Goal: Task Accomplishment & Management: Manage account settings

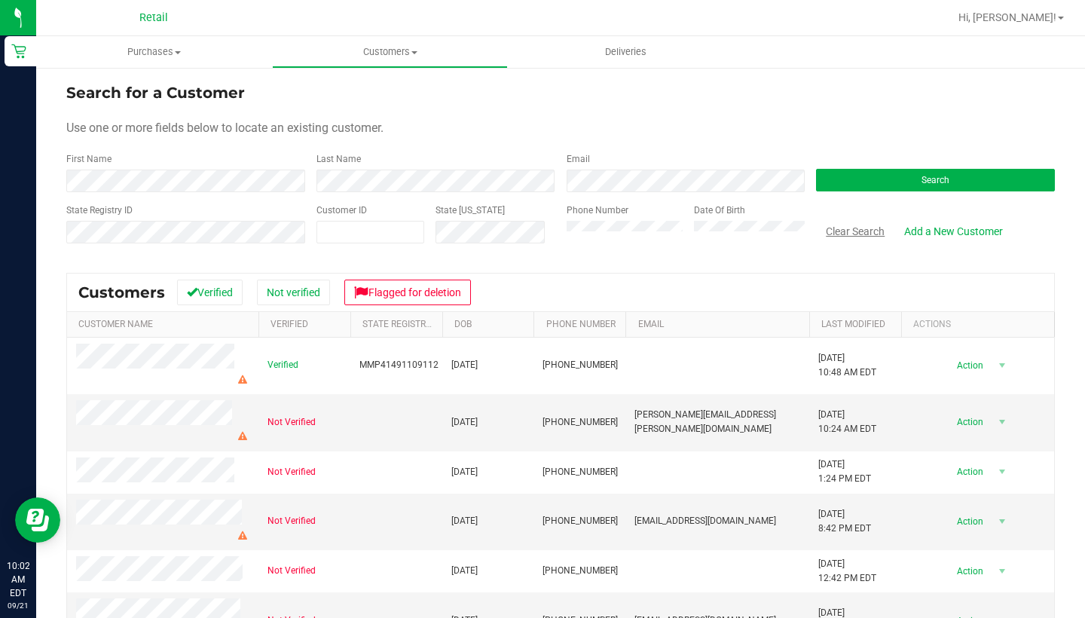
drag, startPoint x: 0, startPoint y: 0, endPoint x: 837, endPoint y: 234, distance: 869.2
click at [837, 234] on button "Clear Search" at bounding box center [855, 231] width 78 height 26
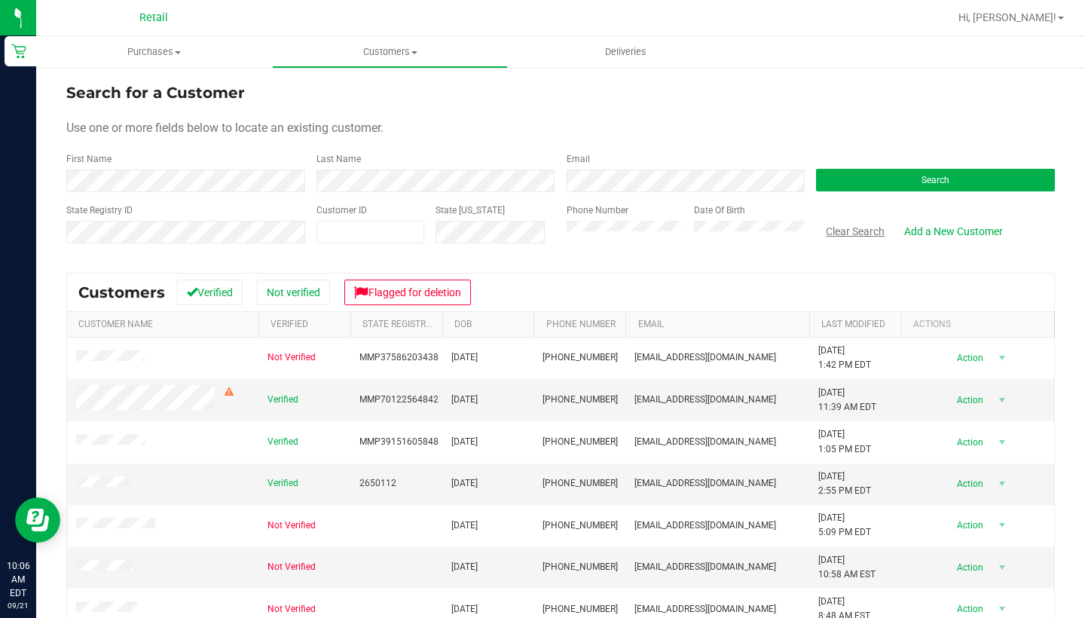
drag, startPoint x: 837, startPoint y: 234, endPoint x: 841, endPoint y: 228, distance: 7.8
click at [841, 228] on button "Clear Search" at bounding box center [855, 231] width 78 height 26
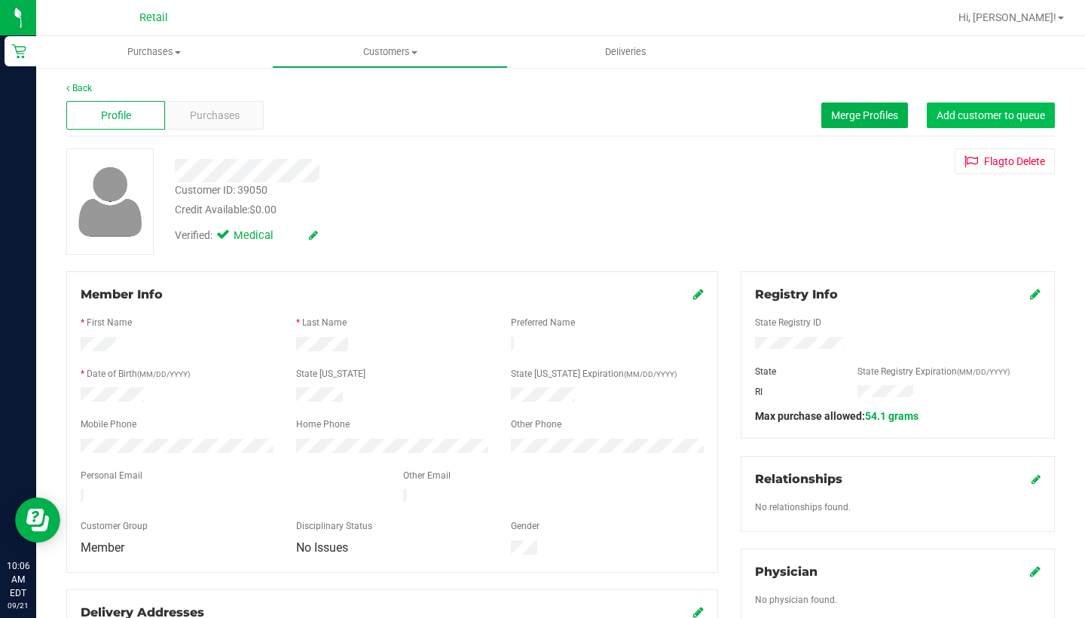
drag, startPoint x: 841, startPoint y: 228, endPoint x: 973, endPoint y: 103, distance: 181.7
click at [973, 103] on button "Add customer to queue" at bounding box center [991, 115] width 128 height 26
drag, startPoint x: 973, startPoint y: 103, endPoint x: 373, endPoint y: 59, distance: 602.1
click at [373, 59] on uib-tab-heading "Customers All customers Add a new customer All physicians" at bounding box center [390, 52] width 234 height 30
drag, startPoint x: 373, startPoint y: 59, endPoint x: 364, endPoint y: 91, distance: 33.6
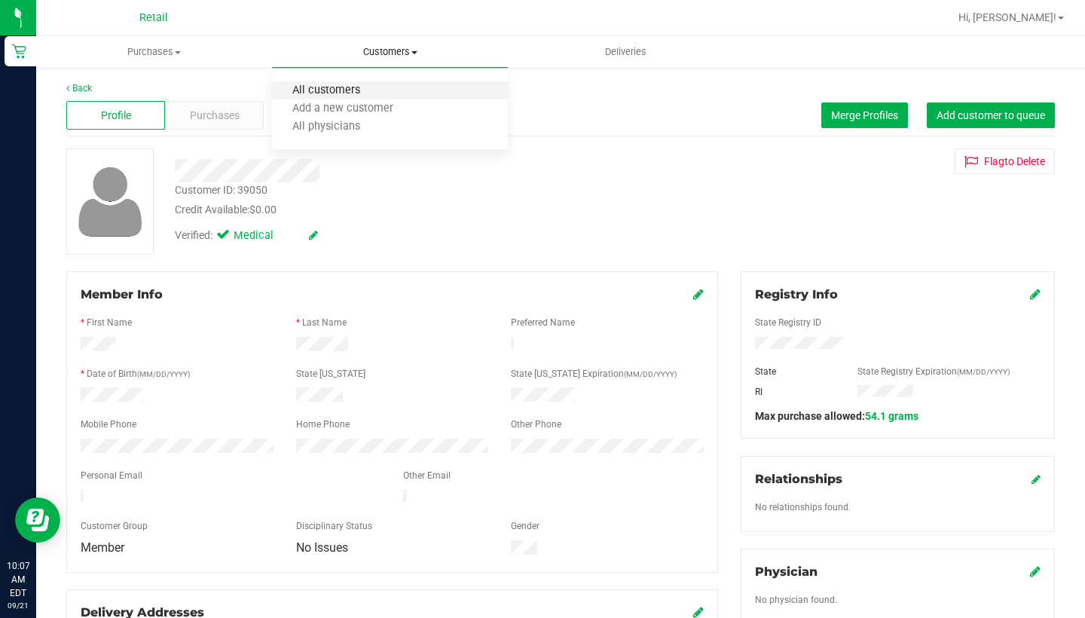
click at [364, 91] on span "All customers" at bounding box center [326, 90] width 108 height 13
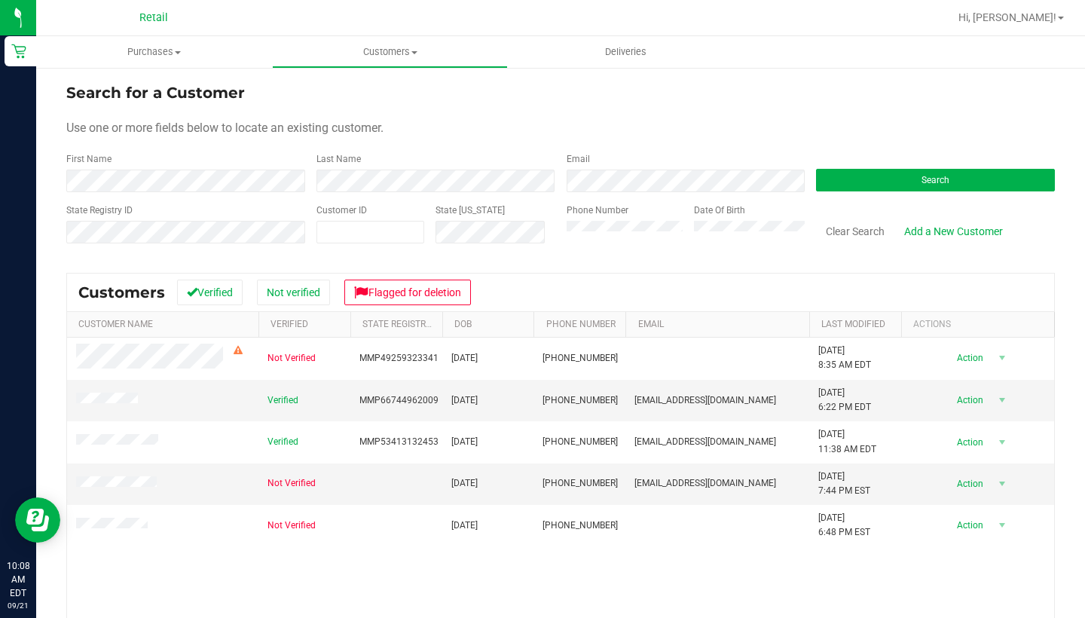
drag, startPoint x: 364, startPoint y: 91, endPoint x: 861, endPoint y: 244, distance: 520.2
click at [861, 244] on div "Clear Search" at bounding box center [855, 237] width 78 height 38
click at [859, 240] on button "Clear Search" at bounding box center [855, 231] width 78 height 26
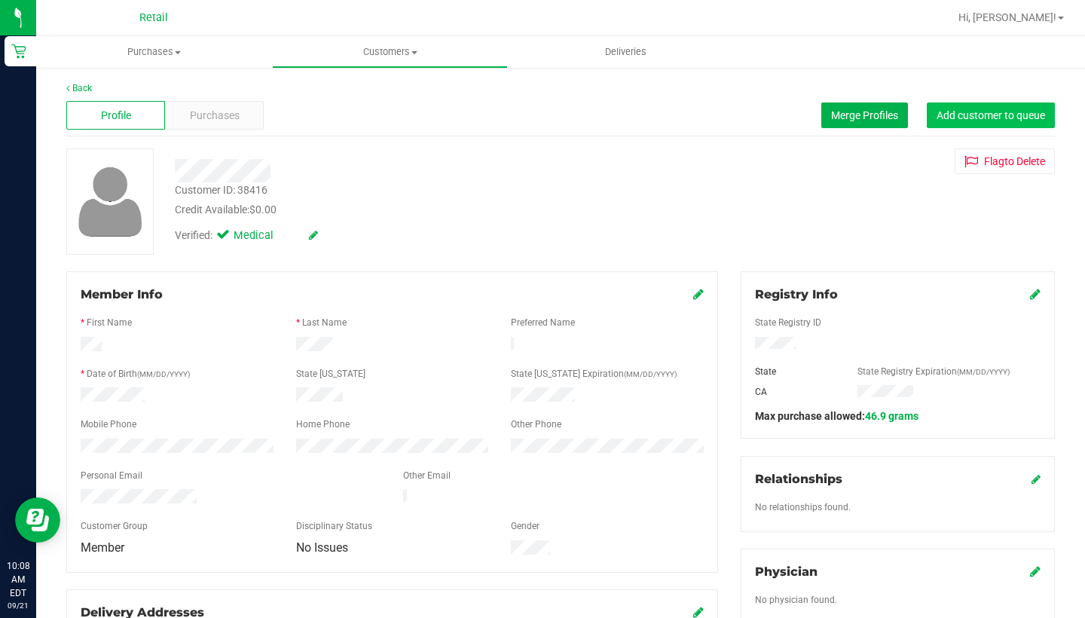
drag, startPoint x: 859, startPoint y: 240, endPoint x: 971, endPoint y: 111, distance: 170.9
click at [971, 111] on span "Add customer to queue" at bounding box center [990, 115] width 108 height 12
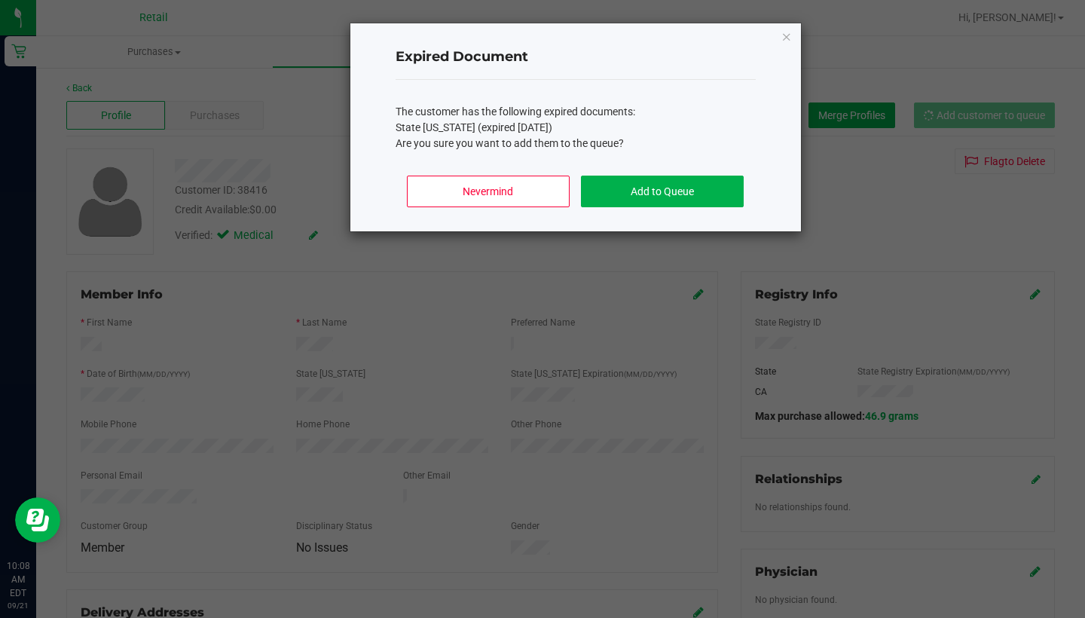
click at [656, 184] on button "Add to Queue" at bounding box center [662, 192] width 162 height 32
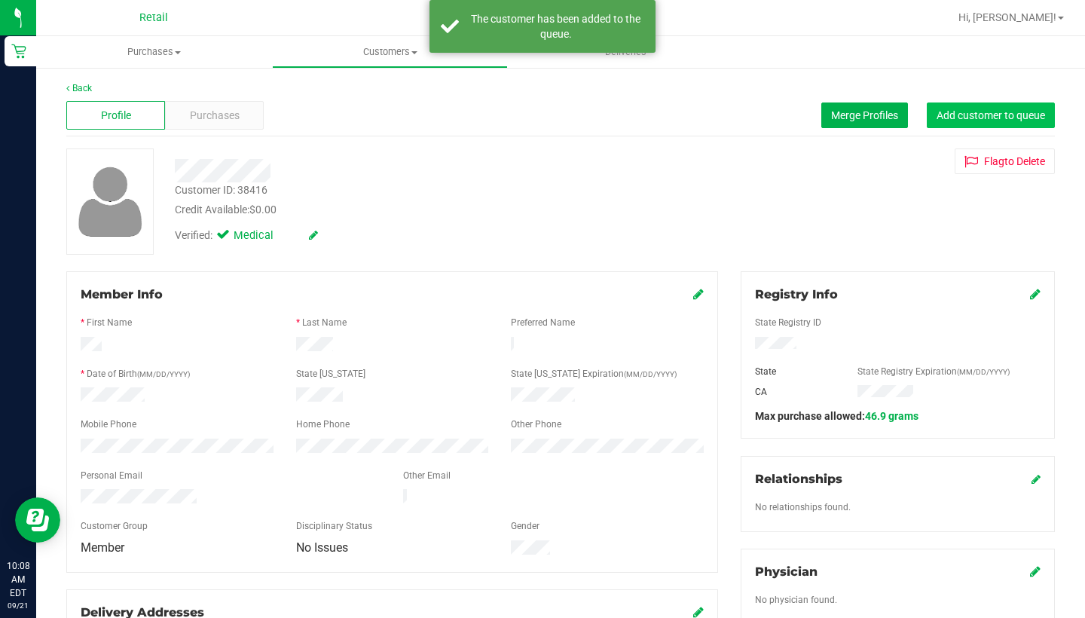
click at [391, 62] on uib-tab-heading "Customers All customers Add a new customer All physicians" at bounding box center [390, 52] width 234 height 30
drag, startPoint x: 971, startPoint y: 111, endPoint x: 386, endPoint y: 86, distance: 585.1
click at [386, 86] on li "All customers" at bounding box center [390, 91] width 236 height 18
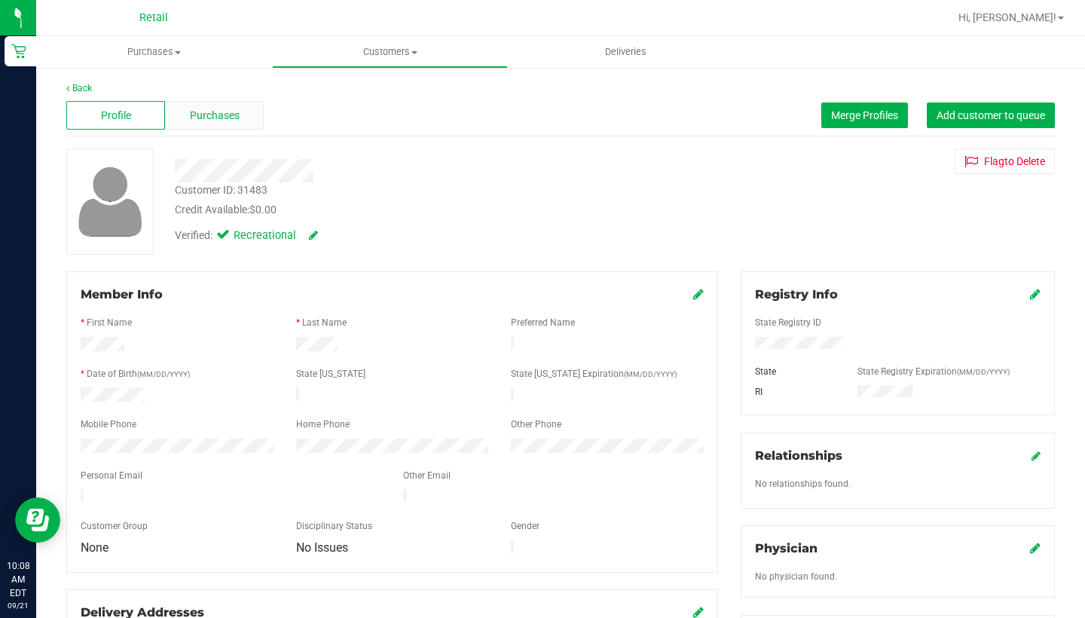
drag, startPoint x: 386, startPoint y: 86, endPoint x: 213, endPoint y: 119, distance: 176.4
click at [213, 119] on span "Purchases" at bounding box center [215, 116] width 50 height 16
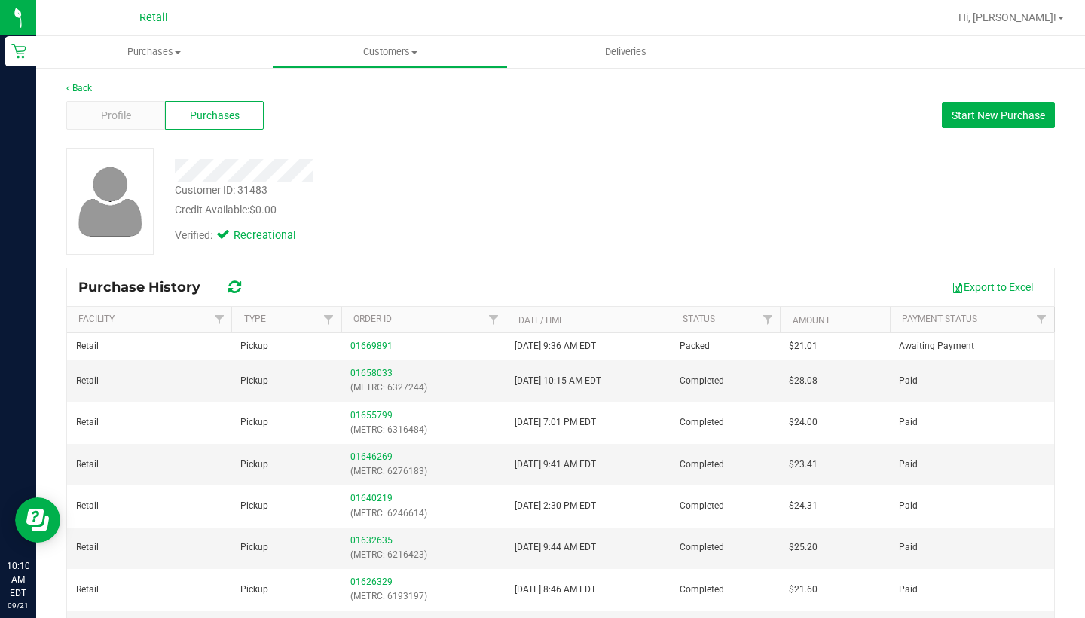
click at [381, 61] on uib-tab-heading "Customers All customers Add a new customer All physicians" at bounding box center [390, 52] width 234 height 30
click at [381, 61] on uib-tab-heading "Customers All customers Add a new customer All physicians" at bounding box center [390, 52] width 236 height 32
drag, startPoint x: 213, startPoint y: 119, endPoint x: 392, endPoint y: 47, distance: 192.6
click at [392, 47] on span "Customers" at bounding box center [390, 52] width 236 height 14
drag, startPoint x: 392, startPoint y: 47, endPoint x: 388, endPoint y: 94, distance: 47.6
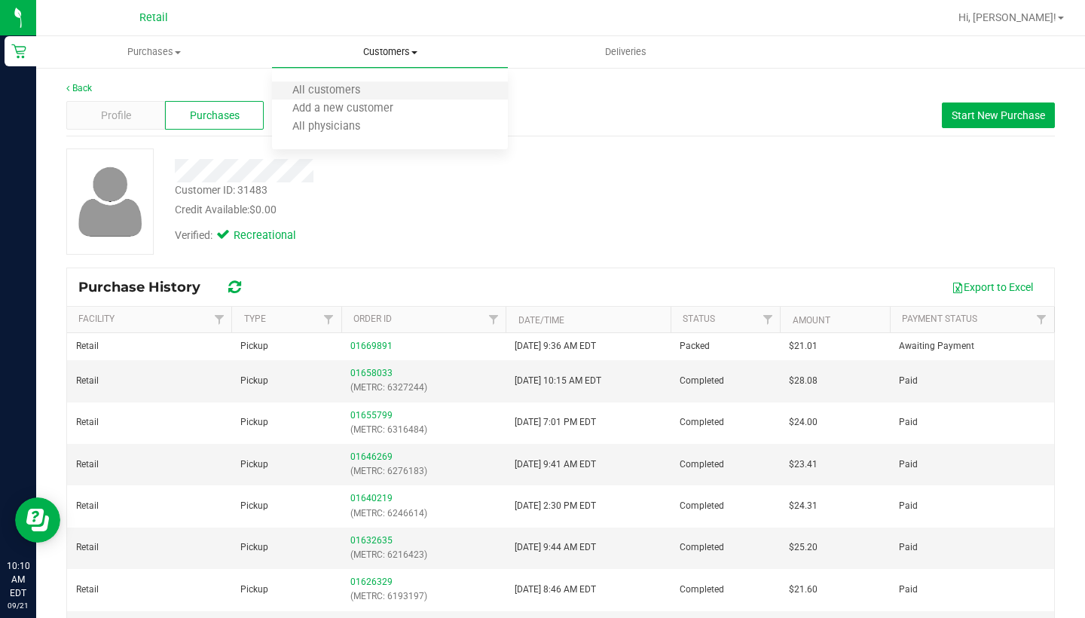
click at [388, 94] on li "All customers" at bounding box center [390, 91] width 236 height 18
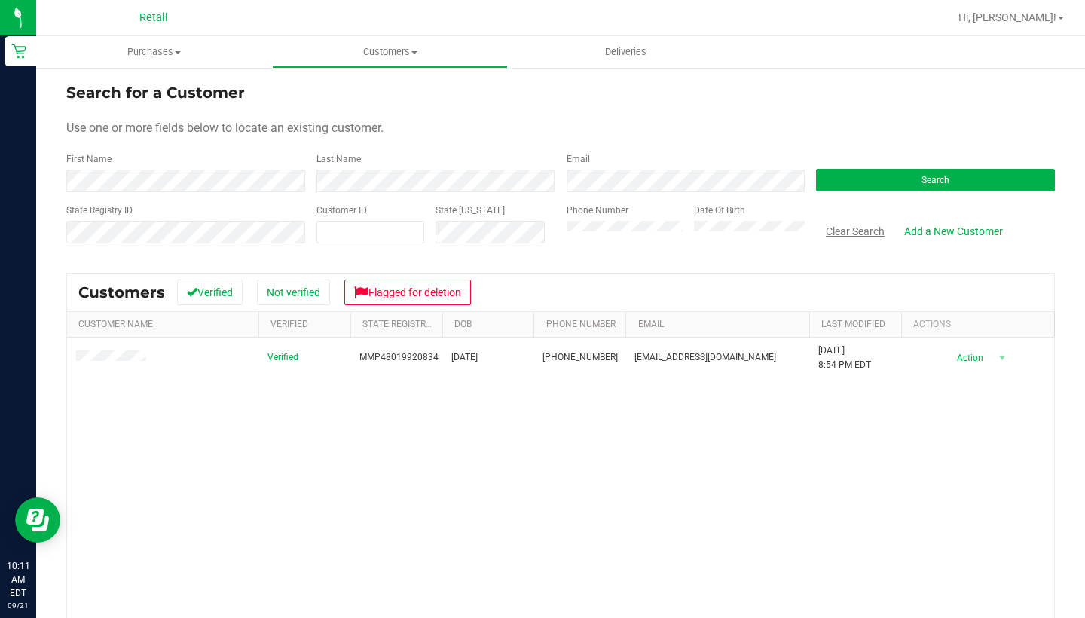
drag, startPoint x: 388, startPoint y: 94, endPoint x: 844, endPoint y: 234, distance: 476.8
click at [844, 234] on button "Clear Search" at bounding box center [855, 231] width 78 height 26
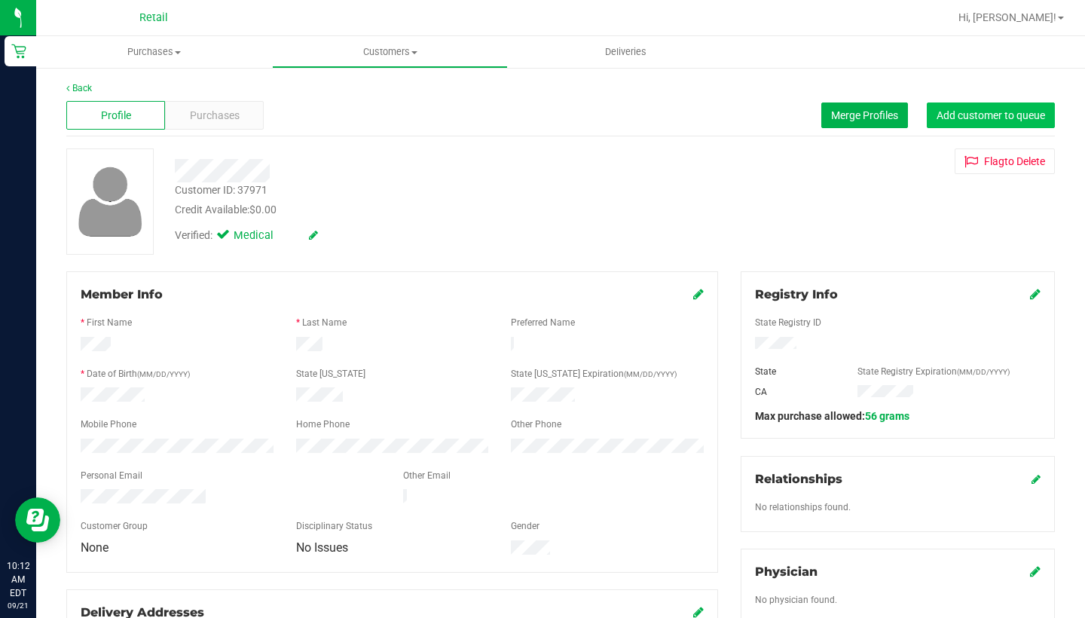
drag, startPoint x: 844, startPoint y: 234, endPoint x: 1005, endPoint y: 111, distance: 202.7
click at [1005, 111] on span "Add customer to queue" at bounding box center [990, 115] width 108 height 12
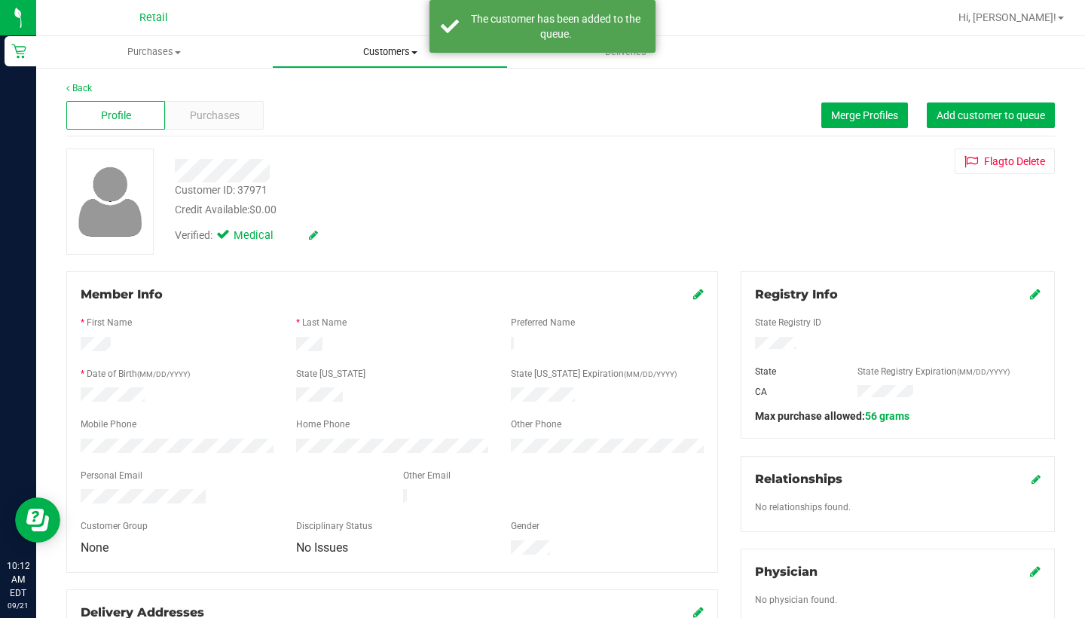
drag, startPoint x: 1005, startPoint y: 111, endPoint x: 381, endPoint y: 50, distance: 626.8
click at [381, 50] on span "Customers" at bounding box center [390, 52] width 234 height 14
drag, startPoint x: 381, startPoint y: 50, endPoint x: 372, endPoint y: 94, distance: 45.4
click at [372, 94] on span "All customers" at bounding box center [326, 90] width 108 height 13
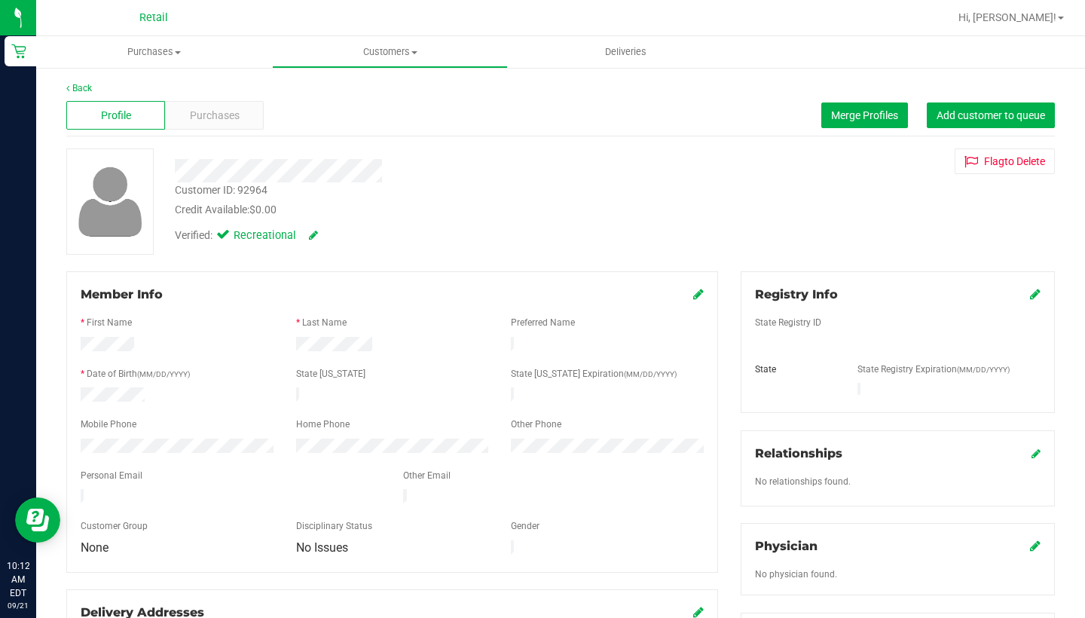
scroll to position [-2, 0]
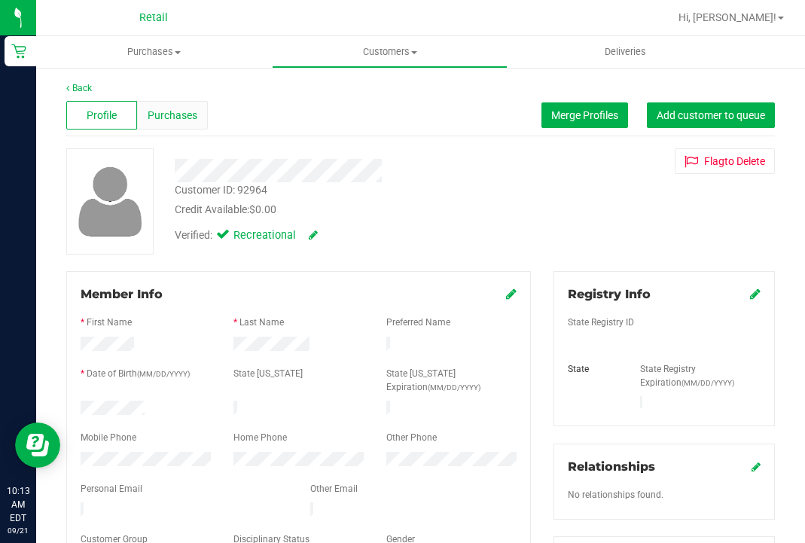
drag, startPoint x: 196, startPoint y: 487, endPoint x: 182, endPoint y: 110, distance: 376.9
click at [182, 110] on span "Purchases" at bounding box center [173, 116] width 50 height 16
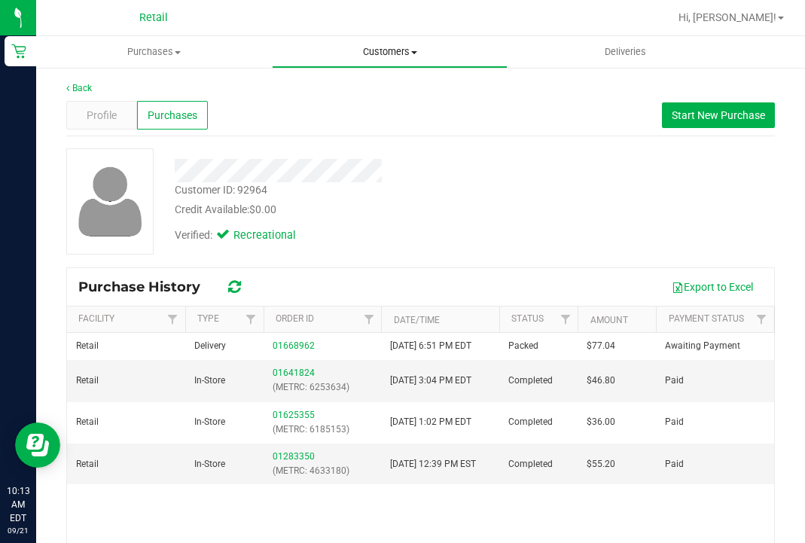
drag, startPoint x: 182, startPoint y: 110, endPoint x: 386, endPoint y: 47, distance: 213.5
click at [386, 47] on span "Customers" at bounding box center [390, 52] width 234 height 14
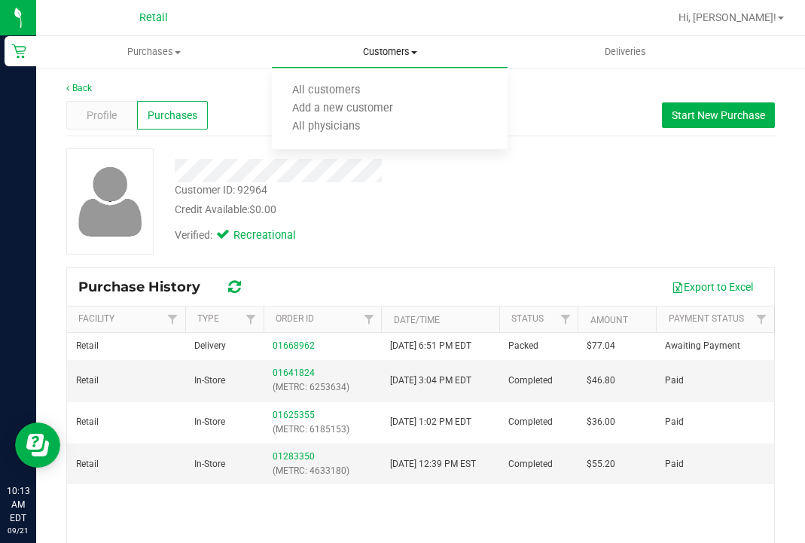
click at [372, 89] on span "All customers" at bounding box center [326, 90] width 108 height 13
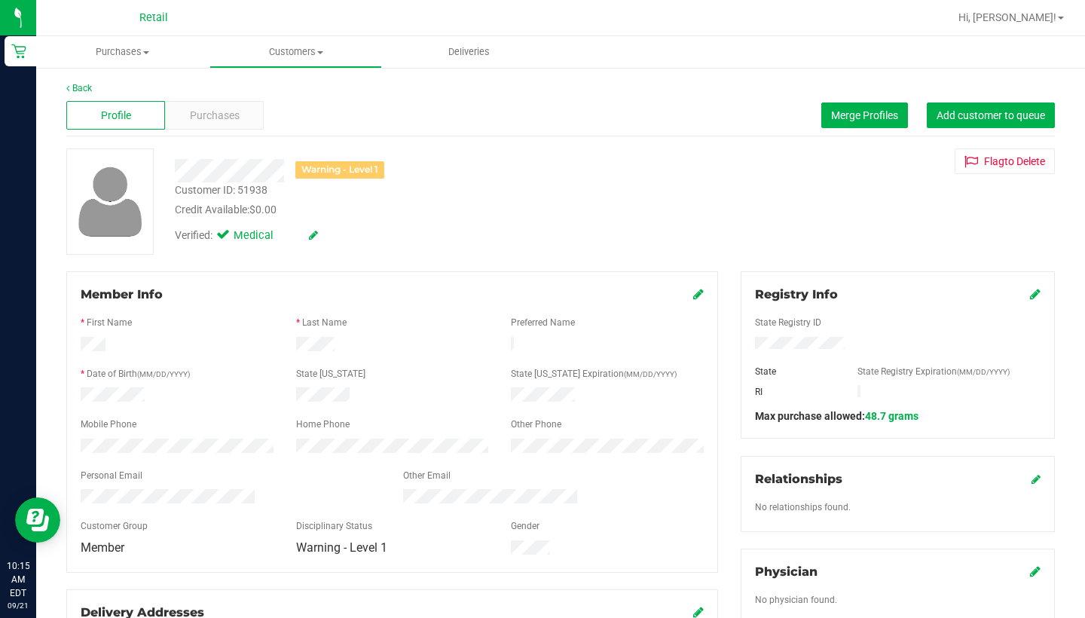
click at [981, 122] on button "Add customer to queue" at bounding box center [991, 115] width 128 height 26
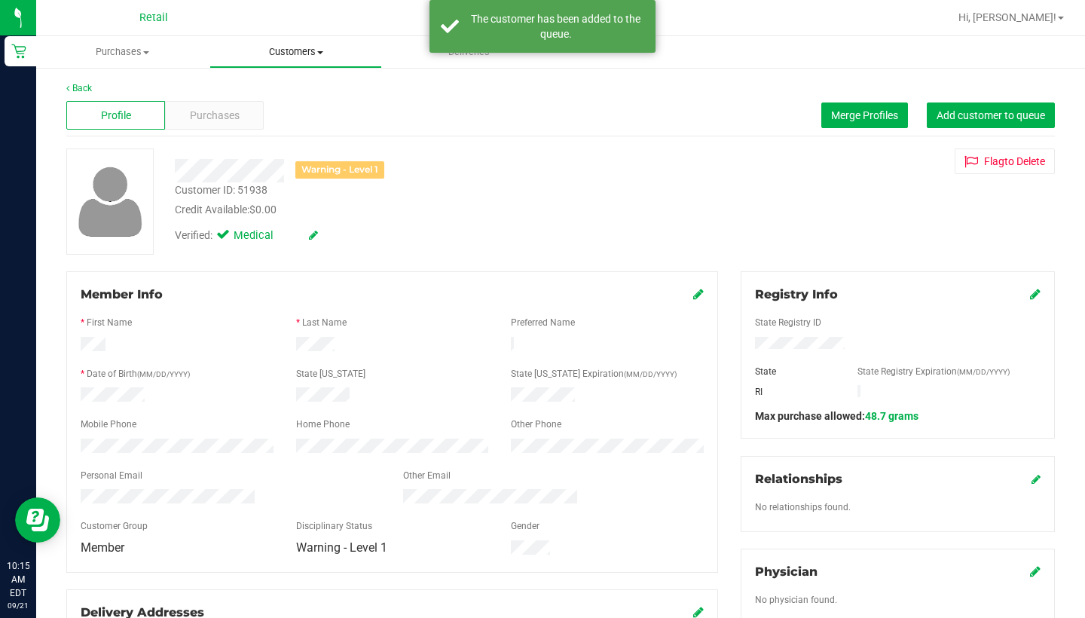
drag, startPoint x: 386, startPoint y: 47, endPoint x: 296, endPoint y: 60, distance: 91.2
click at [296, 60] on uib-tab-heading "Customers All customers Add a new customer All physicians" at bounding box center [296, 52] width 172 height 30
drag, startPoint x: 296, startPoint y: 60, endPoint x: 297, endPoint y: 90, distance: 30.1
click at [297, 90] on span "All customers" at bounding box center [263, 90] width 108 height 13
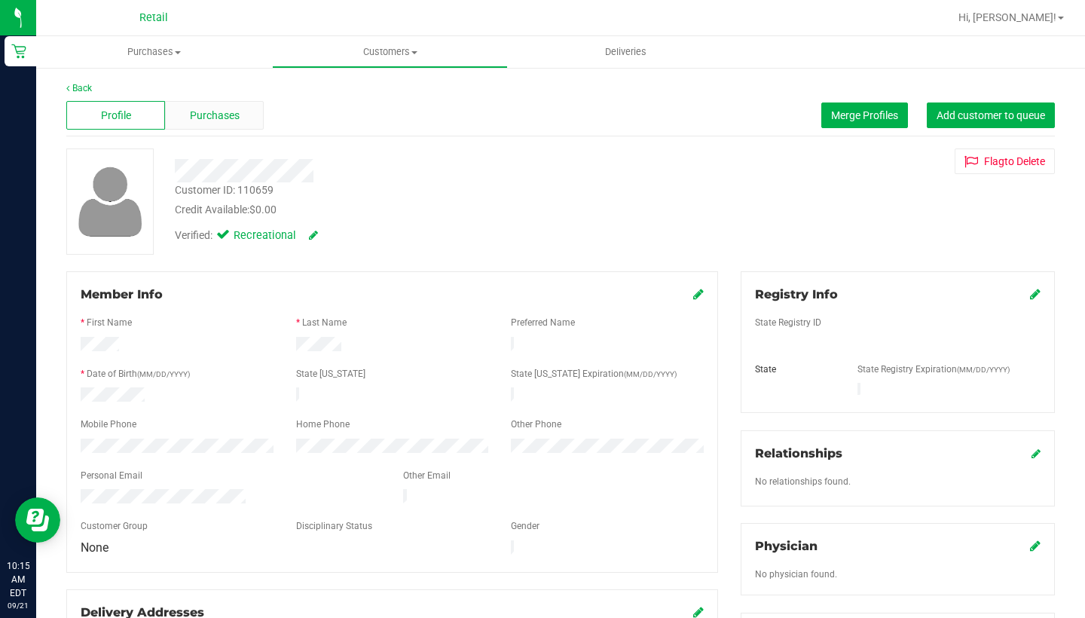
drag, startPoint x: 297, startPoint y: 90, endPoint x: 211, endPoint y: 116, distance: 89.8
click at [211, 116] on span "Purchases" at bounding box center [215, 116] width 50 height 16
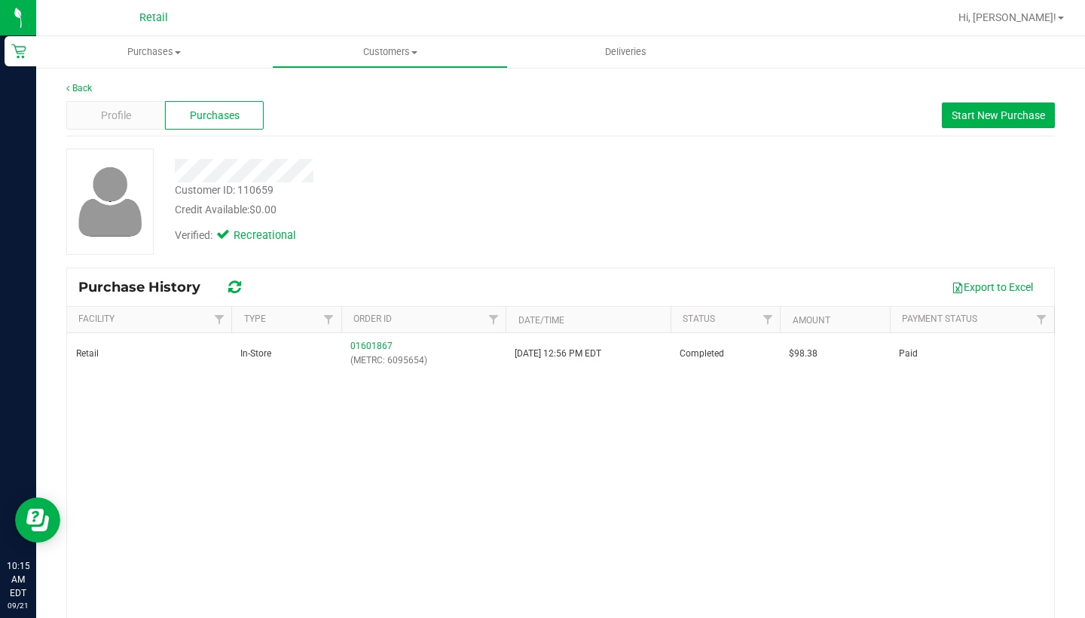
click at [381, 57] on span "Customers" at bounding box center [390, 52] width 234 height 14
drag, startPoint x: 211, startPoint y: 116, endPoint x: 377, endPoint y: 90, distance: 168.5
click at [377, 90] on span "All customers" at bounding box center [326, 90] width 108 height 13
drag, startPoint x: 377, startPoint y: 90, endPoint x: 399, endPoint y: 55, distance: 41.2
click at [399, 55] on span "Customers" at bounding box center [390, 52] width 234 height 14
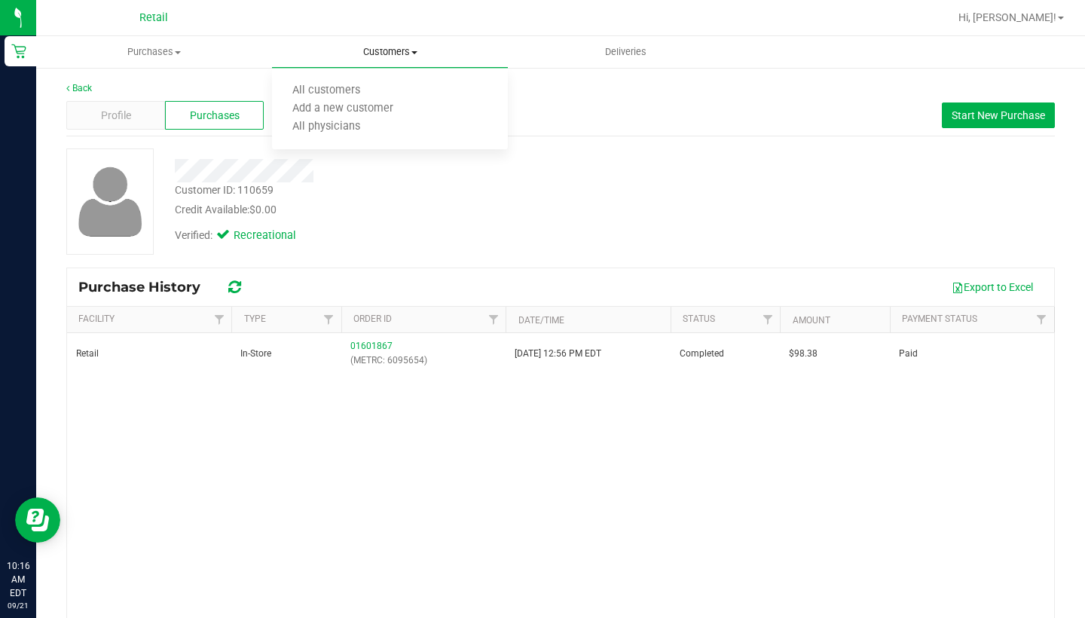
click at [396, 91] on li "All customers" at bounding box center [390, 91] width 236 height 18
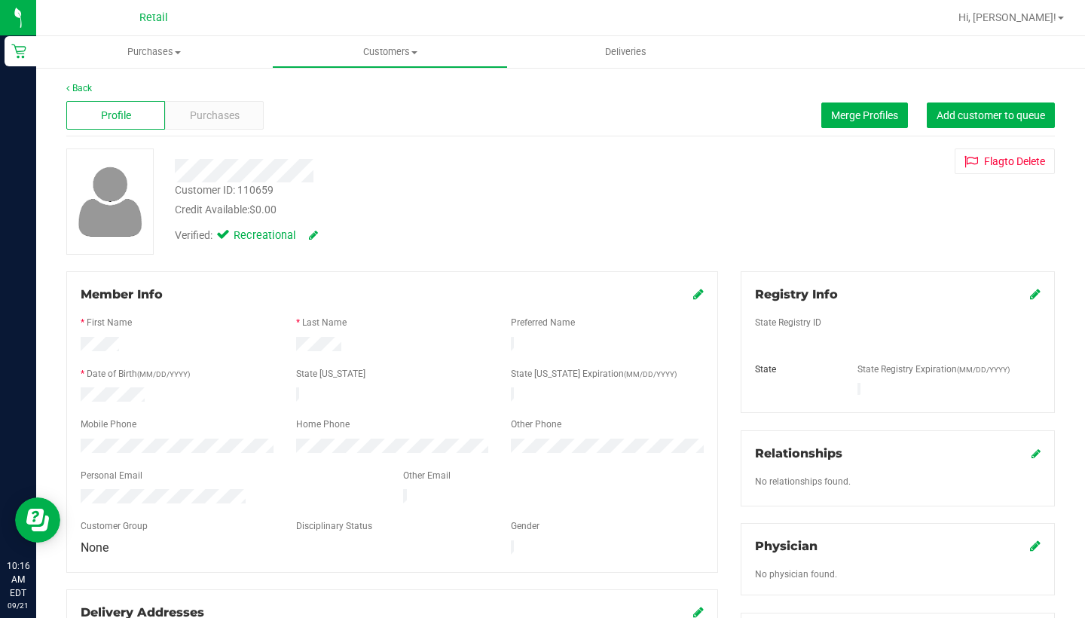
click at [221, 119] on span "Purchases" at bounding box center [215, 116] width 50 height 16
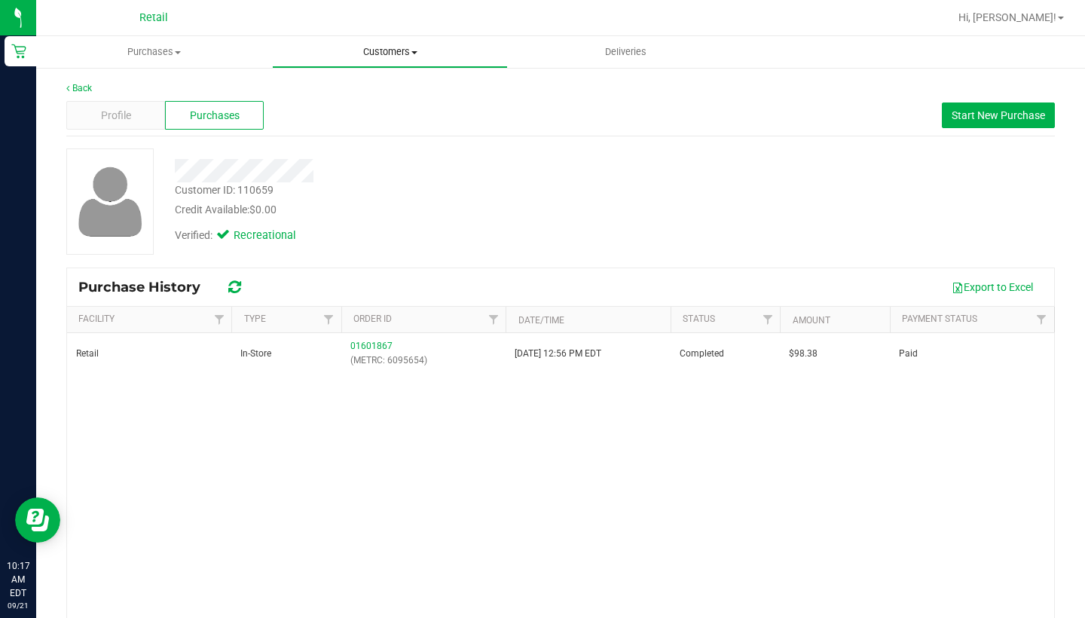
drag, startPoint x: 399, startPoint y: 55, endPoint x: 383, endPoint y: 58, distance: 15.4
click at [383, 58] on span "Customers" at bounding box center [390, 52] width 234 height 14
click at [376, 94] on span "All customers" at bounding box center [326, 90] width 108 height 13
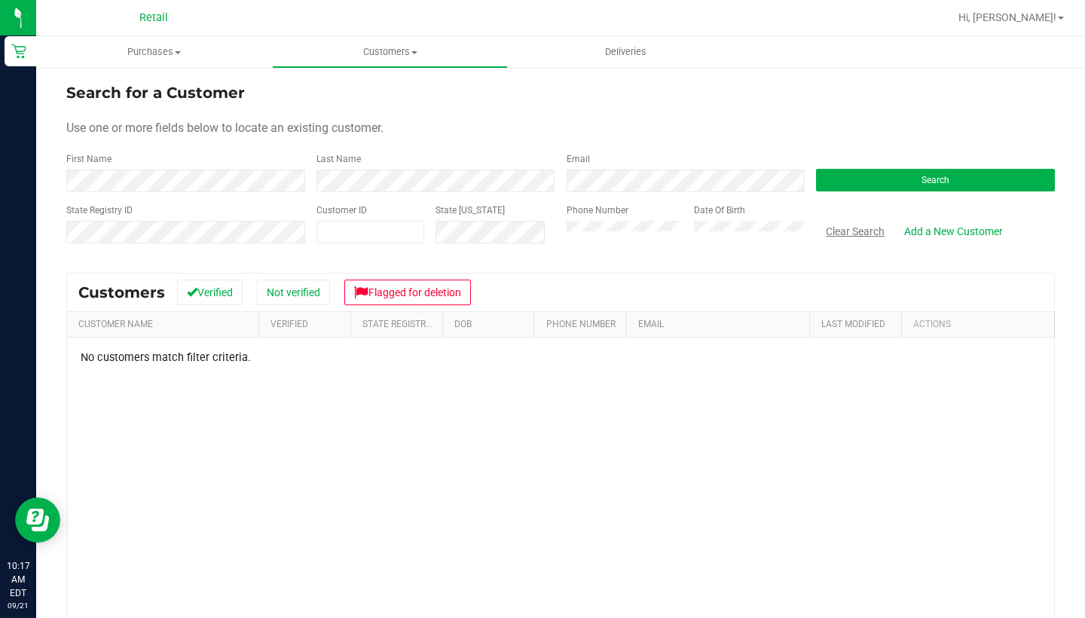
drag, startPoint x: 383, startPoint y: 58, endPoint x: 841, endPoint y: 235, distance: 490.4
click at [841, 235] on button "Clear Search" at bounding box center [855, 231] width 78 height 26
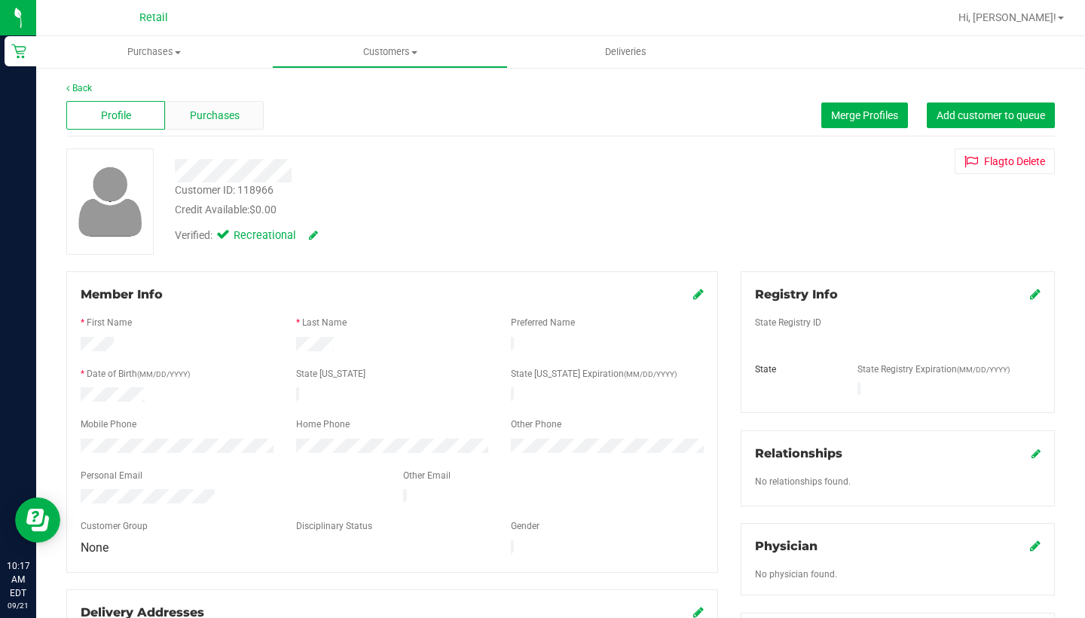
drag, startPoint x: 841, startPoint y: 235, endPoint x: 224, endPoint y: 111, distance: 629.3
click at [224, 111] on span "Purchases" at bounding box center [215, 116] width 50 height 16
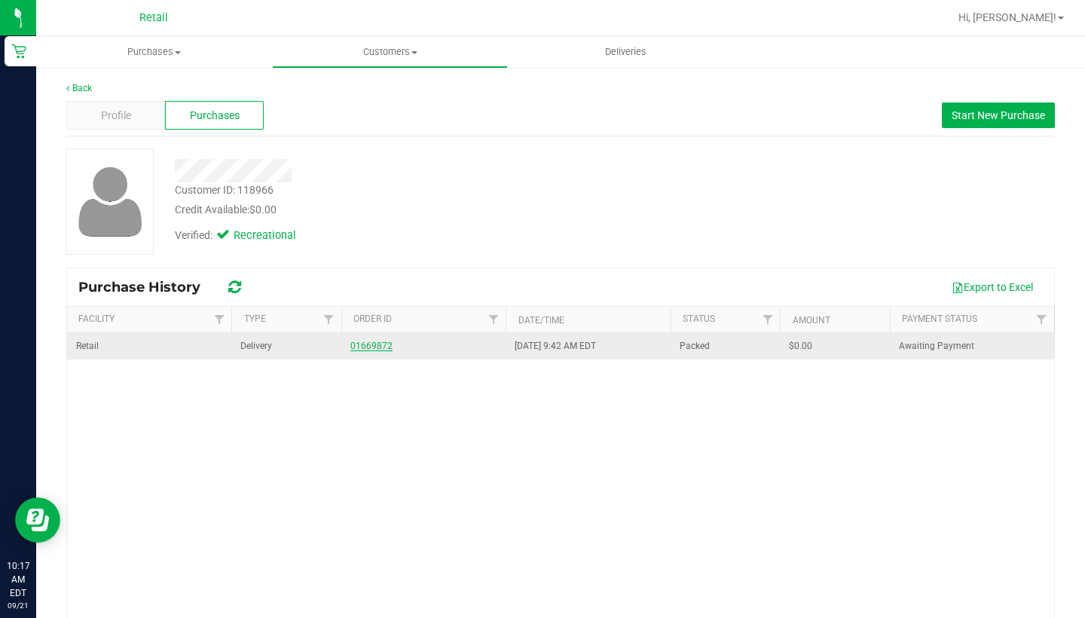
drag, startPoint x: 224, startPoint y: 111, endPoint x: 366, endPoint y: 349, distance: 276.7
click at [366, 349] on link "01669872" at bounding box center [371, 346] width 42 height 11
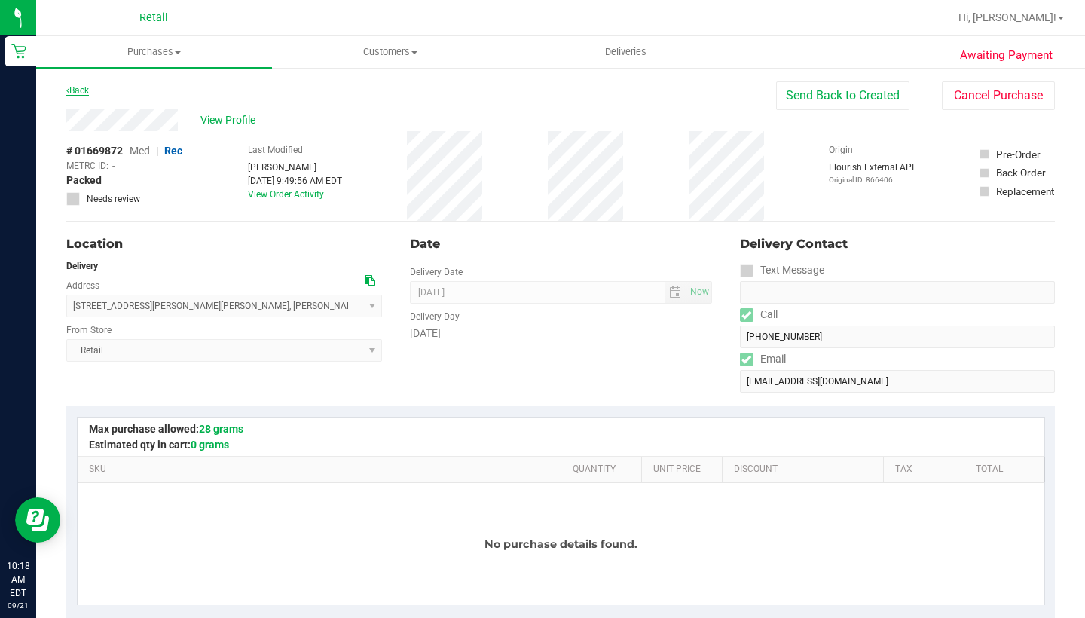
drag, startPoint x: 367, startPoint y: 348, endPoint x: 68, endPoint y: 86, distance: 397.7
click at [68, 86] on icon at bounding box center [67, 90] width 3 height 9
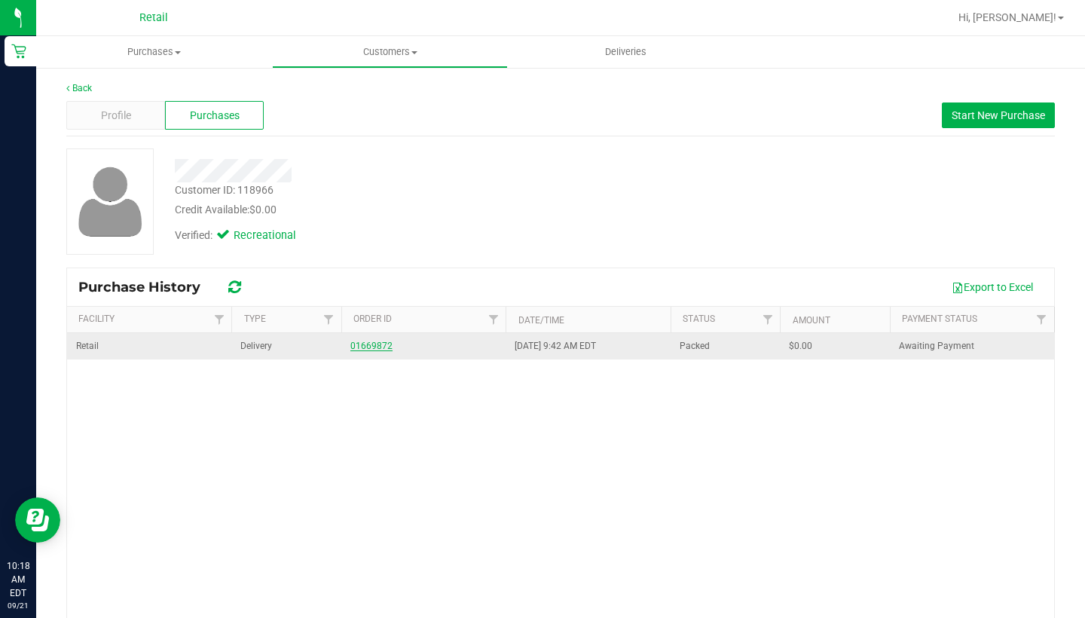
drag, startPoint x: 68, startPoint y: 86, endPoint x: 371, endPoint y: 341, distance: 396.7
click at [371, 341] on link "01669872" at bounding box center [371, 346] width 42 height 11
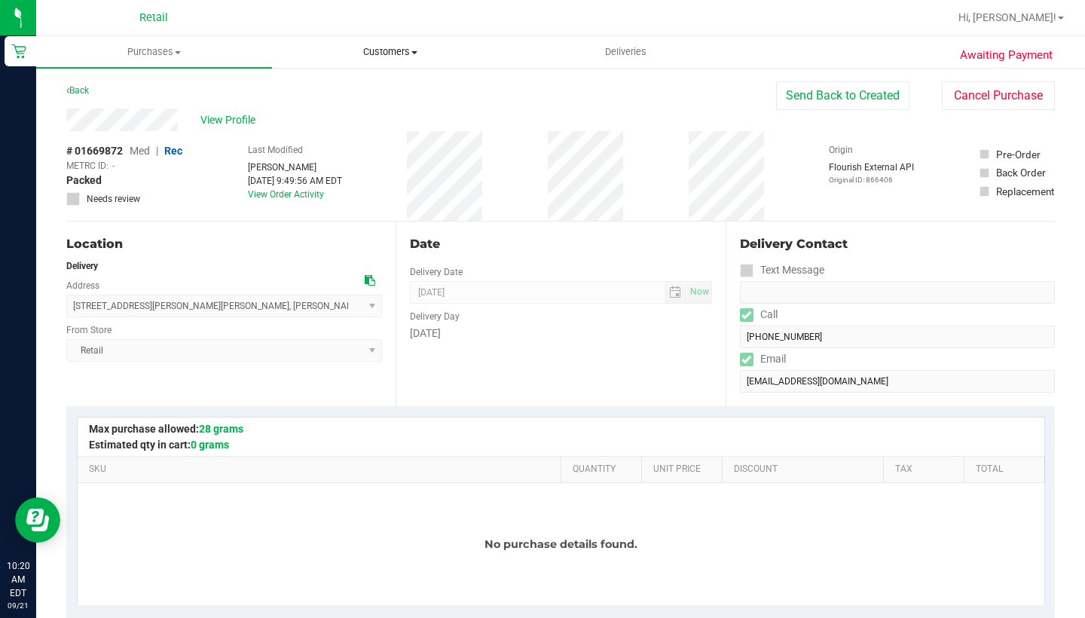
drag, startPoint x: 371, startPoint y: 341, endPoint x: 406, endPoint y: 49, distance: 294.4
click at [406, 49] on span "Customers" at bounding box center [390, 52] width 234 height 14
click at [377, 92] on span "All customers" at bounding box center [326, 90] width 108 height 13
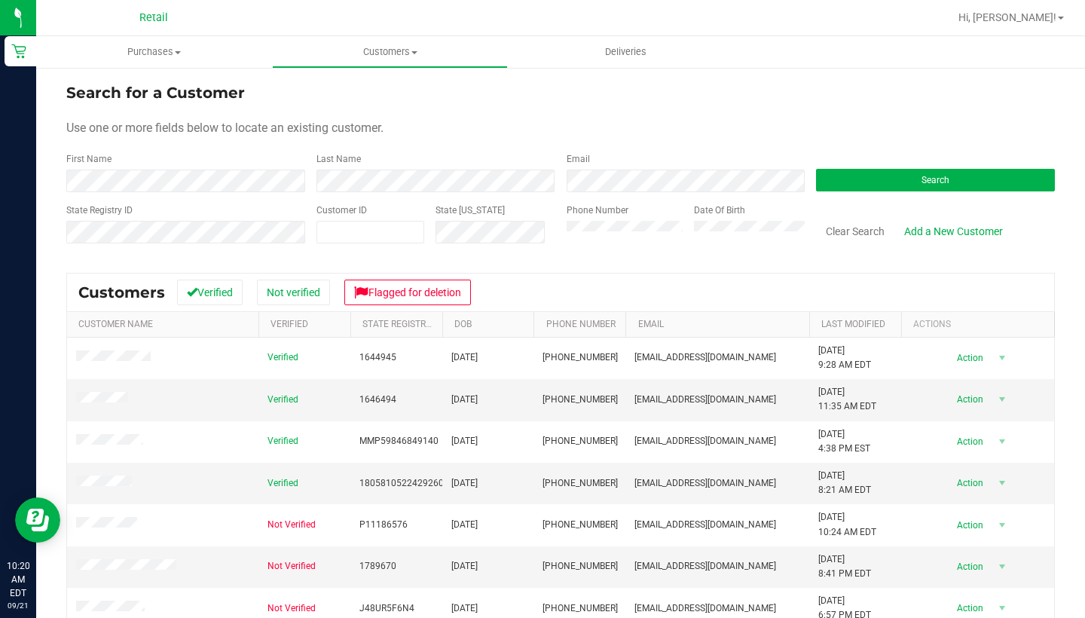
click at [434, 130] on div "Use one or more fields below to locate an existing customer." at bounding box center [560, 128] width 988 height 18
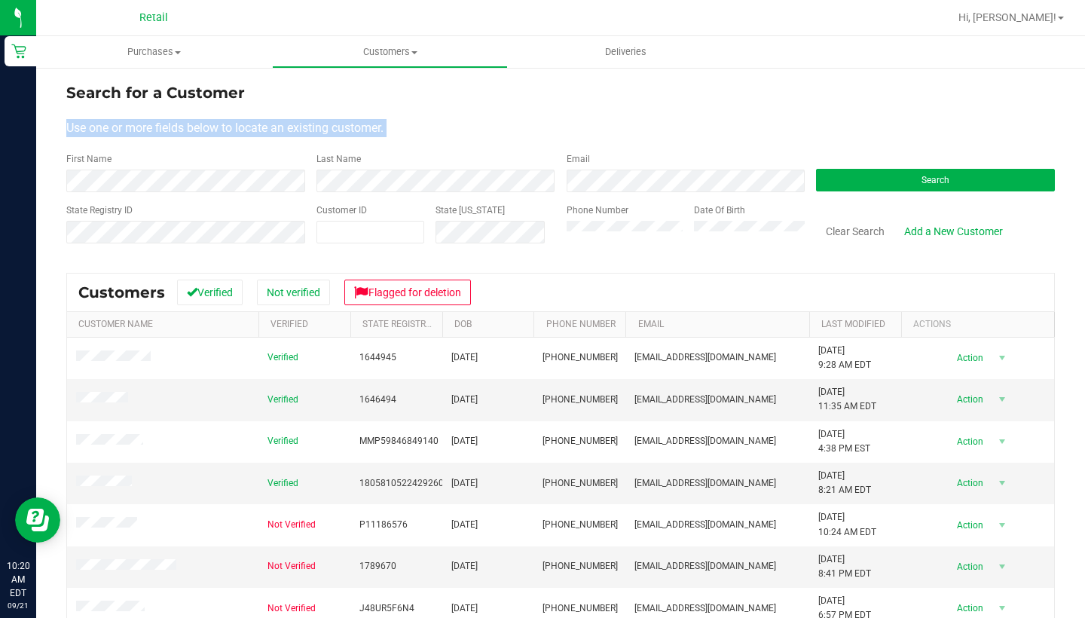
click at [434, 130] on div "Use one or more fields below to locate an existing customer." at bounding box center [560, 128] width 988 height 18
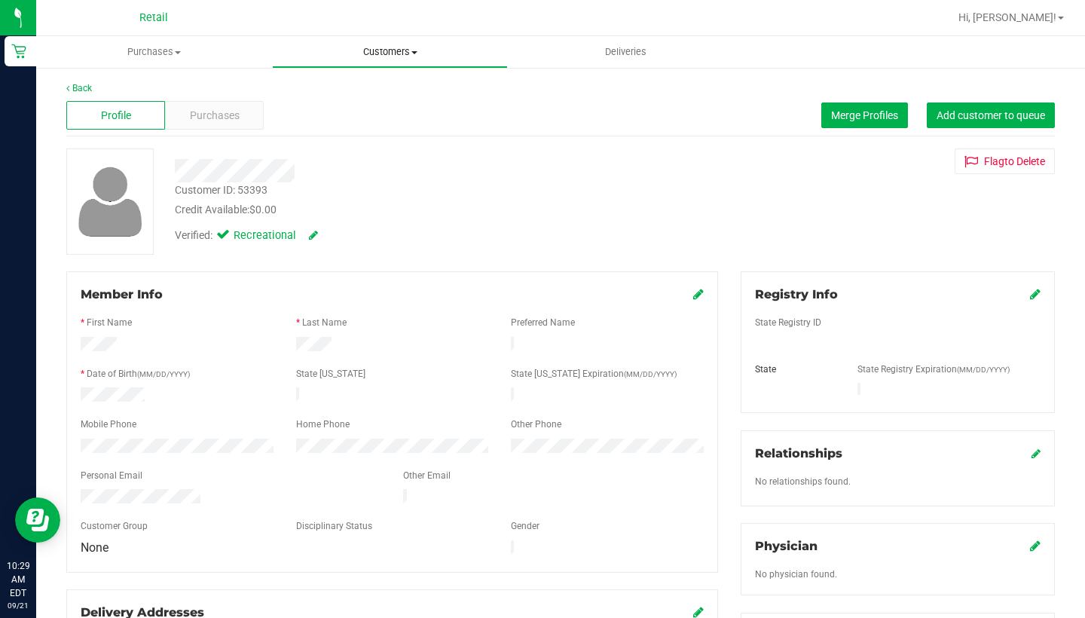
drag, startPoint x: 406, startPoint y: 49, endPoint x: 386, endPoint y: 57, distance: 21.7
click at [386, 57] on span "Customers" at bounding box center [390, 52] width 234 height 14
drag, startPoint x: 386, startPoint y: 57, endPoint x: 370, endPoint y: 93, distance: 40.2
click at [370, 93] on span "All customers" at bounding box center [326, 90] width 108 height 13
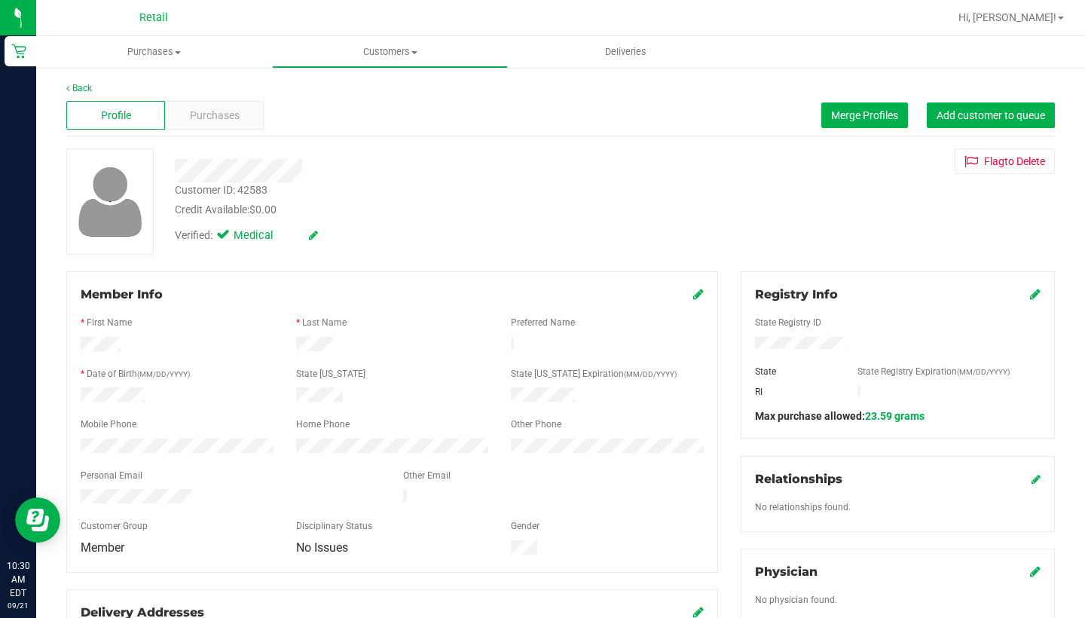
click at [228, 123] on span "Purchases" at bounding box center [215, 116] width 50 height 16
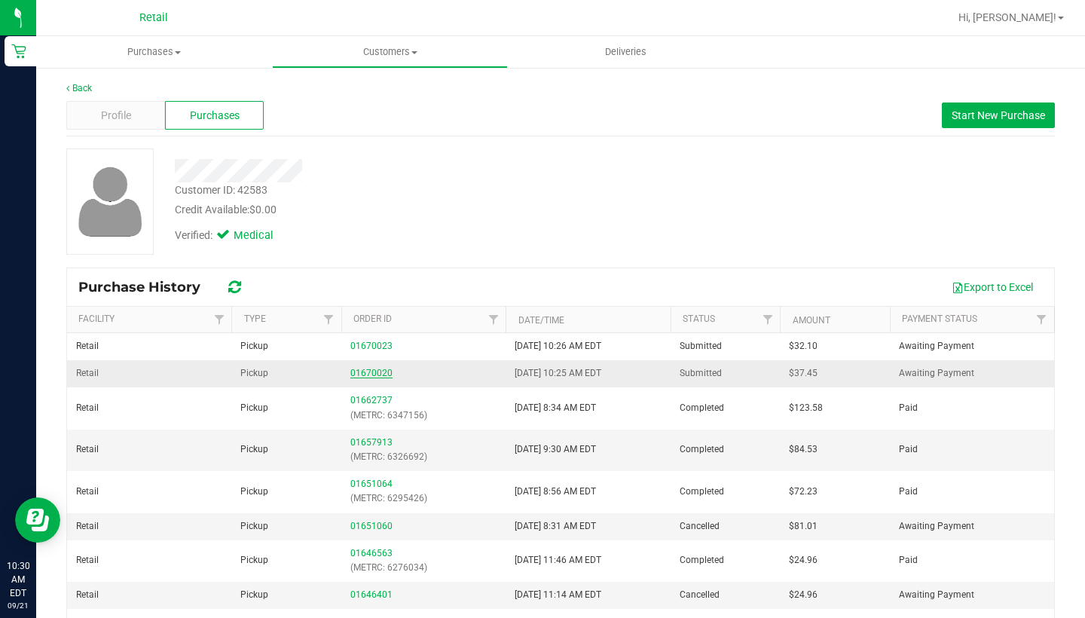
drag, startPoint x: 370, startPoint y: 93, endPoint x: 368, endPoint y: 373, distance: 279.5
click at [368, 373] on link "01670020" at bounding box center [371, 373] width 42 height 11
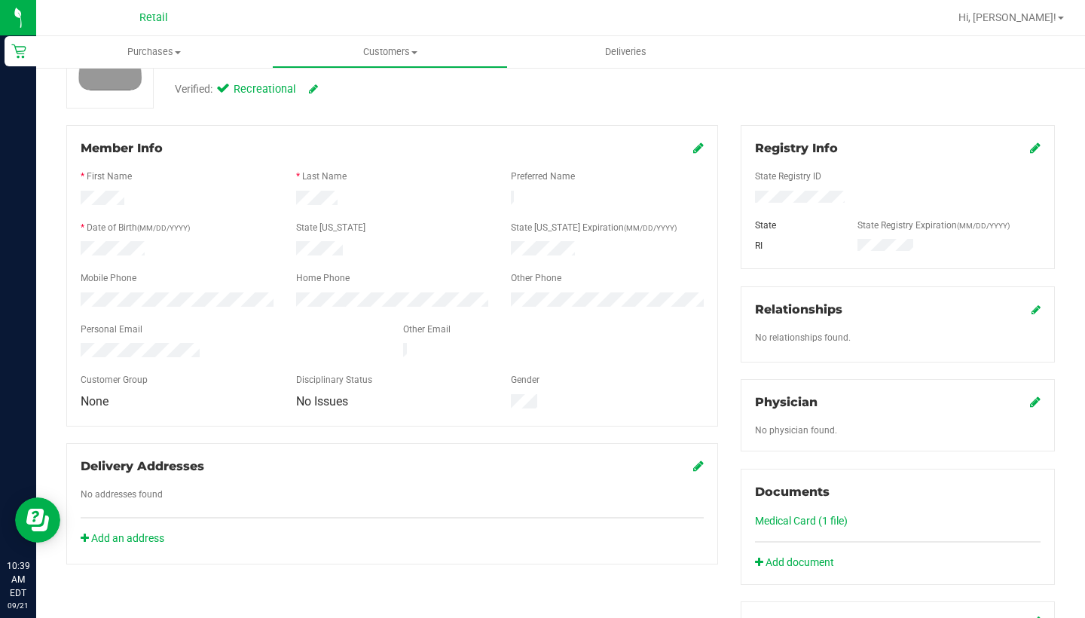
scroll to position [148, 0]
drag, startPoint x: 314, startPoint y: 307, endPoint x: 694, endPoint y: 146, distance: 412.2
click at [694, 146] on icon at bounding box center [698, 146] width 11 height 12
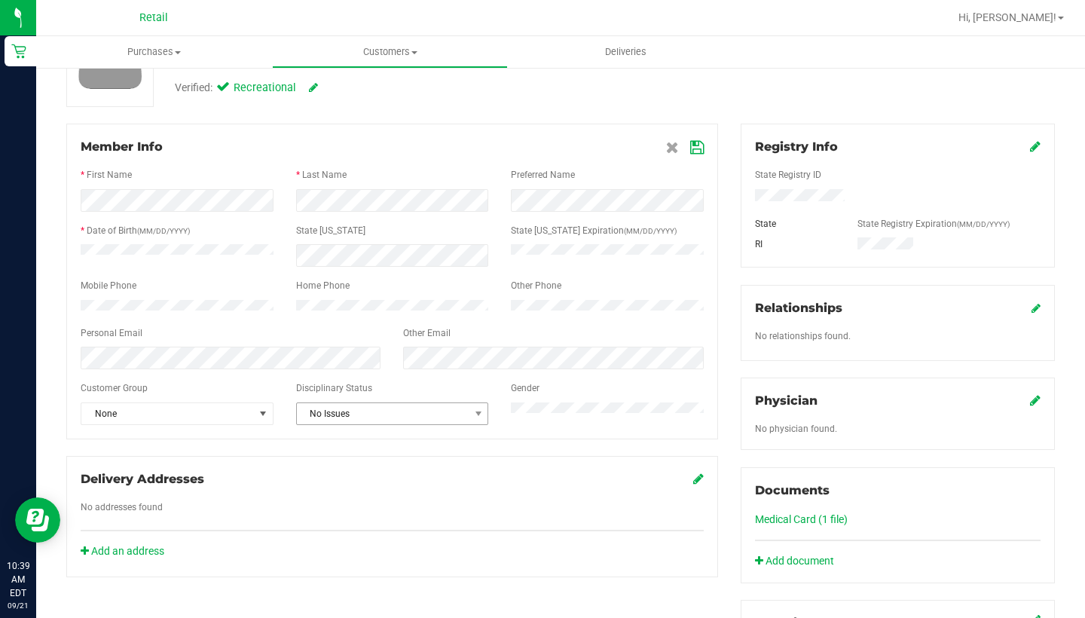
drag, startPoint x: 694, startPoint y: 146, endPoint x: 393, endPoint y: 429, distance: 413.1
click at [393, 424] on span "No Issues" at bounding box center [383, 413] width 173 height 21
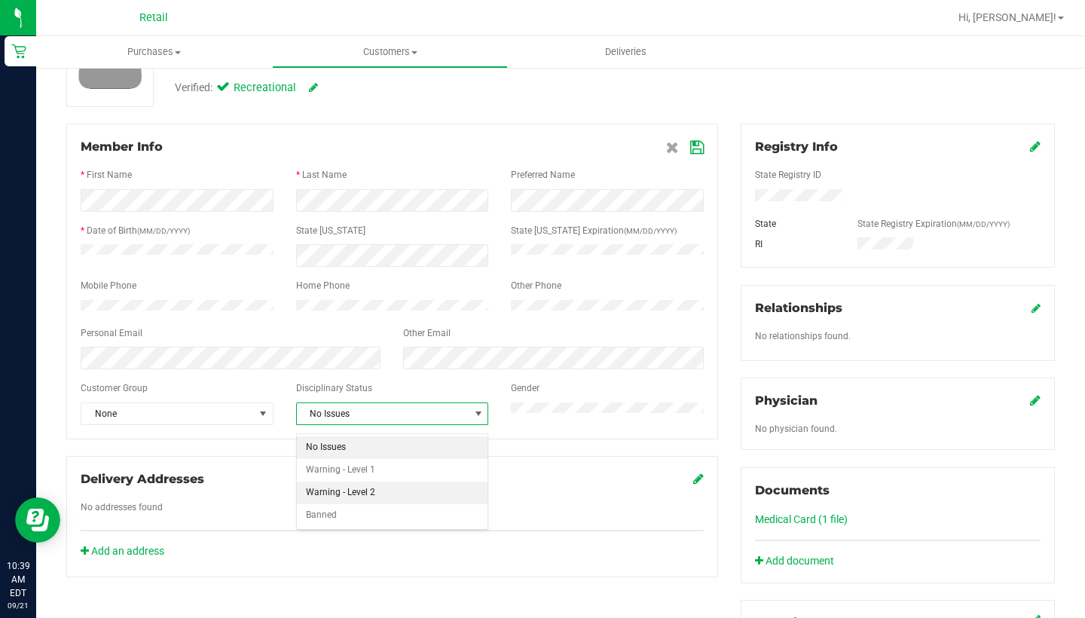
drag, startPoint x: 393, startPoint y: 429, endPoint x: 390, endPoint y: 489, distance: 60.3
click at [390, 489] on li "Warning - Level 2" at bounding box center [392, 492] width 191 height 23
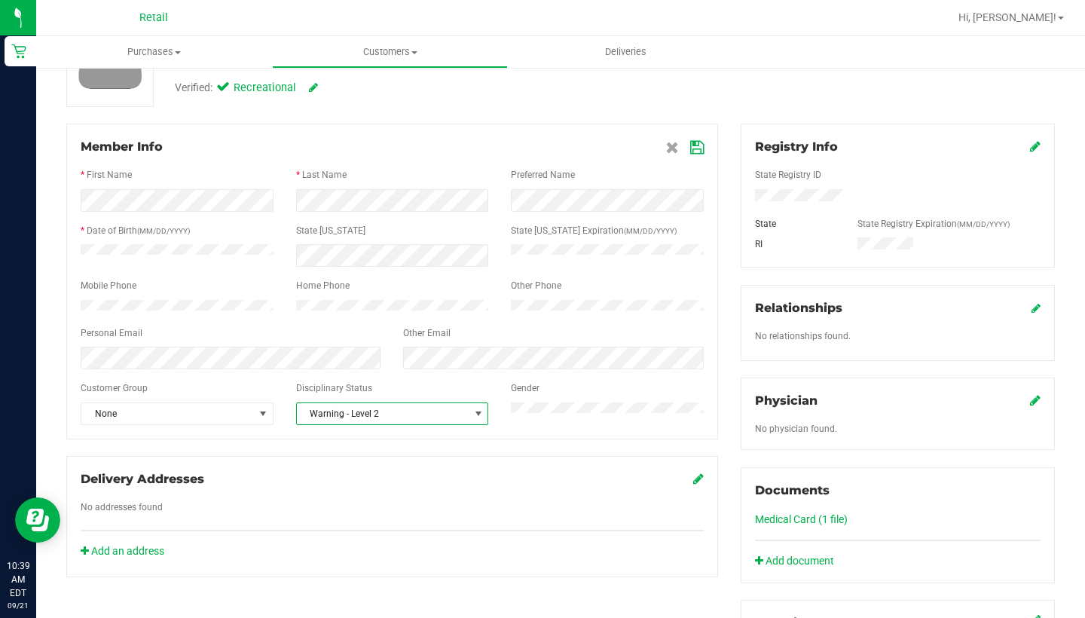
click at [698, 146] on icon at bounding box center [697, 148] width 14 height 12
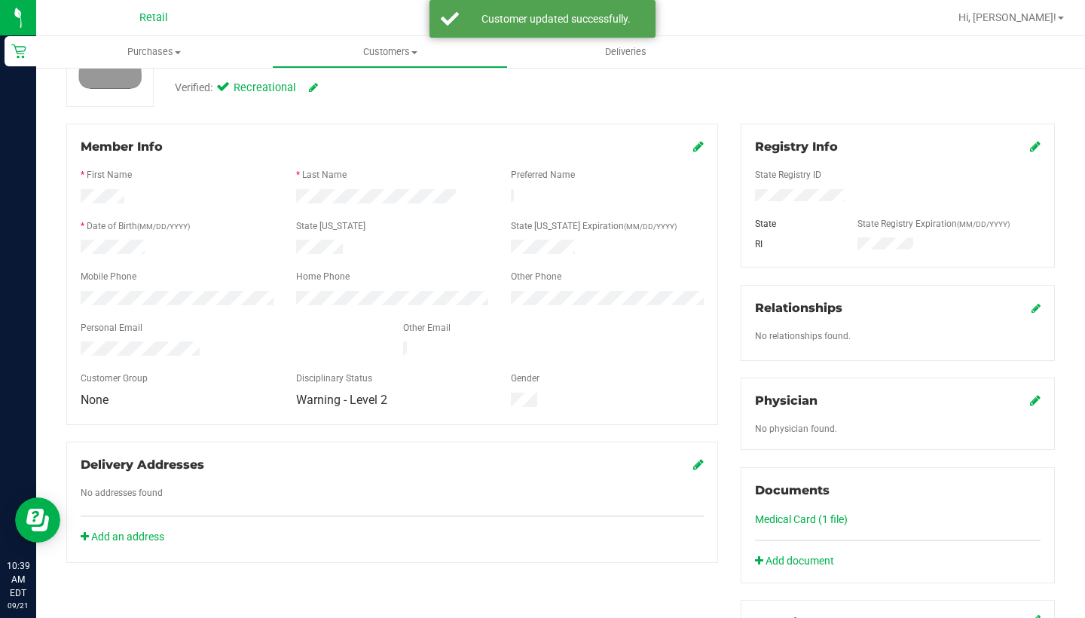
scroll to position [472, 0]
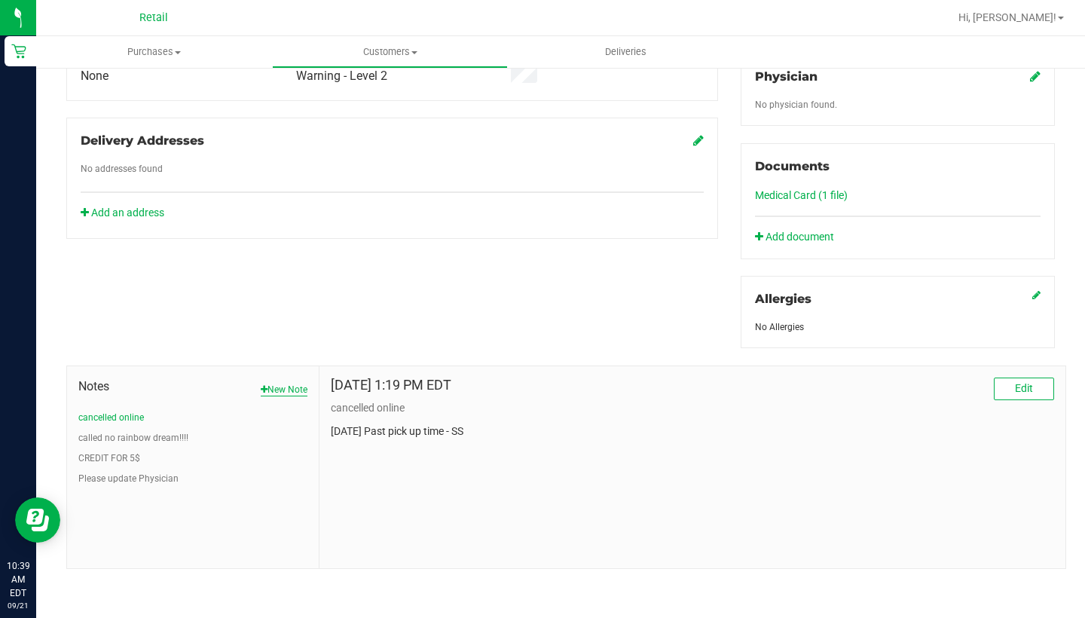
drag, startPoint x: 532, startPoint y: 222, endPoint x: 276, endPoint y: 388, distance: 304.5
click at [276, 388] on button "New Note" at bounding box center [284, 390] width 47 height 14
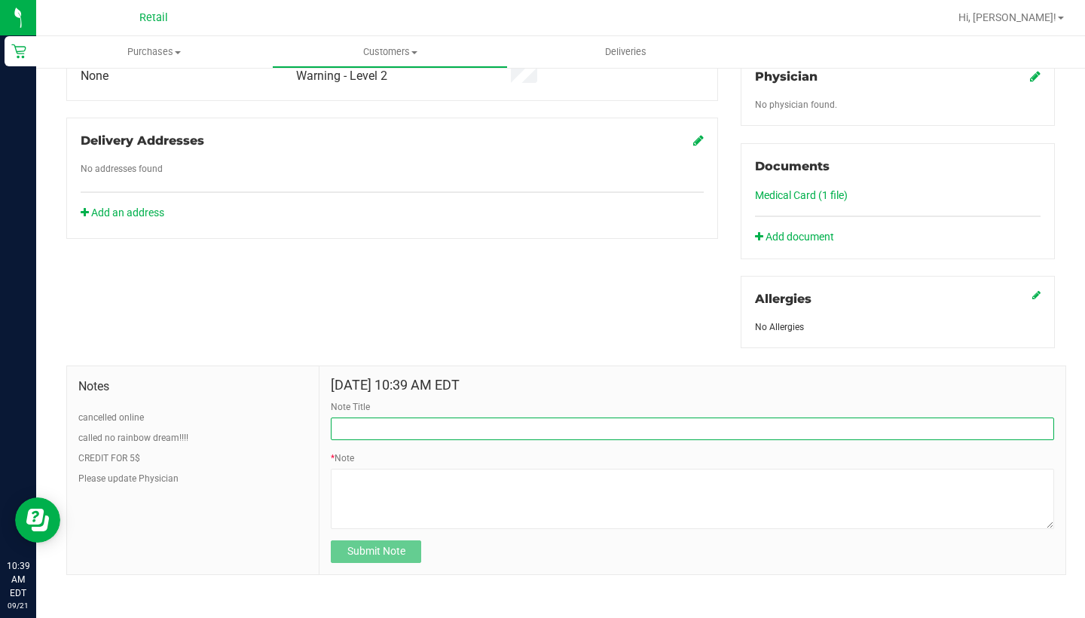
click at [426, 432] on input "Note Title" at bounding box center [692, 428] width 723 height 23
drag, startPoint x: 276, startPoint y: 388, endPoint x: 415, endPoint y: 423, distance: 143.1
click at [415, 423] on input "SEE NOTE-BEHACIOR" at bounding box center [692, 428] width 723 height 23
type input "SEE NOTE-BEHAVIOR"
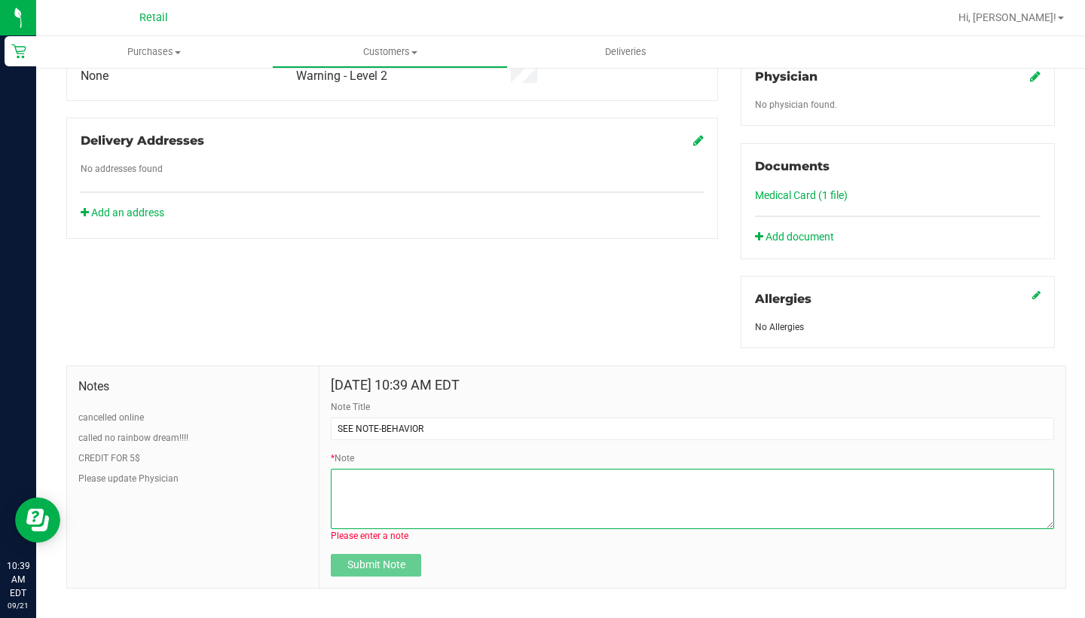
drag, startPoint x: 415, startPoint y: 423, endPoint x: 504, endPoint y: 481, distance: 105.7
click at [504, 481] on textarea "* Note" at bounding box center [692, 499] width 723 height 60
type textarea "p"
click at [374, 493] on textarea "* Note" at bounding box center [692, 499] width 723 height 60
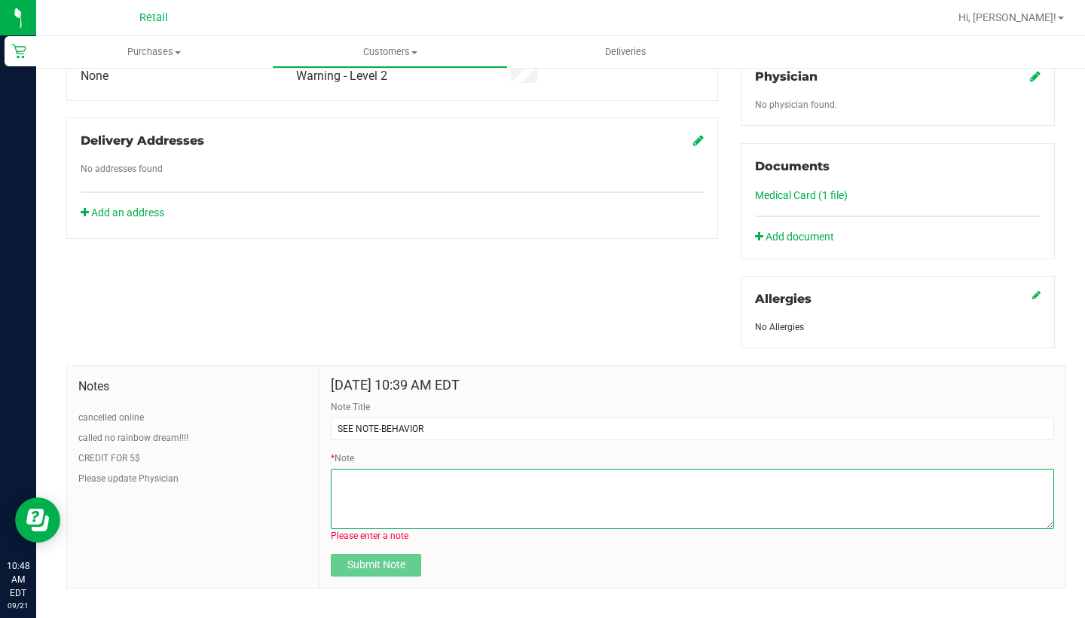
paste textarea "A patron called this morning asking whether the Kush Cake cartridge was an indi…"
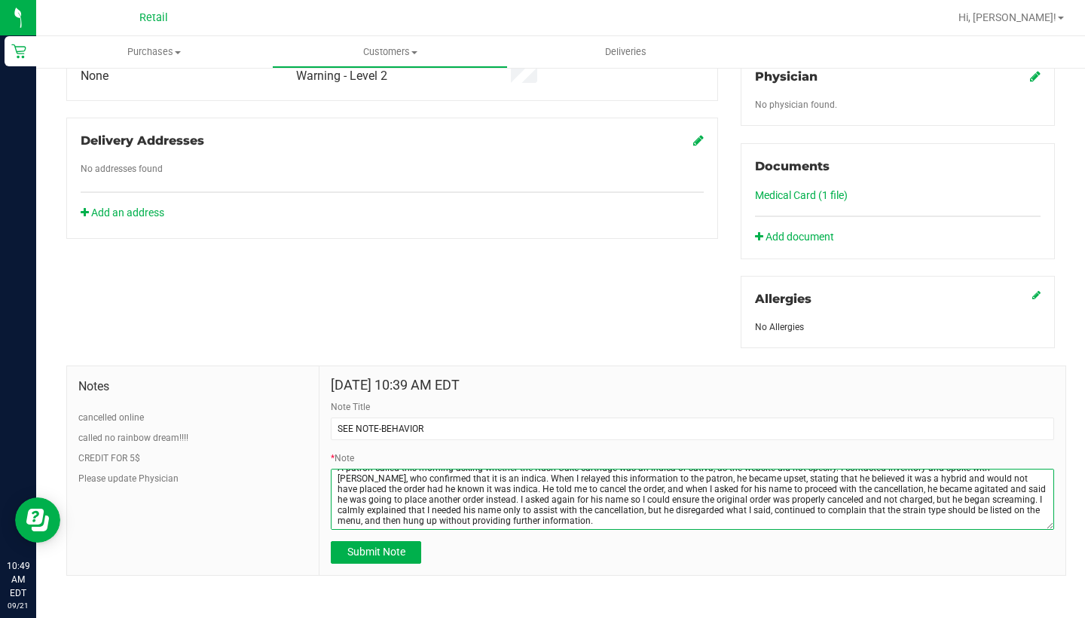
scroll to position [0, 0]
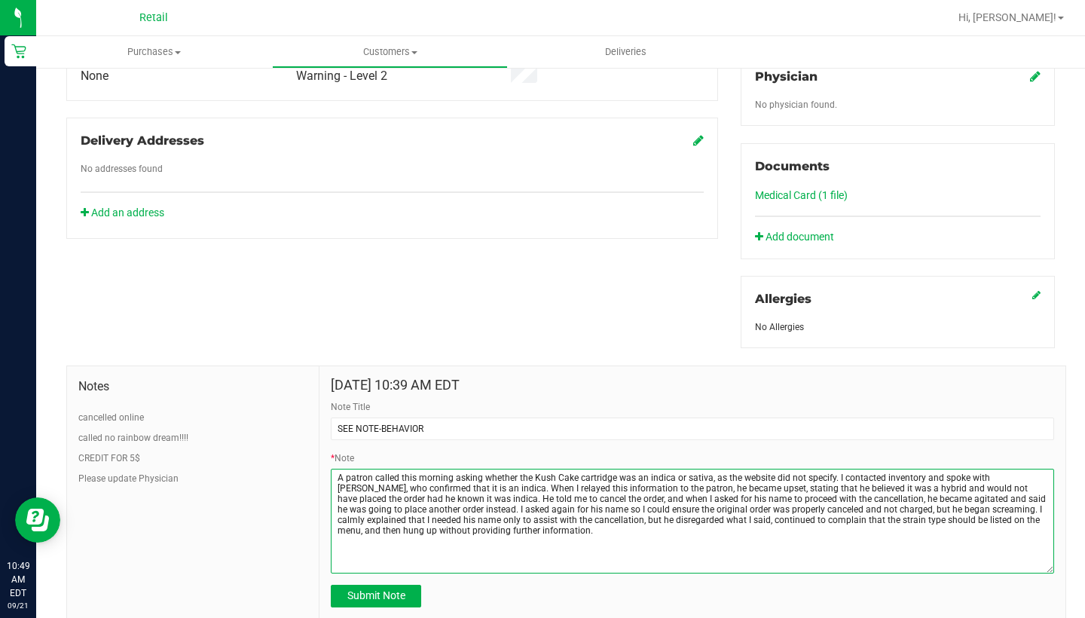
click at [1058, 568] on div "Sep 21, 2025 10:39 AM EDT Note Title SEE NOTE-BEHAVIOR * Note Submit Note" at bounding box center [692, 492] width 746 height 252
drag, startPoint x: 1058, startPoint y: 568, endPoint x: 348, endPoint y: 476, distance: 716.3
click at [348, 476] on textarea "* Note" at bounding box center [692, 520] width 723 height 103
click at [907, 498] on textarea "* Note" at bounding box center [692, 520] width 723 height 103
drag, startPoint x: 348, startPoint y: 476, endPoint x: 911, endPoint y: 497, distance: 563.2
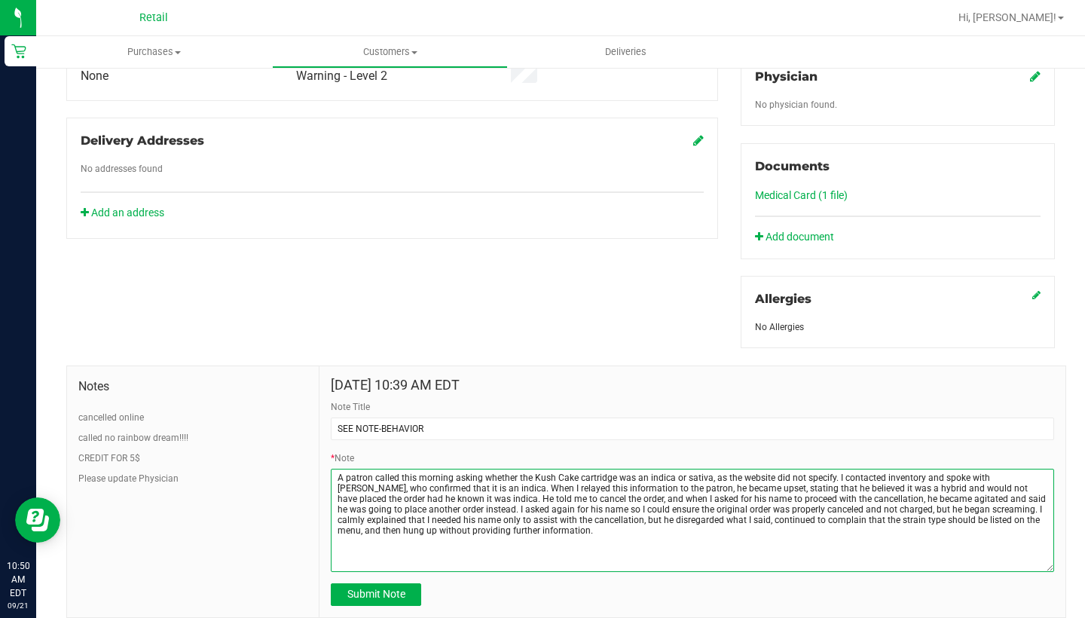
click at [911, 497] on textarea "* Note" at bounding box center [692, 520] width 723 height 103
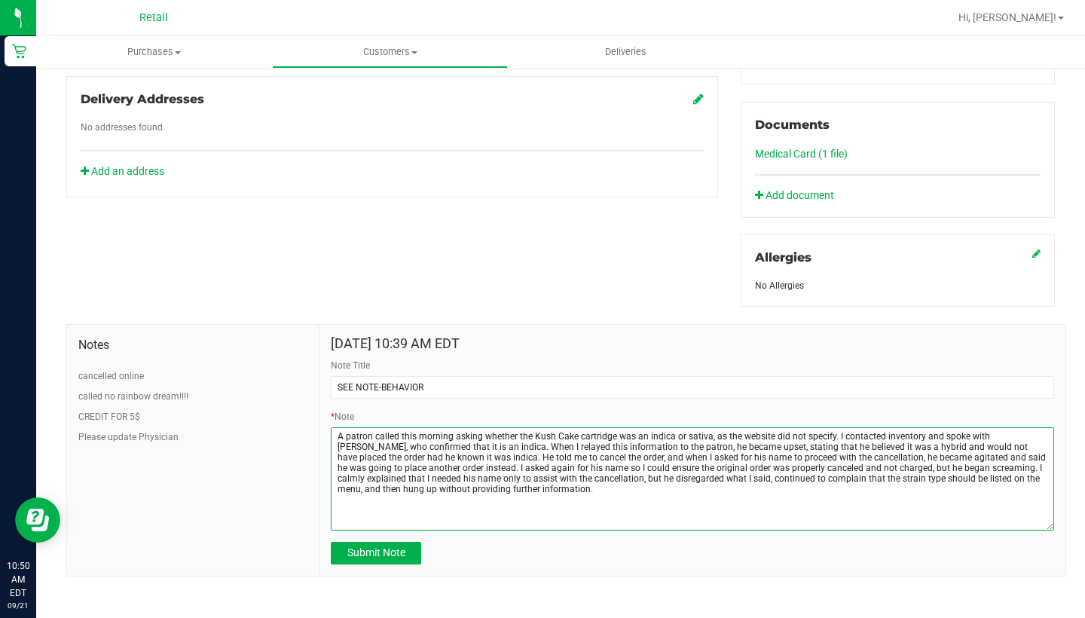
scroll to position [517, 0]
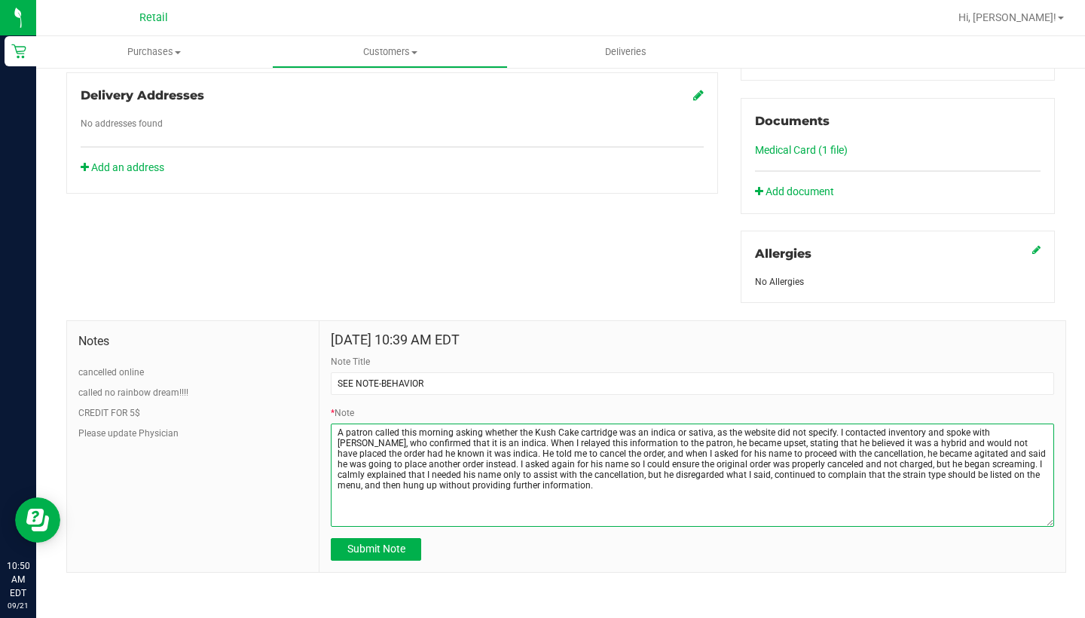
click at [433, 464] on textarea "* Note" at bounding box center [692, 474] width 723 height 103
drag, startPoint x: 925, startPoint y: 513, endPoint x: 437, endPoint y: 484, distance: 489.1
click at [437, 484] on textarea "* Note" at bounding box center [692, 474] width 723 height 103
drag, startPoint x: 437, startPoint y: 484, endPoint x: 451, endPoint y: 490, distance: 15.5
click at [451, 490] on textarea "* Note" at bounding box center [692, 474] width 723 height 103
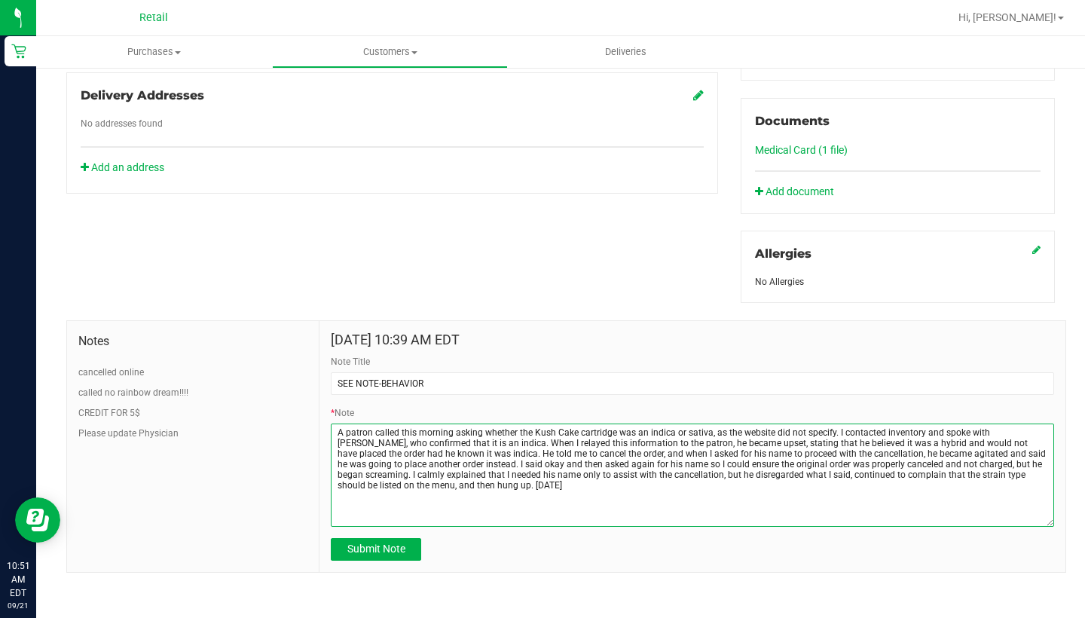
type textarea "A patron called this morning asking whether the Kush Cake cartridge was an indi…"
click at [394, 553] on span "Submit Note" at bounding box center [376, 548] width 58 height 12
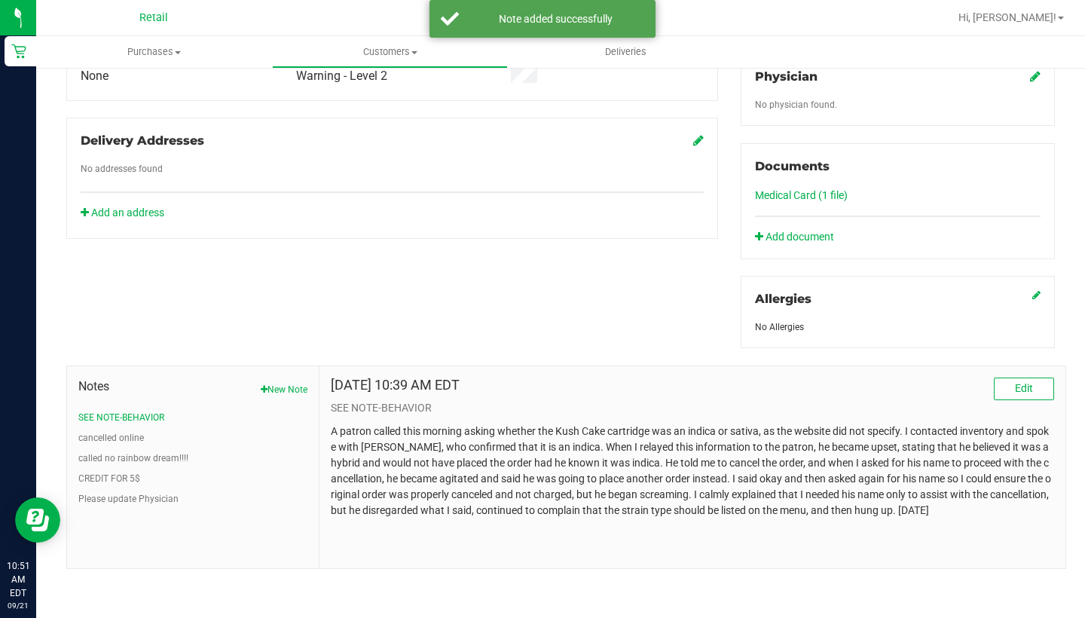
scroll to position [472, 0]
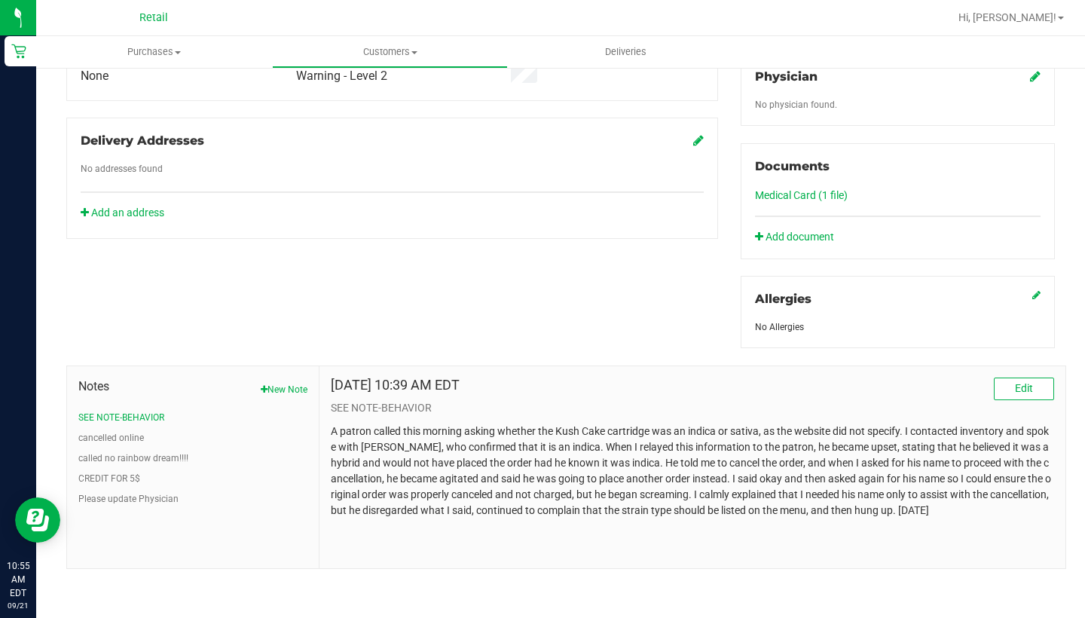
click at [382, 56] on span "Customers" at bounding box center [390, 52] width 234 height 14
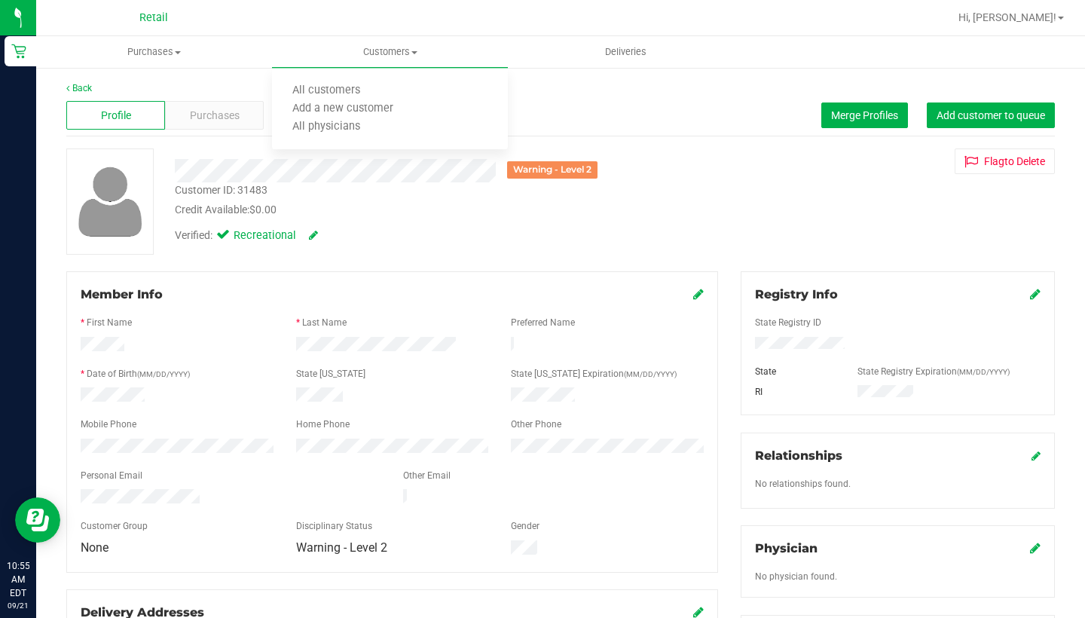
scroll to position [0, 0]
click at [372, 90] on span "All customers" at bounding box center [326, 90] width 108 height 13
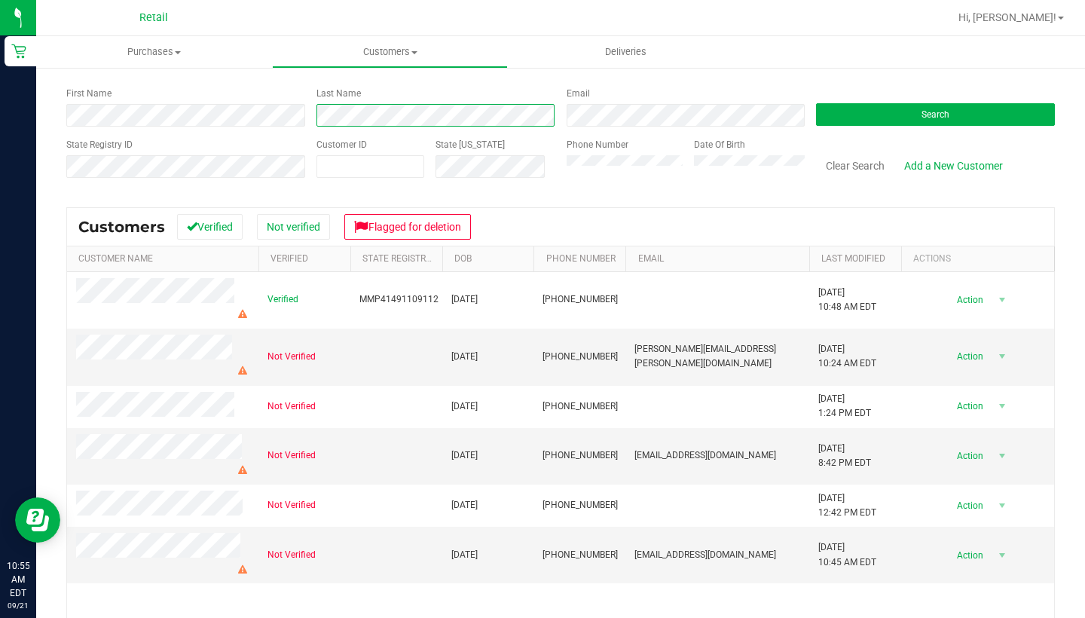
scroll to position [63, 0]
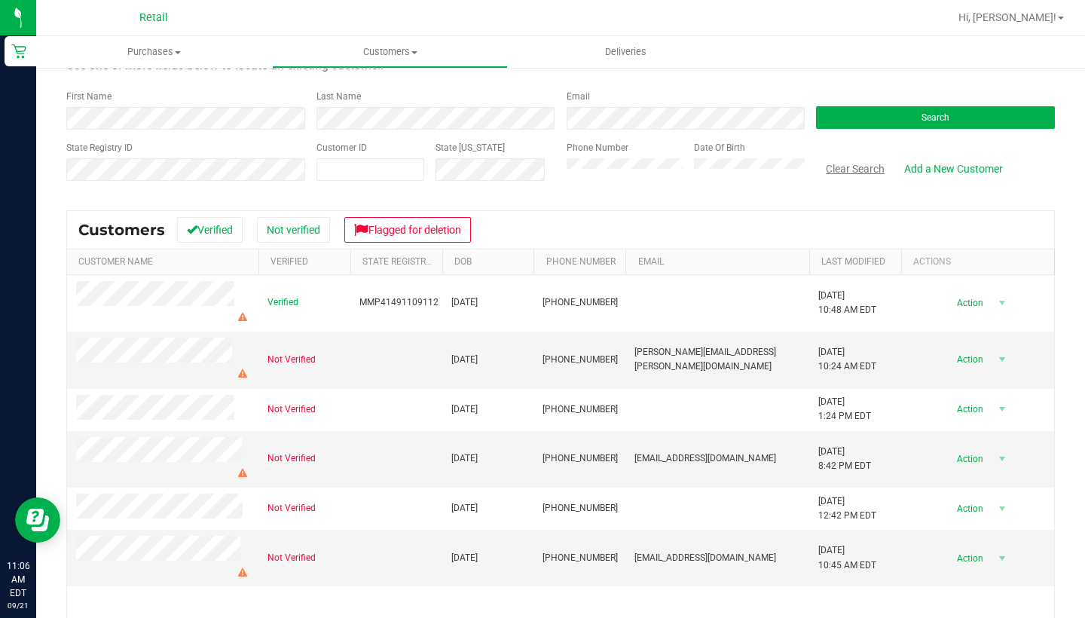
drag, startPoint x: 71, startPoint y: 377, endPoint x: 849, endPoint y: 170, distance: 805.1
click at [849, 170] on button "Clear Search" at bounding box center [855, 169] width 78 height 26
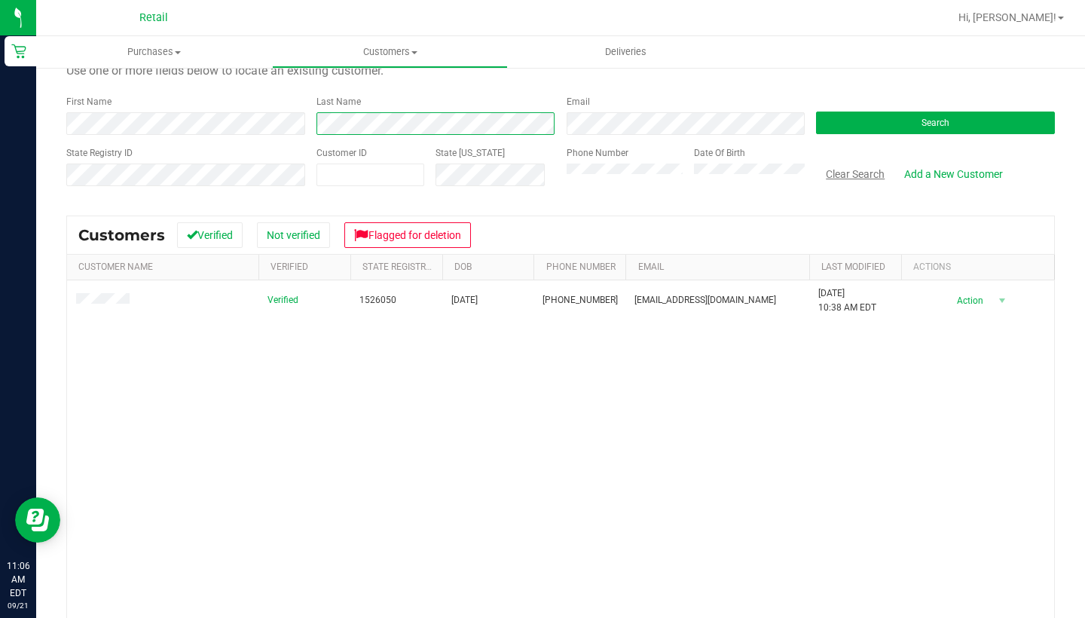
scroll to position [56, 0]
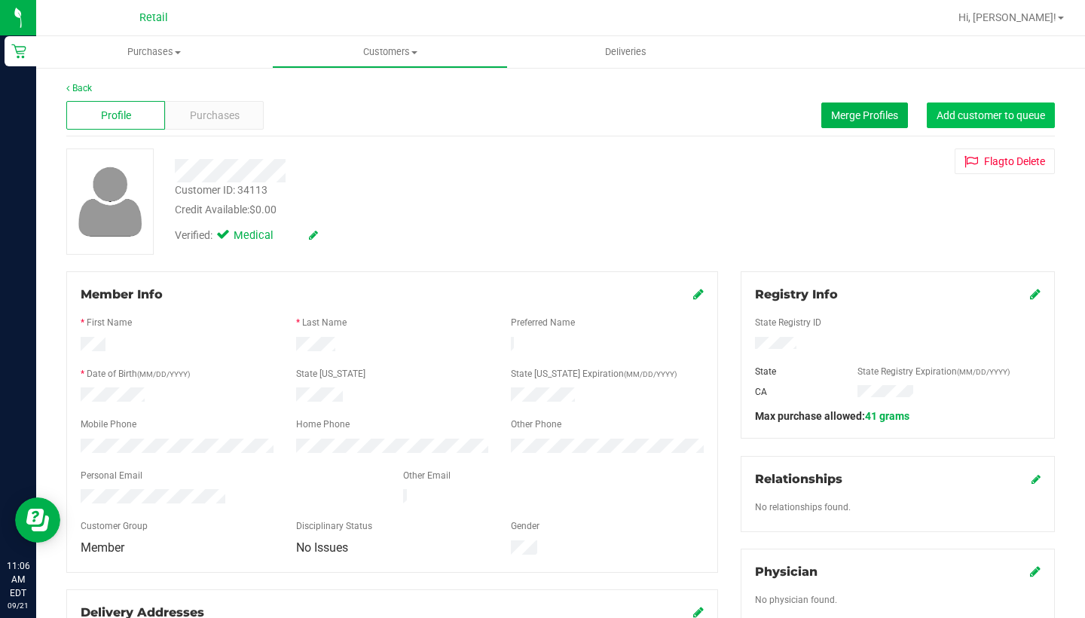
drag, startPoint x: 1011, startPoint y: 140, endPoint x: 980, endPoint y: 106, distance: 45.9
click at [980, 106] on button "Add customer to queue" at bounding box center [991, 115] width 128 height 26
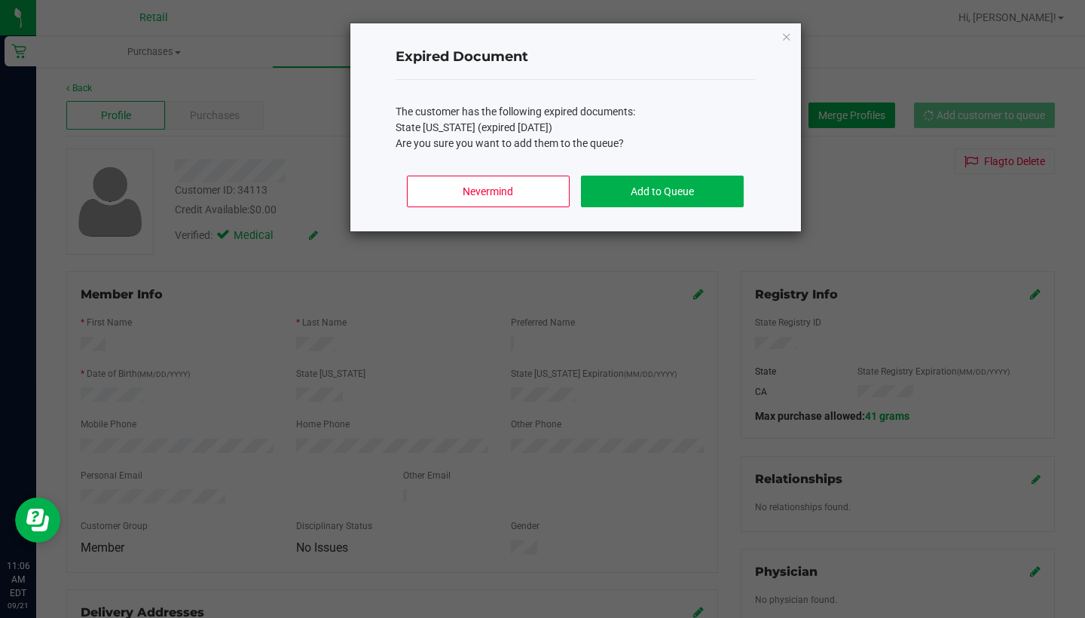
click at [698, 177] on button "Add to Queue" at bounding box center [662, 192] width 162 height 32
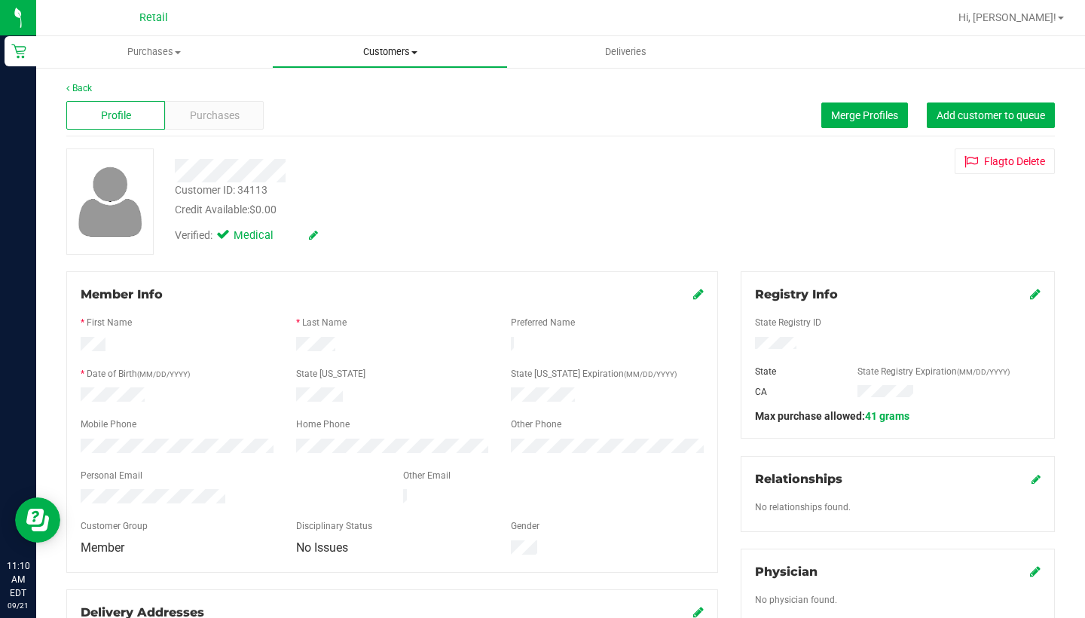
drag, startPoint x: 980, startPoint y: 106, endPoint x: 386, endPoint y: 58, distance: 595.6
click at [386, 58] on span "Customers" at bounding box center [390, 52] width 234 height 14
drag, startPoint x: 386, startPoint y: 58, endPoint x: 380, endPoint y: 81, distance: 24.3
click at [380, 81] on ul "All customers Add a new customer All physicians" at bounding box center [390, 109] width 236 height 81
drag, startPoint x: 380, startPoint y: 81, endPoint x: 389, endPoint y: 55, distance: 27.9
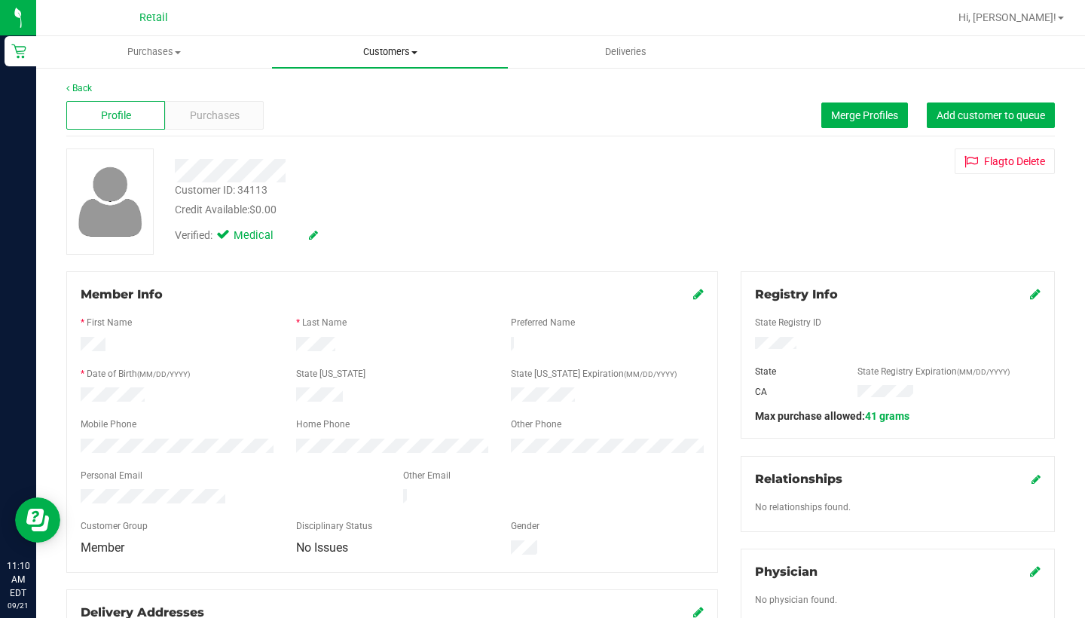
click at [389, 55] on span "Customers" at bounding box center [390, 52] width 236 height 14
click at [384, 96] on li "All customers" at bounding box center [390, 91] width 236 height 18
drag, startPoint x: 389, startPoint y: 55, endPoint x: 983, endPoint y: 118, distance: 597.8
click at [983, 118] on span "Add customer to queue" at bounding box center [990, 115] width 108 height 12
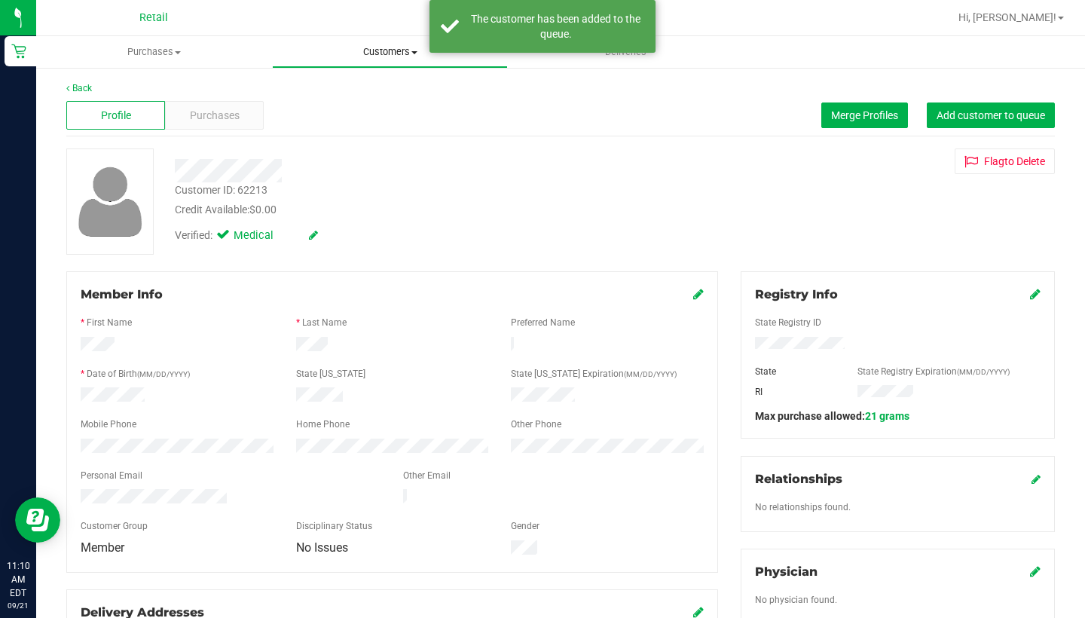
drag, startPoint x: 983, startPoint y: 118, endPoint x: 387, endPoint y: 58, distance: 599.0
click at [387, 58] on uib-tab-heading "Customers All customers Add a new customer All physicians" at bounding box center [390, 52] width 234 height 30
drag, startPoint x: 387, startPoint y: 58, endPoint x: 388, endPoint y: 90, distance: 31.7
click at [388, 90] on li "All customers" at bounding box center [390, 91] width 236 height 18
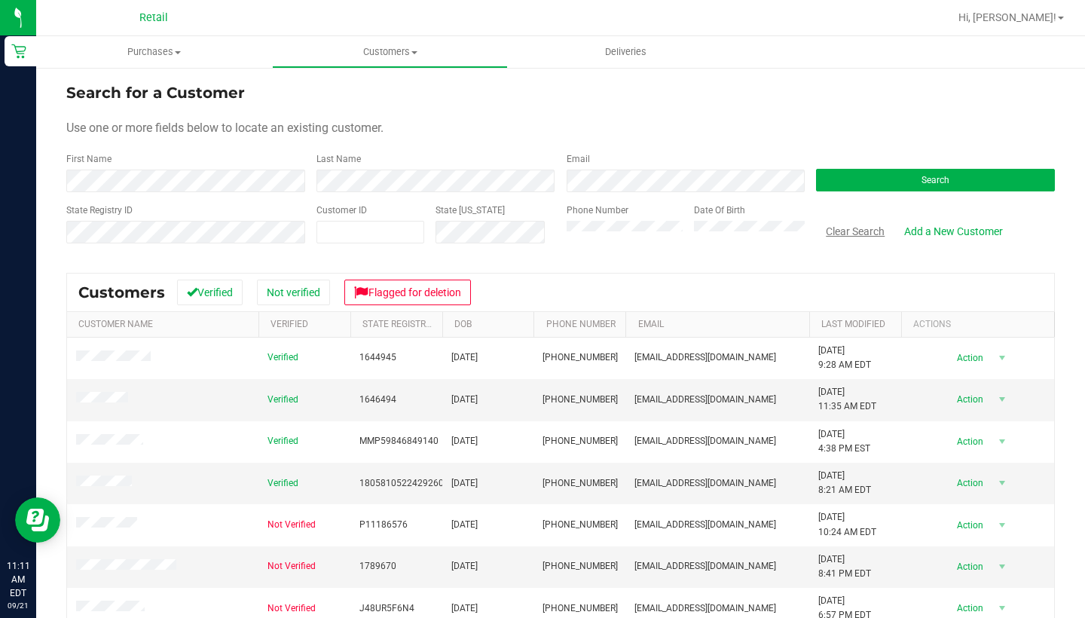
drag, startPoint x: 388, startPoint y: 90, endPoint x: 847, endPoint y: 232, distance: 480.4
click at [847, 232] on button "Clear Search" at bounding box center [855, 231] width 78 height 26
click at [611, 245] on div "Phone Number" at bounding box center [625, 229] width 117 height 53
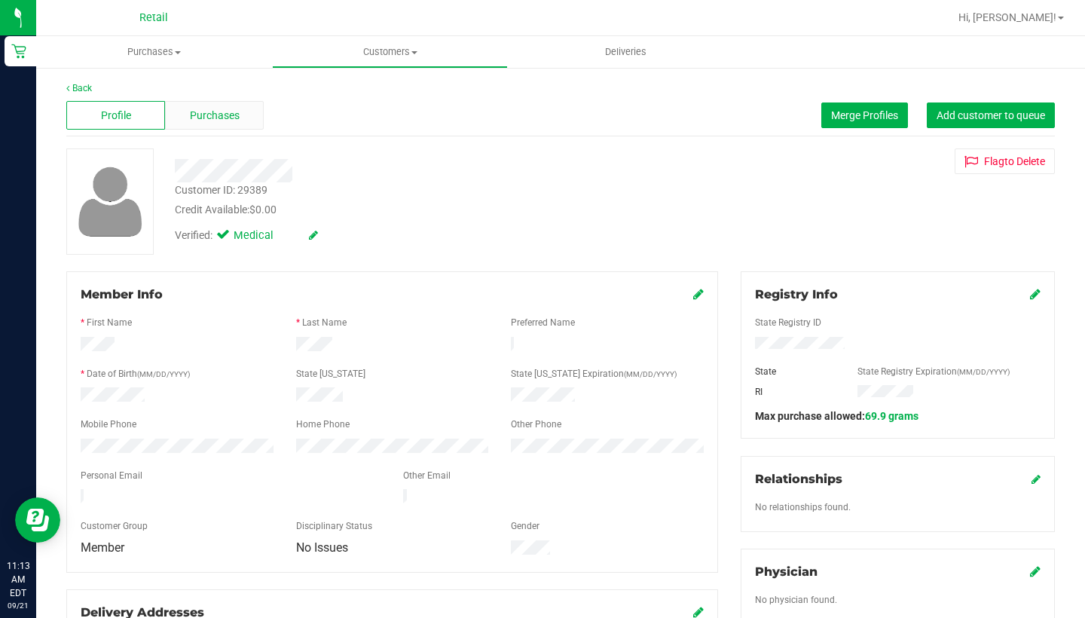
drag, startPoint x: 847, startPoint y: 232, endPoint x: 224, endPoint y: 129, distance: 631.5
click at [224, 129] on div "Purchases" at bounding box center [214, 115] width 99 height 29
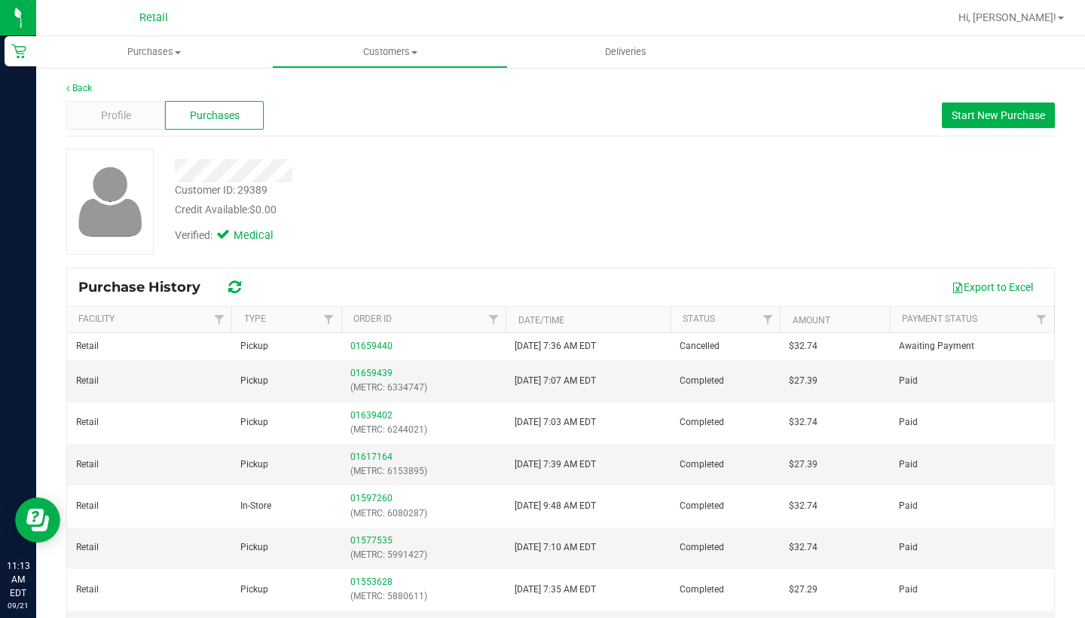
click at [372, 374] on link "01659439" at bounding box center [371, 373] width 42 height 11
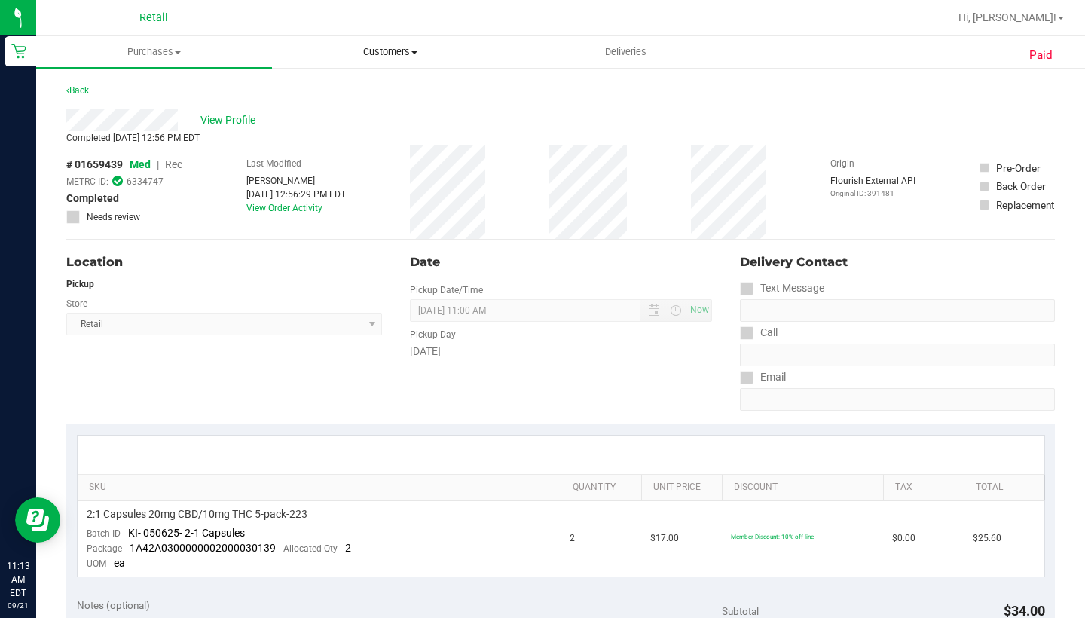
drag, startPoint x: 304, startPoint y: 215, endPoint x: 396, endPoint y: 50, distance: 188.6
click at [396, 50] on span "Customers" at bounding box center [390, 52] width 234 height 14
click at [392, 87] on li "All customers" at bounding box center [390, 91] width 236 height 18
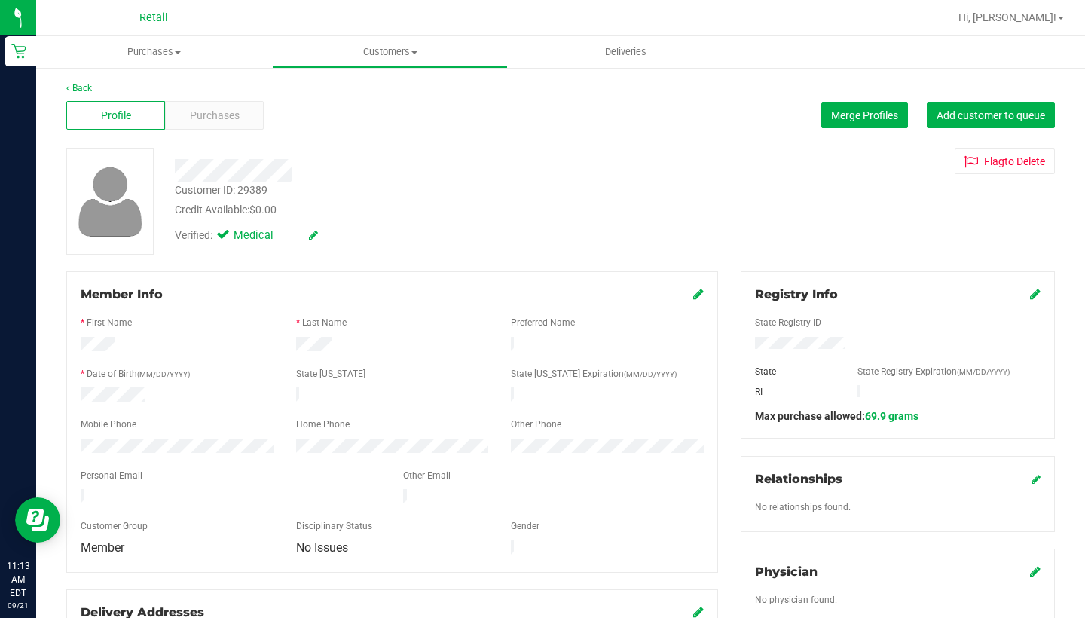
click at [866, 114] on span "Merge Profiles" at bounding box center [864, 115] width 67 height 12
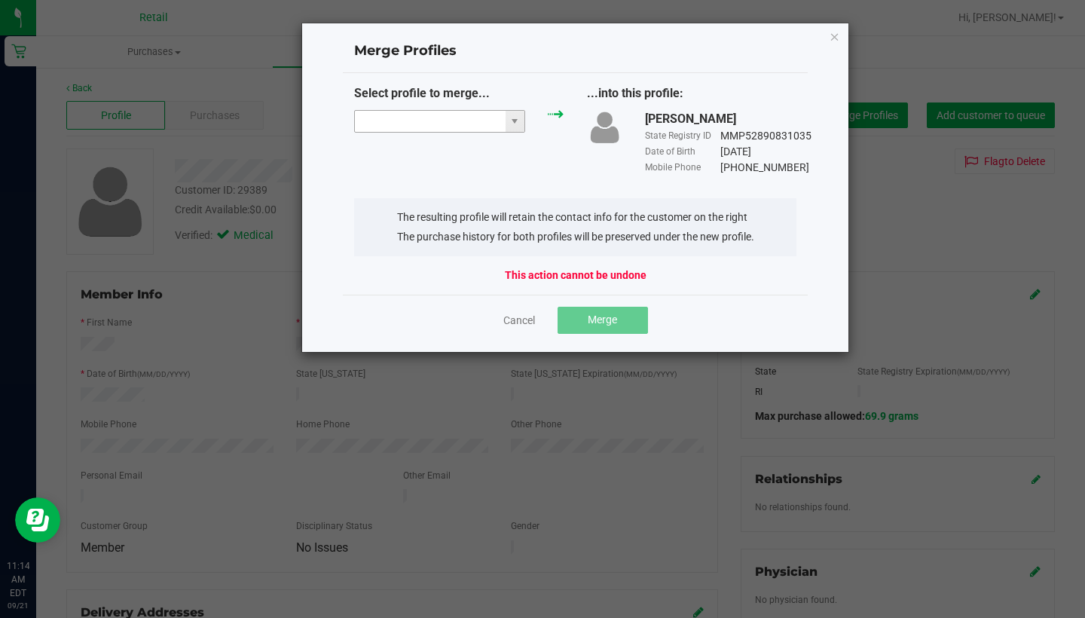
drag, startPoint x: 396, startPoint y: 50, endPoint x: 426, endPoint y: 129, distance: 83.7
click at [426, 129] on input "NO DATA FOUND" at bounding box center [430, 121] width 151 height 21
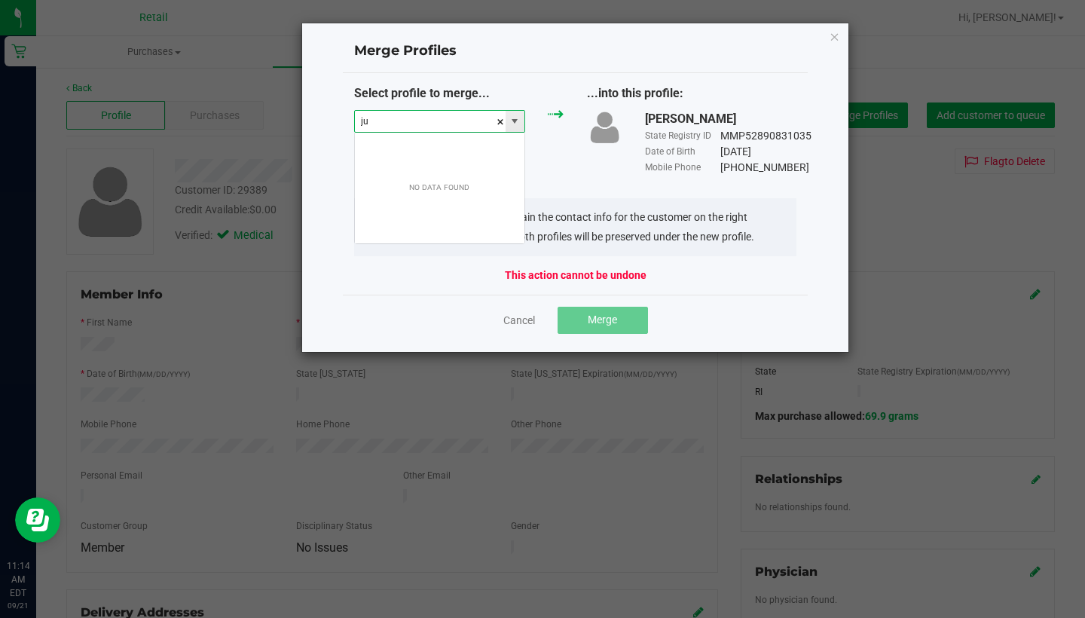
scroll to position [23, 172]
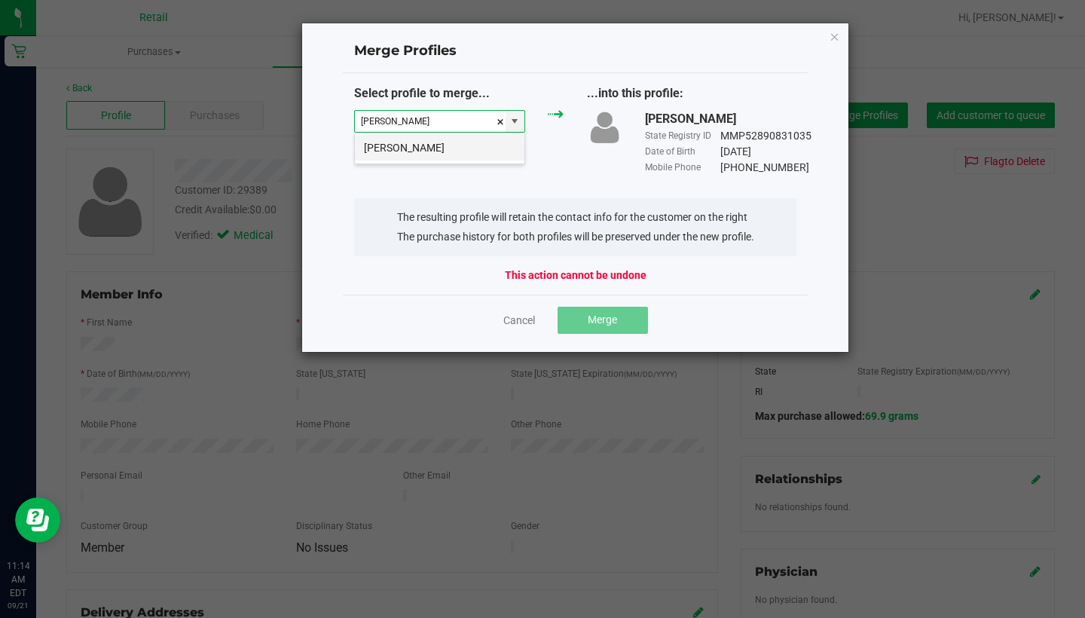
drag, startPoint x: 426, startPoint y: 129, endPoint x: 426, endPoint y: 149, distance: 20.4
click at [426, 149] on li "Judith Daviau" at bounding box center [440, 148] width 170 height 26
type input "Judith Daviau"
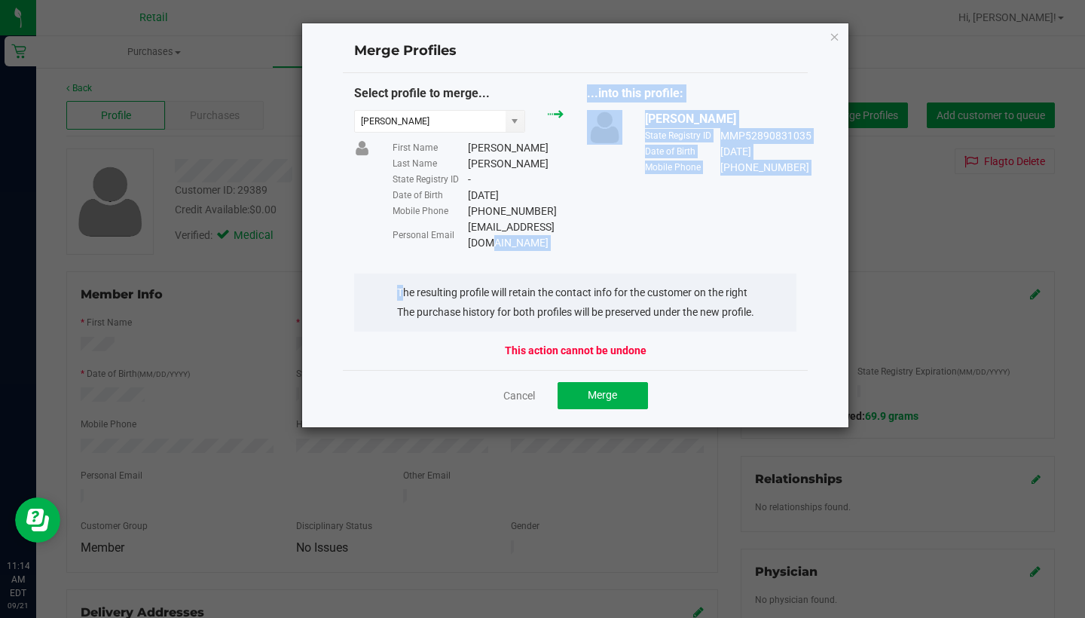
drag, startPoint x: 426, startPoint y: 149, endPoint x: 451, endPoint y: 238, distance: 92.3
click at [451, 238] on div "Select profile to merge... Judith Daviau First Name Judith Last Name Daviau Sta…" at bounding box center [576, 221] width 466 height 297
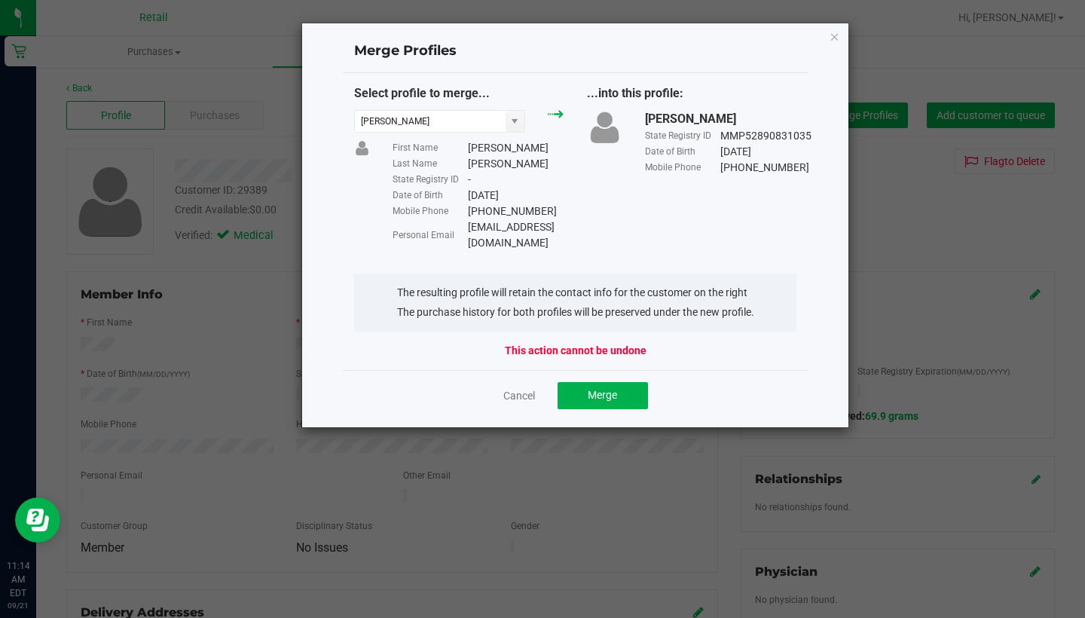
drag, startPoint x: 451, startPoint y: 238, endPoint x: 480, endPoint y: 249, distance: 30.5
click at [480, 249] on div "Select profile to merge... Judith Daviau First Name Judith Last Name Daviau Sta…" at bounding box center [576, 221] width 466 height 297
drag, startPoint x: 480, startPoint y: 249, endPoint x: 467, endPoint y: 227, distance: 25.3
click at [467, 227] on div "Personal Email jldaviau@gmail.com" at bounding box center [478, 235] width 171 height 32
copy div "jldaviau@gmail.com"
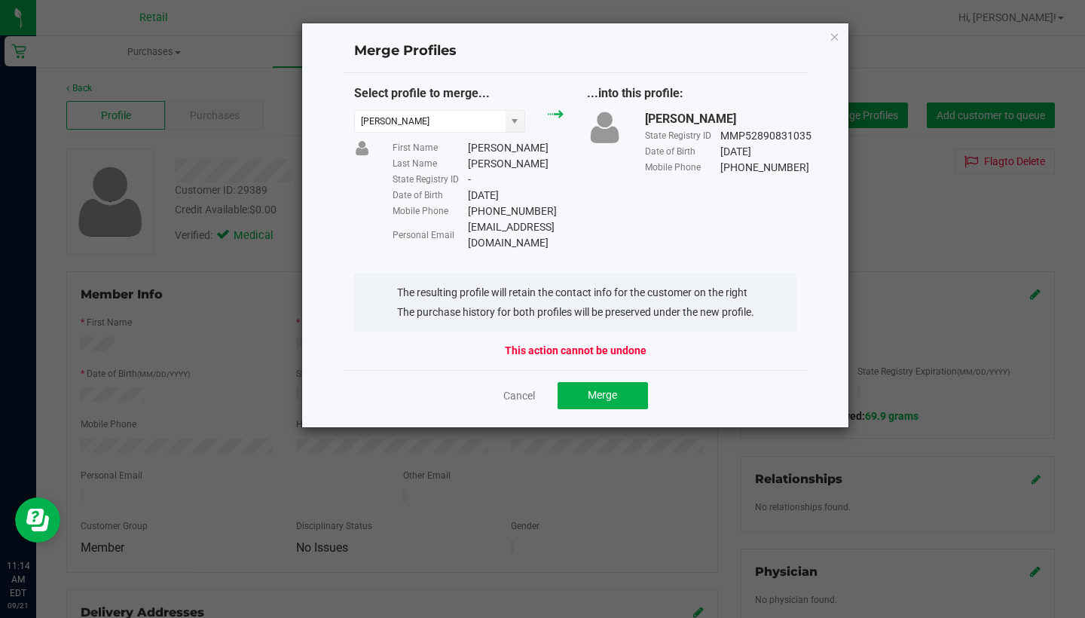
click at [605, 389] on button "Merge" at bounding box center [602, 395] width 90 height 27
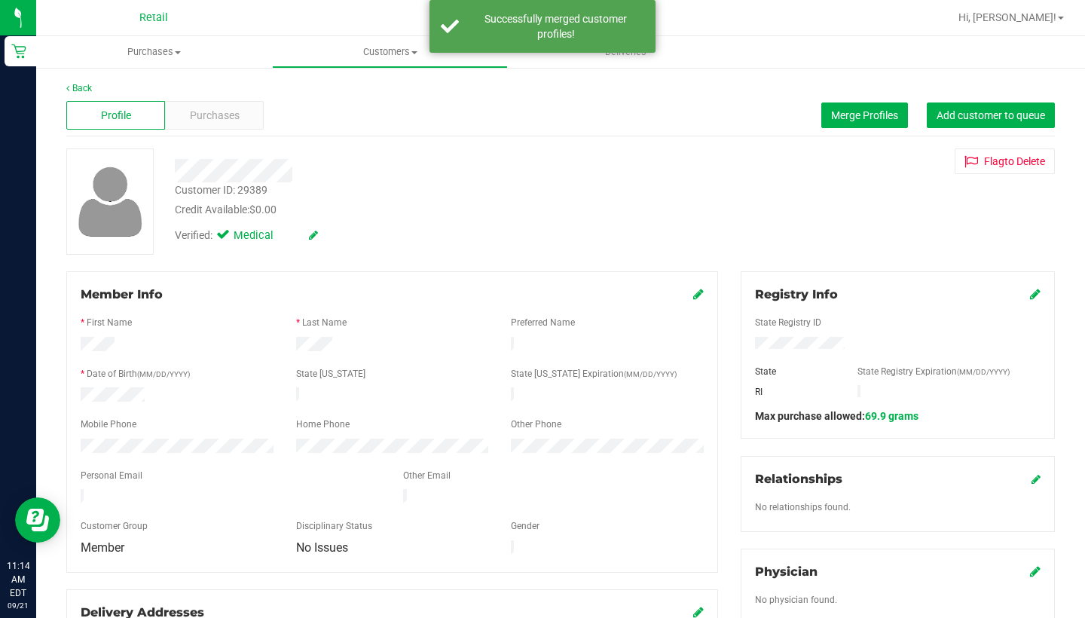
scroll to position [75, 0]
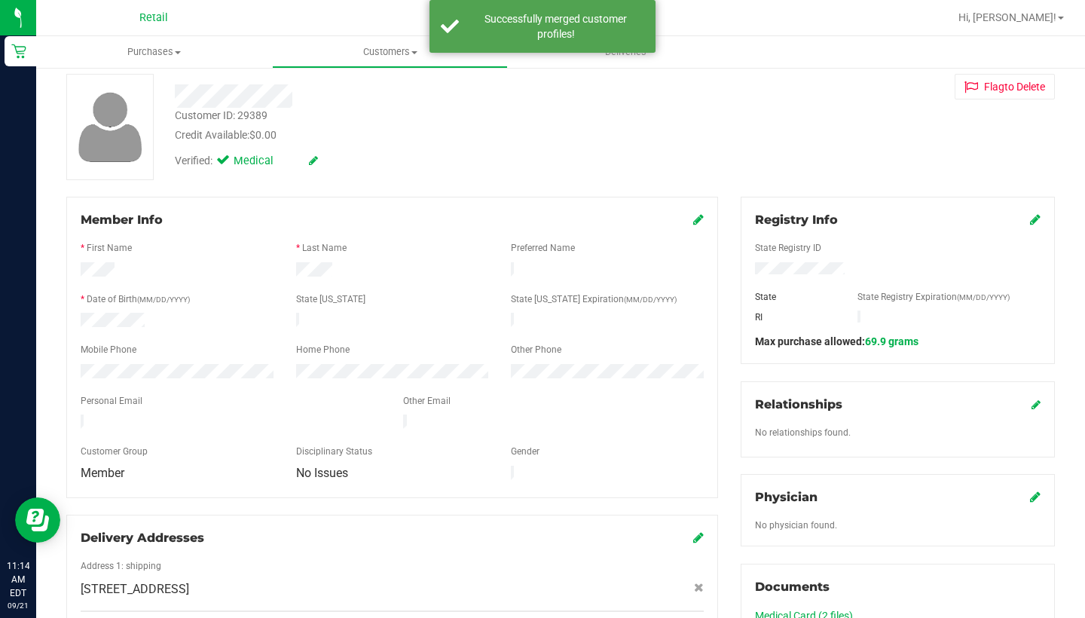
drag, startPoint x: 605, startPoint y: 389, endPoint x: 698, endPoint y: 216, distance: 196.9
click at [698, 216] on icon at bounding box center [698, 219] width 11 height 12
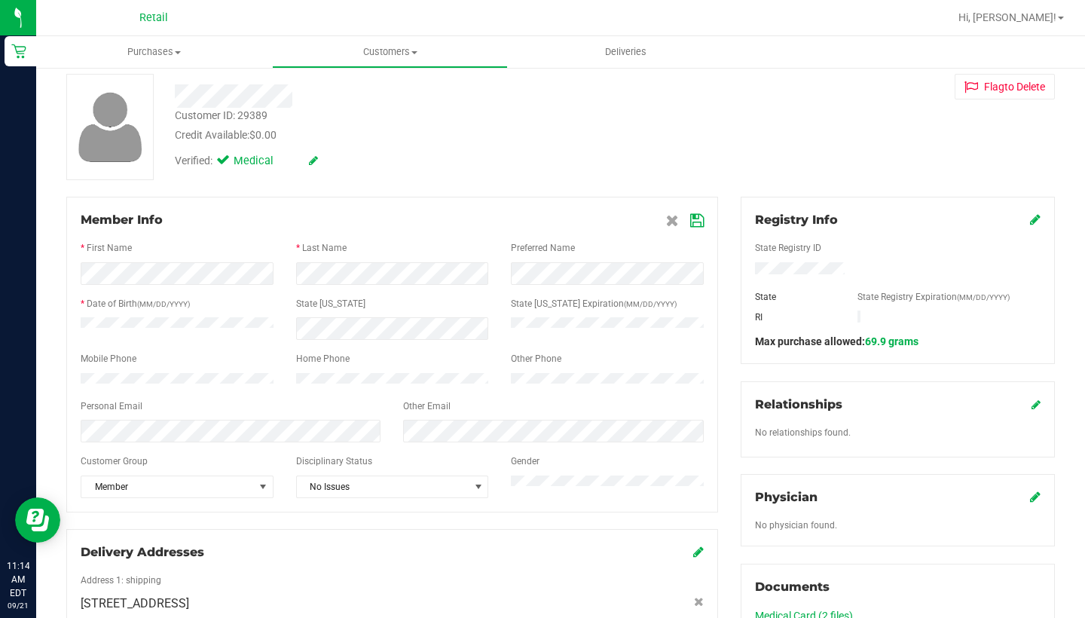
click at [691, 222] on icon at bounding box center [697, 221] width 14 height 12
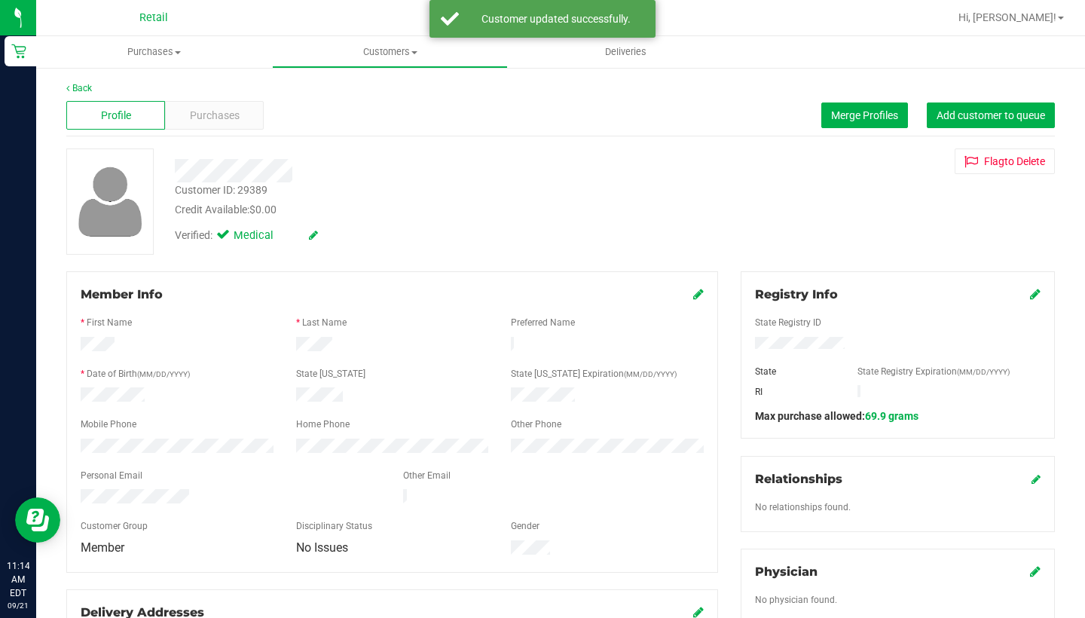
scroll to position [0, 0]
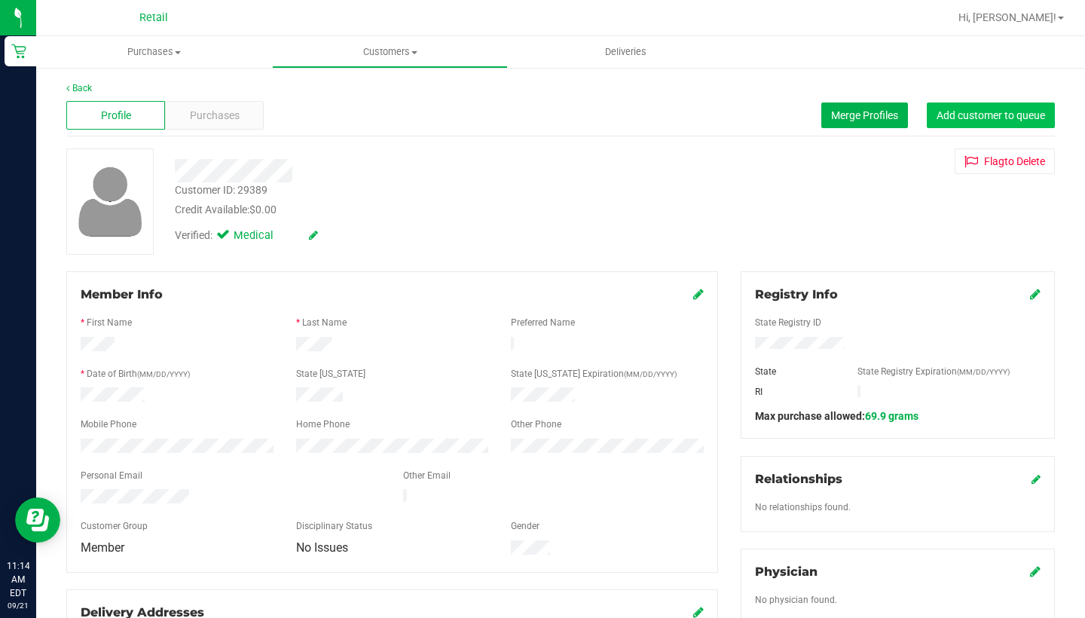
drag, startPoint x: 402, startPoint y: 209, endPoint x: 975, endPoint y: 125, distance: 579.5
click at [975, 125] on button "Add customer to queue" at bounding box center [991, 115] width 128 height 26
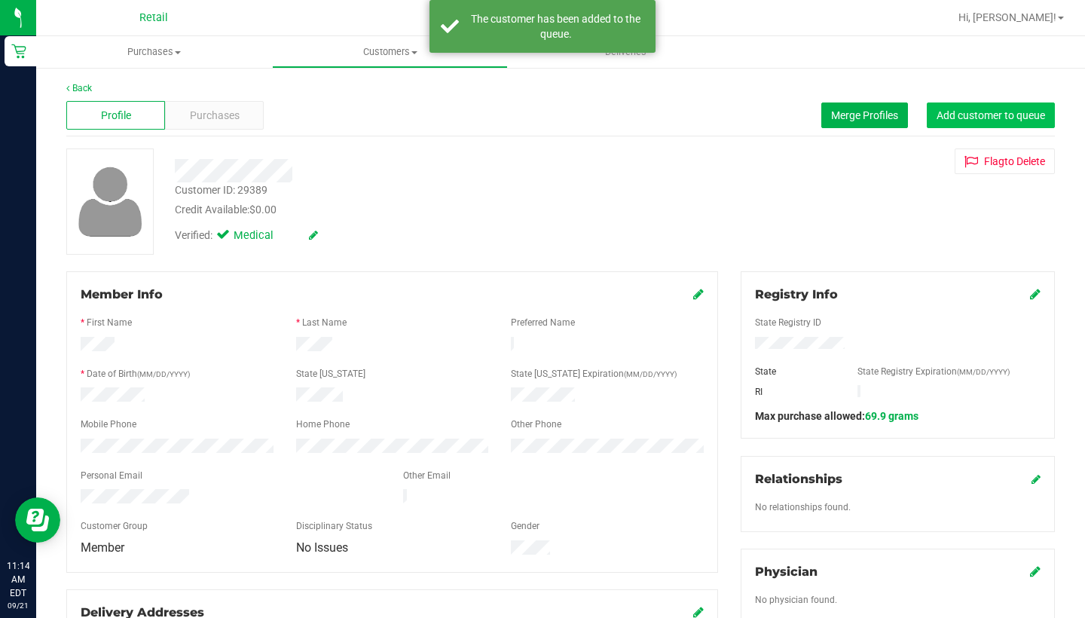
click at [211, 112] on span "Purchases" at bounding box center [215, 116] width 50 height 16
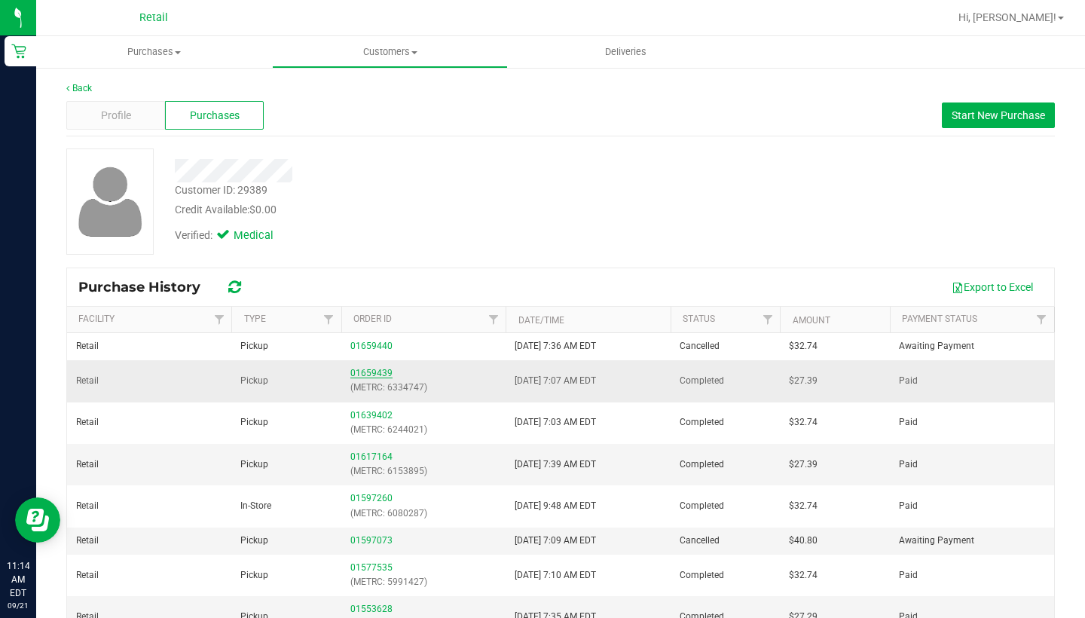
drag, startPoint x: 975, startPoint y: 125, endPoint x: 382, endPoint y: 374, distance: 643.2
click at [382, 374] on link "01659439" at bounding box center [371, 373] width 42 height 11
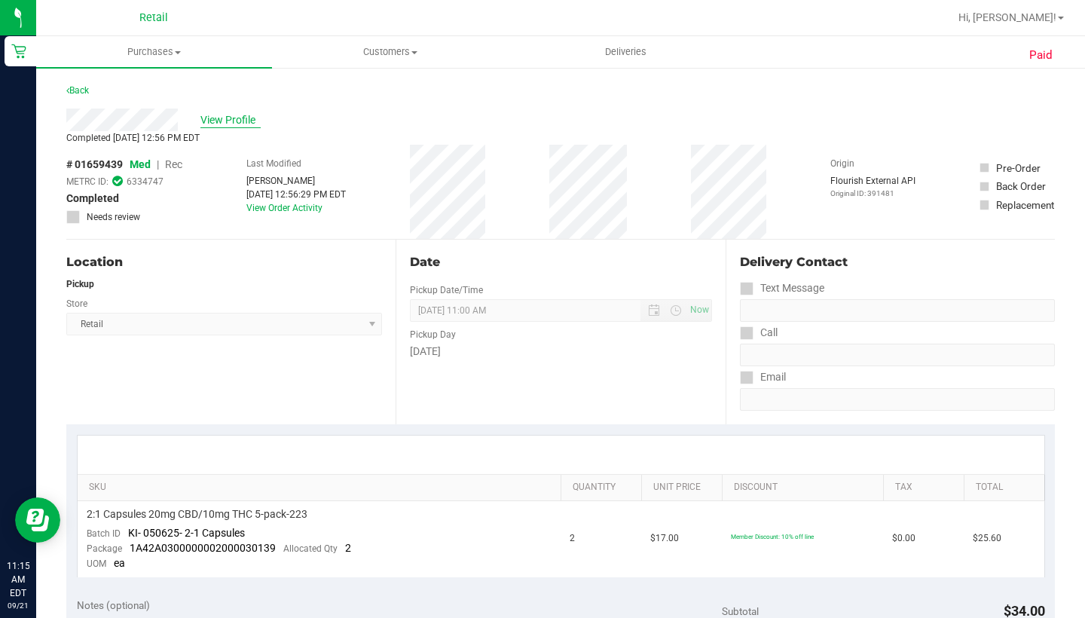
drag, startPoint x: 382, startPoint y: 374, endPoint x: 234, endPoint y: 121, distance: 293.4
click at [234, 121] on span "View Profile" at bounding box center [230, 120] width 60 height 16
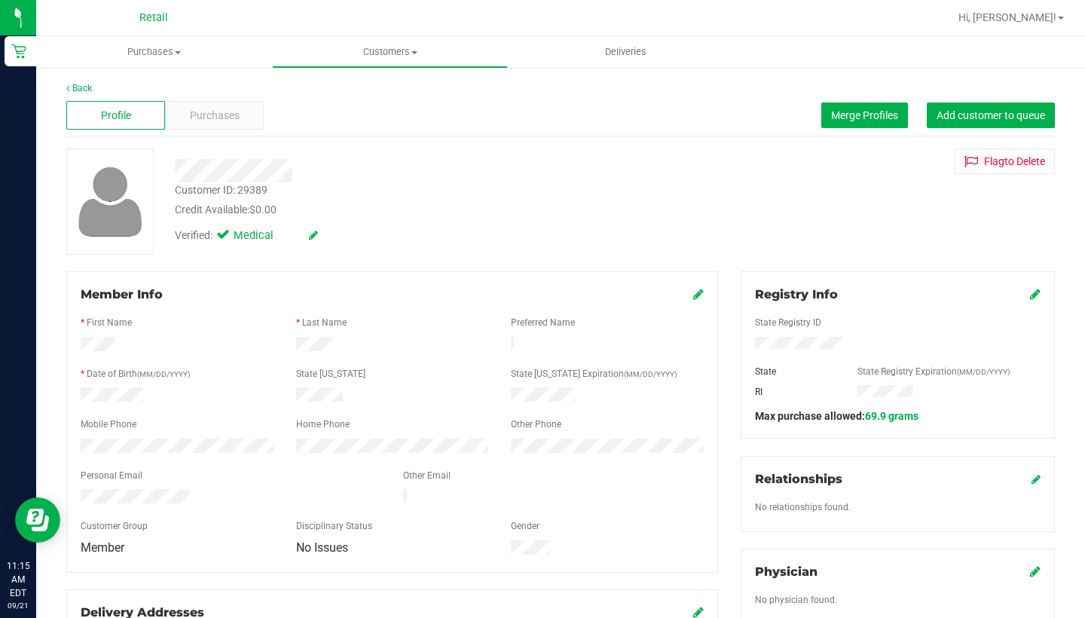
click at [234, 121] on span "Purchases" at bounding box center [215, 116] width 50 height 16
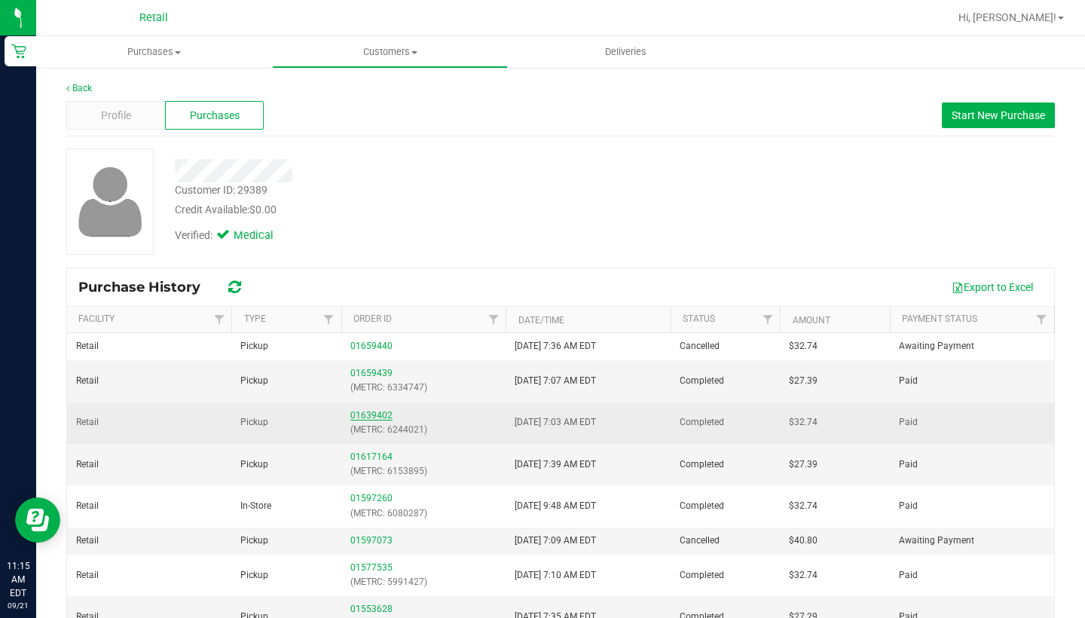
drag, startPoint x: 257, startPoint y: 267, endPoint x: 367, endPoint y: 410, distance: 179.9
click at [367, 410] on link "01639402" at bounding box center [371, 415] width 42 height 11
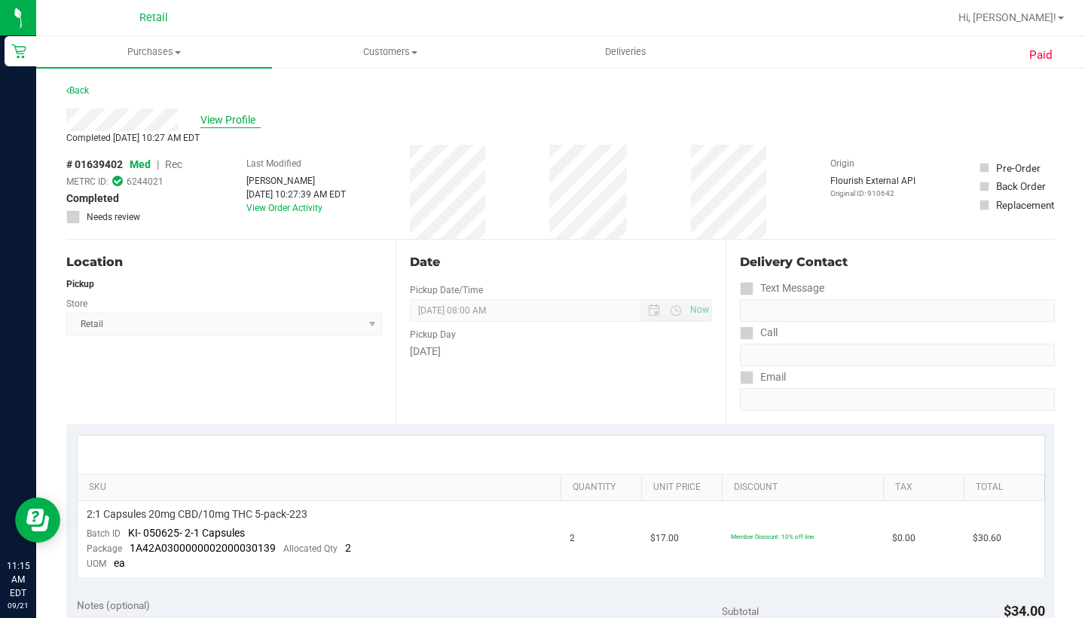
drag, startPoint x: 386, startPoint y: 341, endPoint x: 229, endPoint y: 118, distance: 272.5
click at [229, 118] on span "View Profile" at bounding box center [230, 120] width 60 height 16
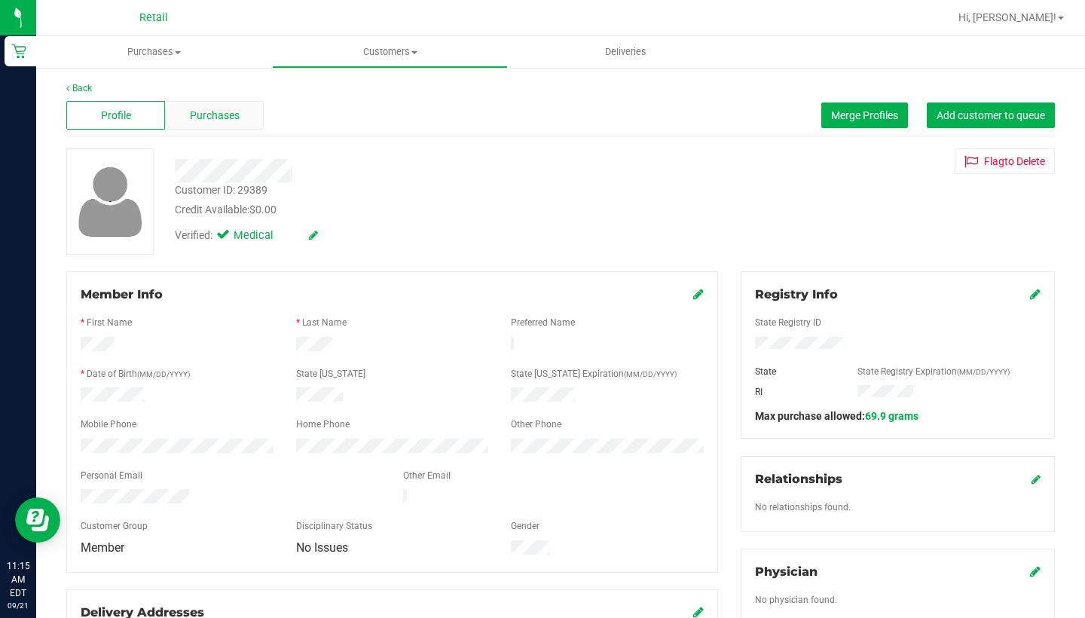
click at [229, 118] on span "Purchases" at bounding box center [215, 116] width 50 height 16
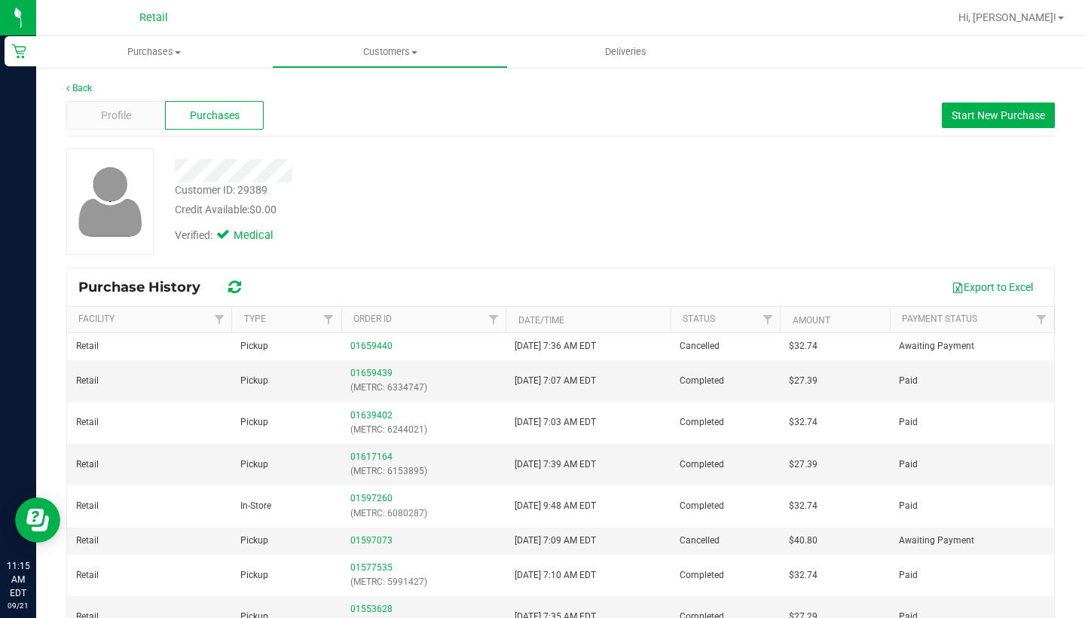
click at [129, 118] on span "Profile" at bounding box center [116, 116] width 30 height 16
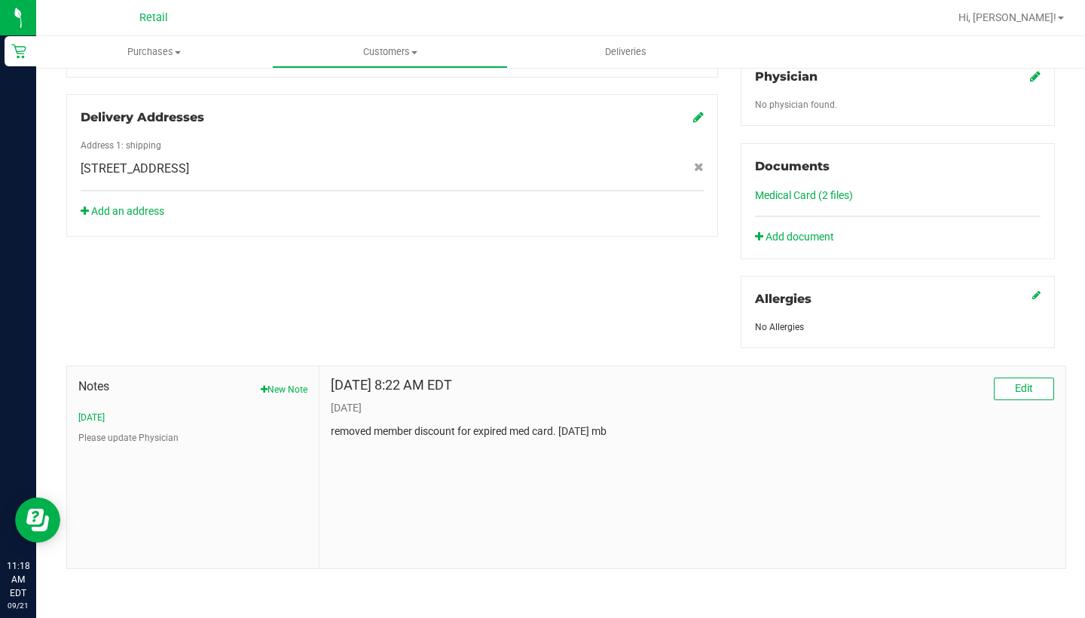
scroll to position [495, 0]
drag, startPoint x: 262, startPoint y: 209, endPoint x: 283, endPoint y: 377, distance: 169.3
click at [283, 377] on span "Notes" at bounding box center [192, 386] width 229 height 18
drag, startPoint x: 283, startPoint y: 377, endPoint x: 286, endPoint y: 396, distance: 19.0
click at [286, 396] on div "Notes New Note 7/19/24 Please update Physician" at bounding box center [192, 410] width 229 height 67
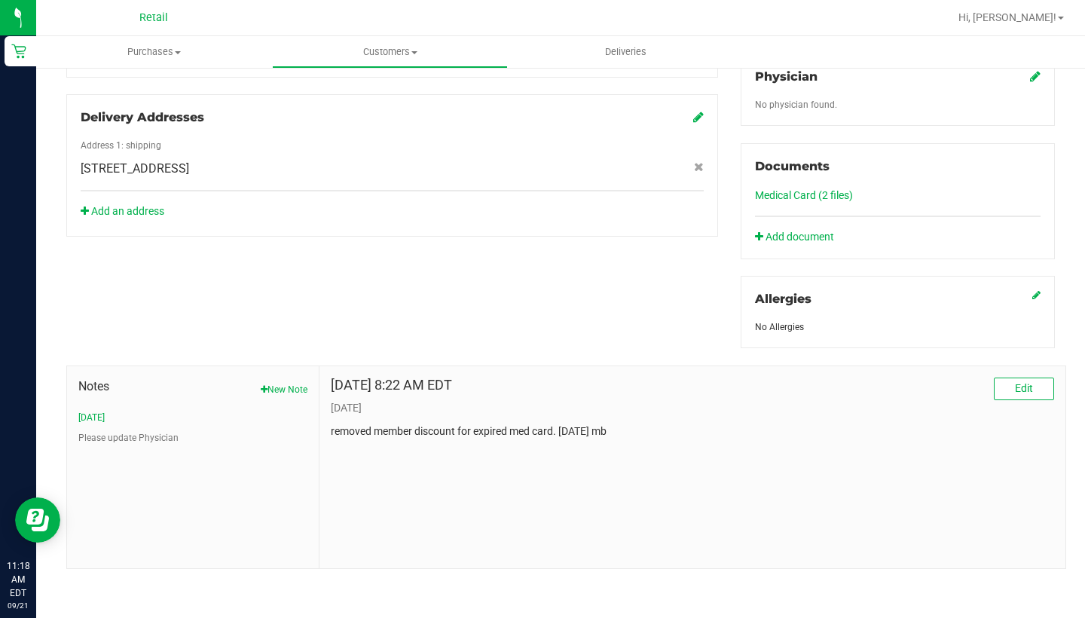
click at [281, 389] on button "New Note" at bounding box center [284, 390] width 47 height 14
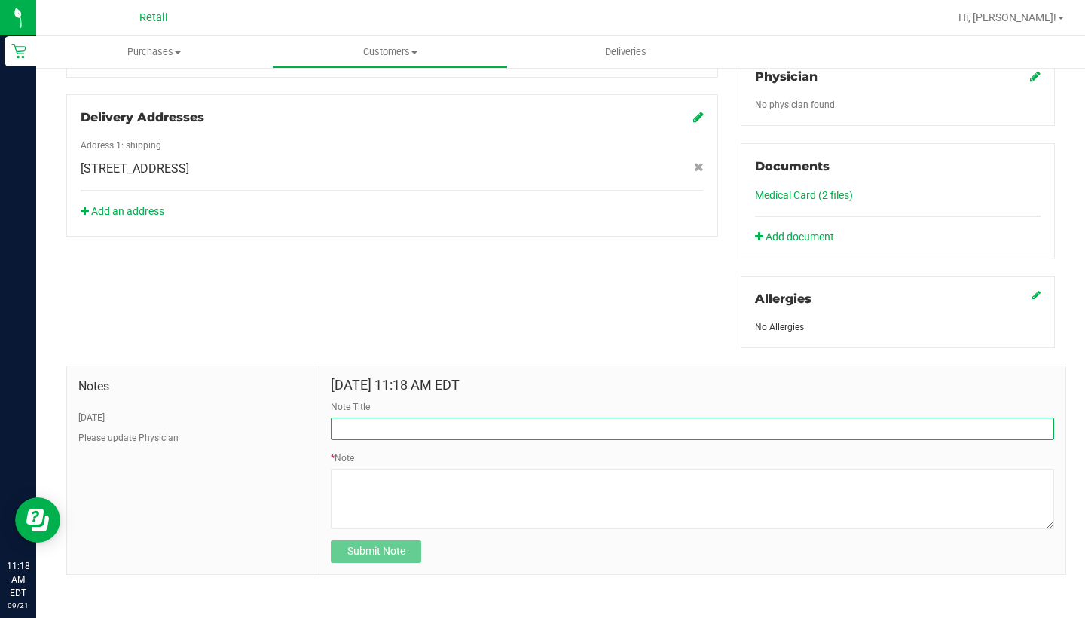
click at [377, 424] on input "Note Title" at bounding box center [692, 428] width 723 height 23
type input "possible med issue"
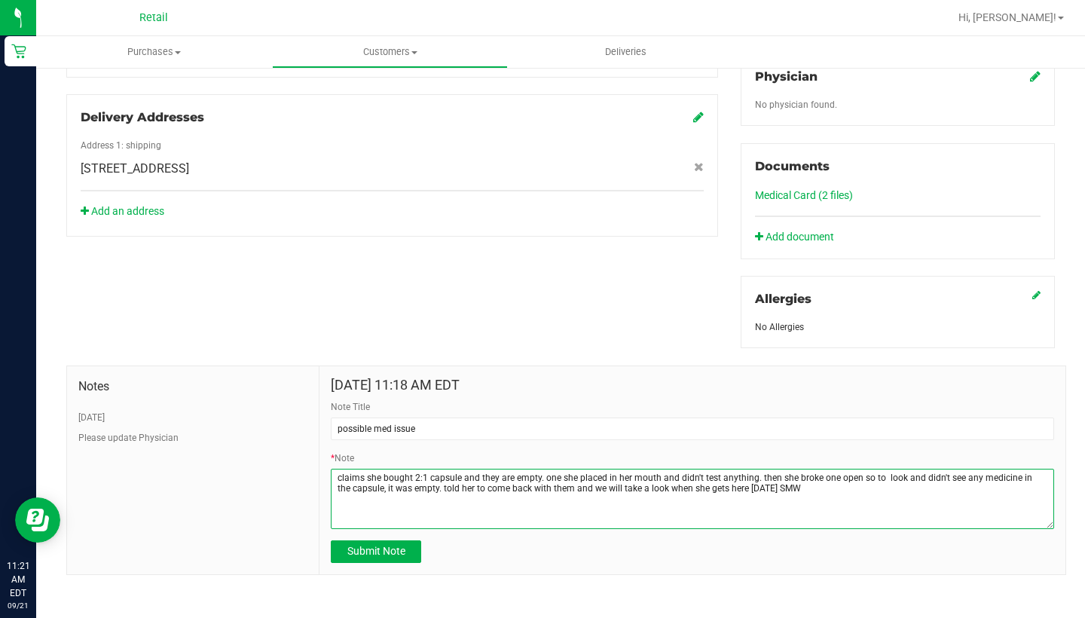
type textarea "claims she bought 2:1 capsule and they are empty. one she placed in her mouth a…"
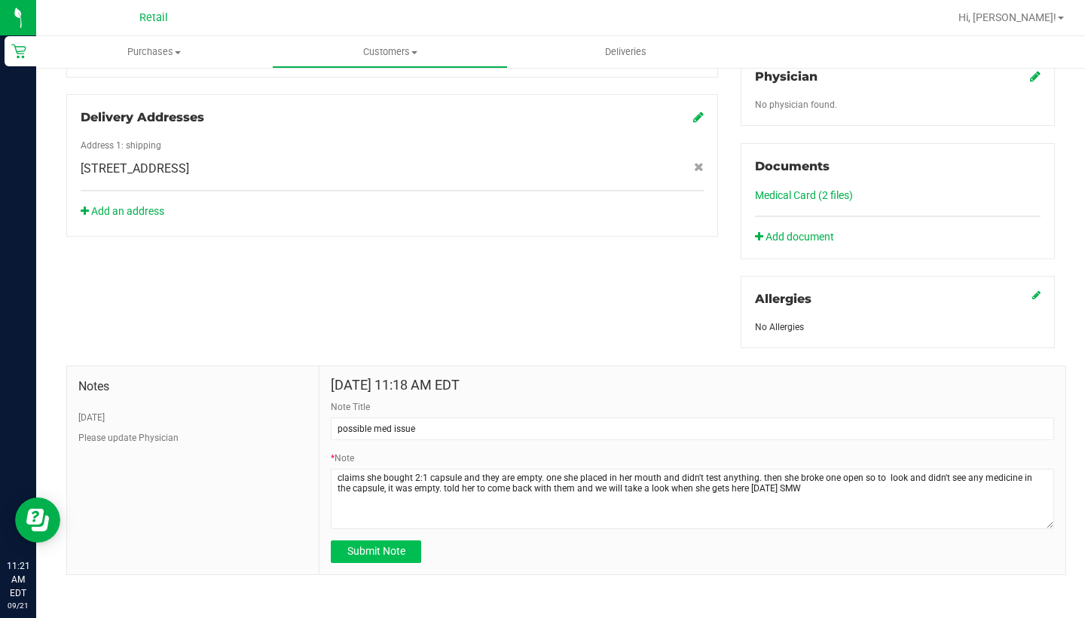
drag, startPoint x: 286, startPoint y: 396, endPoint x: 371, endPoint y: 551, distance: 176.3
click at [371, 551] on span "Submit Note" at bounding box center [376, 551] width 58 height 12
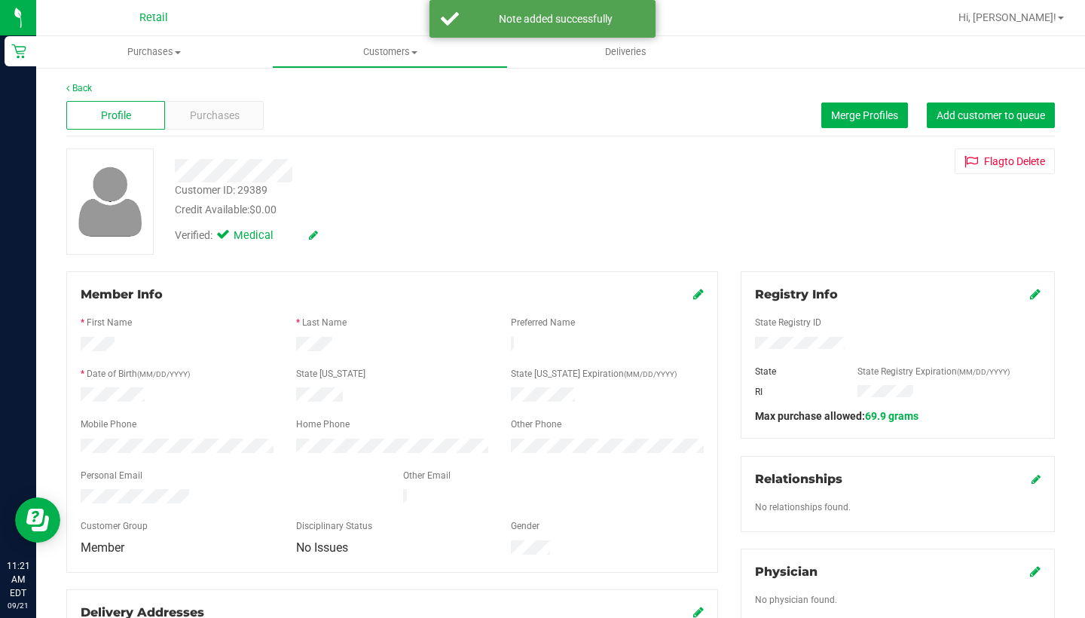
scroll to position [0, 0]
drag, startPoint x: 404, startPoint y: 117, endPoint x: 382, endPoint y: 66, distance: 55.7
click at [382, 66] on uib-tab-heading "Customers All customers Add a new customer All physicians" at bounding box center [390, 52] width 234 height 30
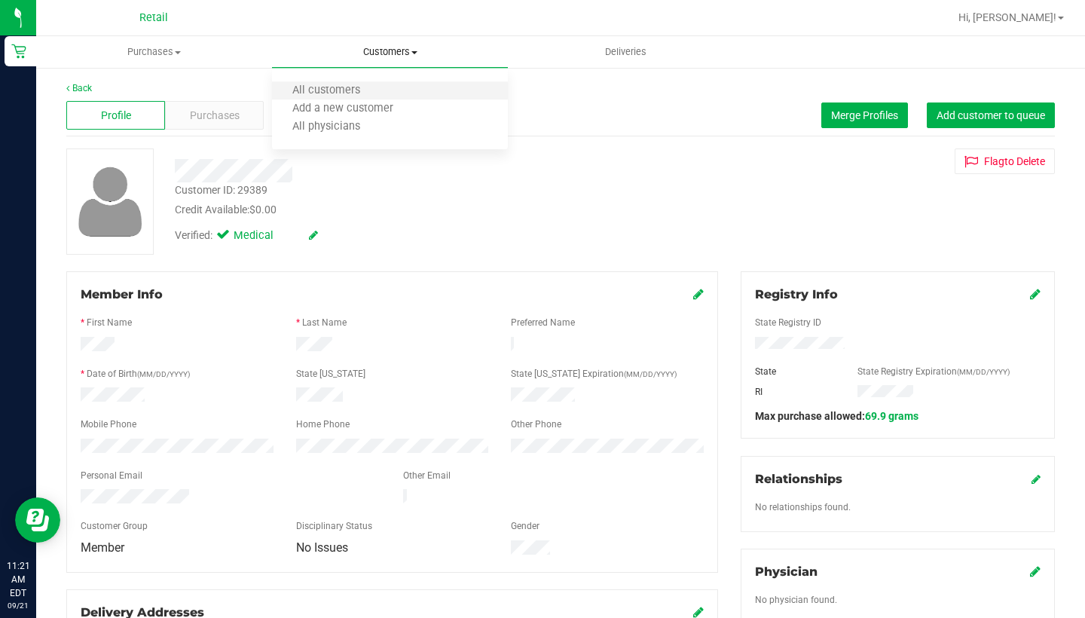
drag, startPoint x: 382, startPoint y: 66, endPoint x: 386, endPoint y: 84, distance: 19.4
click at [386, 84] on li "All customers" at bounding box center [390, 91] width 236 height 18
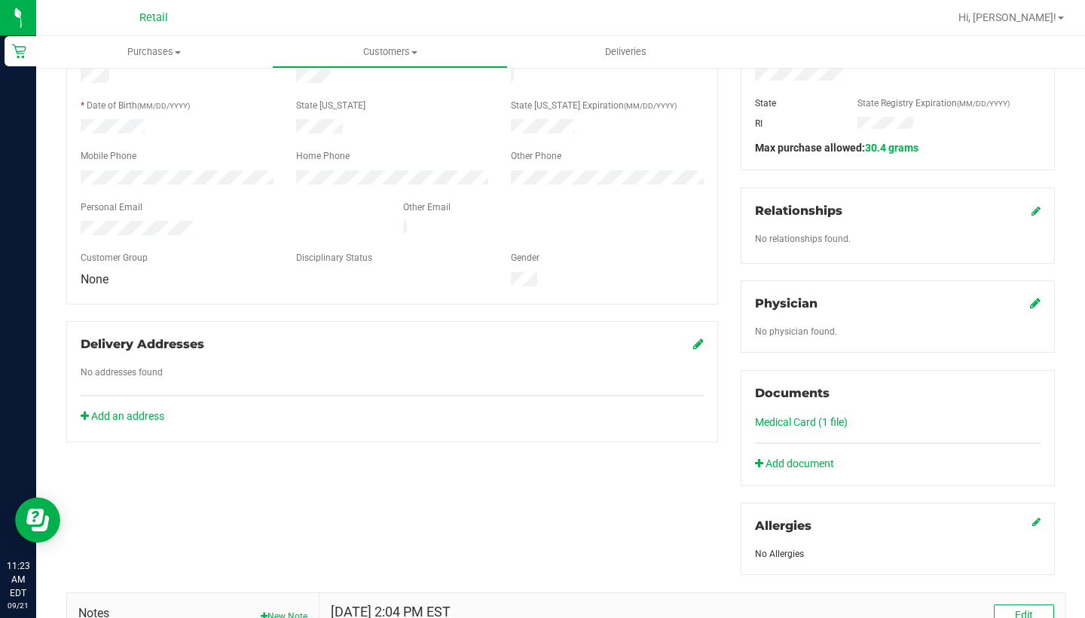
scroll to position [298, 0]
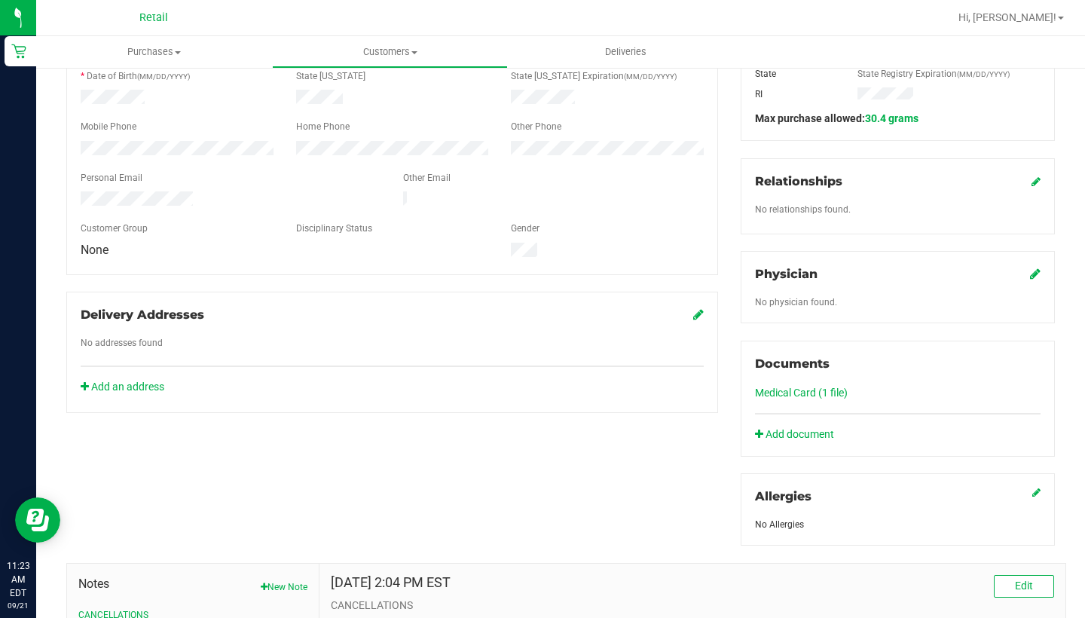
click at [809, 388] on link "Medical Card (1 file)" at bounding box center [801, 392] width 93 height 12
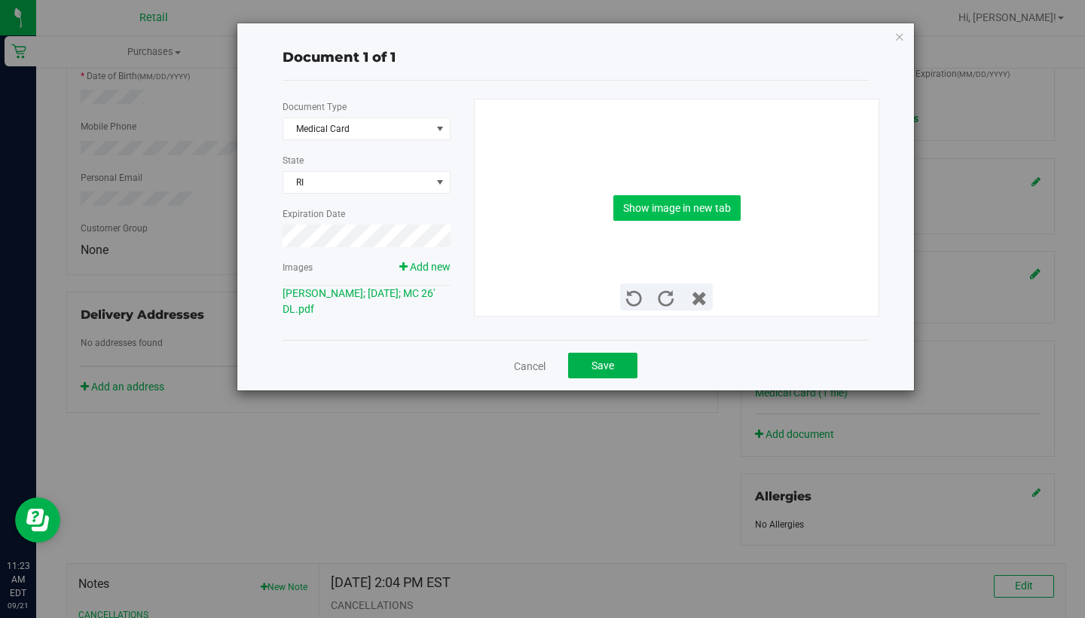
click at [663, 206] on button "Show image in new tab" at bounding box center [676, 208] width 127 height 26
click at [605, 353] on button "Save" at bounding box center [602, 366] width 69 height 26
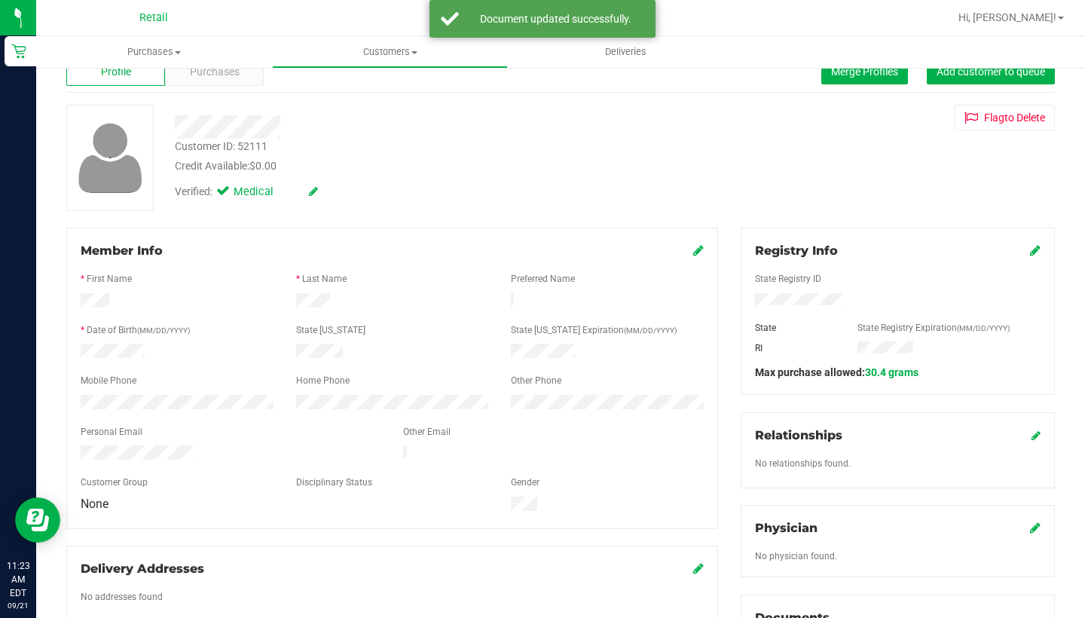
scroll to position [35, 0]
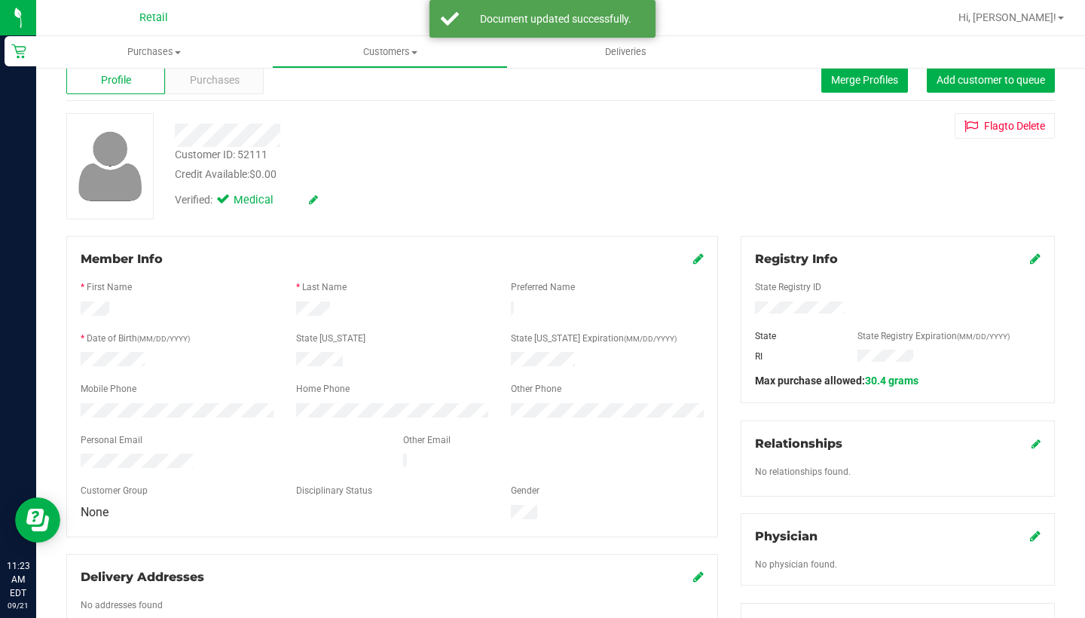
click at [701, 259] on icon at bounding box center [698, 258] width 11 height 12
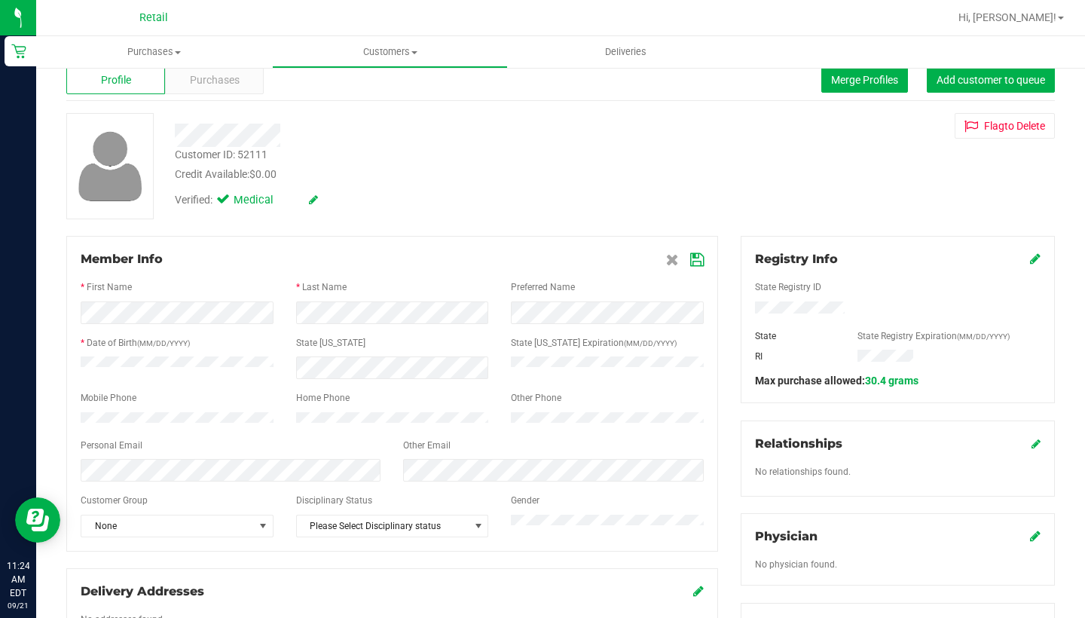
click at [698, 263] on icon at bounding box center [697, 260] width 14 height 12
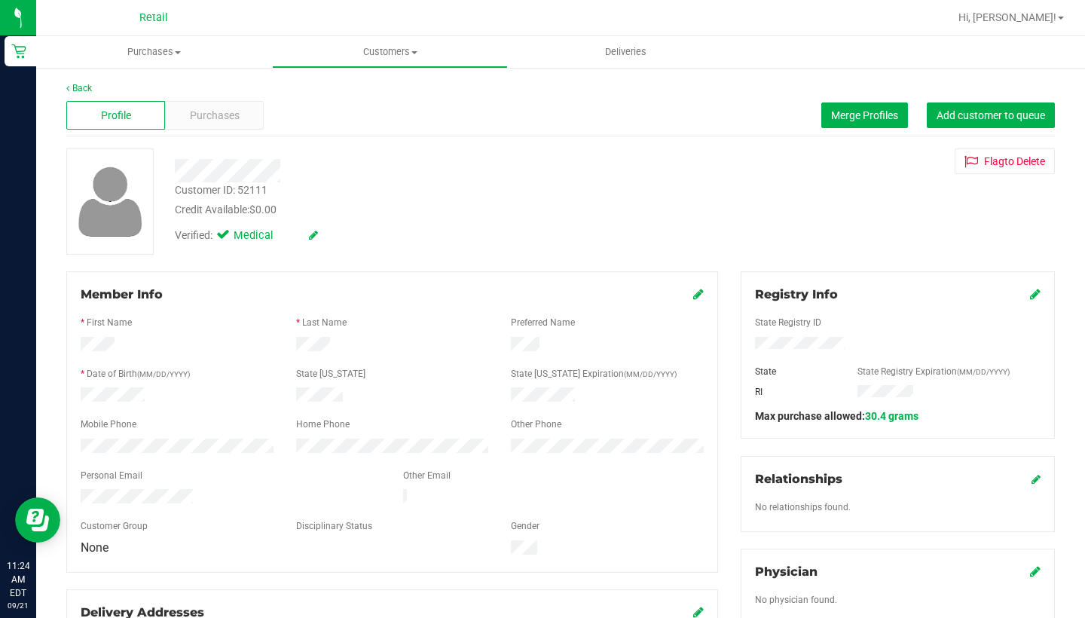
scroll to position [0, 0]
click at [209, 113] on span "Purchases" at bounding box center [215, 116] width 50 height 16
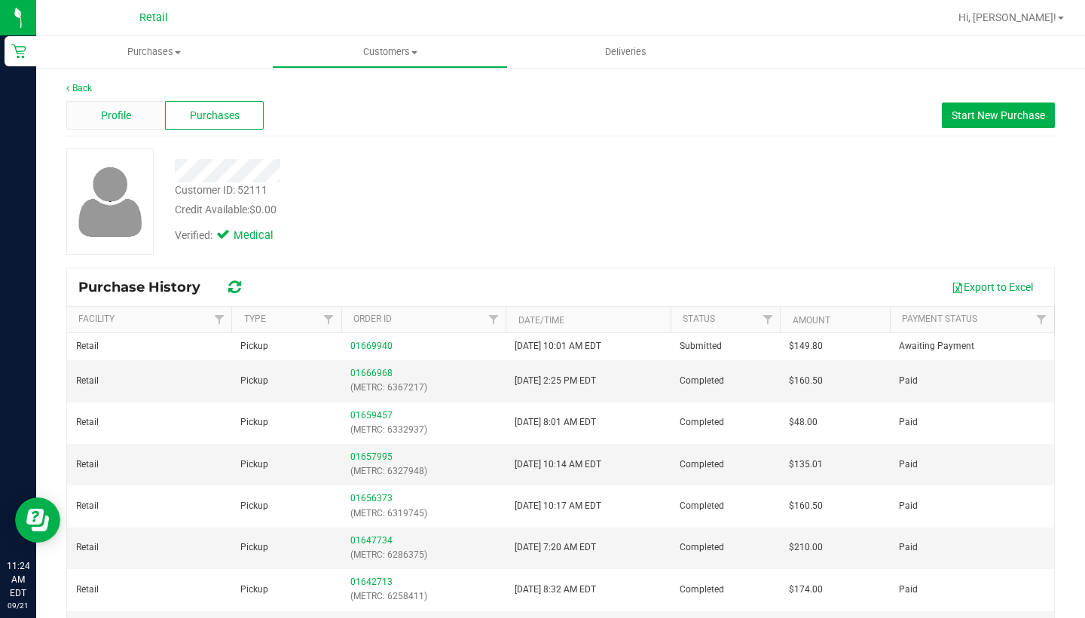
click at [101, 119] on span "Profile" at bounding box center [116, 116] width 30 height 16
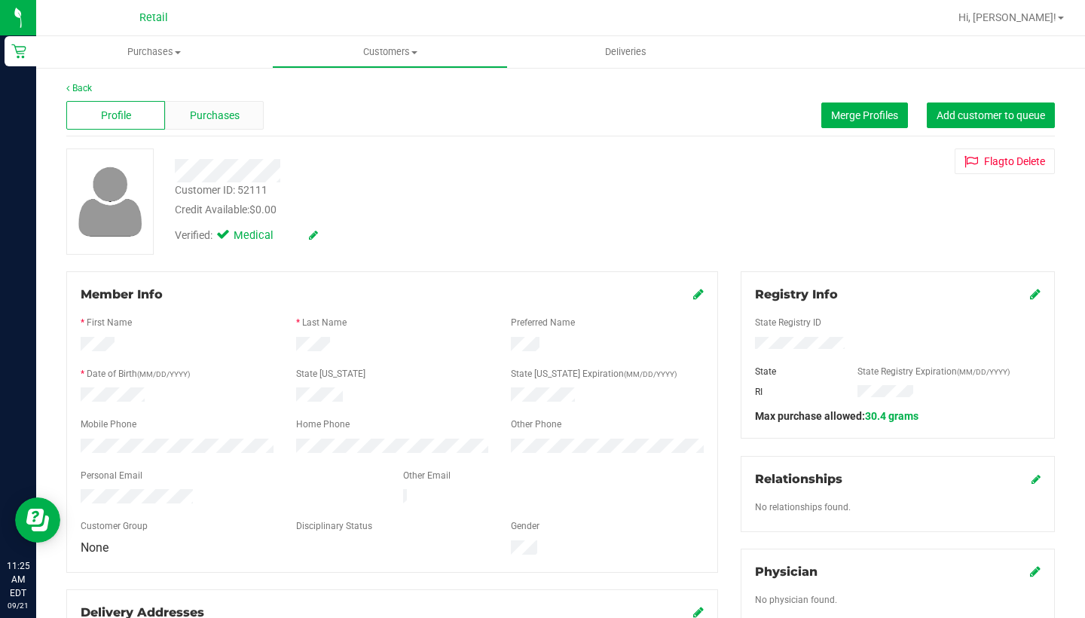
click at [203, 122] on span "Purchases" at bounding box center [215, 116] width 50 height 16
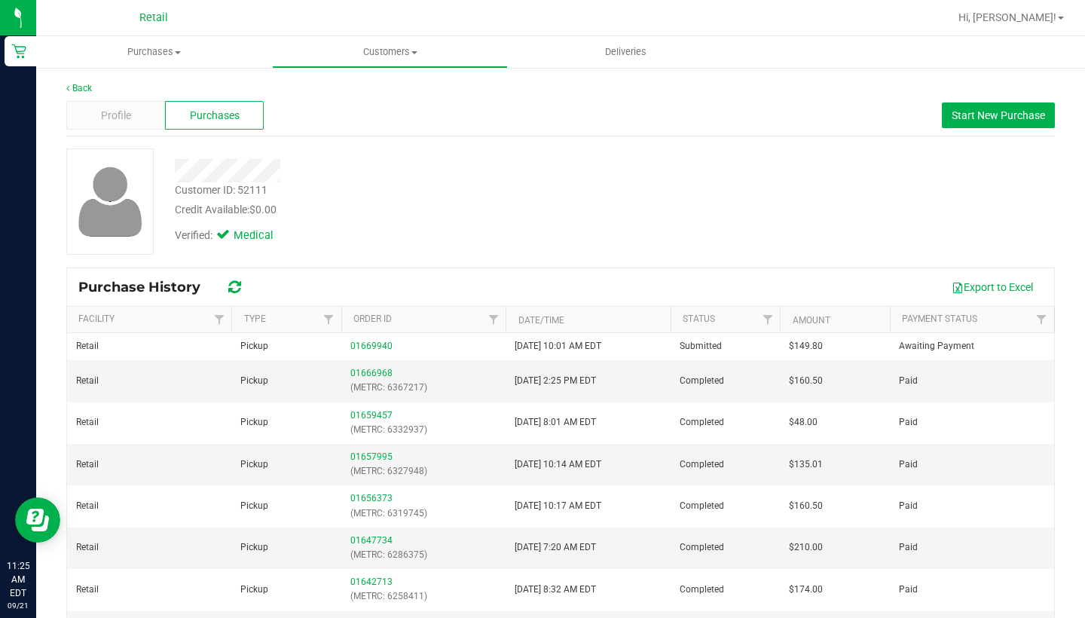
click at [455, 155] on div at bounding box center [416, 165] width 506 height 34
drag, startPoint x: 490, startPoint y: 145, endPoint x: 368, endPoint y: 77, distance: 139.6
click at [472, 143] on div "Back Profile Purchases Start New Purchase Customer ID: 52111 Credit Available: …" at bounding box center [560, 376] width 988 height 590
click at [389, 39] on uib-tab-heading "Customers All customers Add a new customer All physicians" at bounding box center [390, 52] width 234 height 30
click at [384, 87] on li "All customers" at bounding box center [390, 91] width 236 height 18
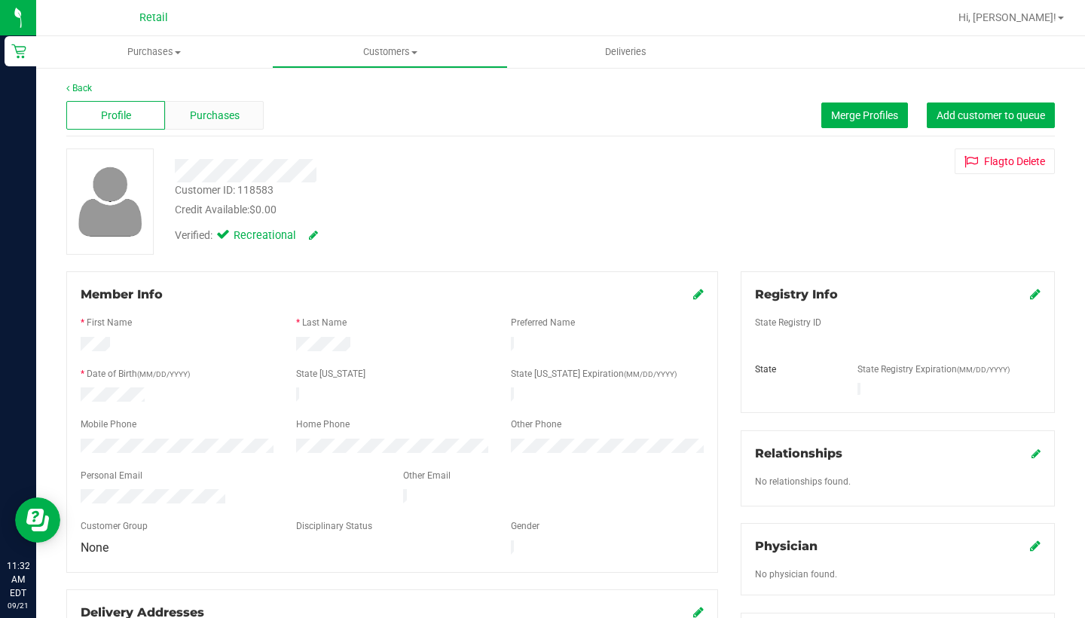
click at [220, 111] on span "Purchases" at bounding box center [215, 116] width 50 height 16
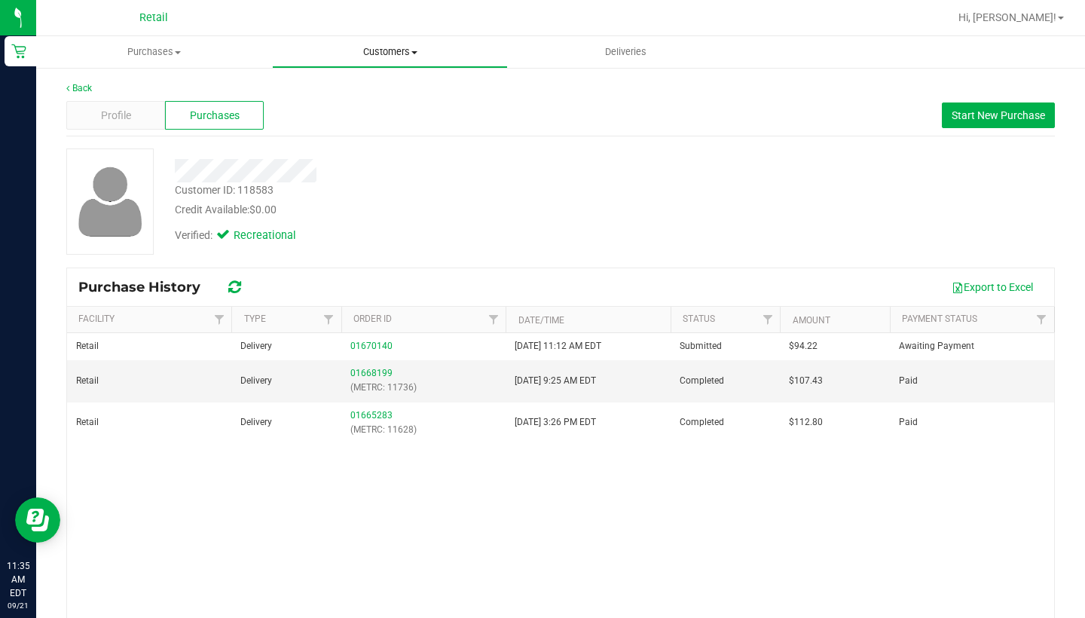
click at [405, 56] on span "Customers" at bounding box center [390, 52] width 234 height 14
click at [337, 91] on span "All customers" at bounding box center [326, 90] width 108 height 13
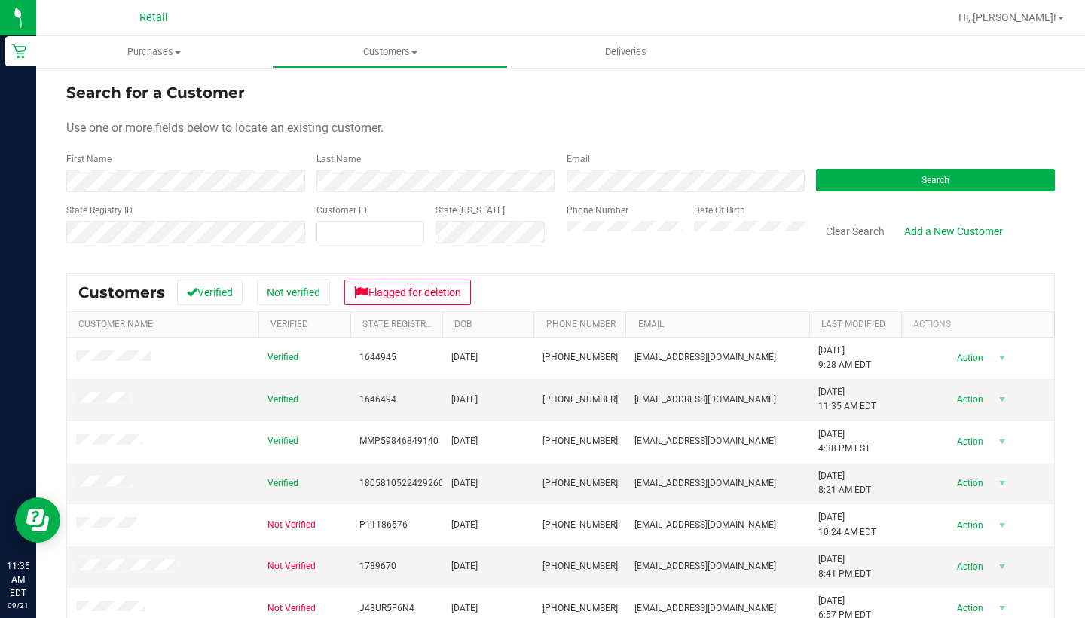
click at [218, 200] on form "Search for a Customer Use one or more fields below to locate an existing custom…" at bounding box center [560, 169] width 988 height 176
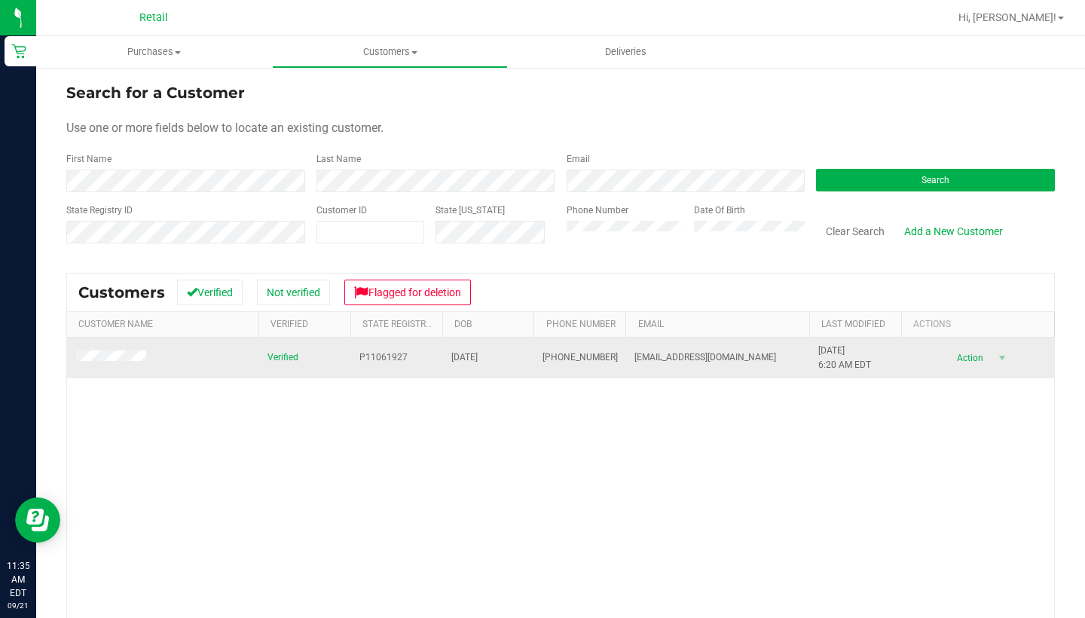
click at [116, 347] on td at bounding box center [162, 358] width 191 height 41
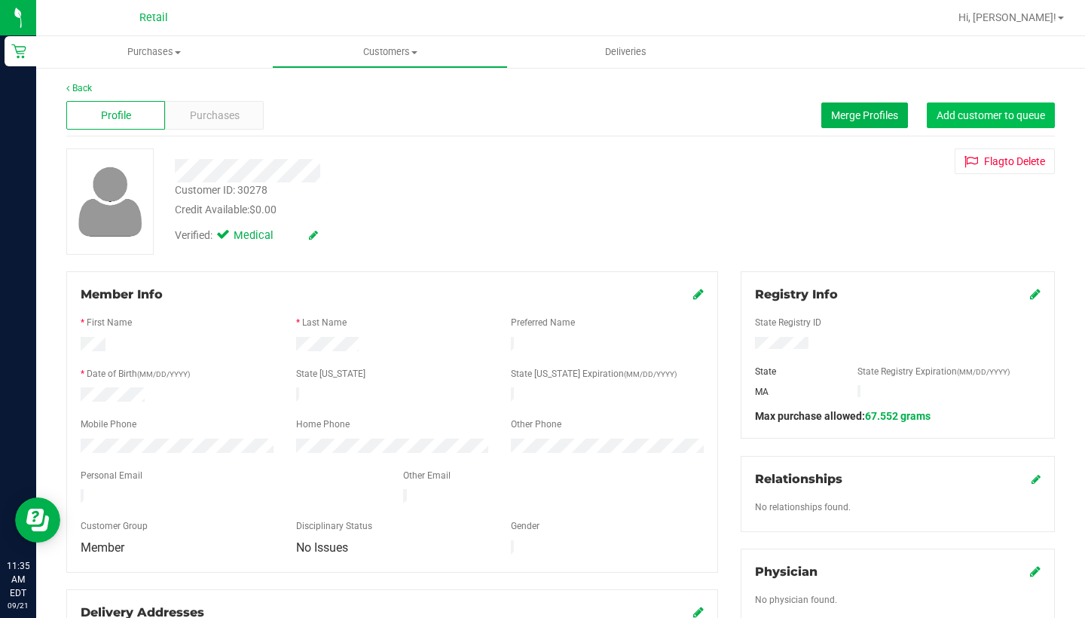
click at [989, 118] on span "Add customer to queue" at bounding box center [990, 115] width 108 height 12
click at [227, 111] on span "Purchases" at bounding box center [215, 116] width 50 height 16
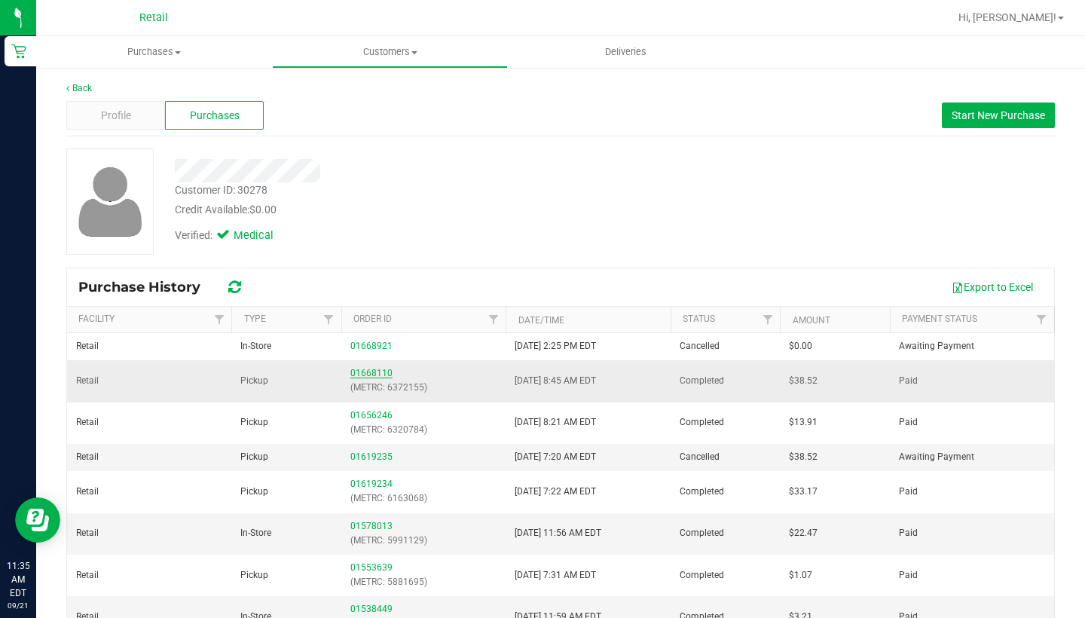
click at [373, 371] on link "01668110" at bounding box center [371, 373] width 42 height 11
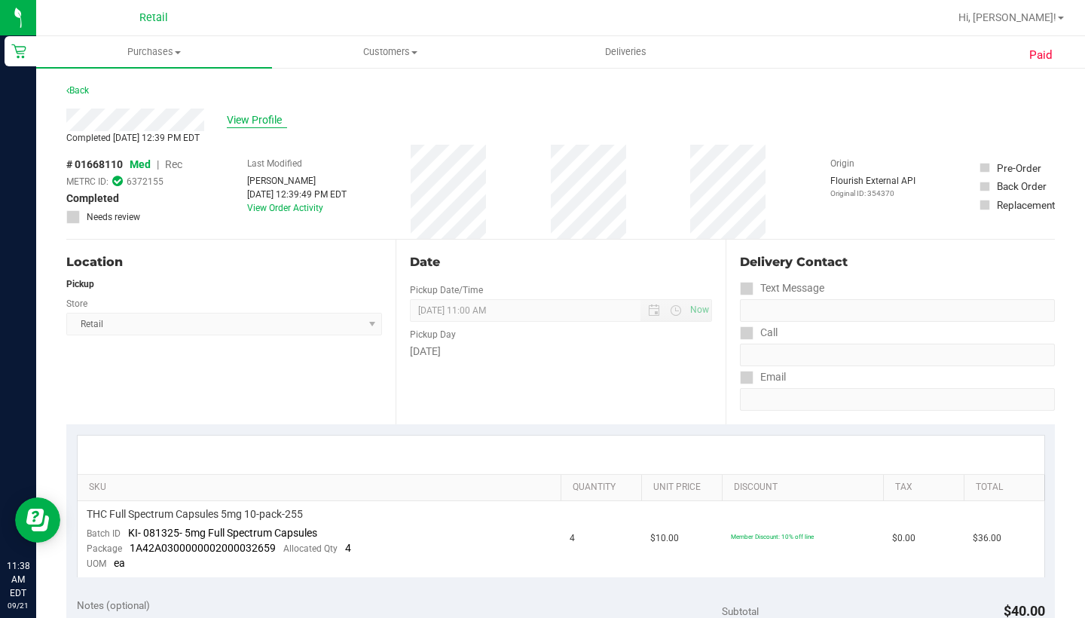
click at [257, 122] on span "View Profile" at bounding box center [257, 120] width 60 height 16
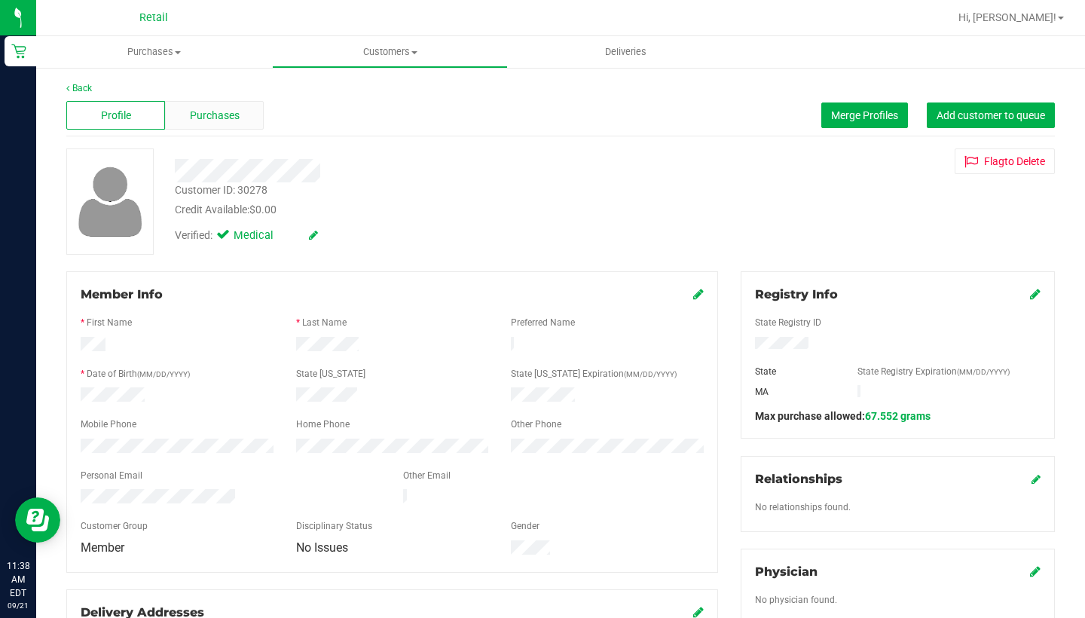
click at [206, 115] on span "Purchases" at bounding box center [215, 116] width 50 height 16
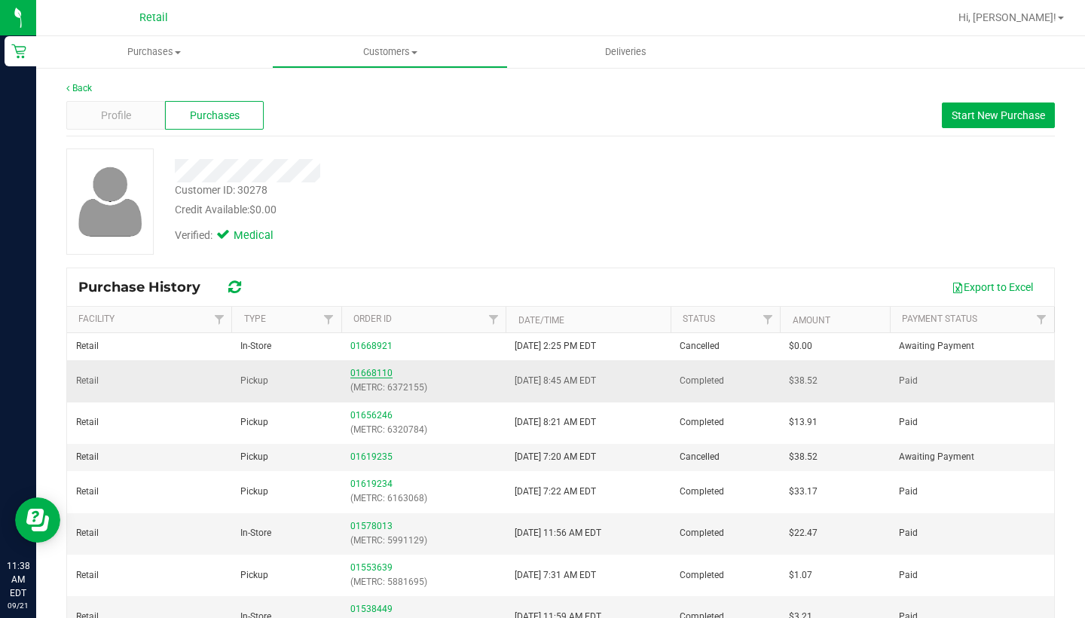
click at [369, 371] on link "01668110" at bounding box center [371, 373] width 42 height 11
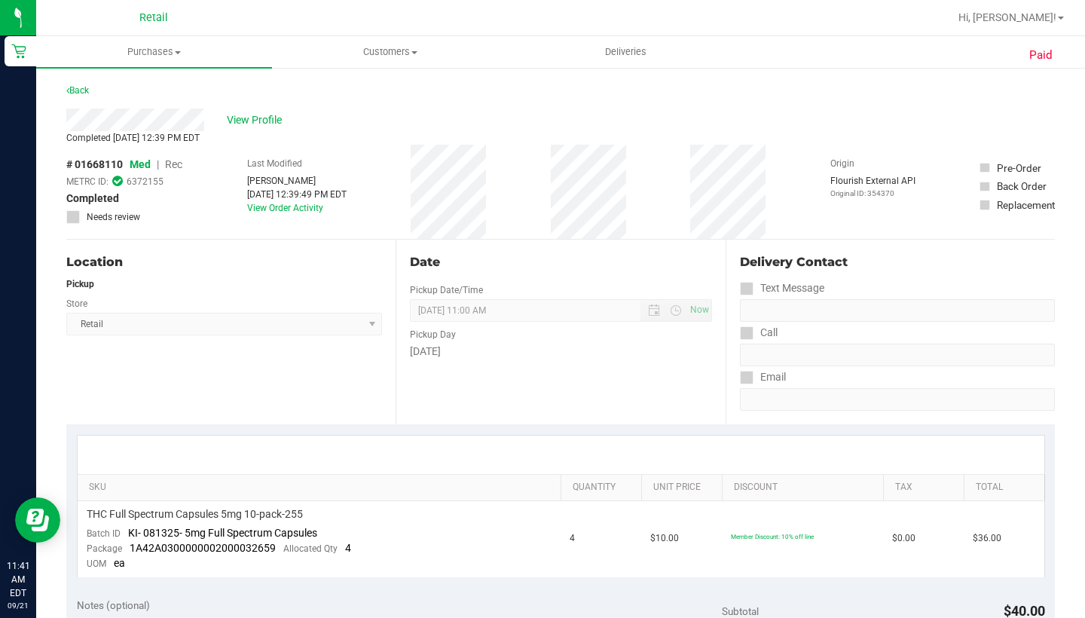
click at [393, 36] on div "Retail Hi, Sarah! Purchases Summary of purchases Fulfillment All purchases Cust…" at bounding box center [560, 309] width 1049 height 618
click at [380, 53] on span "Customers" at bounding box center [390, 52] width 234 height 14
click at [374, 92] on span "All customers" at bounding box center [326, 90] width 108 height 13
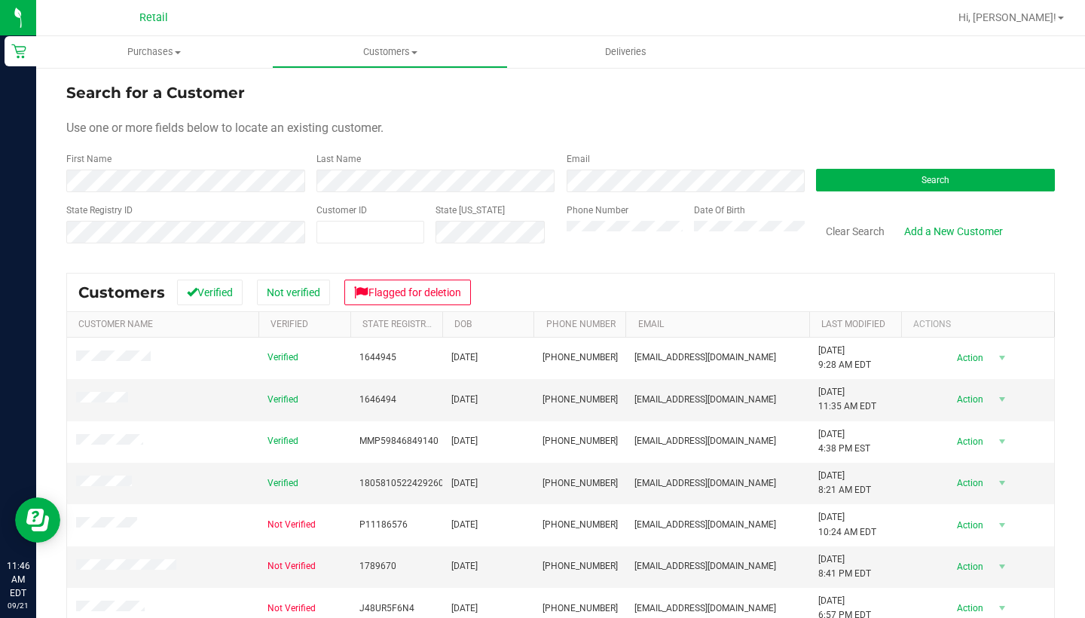
click at [221, 266] on div "Search for a Customer Use one or more fields below to locate an existing custom…" at bounding box center [560, 422] width 988 height 682
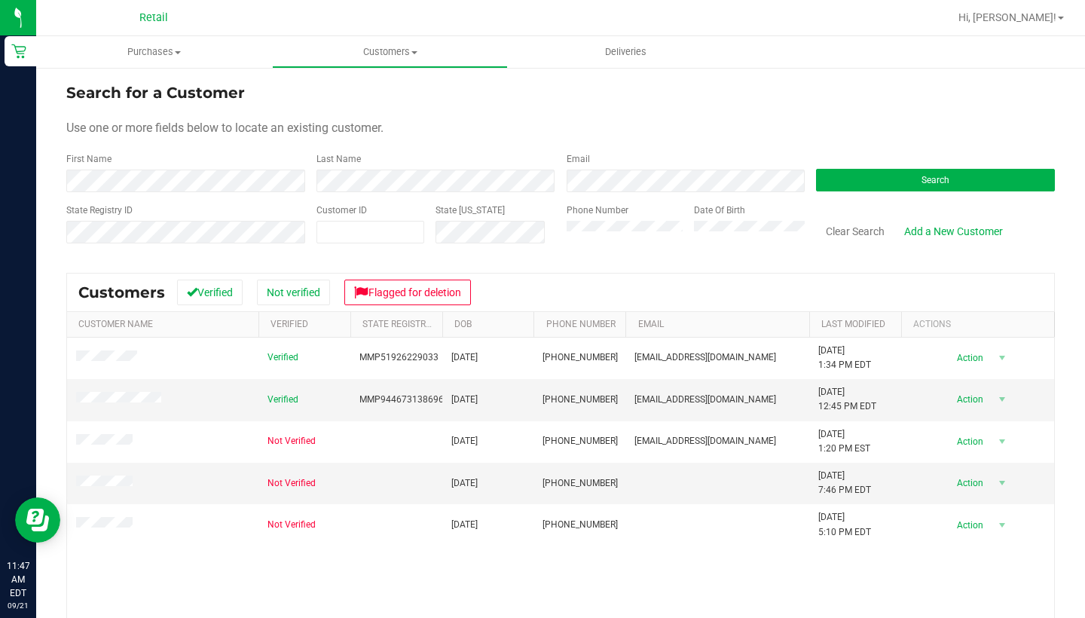
click at [218, 333] on th "Customer Name" at bounding box center [162, 325] width 191 height 26
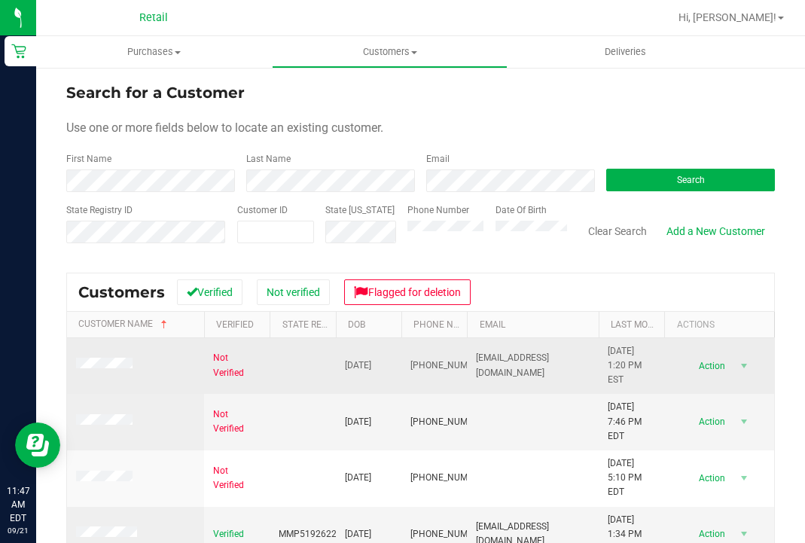
click at [186, 389] on td at bounding box center [135, 366] width 137 height 57
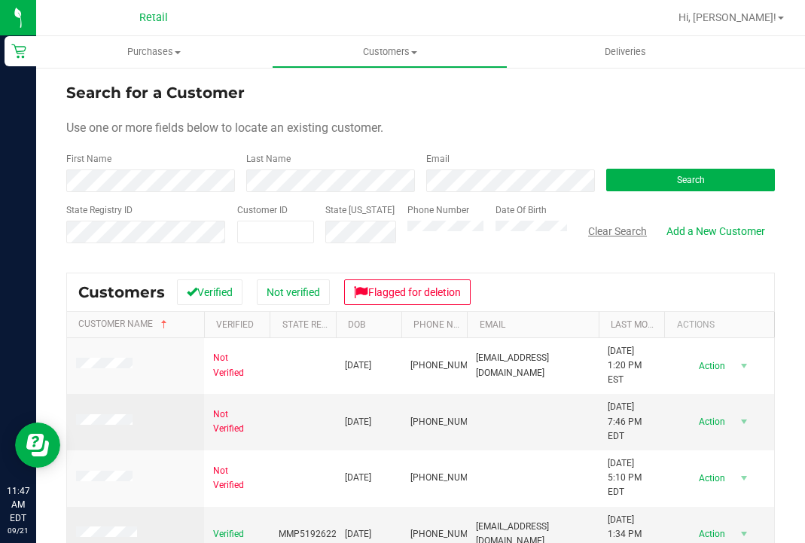
click at [619, 229] on button "Clear Search" at bounding box center [618, 231] width 78 height 26
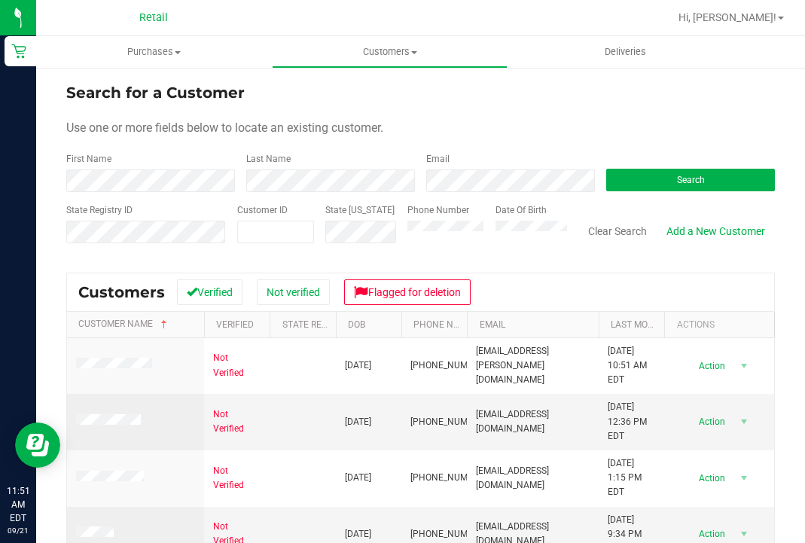
click at [561, 276] on div "Customers Verified Not verified Flagged for deletion" at bounding box center [420, 292] width 707 height 38
click at [615, 221] on button "Clear Search" at bounding box center [618, 231] width 78 height 26
click at [323, 226] on div "State [US_STATE]" at bounding box center [355, 229] width 82 height 53
click at [377, 264] on div "Search for a Customer Use one or more fields below to locate an existing custom…" at bounding box center [420, 400] width 709 height 639
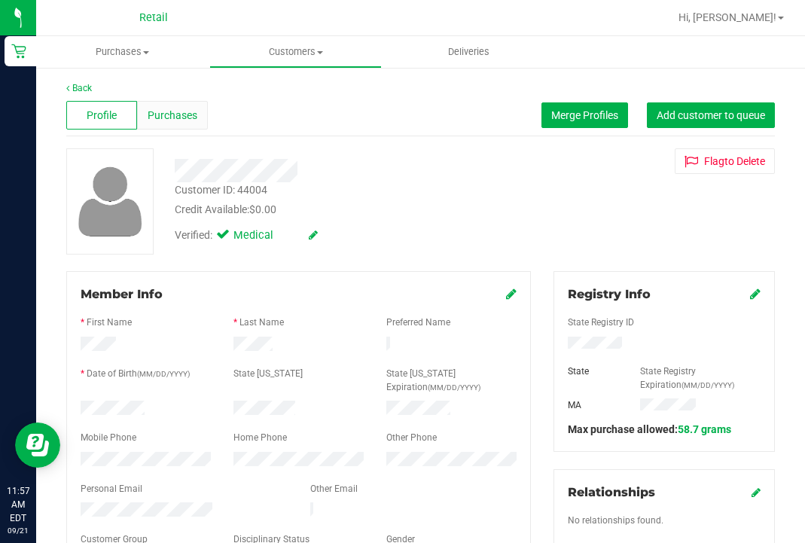
click at [172, 114] on span "Purchases" at bounding box center [173, 116] width 50 height 16
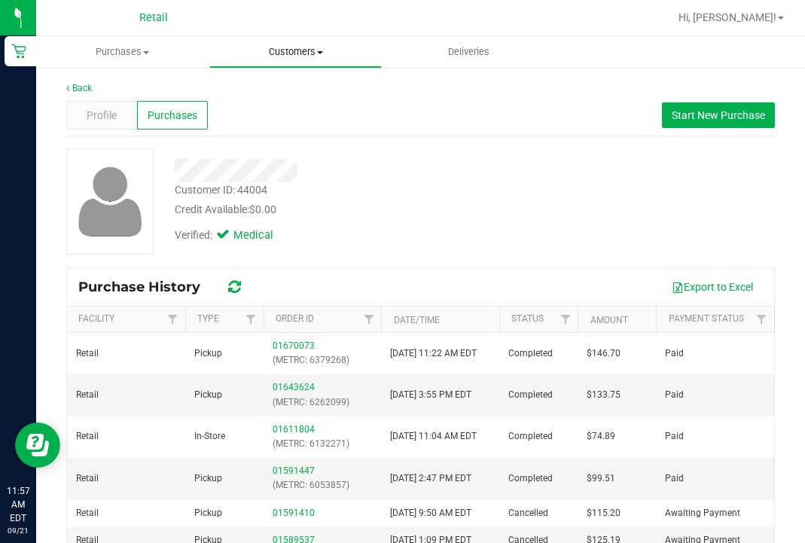
click at [291, 61] on uib-tab-heading "Customers All customers Add a new customer All physicians" at bounding box center [296, 52] width 172 height 30
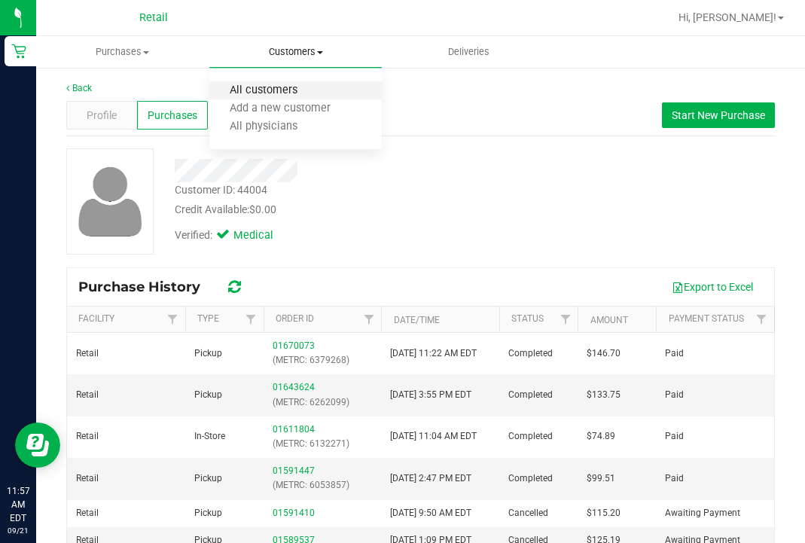
click at [296, 85] on span "All customers" at bounding box center [263, 90] width 108 height 13
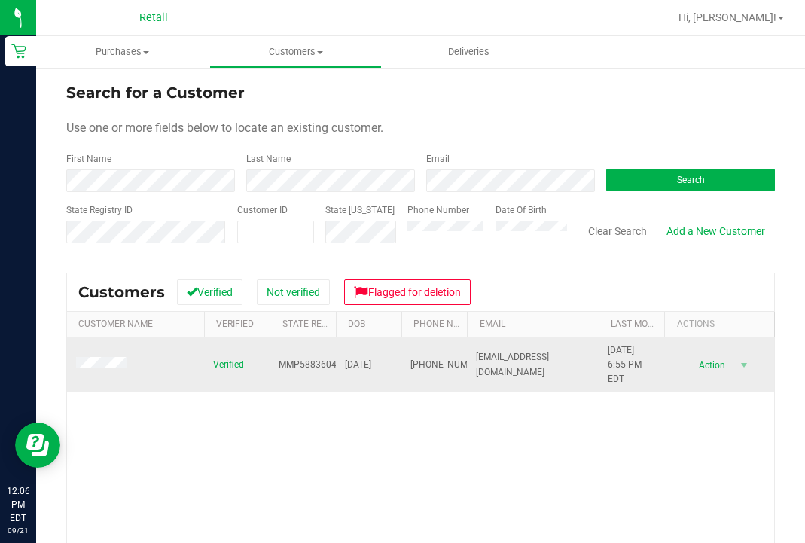
click at [108, 356] on td at bounding box center [135, 366] width 137 height 56
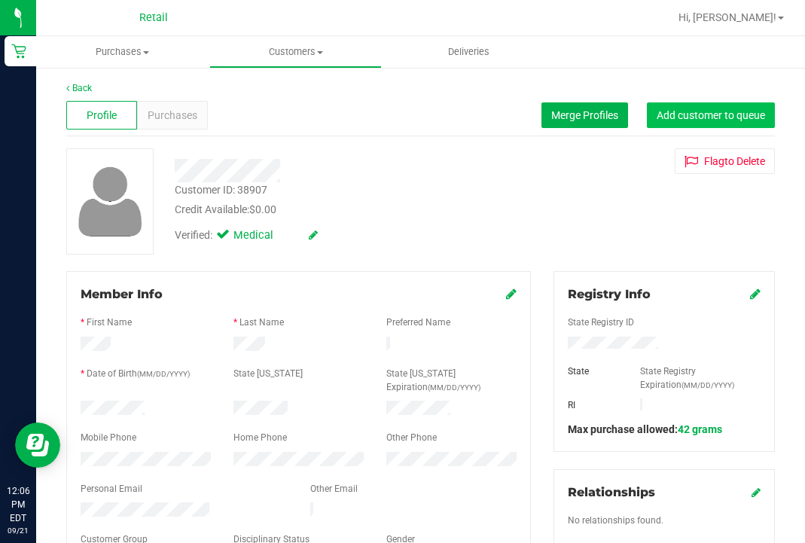
click at [711, 111] on span "Add customer to queue" at bounding box center [711, 115] width 108 height 12
click at [301, 61] on uib-tab-heading "Customers All customers Add a new customer All physicians" at bounding box center [296, 52] width 172 height 30
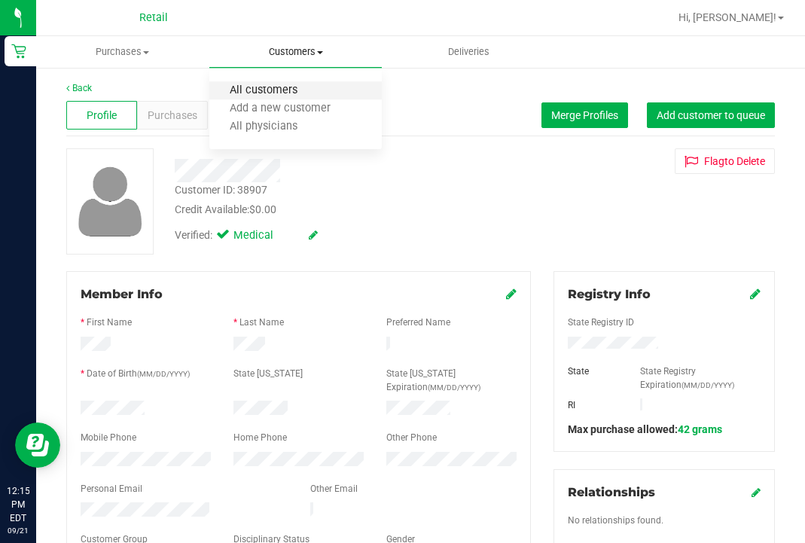
click at [298, 85] on span "All customers" at bounding box center [263, 90] width 108 height 13
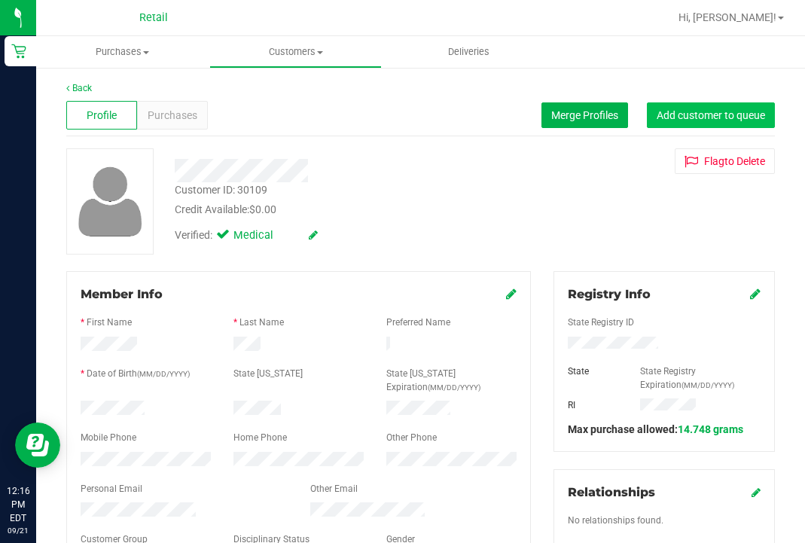
click at [708, 117] on span "Add customer to queue" at bounding box center [711, 115] width 108 height 12
click at [303, 57] on span "Customers" at bounding box center [296, 52] width 172 height 14
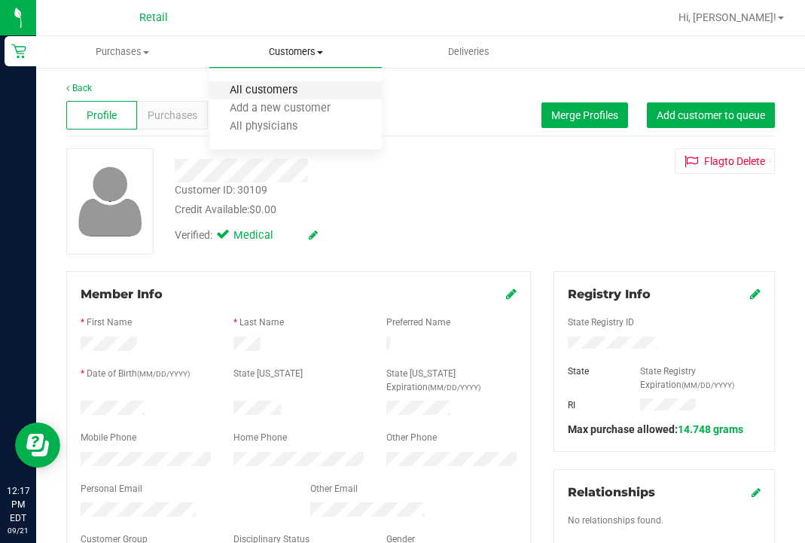
click at [303, 84] on span "All customers" at bounding box center [263, 90] width 108 height 13
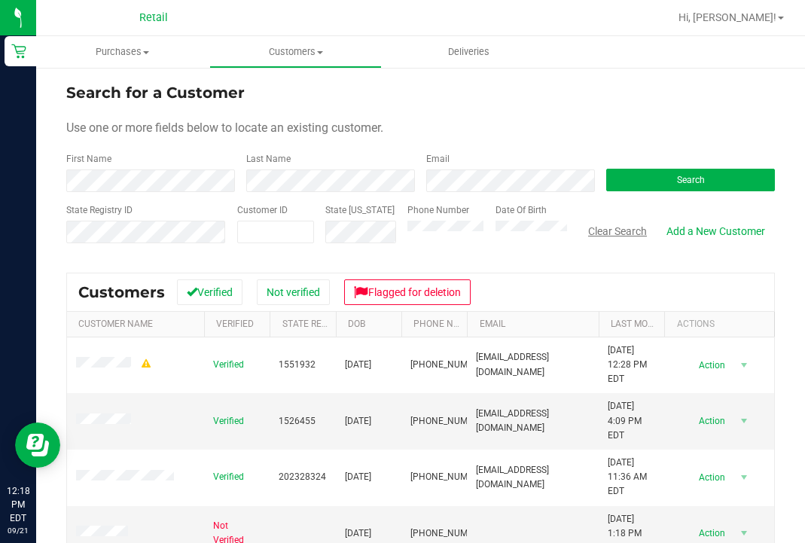
click at [629, 234] on button "Clear Search" at bounding box center [618, 231] width 78 height 26
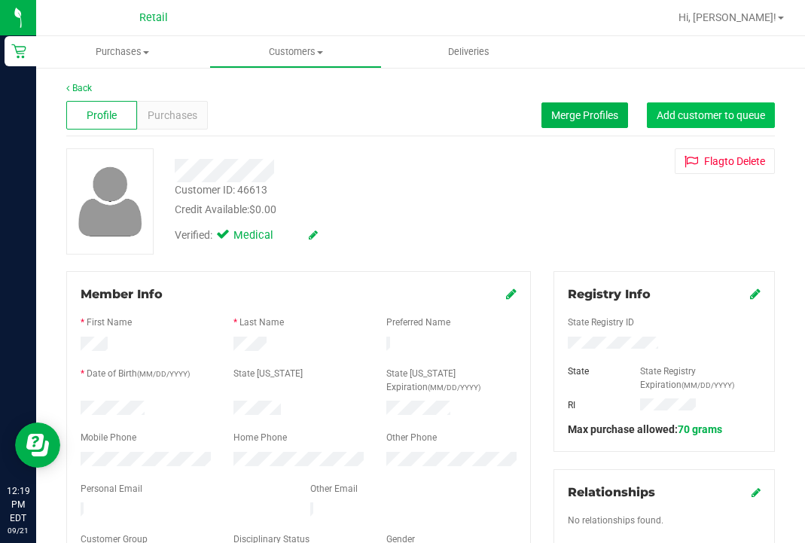
click at [719, 125] on button "Add customer to queue" at bounding box center [711, 115] width 128 height 26
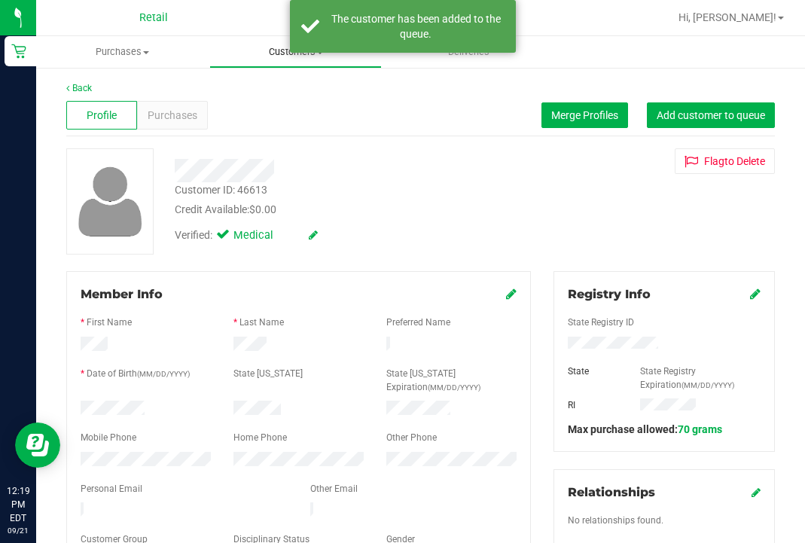
click at [289, 63] on uib-tab-heading "Customers All customers Add a new customer All physicians" at bounding box center [296, 52] width 172 height 30
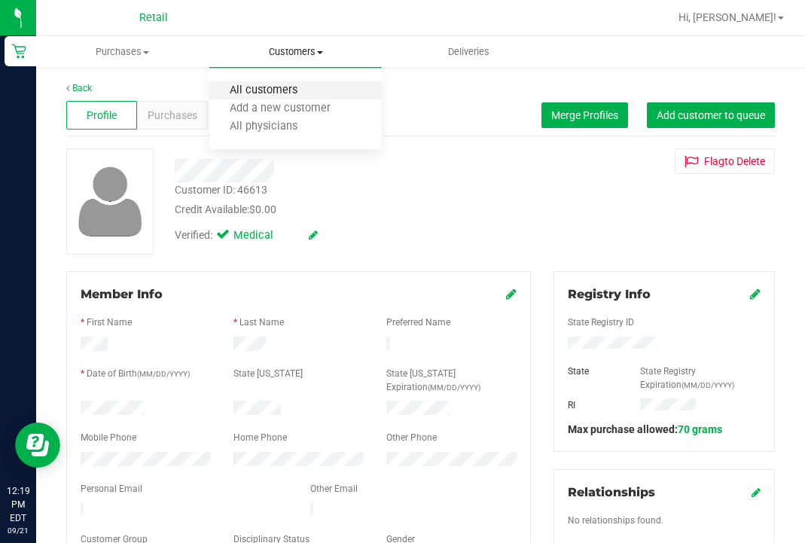
click at [295, 87] on span "All customers" at bounding box center [263, 90] width 108 height 13
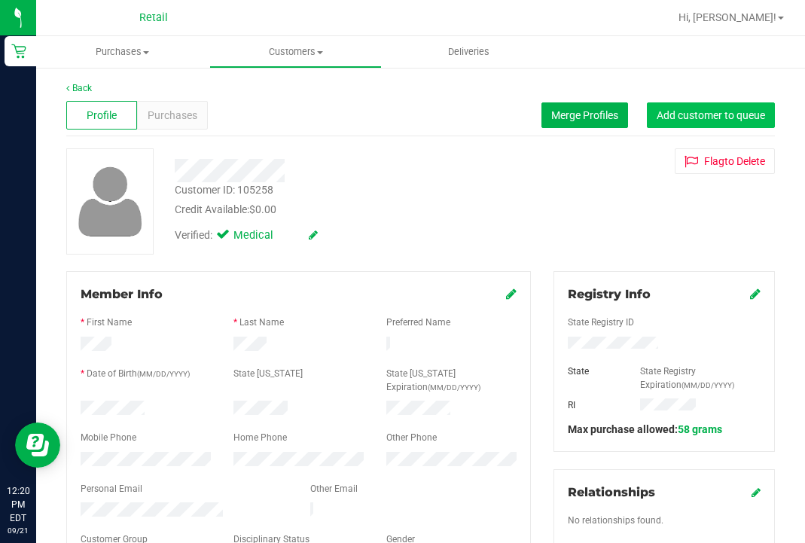
click at [710, 117] on span "Add customer to queue" at bounding box center [711, 115] width 108 height 12
click at [277, 50] on span "Customers" at bounding box center [296, 52] width 172 height 14
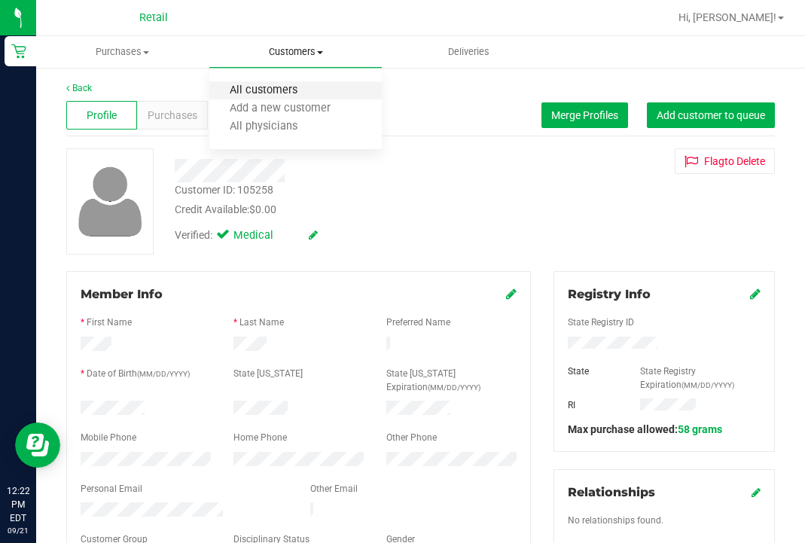
click at [284, 91] on span "All customers" at bounding box center [263, 90] width 108 height 13
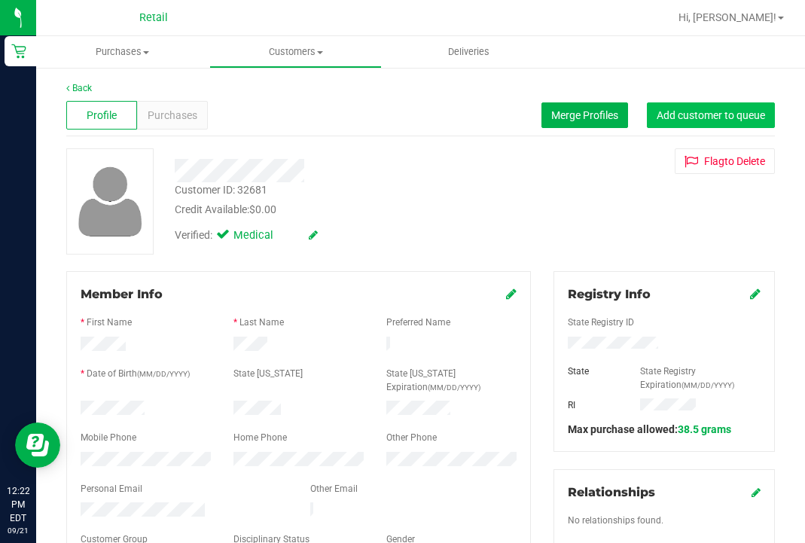
click at [691, 127] on button "Add customer to queue" at bounding box center [711, 115] width 128 height 26
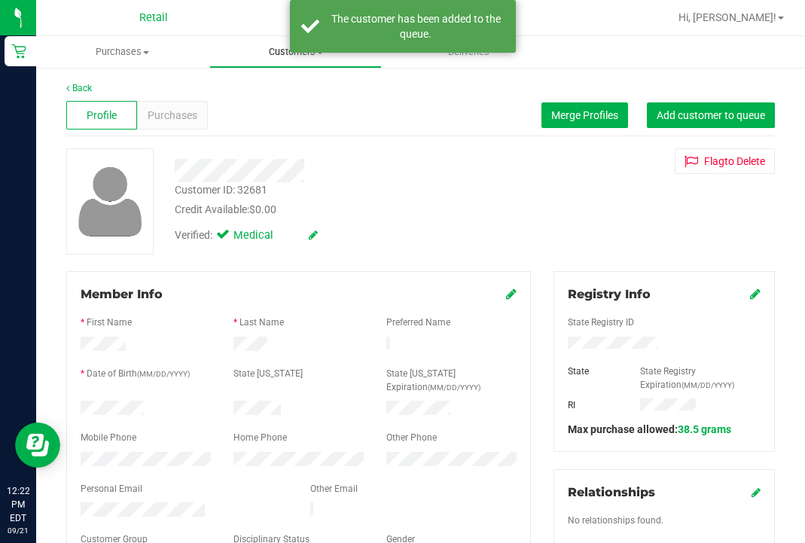
click at [270, 53] on span "Customers" at bounding box center [296, 52] width 172 height 14
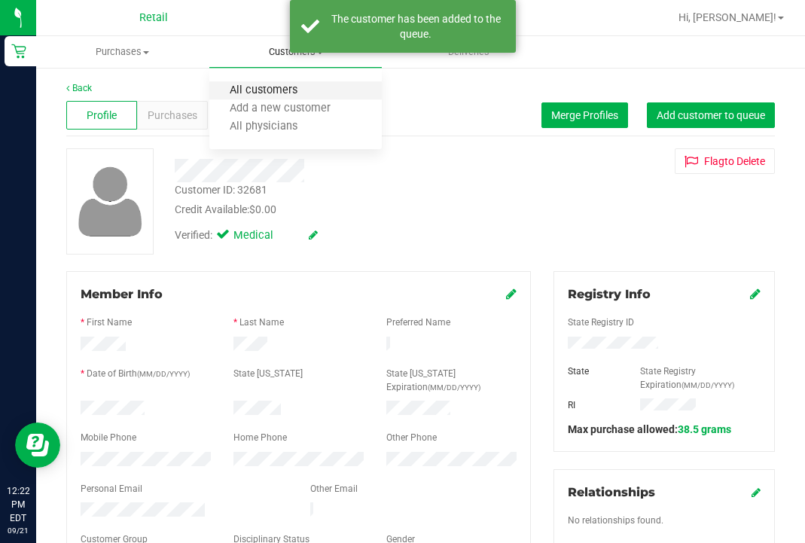
click at [271, 87] on span "All customers" at bounding box center [263, 90] width 108 height 13
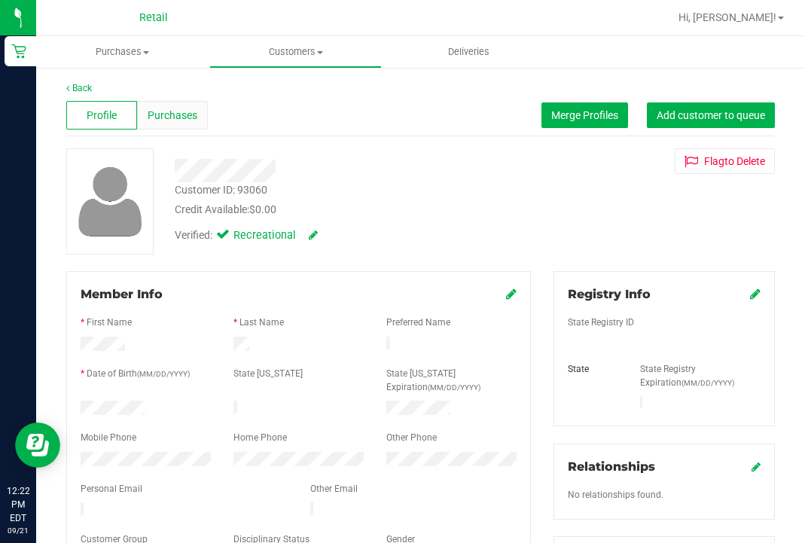
click at [191, 122] on span "Purchases" at bounding box center [173, 116] width 50 height 16
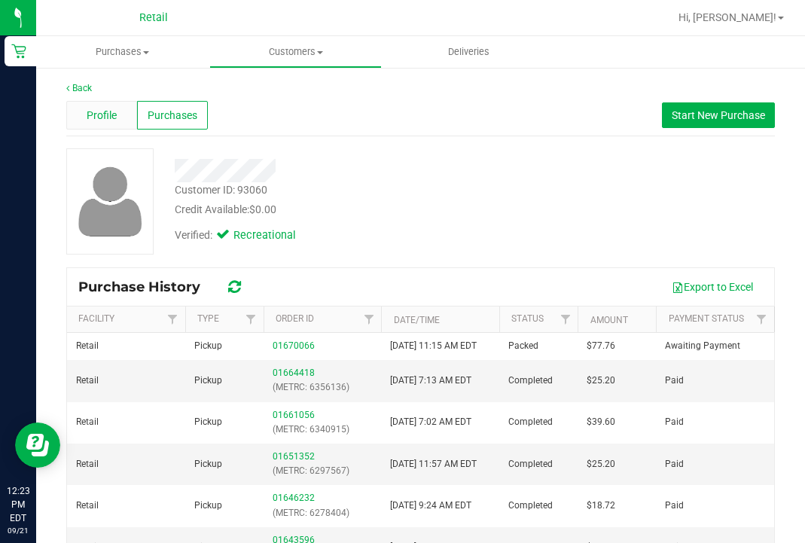
click at [112, 116] on span "Profile" at bounding box center [102, 116] width 30 height 16
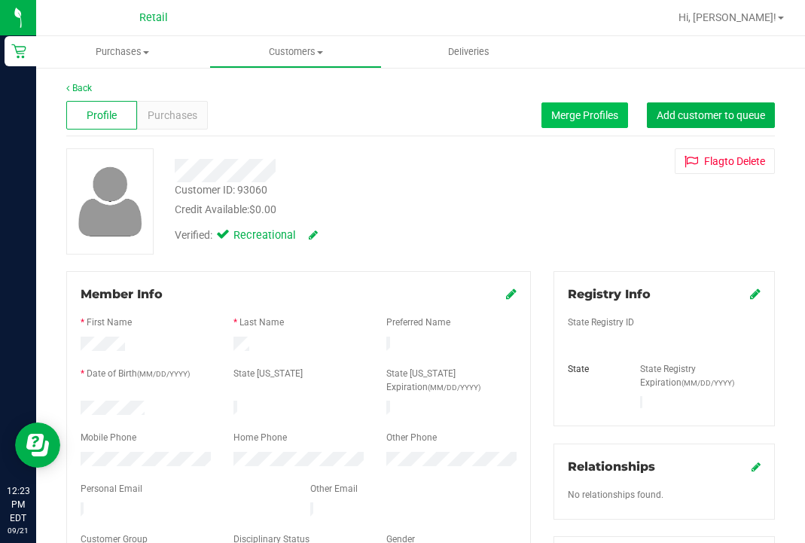
click at [594, 117] on span "Merge Profiles" at bounding box center [584, 115] width 67 height 12
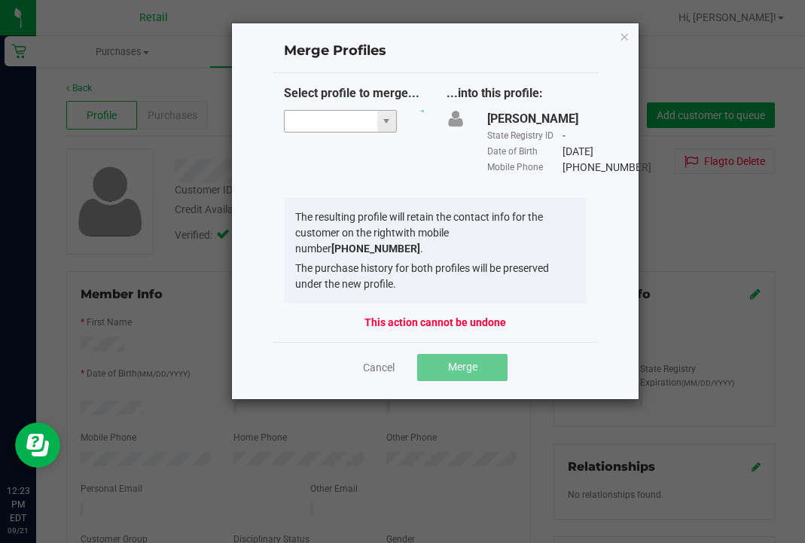
click at [334, 125] on input "NO DATA FOUND" at bounding box center [331, 121] width 93 height 21
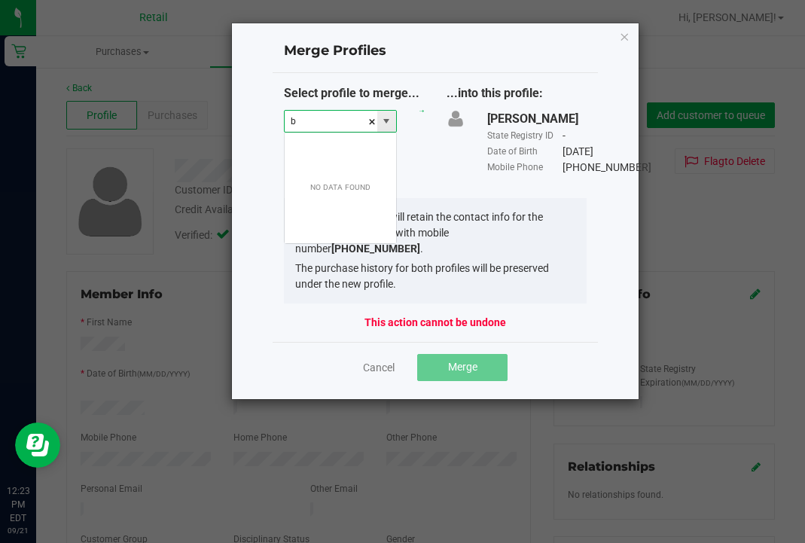
scroll to position [23, 113]
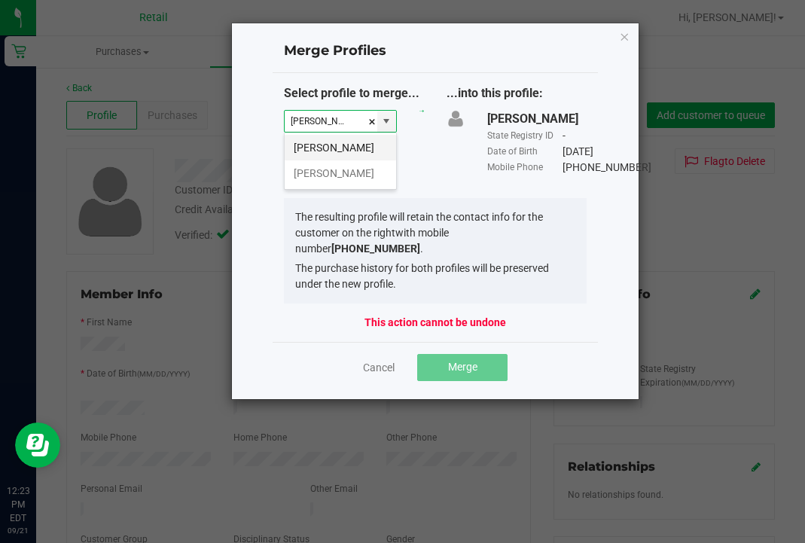
click at [340, 146] on li "Brandon Lee" at bounding box center [340, 148] width 111 height 26
type input "Brandon Lee"
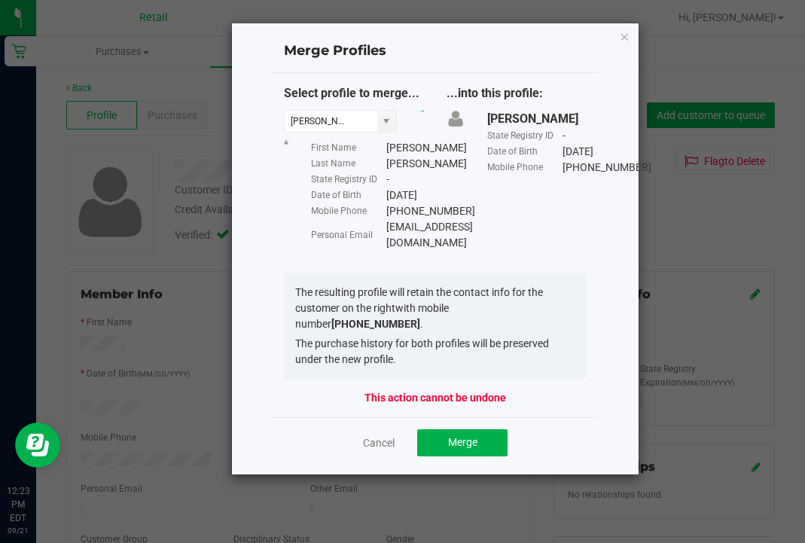
drag, startPoint x: 483, startPoint y: 258, endPoint x: 377, endPoint y: 256, distance: 105.5
click at [377, 251] on div "Personal Email bjo2157@gmail.com" at bounding box center [367, 235] width 113 height 32
copy div "[EMAIL_ADDRESS][DOMAIN_NAME]"
click at [475, 443] on span "Merge" at bounding box center [462, 442] width 29 height 12
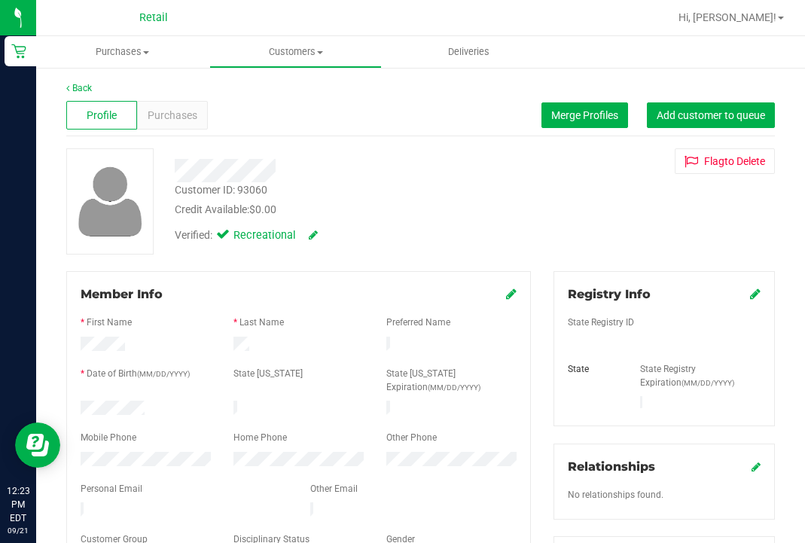
click at [513, 301] on link at bounding box center [511, 294] width 11 height 14
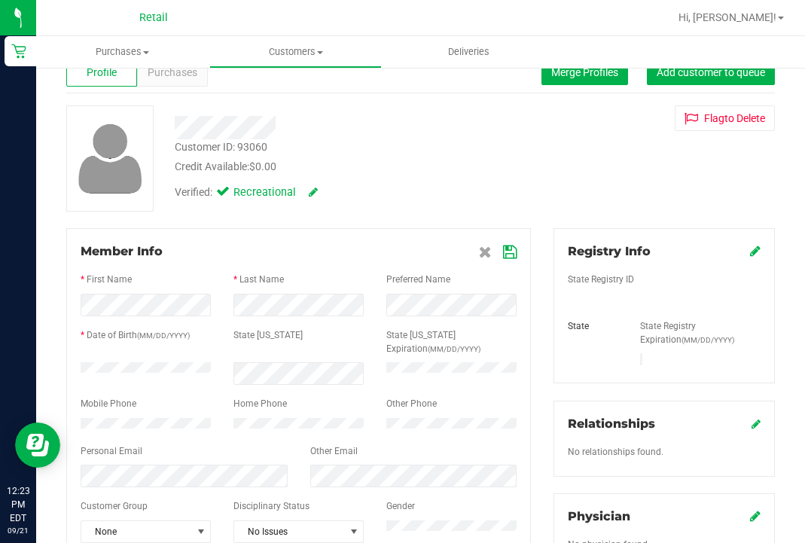
scroll to position [47, 0]
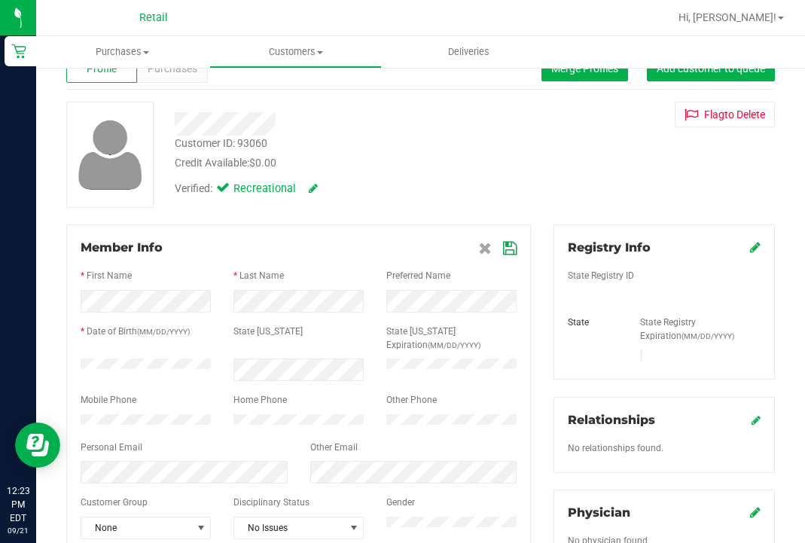
click at [214, 484] on div at bounding box center [299, 490] width 436 height 12
click at [512, 249] on icon at bounding box center [510, 249] width 14 height 12
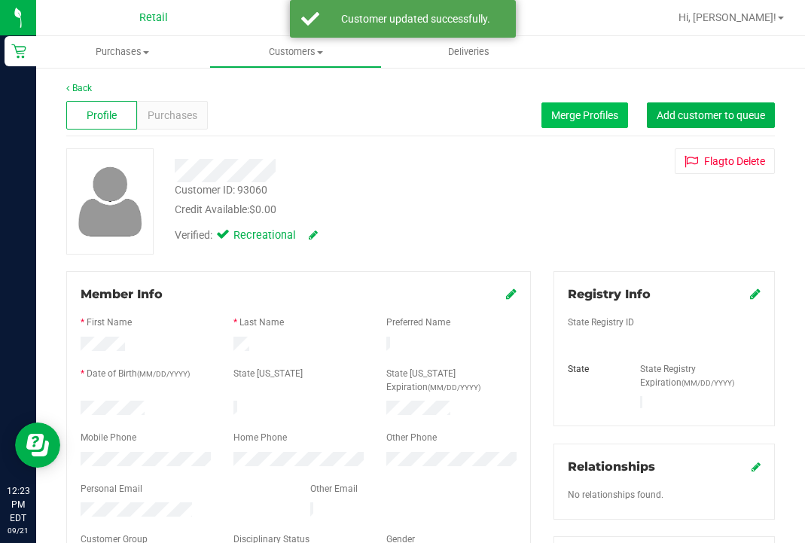
scroll to position [0, 0]
click at [561, 105] on button "Merge Profiles" at bounding box center [585, 115] width 87 height 26
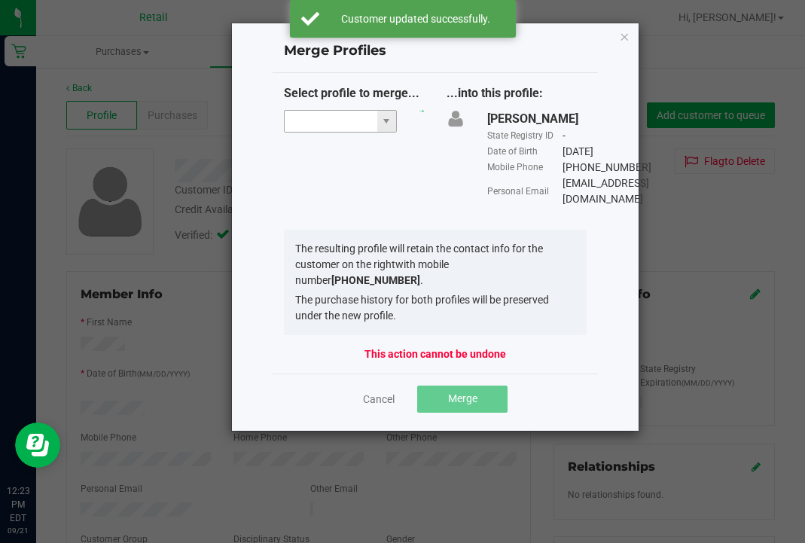
click at [307, 117] on input "NO DATA FOUND" at bounding box center [331, 121] width 93 height 21
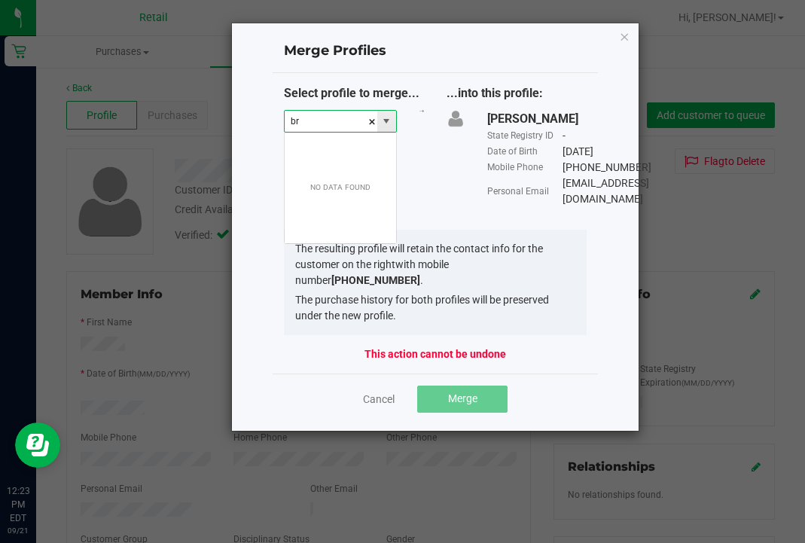
scroll to position [23, 113]
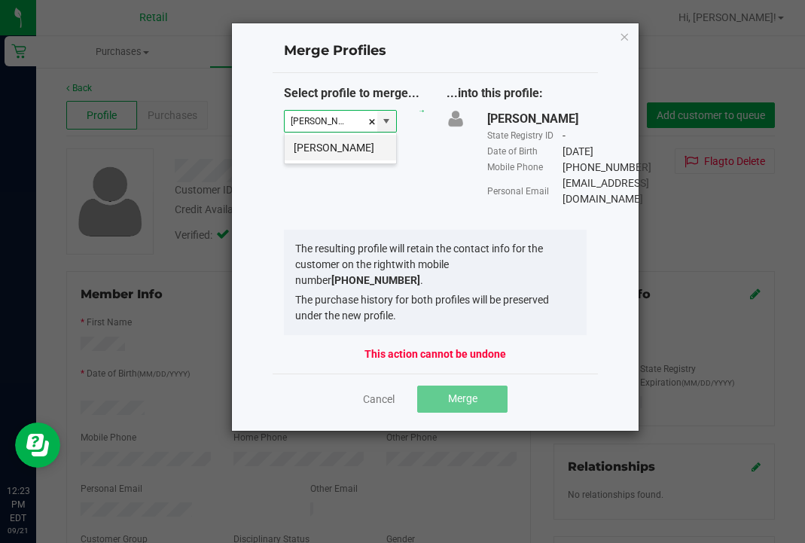
click at [322, 155] on li "Brandon Lee" at bounding box center [340, 148] width 111 height 26
type input "Brandon Lee"
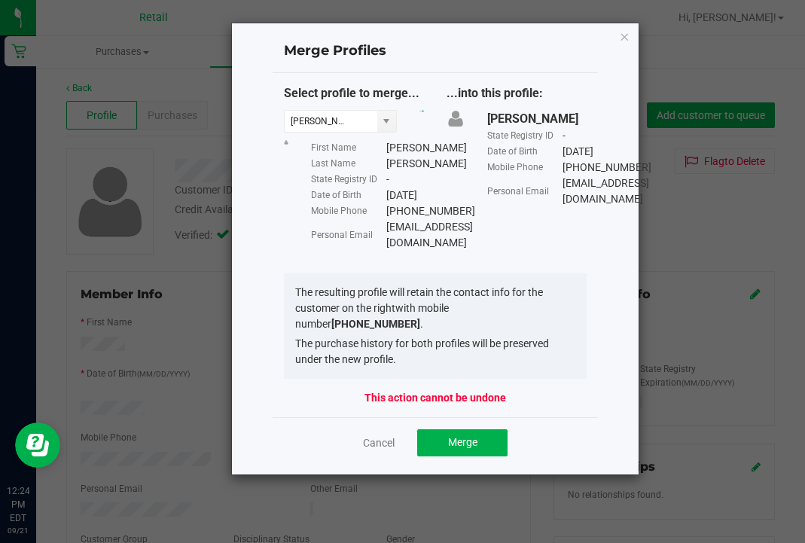
drag, startPoint x: 480, startPoint y: 258, endPoint x: 383, endPoint y: 255, distance: 96.5
click at [384, 251] on div "Personal Email bjl2157@gmail.com" at bounding box center [367, 235] width 113 height 32
copy div "bjl2157@gmail.com"
click at [451, 441] on span "Merge" at bounding box center [462, 442] width 29 height 12
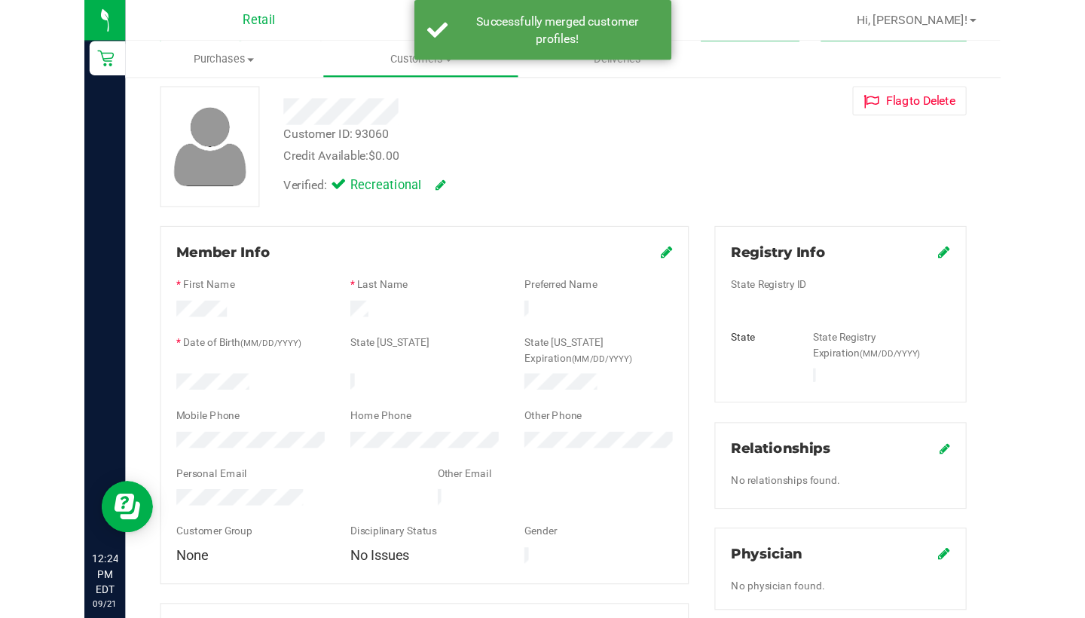
scroll to position [139, 0]
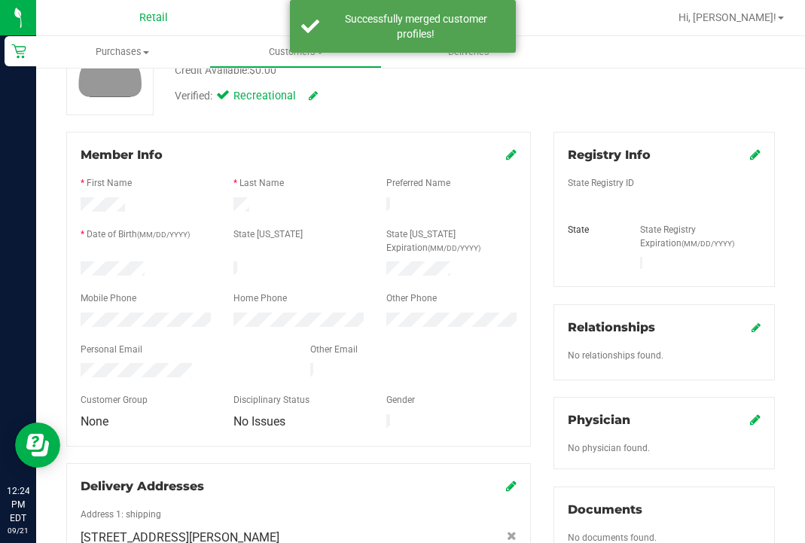
click at [512, 154] on icon at bounding box center [511, 154] width 11 height 12
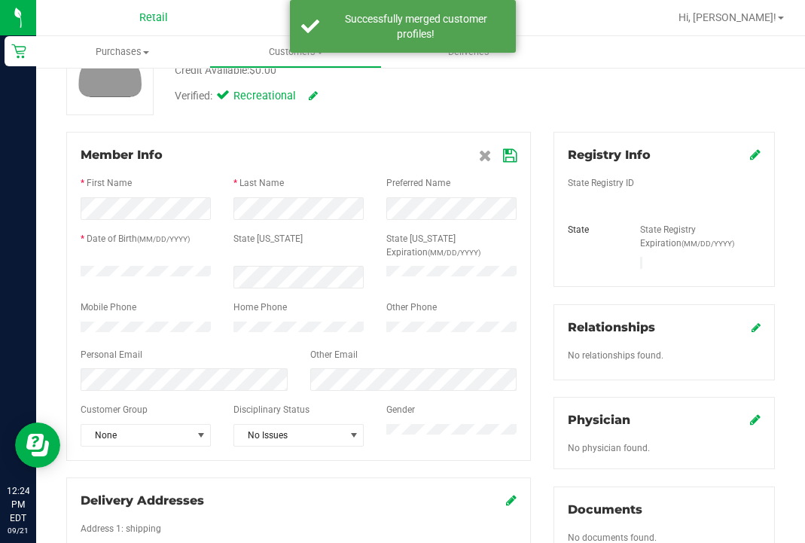
click at [518, 149] on div "Member Info * First Name * Last Name Preferred Name * Date of Birth (MM/DD/YYYY…" at bounding box center [298, 296] width 465 height 329
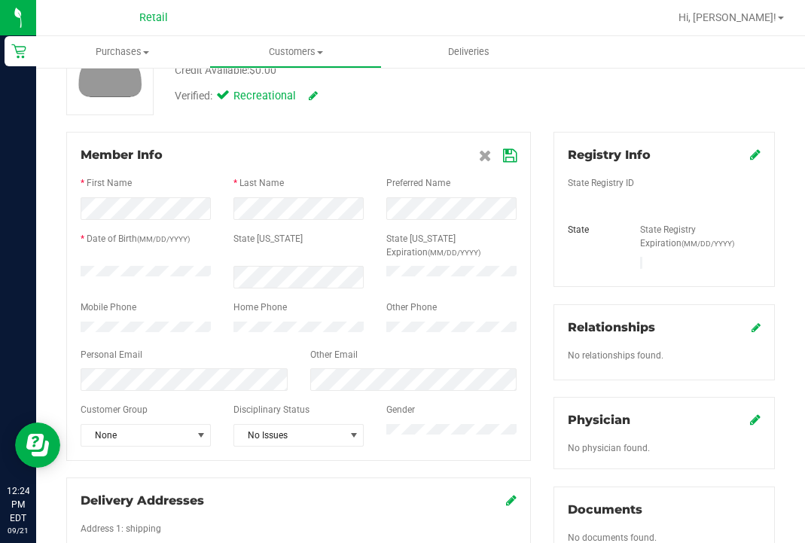
click at [510, 153] on icon at bounding box center [510, 156] width 14 height 12
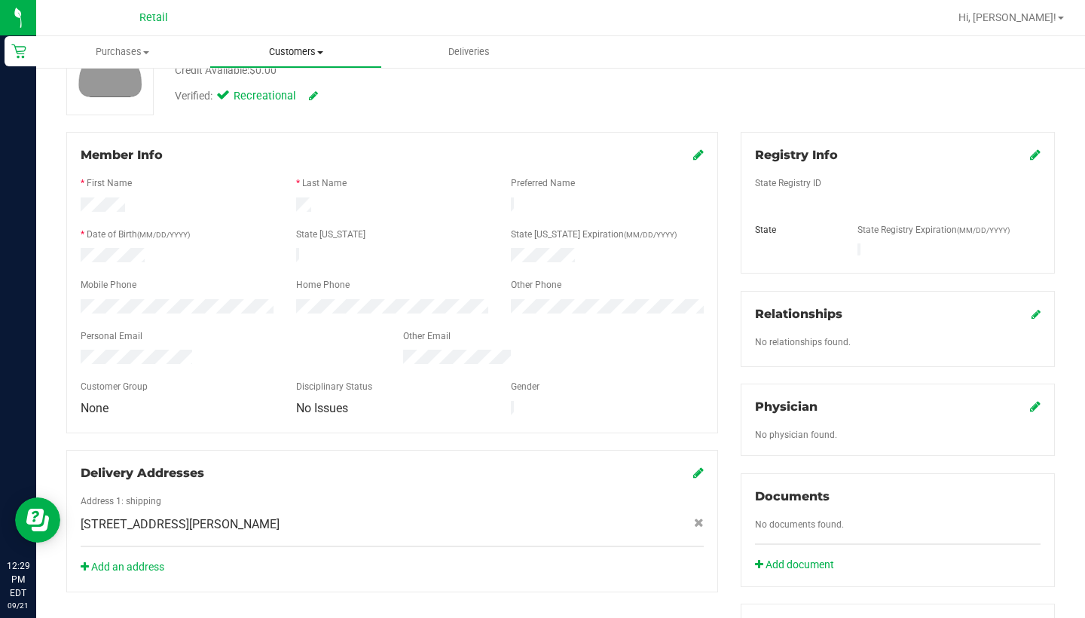
click at [283, 50] on span "Customers" at bounding box center [296, 52] width 172 height 14
click at [269, 96] on span "All customers" at bounding box center [263, 90] width 108 height 13
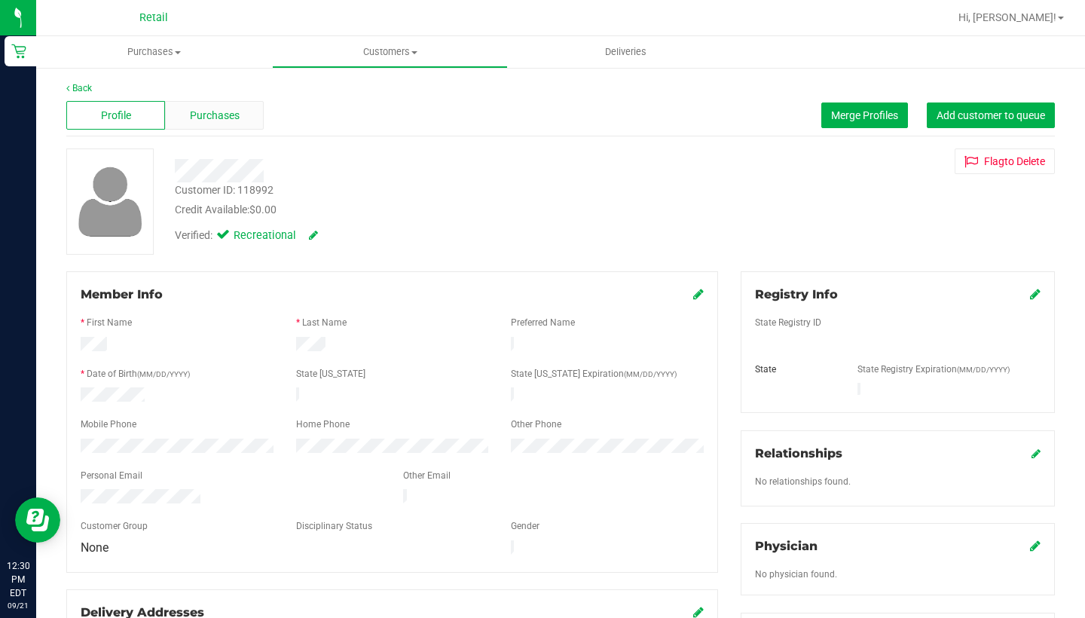
click at [202, 128] on div "Purchases" at bounding box center [214, 115] width 99 height 29
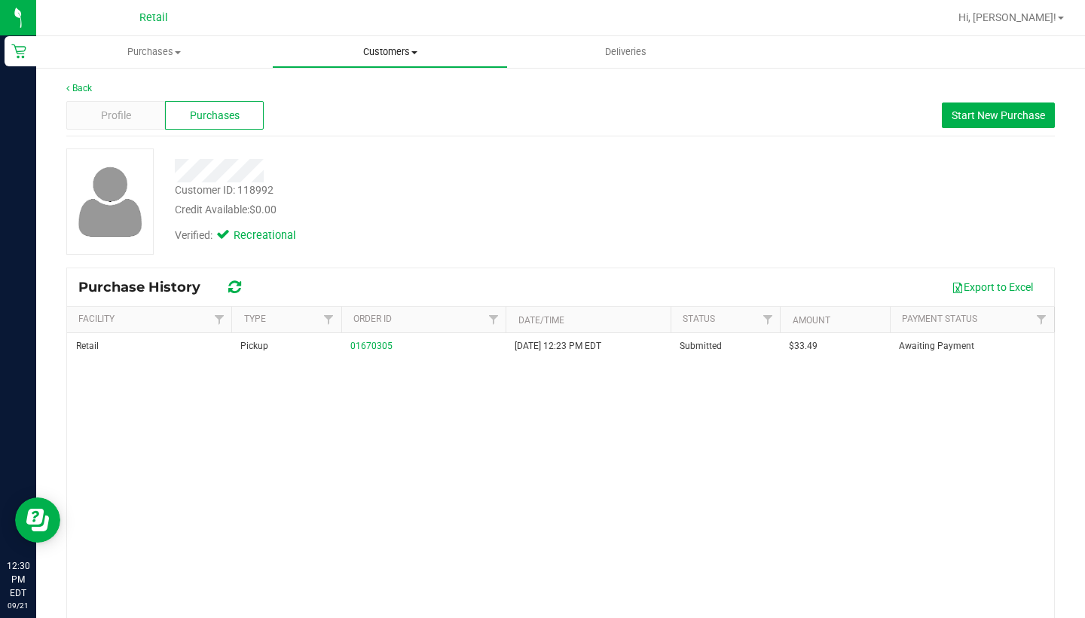
click at [389, 55] on span "Customers" at bounding box center [390, 52] width 234 height 14
click at [390, 86] on li "All customers" at bounding box center [390, 91] width 236 height 18
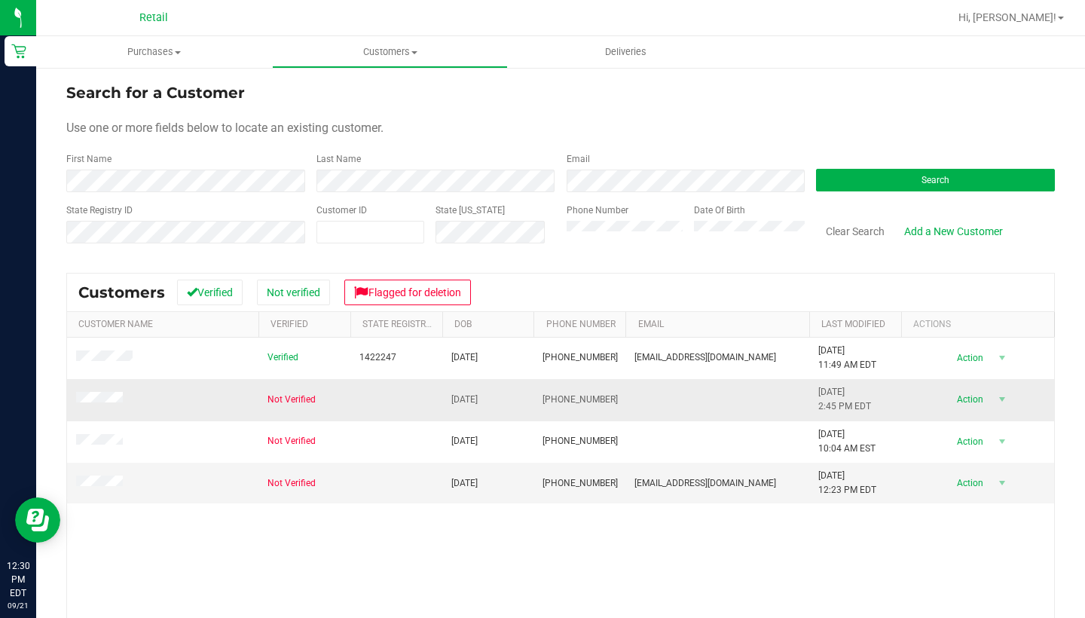
drag, startPoint x: 612, startPoint y: 399, endPoint x: 541, endPoint y: 398, distance: 70.8
click at [541, 398] on td "(401) 954-1467" at bounding box center [579, 399] width 92 height 41
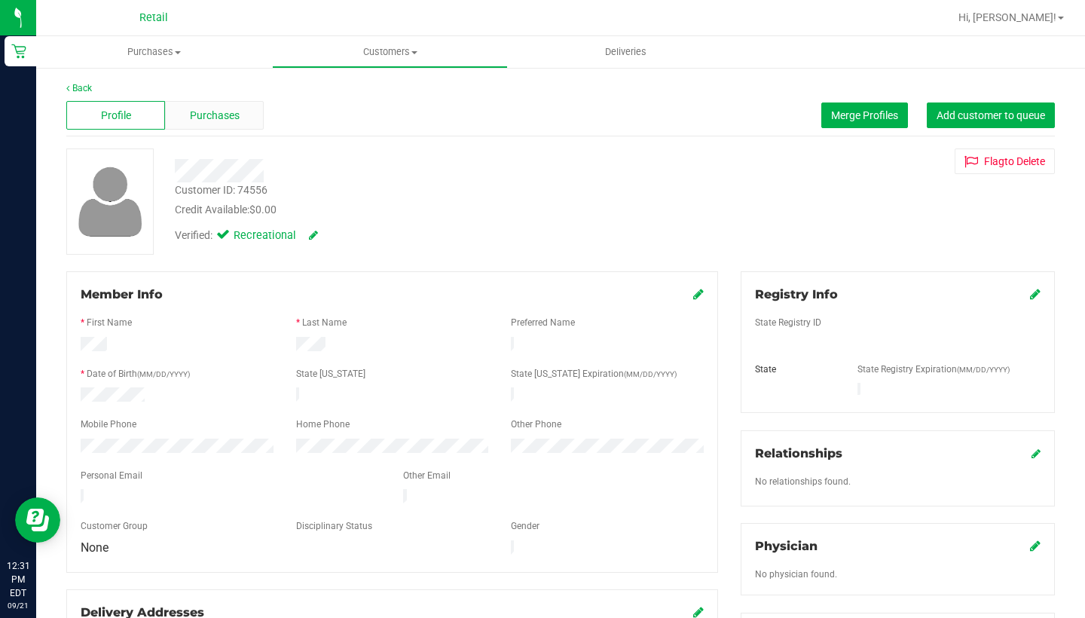
click at [220, 127] on div "Purchases" at bounding box center [214, 115] width 99 height 29
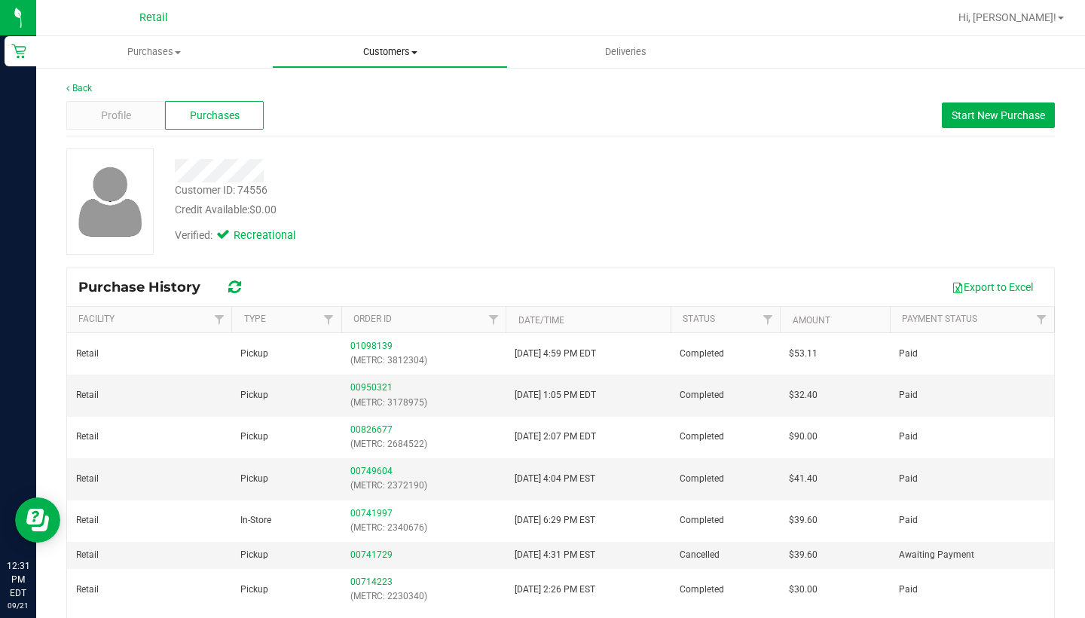
click at [402, 44] on uib-tab-heading "Customers All customers Add a new customer All physicians" at bounding box center [390, 52] width 234 height 30
click at [383, 89] on li "All customers" at bounding box center [390, 91] width 236 height 18
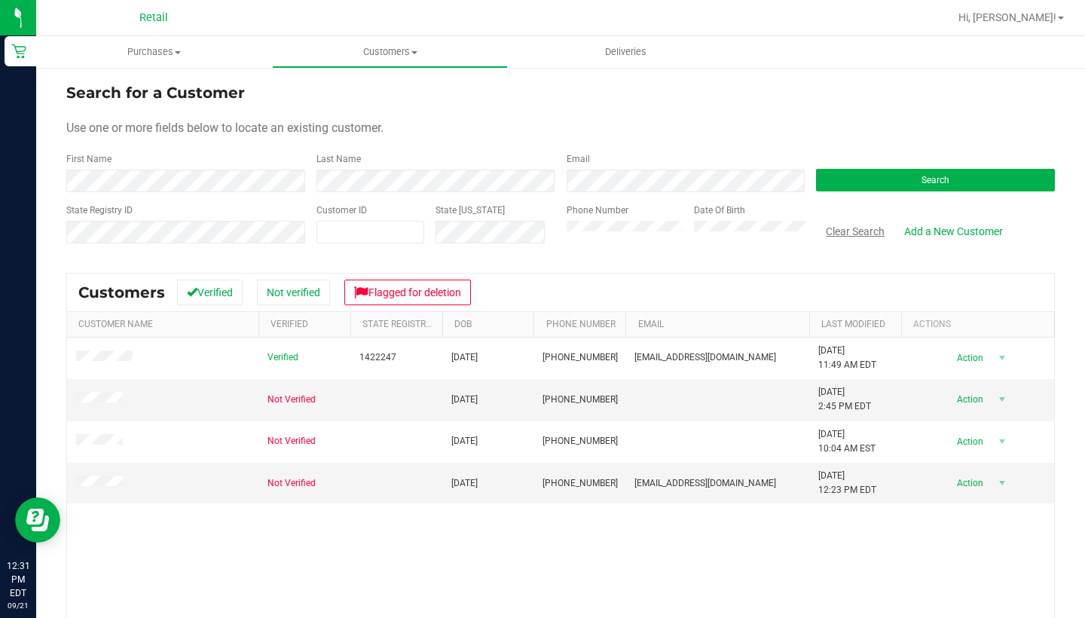
click at [805, 234] on button "Clear Search" at bounding box center [855, 231] width 78 height 26
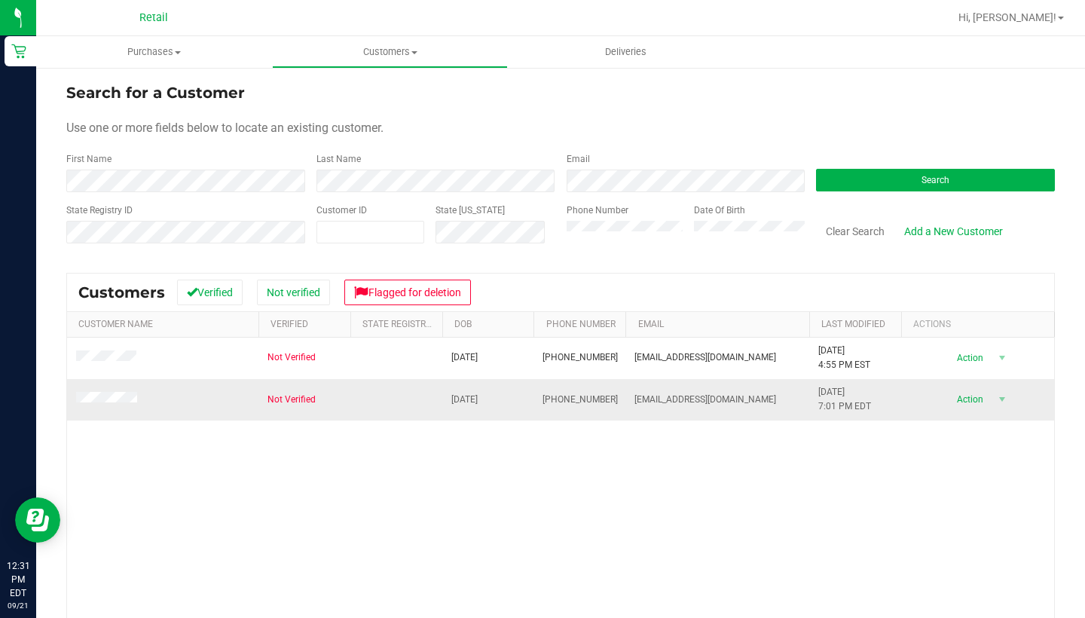
click at [118, 393] on span at bounding box center [109, 399] width 66 height 15
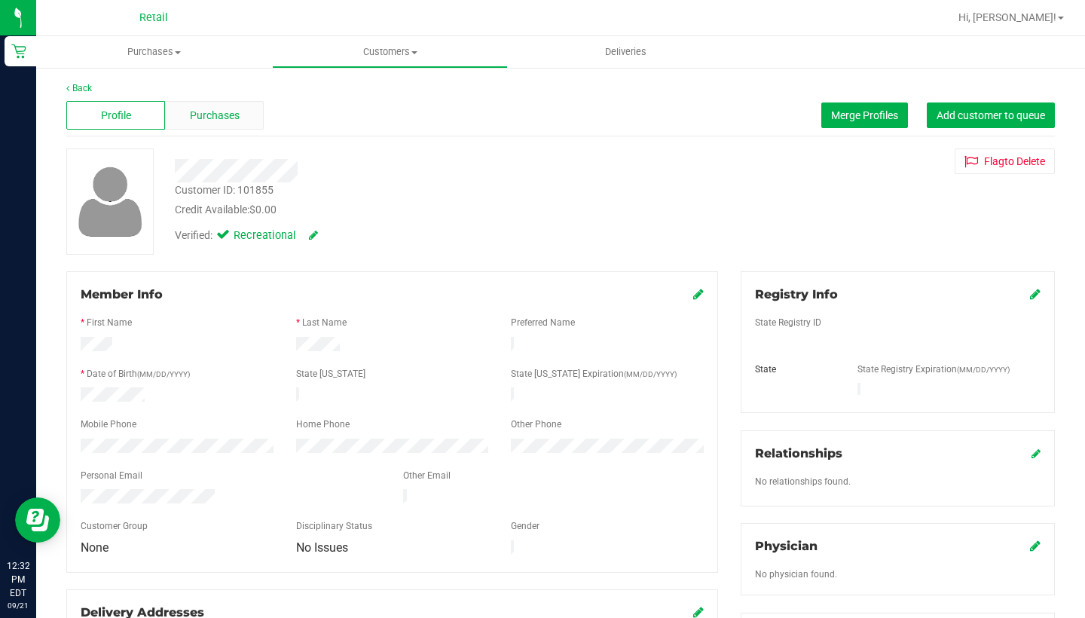
click at [228, 118] on span "Purchases" at bounding box center [215, 116] width 50 height 16
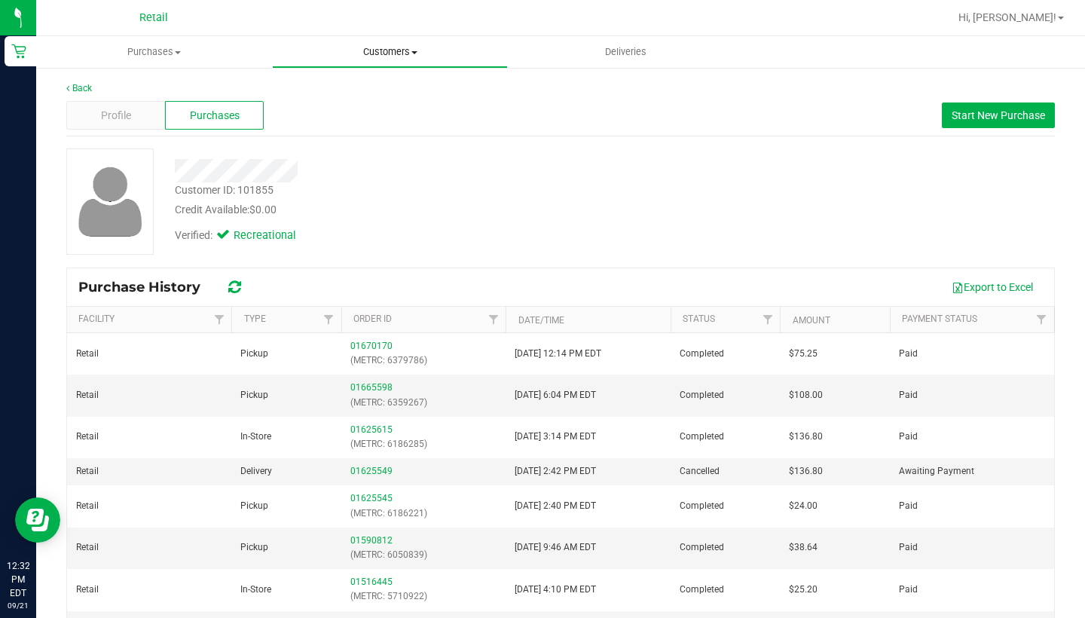
click at [386, 53] on span "Customers" at bounding box center [390, 52] width 234 height 14
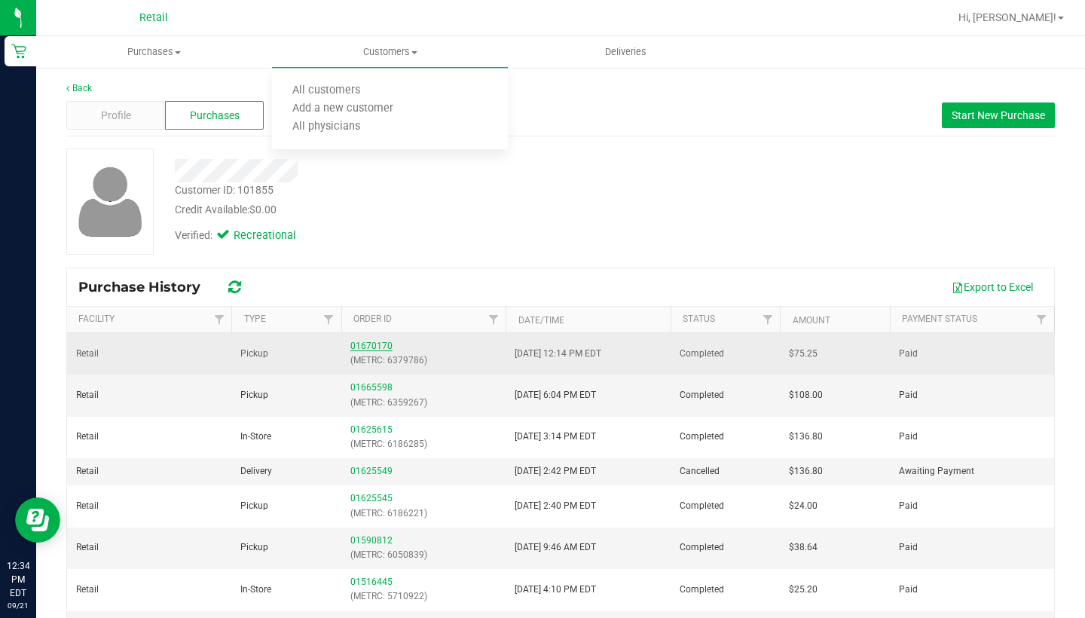
click at [354, 343] on link "01670170" at bounding box center [371, 346] width 42 height 11
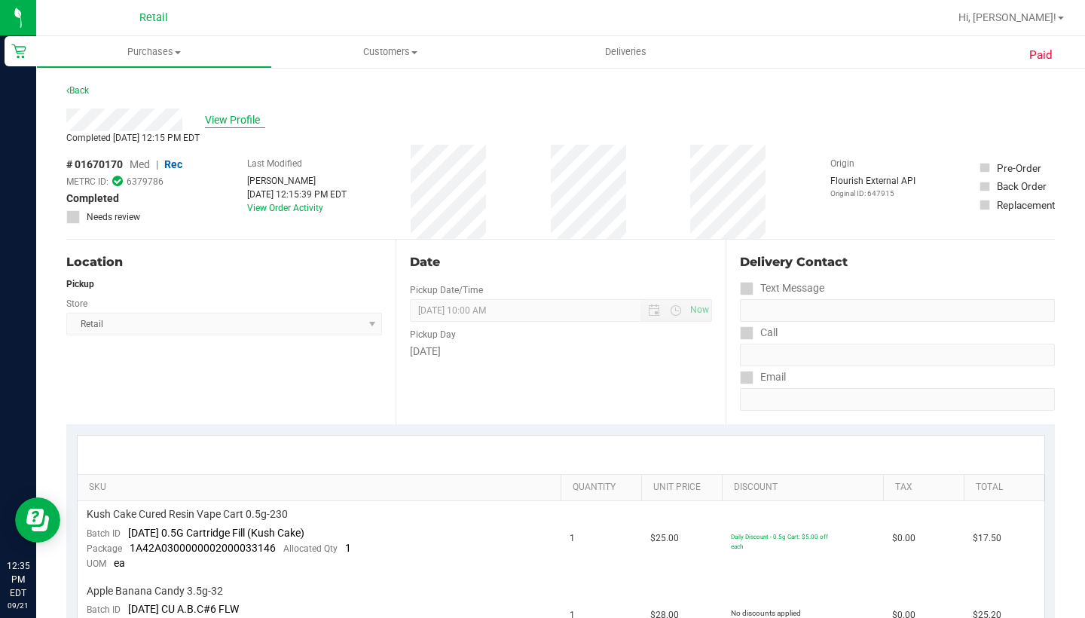
click at [247, 118] on span "View Profile" at bounding box center [235, 120] width 60 height 16
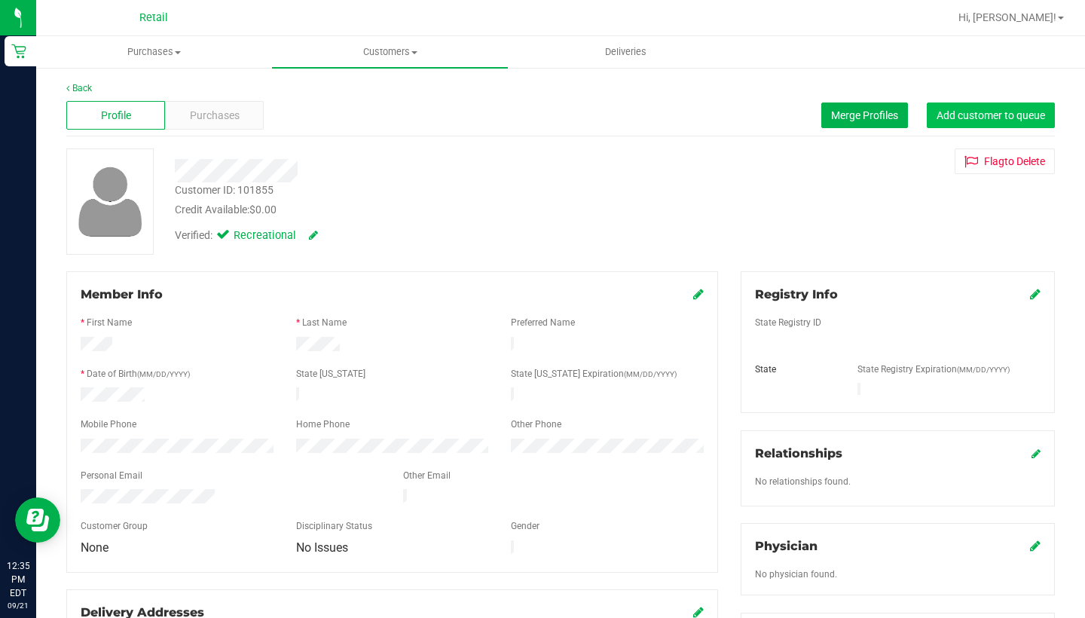
click at [805, 118] on span "Add customer to queue" at bounding box center [990, 115] width 108 height 12
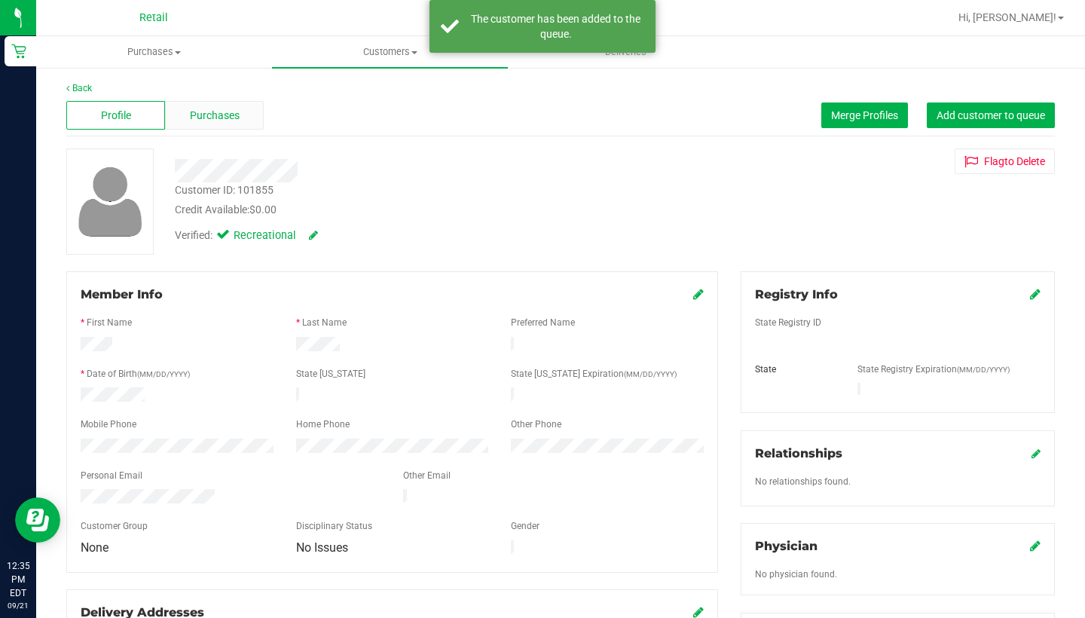
click at [213, 124] on div "Purchases" at bounding box center [214, 115] width 99 height 29
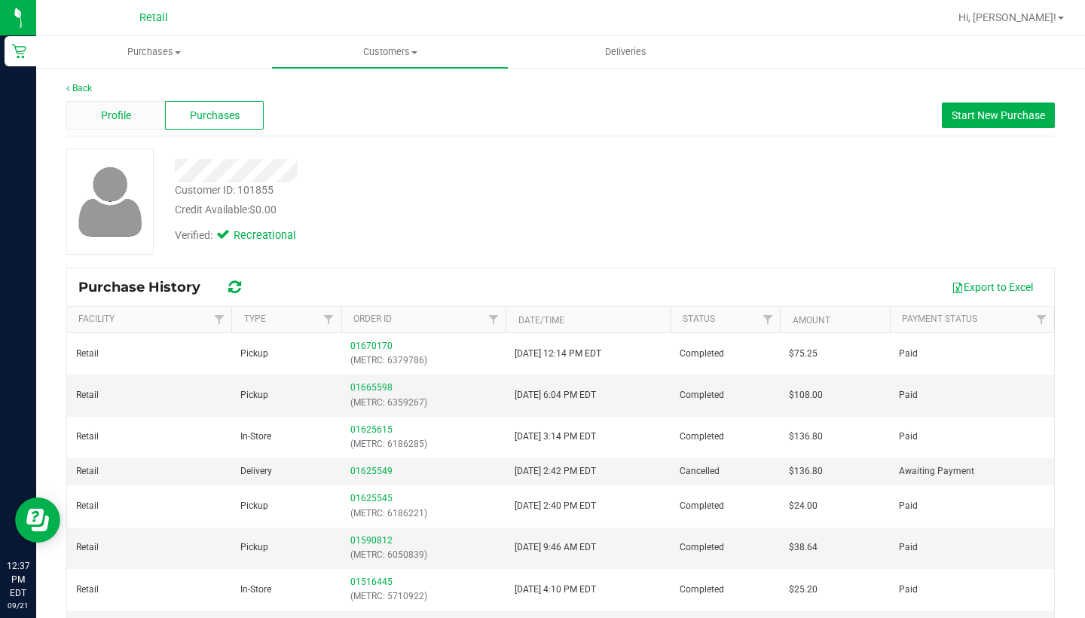
click at [124, 118] on span "Profile" at bounding box center [116, 116] width 30 height 16
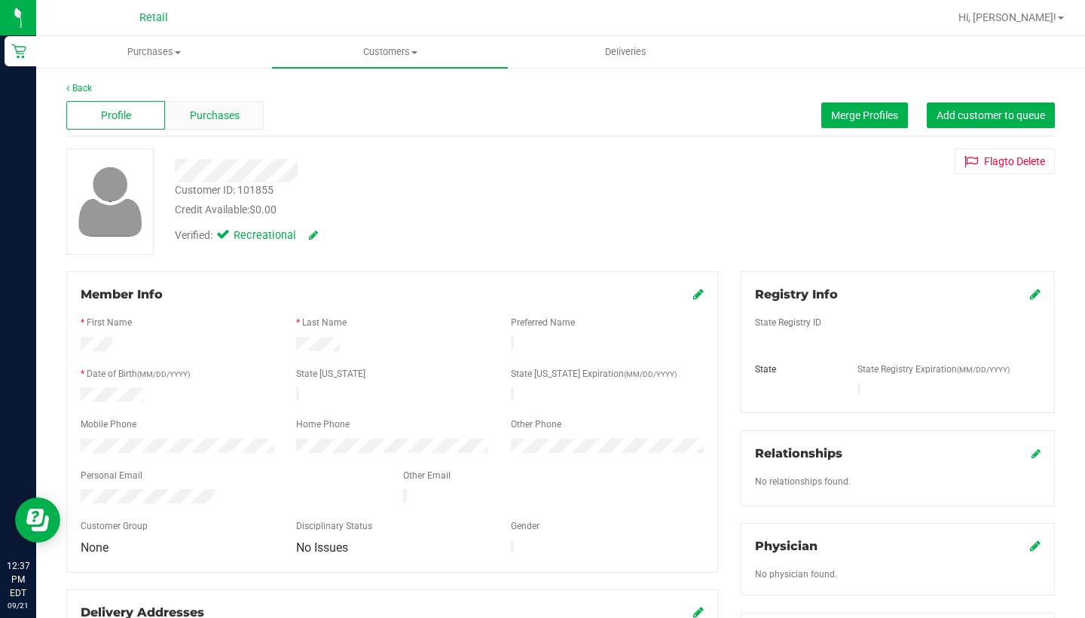
click at [214, 109] on span "Purchases" at bounding box center [215, 116] width 50 height 16
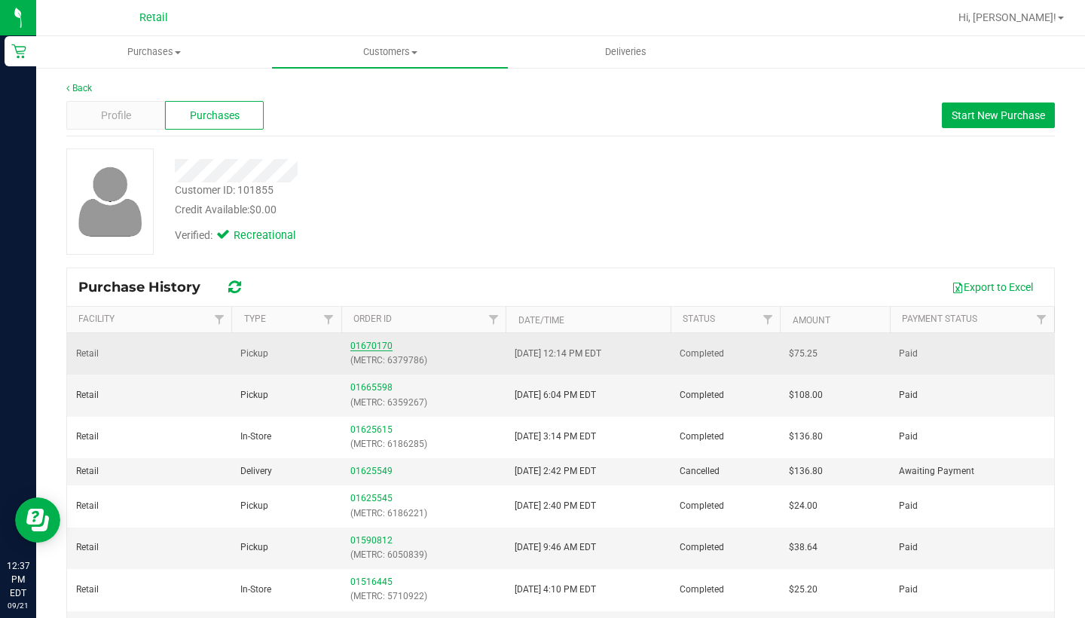
click at [358, 347] on link "01670170" at bounding box center [371, 346] width 42 height 11
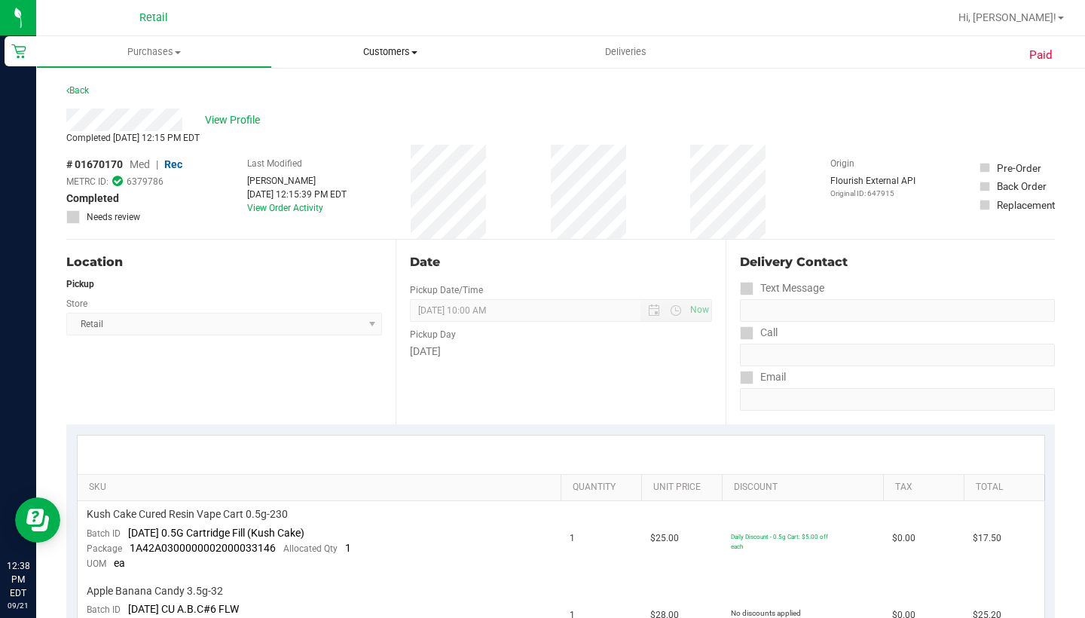
click at [386, 44] on uib-tab-heading "Customers All customers Add a new customer All physicians" at bounding box center [390, 52] width 236 height 32
click at [377, 94] on span "All customers" at bounding box center [326, 90] width 108 height 13
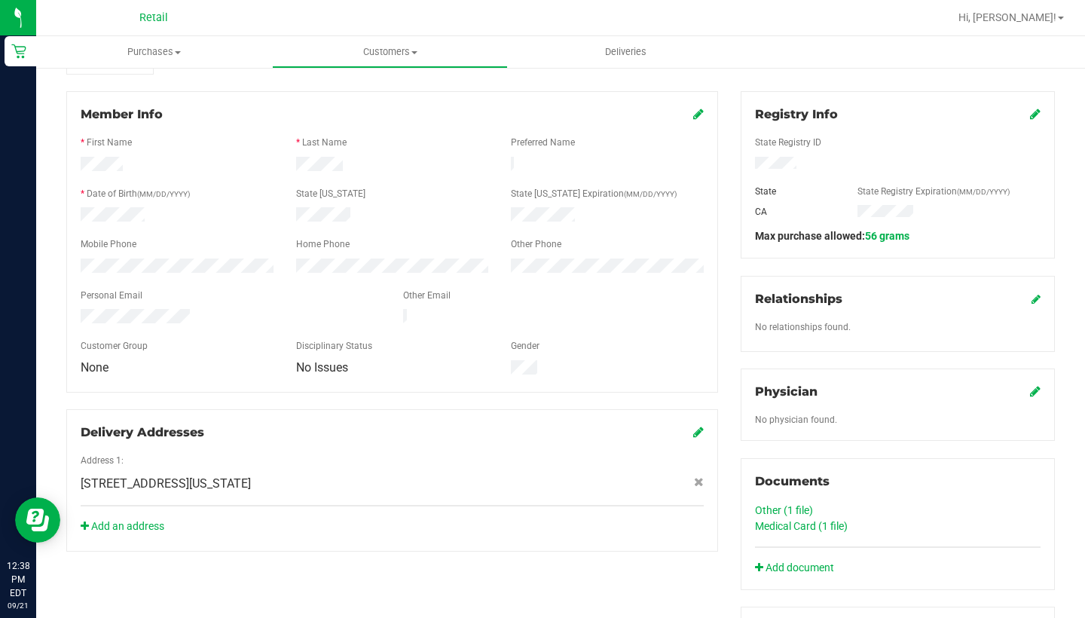
scroll to position [186, 0]
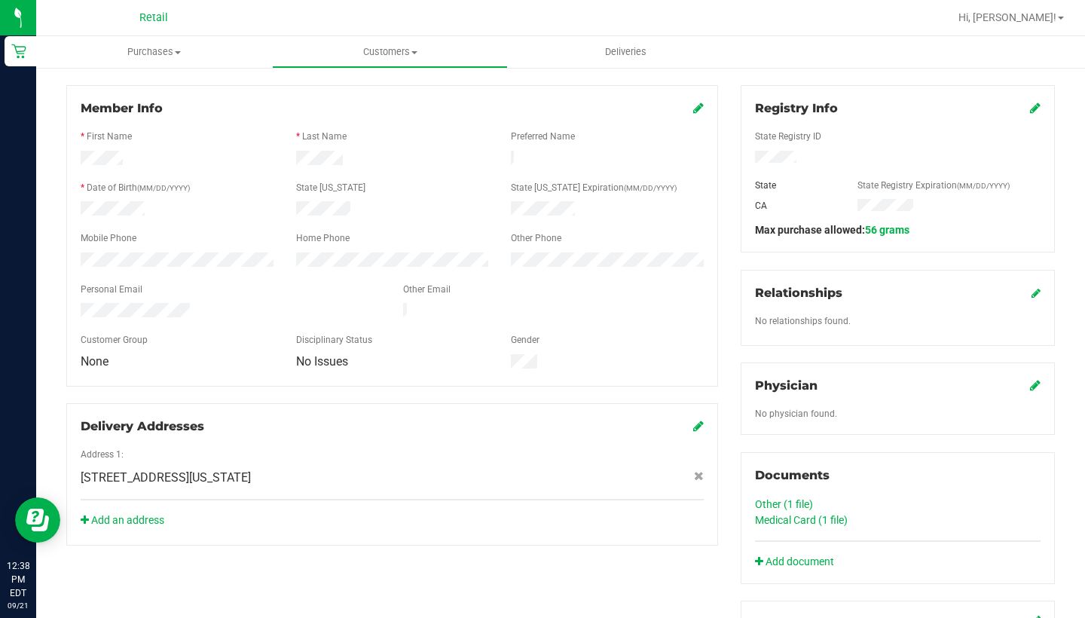
click at [805, 519] on link "Medical Card (1 file)" at bounding box center [801, 520] width 93 height 12
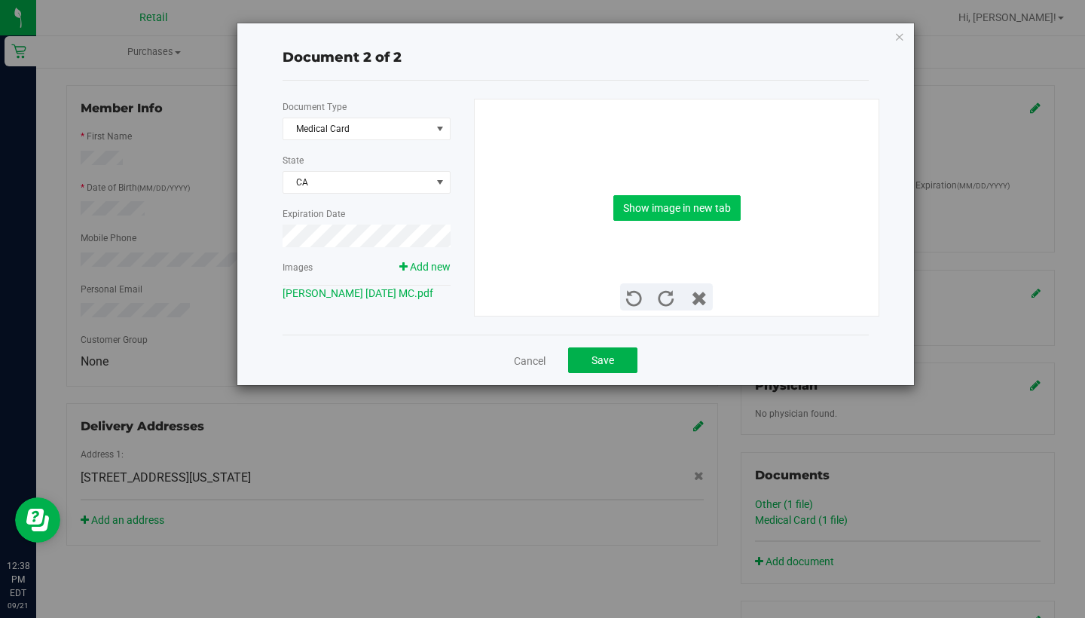
click at [677, 204] on button "Show image in new tab" at bounding box center [676, 208] width 127 height 26
click at [532, 368] on link "Cancel" at bounding box center [530, 360] width 32 height 15
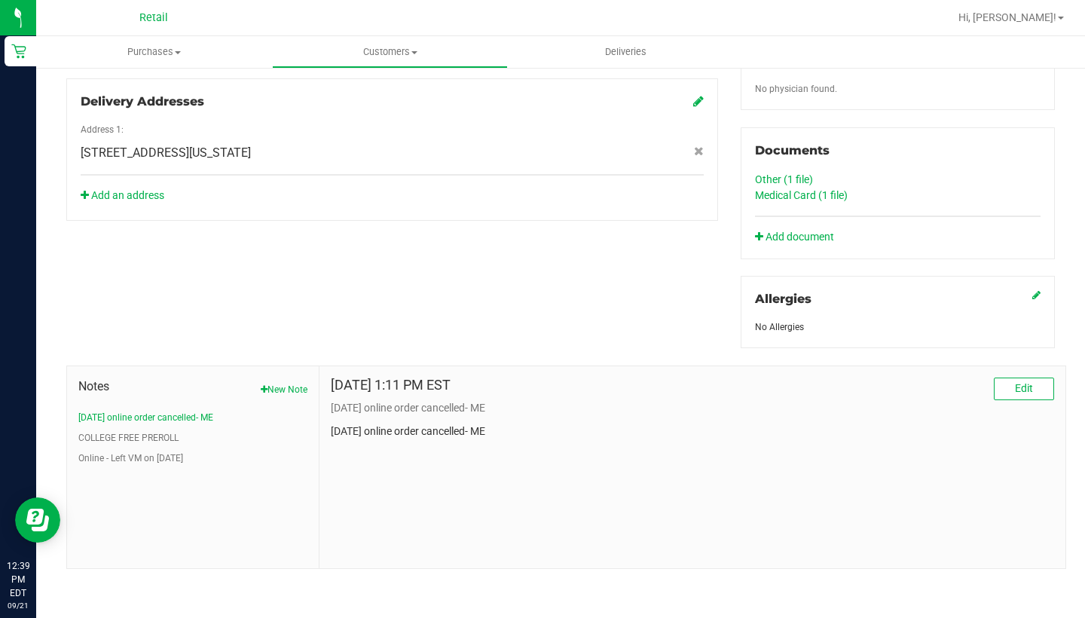
scroll to position [511, 0]
click at [295, 390] on button "New Note" at bounding box center [284, 390] width 47 height 14
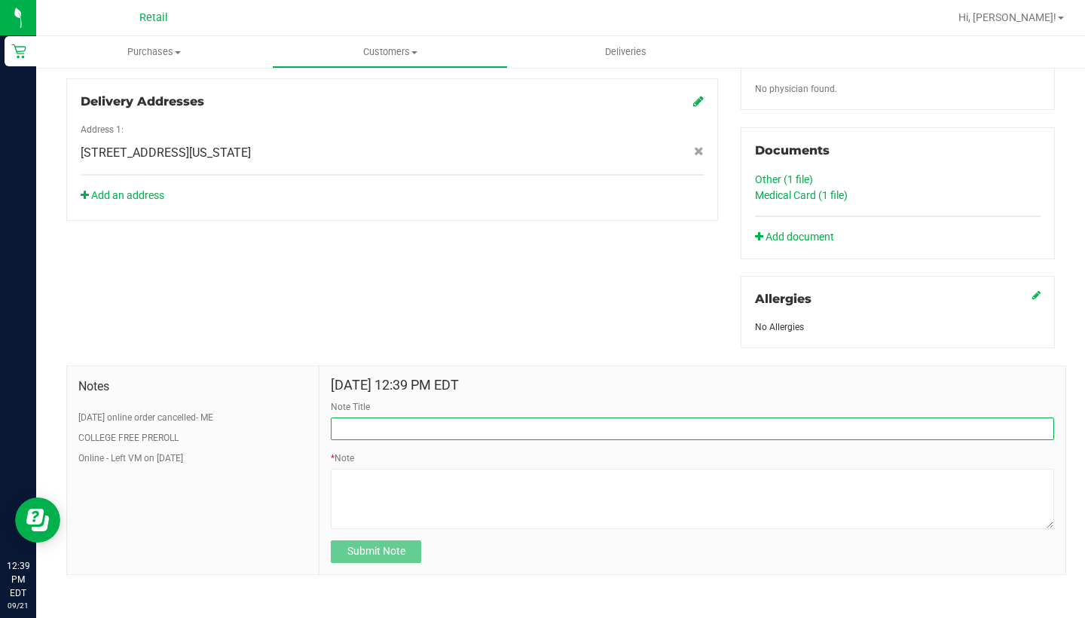
click at [360, 432] on input "Note Title" at bounding box center [692, 428] width 723 height 23
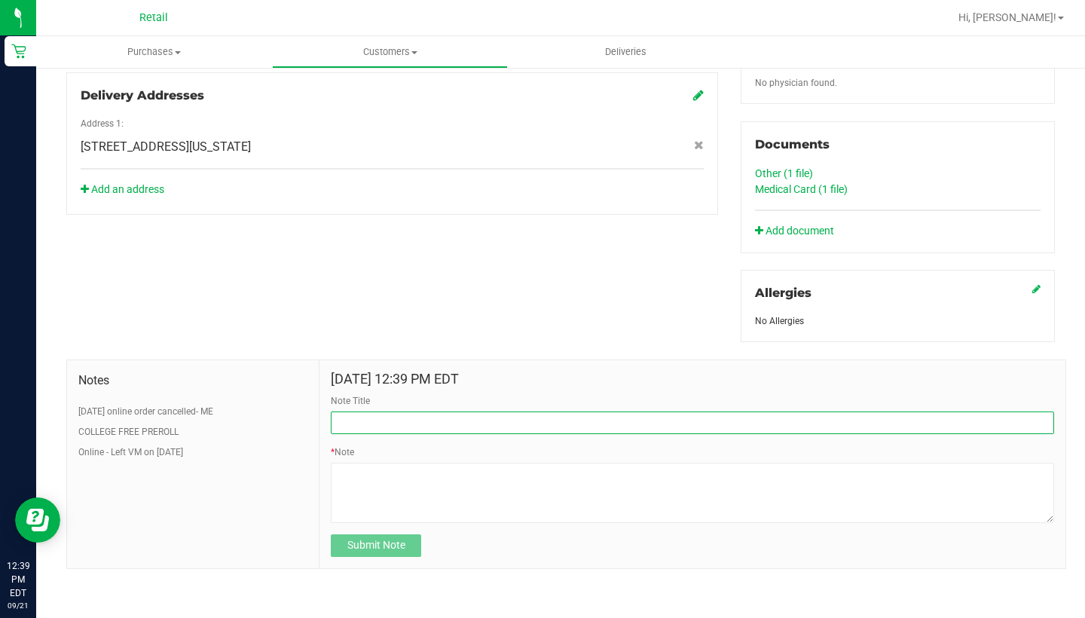
scroll to position [516, 0]
type input "SEE NOTE-MED CARD"
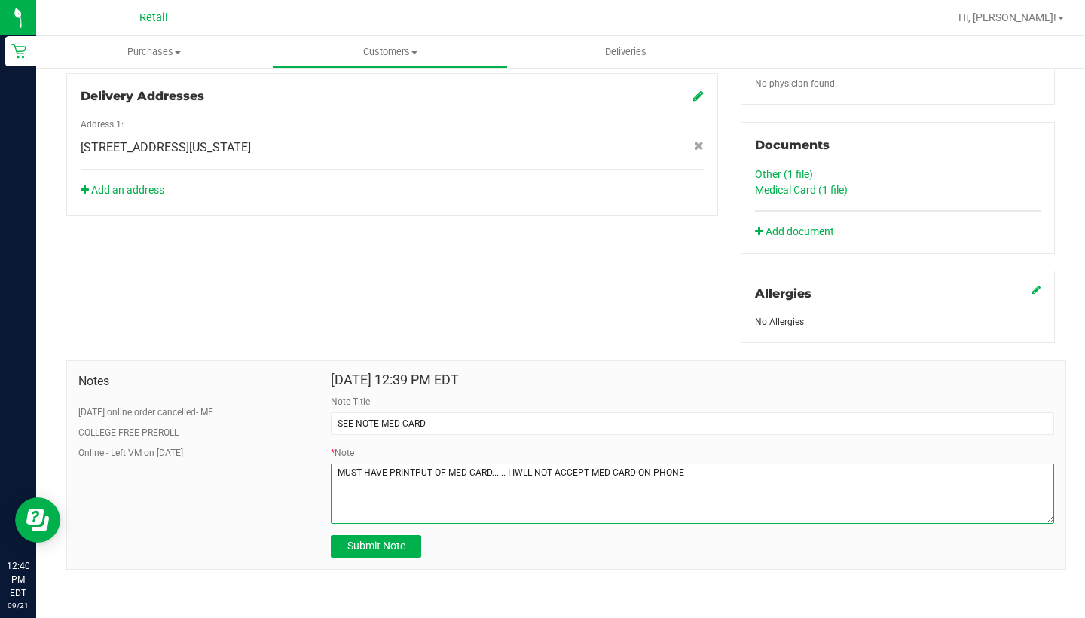
click at [421, 472] on textarea "* Note" at bounding box center [692, 493] width 723 height 60
click at [446, 469] on textarea "* Note" at bounding box center [692, 493] width 723 height 60
click at [799, 467] on textarea "* Note" at bounding box center [692, 493] width 723 height 60
click at [765, 471] on textarea "* Note" at bounding box center [692, 493] width 723 height 60
type textarea "MUST HAVE PRINTOUT OR PHYSICAL PLASTIC MED CARD...... I IWLL NOT ACCEPT MED CAR…"
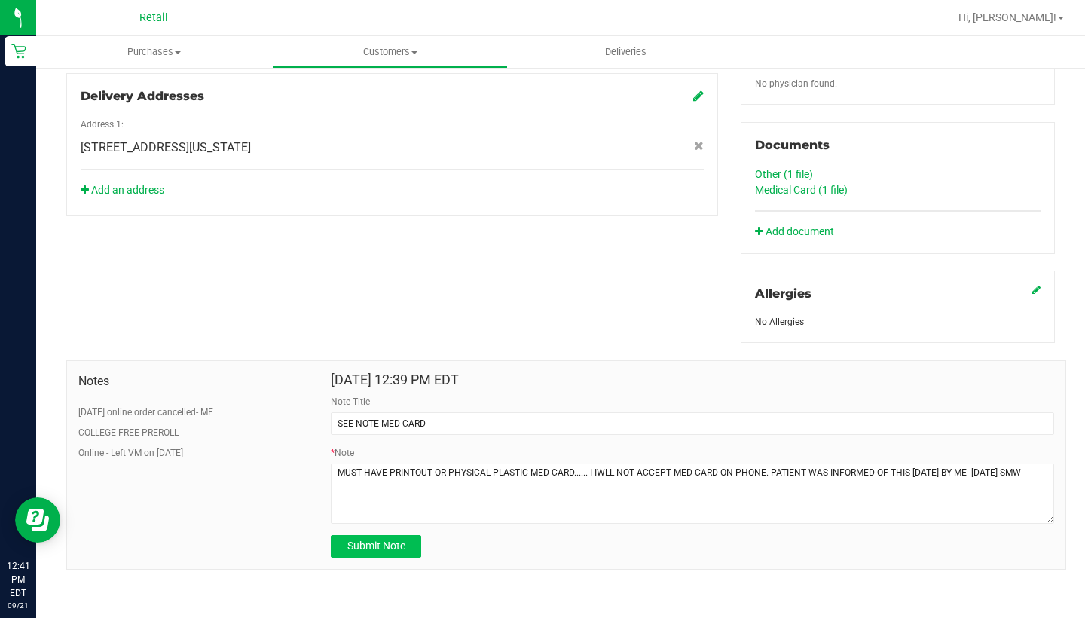
click at [363, 542] on button "Submit Note" at bounding box center [376, 546] width 90 height 23
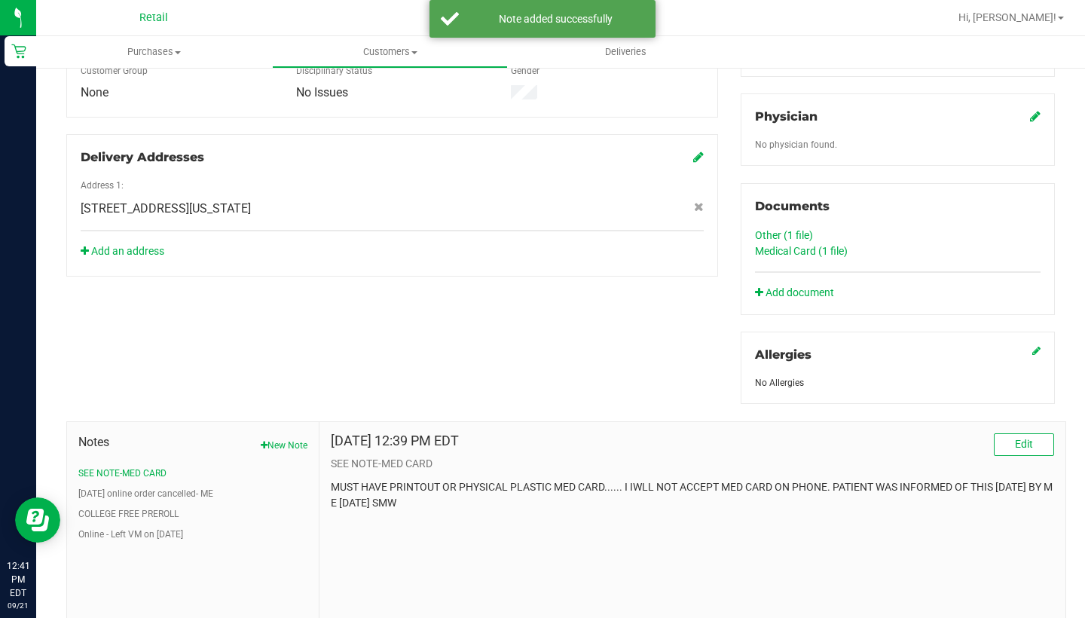
scroll to position [0, 0]
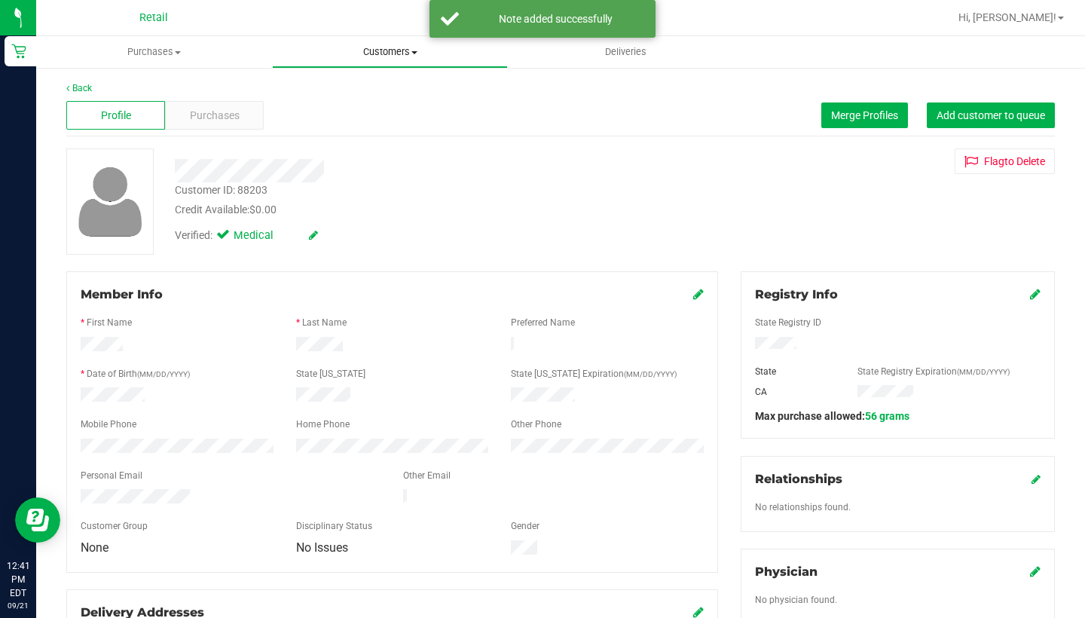
drag, startPoint x: 394, startPoint y: 55, endPoint x: 394, endPoint y: 70, distance: 15.1
click at [394, 55] on span "Customers" at bounding box center [390, 52] width 234 height 14
click at [393, 86] on li "All customers" at bounding box center [390, 91] width 236 height 18
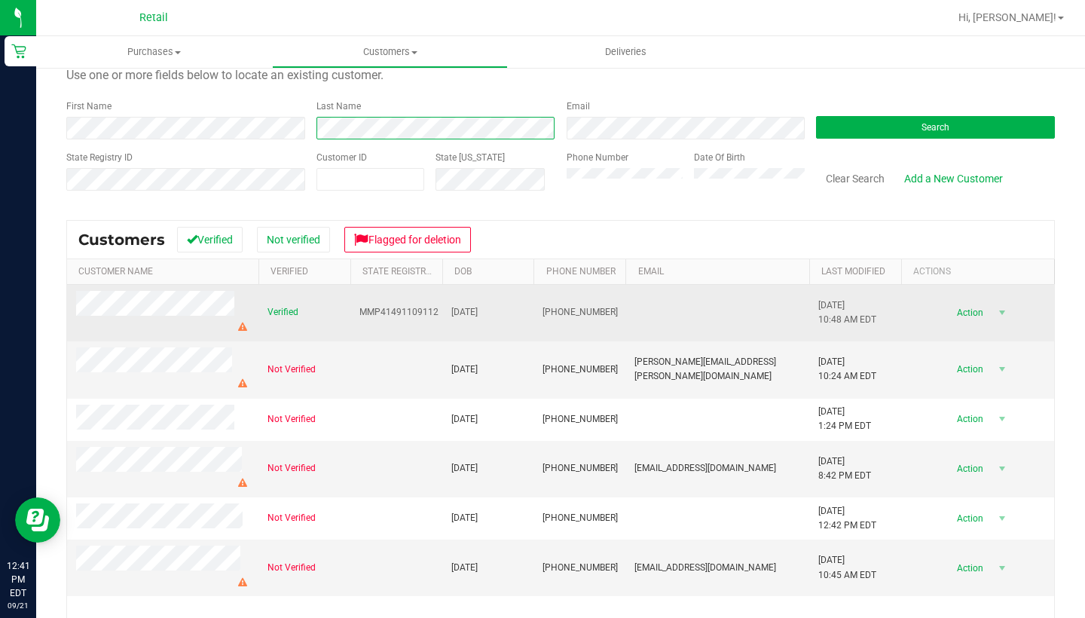
scroll to position [54, 0]
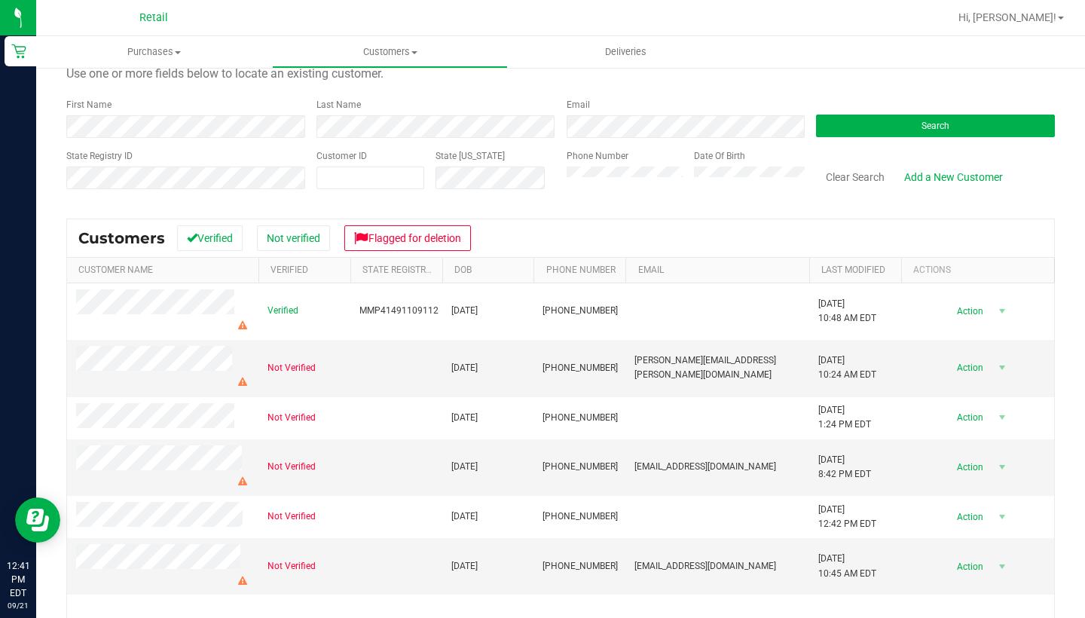
click at [456, 542] on div "Verified MMP41491109112 09/25/1952 (401) 294-2432 9/16/2025 10:48 AM EDT Delete…" at bounding box center [560, 477] width 987 height 389
click at [805, 171] on button "Clear Search" at bounding box center [855, 177] width 78 height 26
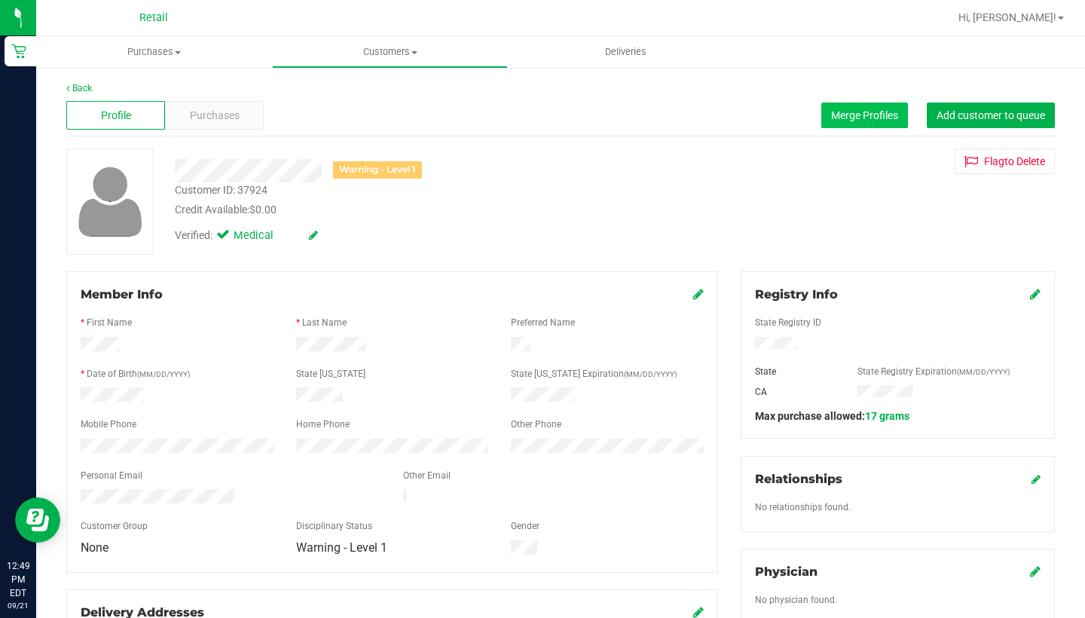
click at [805, 115] on span "Merge Profiles" at bounding box center [864, 115] width 67 height 12
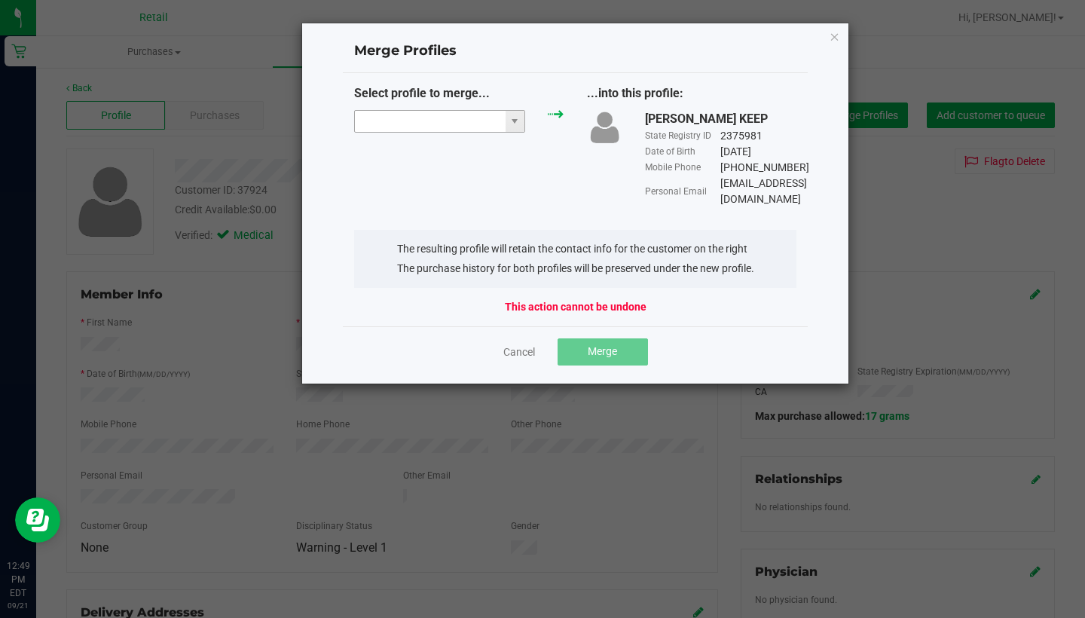
click at [423, 126] on input "NO DATA FOUND" at bounding box center [430, 121] width 151 height 21
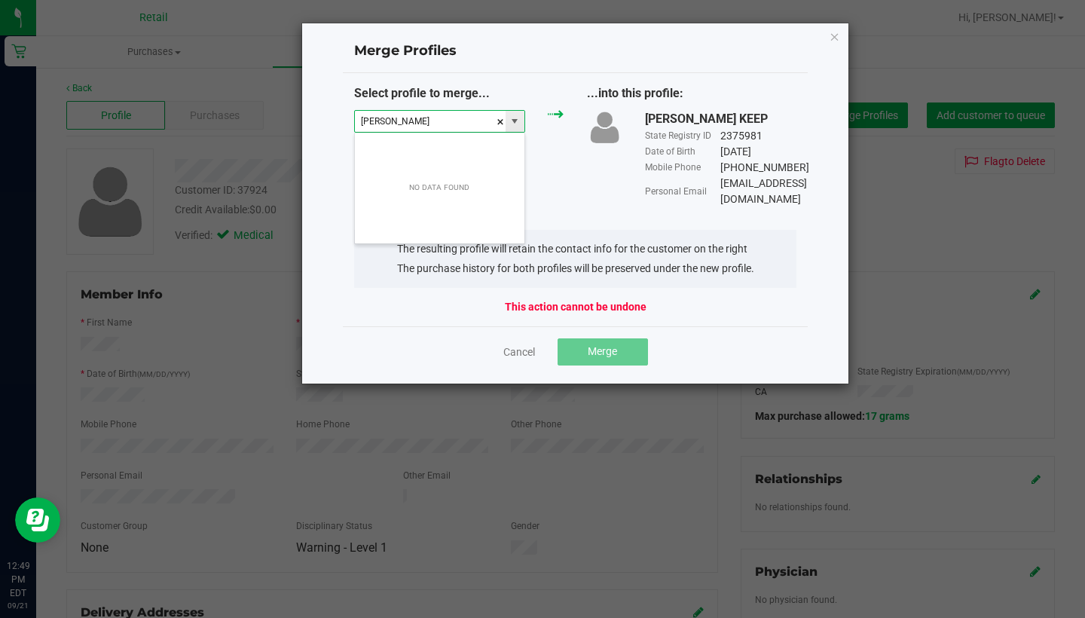
scroll to position [23, 172]
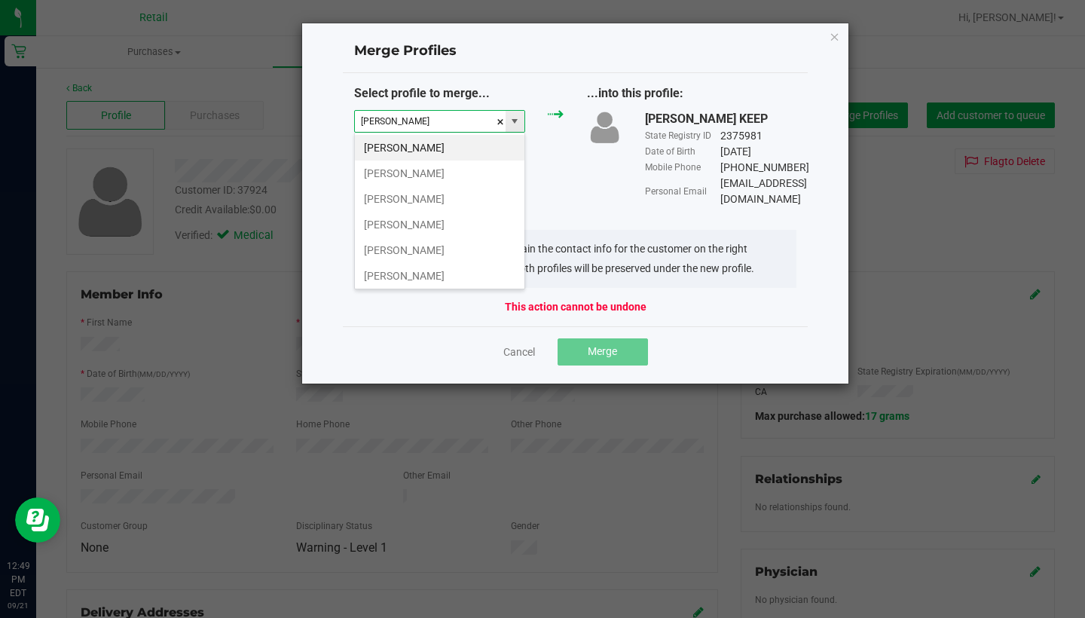
type input "J"
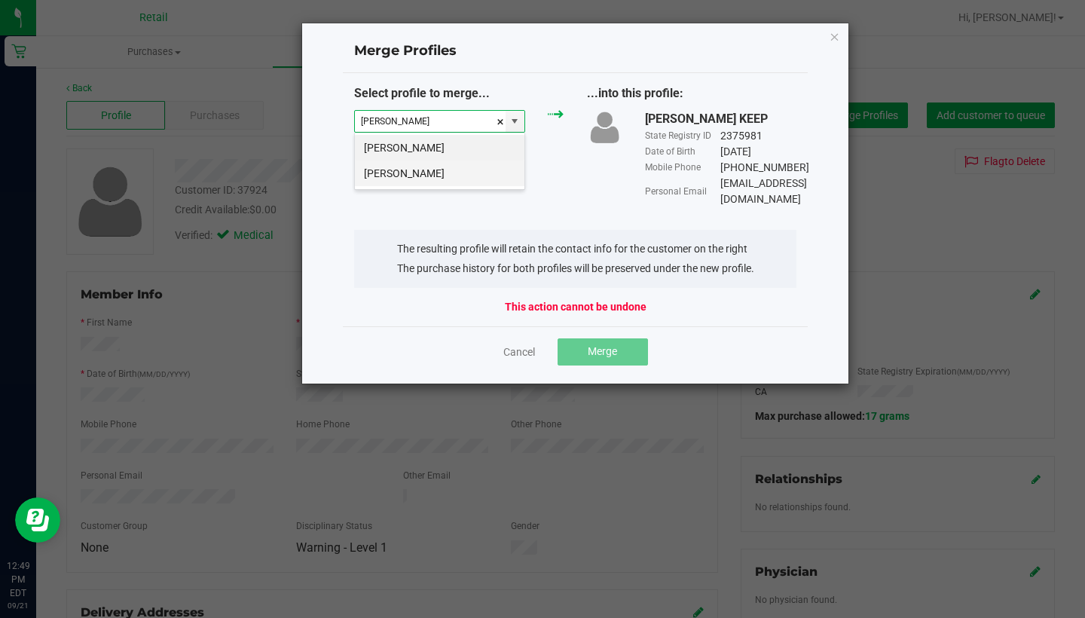
click at [437, 169] on li "Joseph Kwolek" at bounding box center [440, 173] width 170 height 26
type input "Joseph Kwolek"
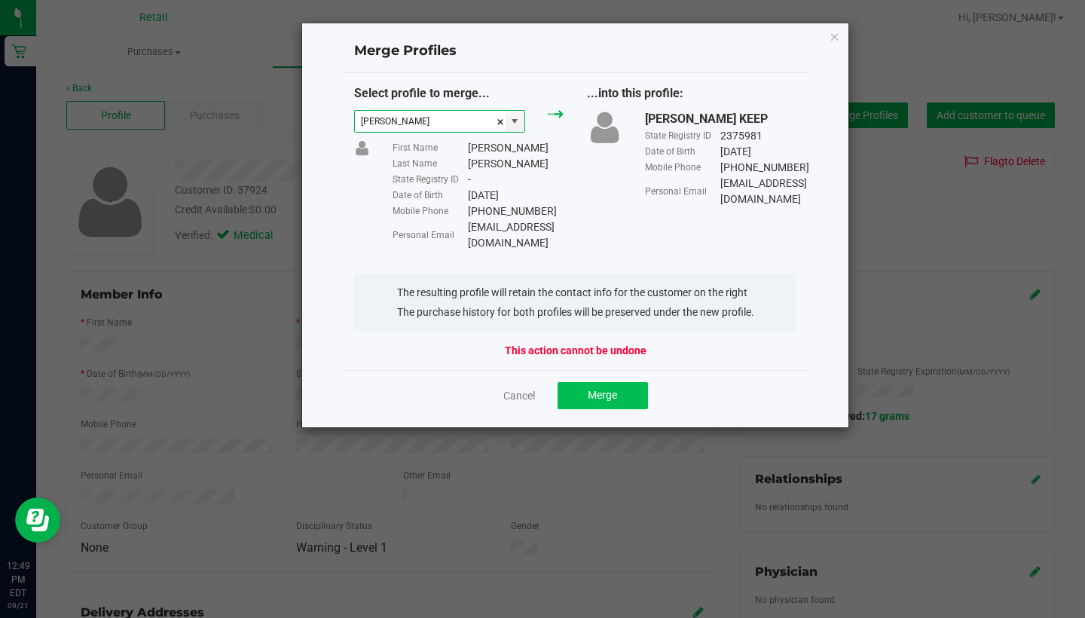
click at [594, 389] on span "Merge" at bounding box center [602, 395] width 29 height 12
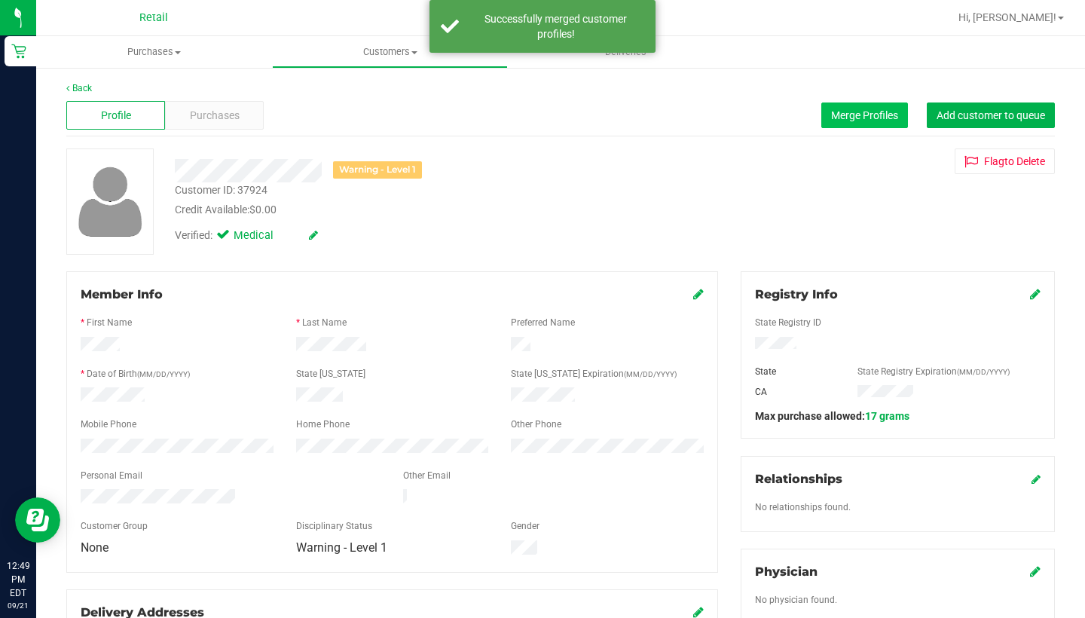
click at [805, 104] on button "Merge Profiles" at bounding box center [864, 115] width 87 height 26
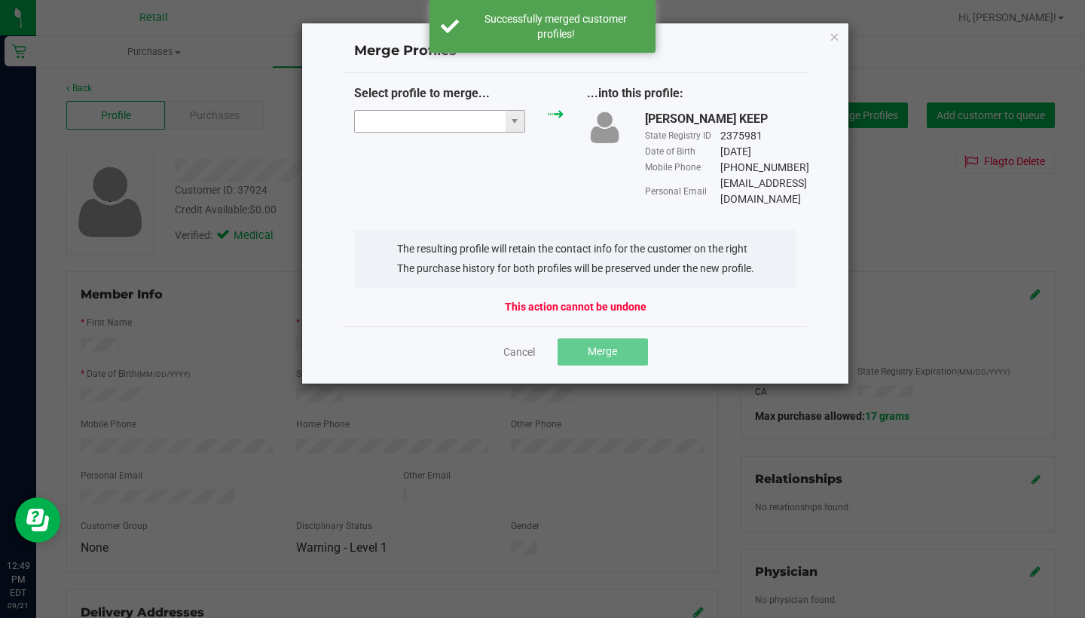
click at [446, 118] on input "NO DATA FOUND" at bounding box center [430, 121] width 151 height 21
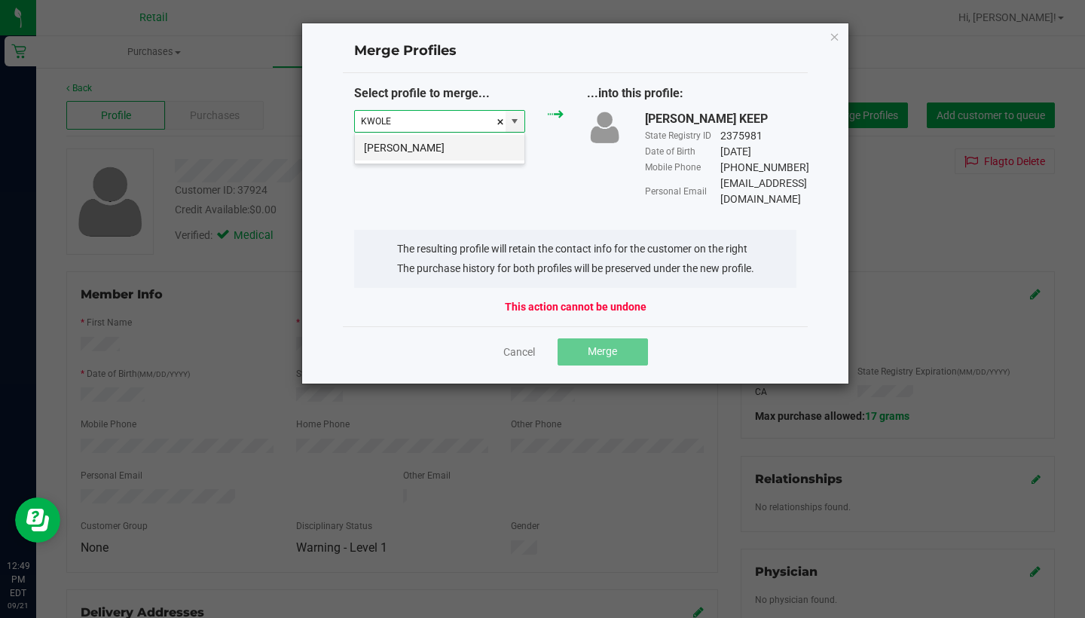
click at [446, 153] on li "Joe K" at bounding box center [440, 148] width 170 height 26
type input "Joe K"
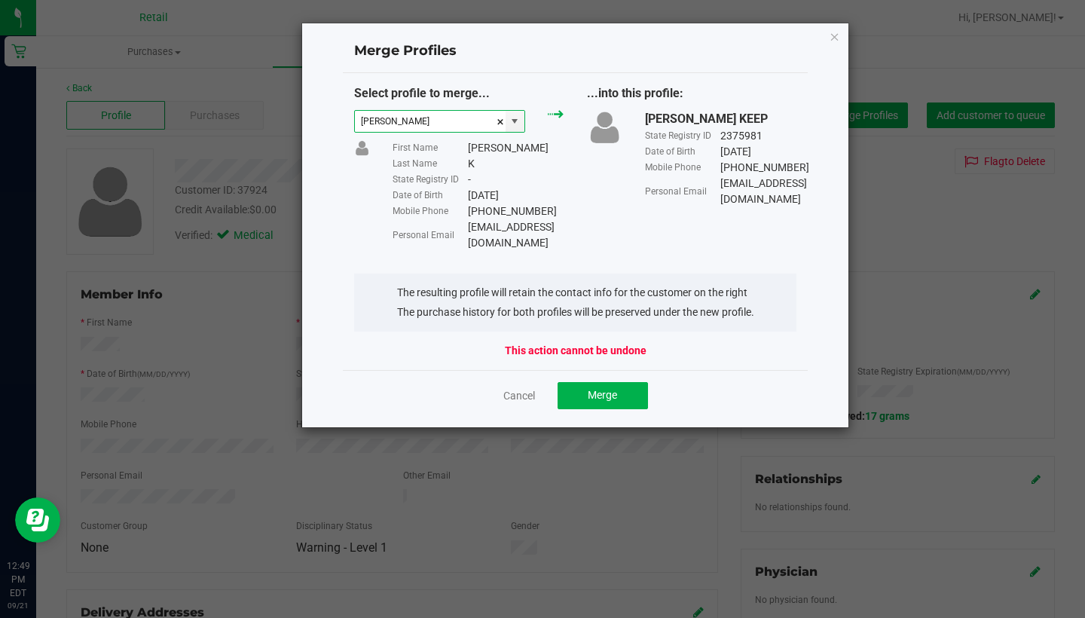
click at [617, 394] on div "Cancel Merge" at bounding box center [576, 395] width 466 height 50
click at [612, 389] on span "Merge" at bounding box center [602, 395] width 29 height 12
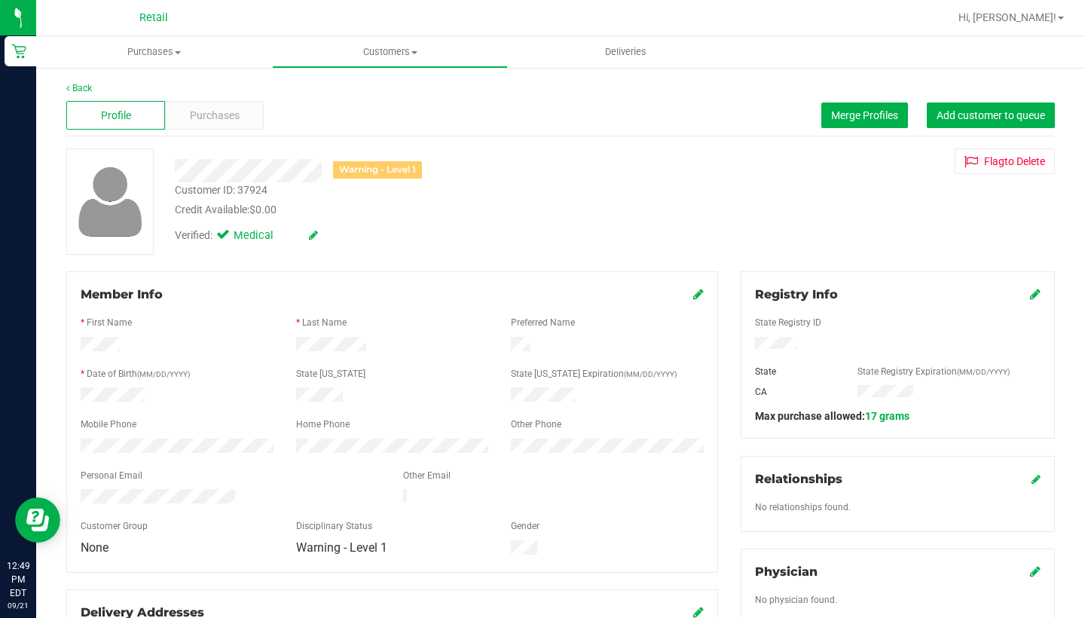
click at [693, 293] on icon at bounding box center [698, 294] width 11 height 12
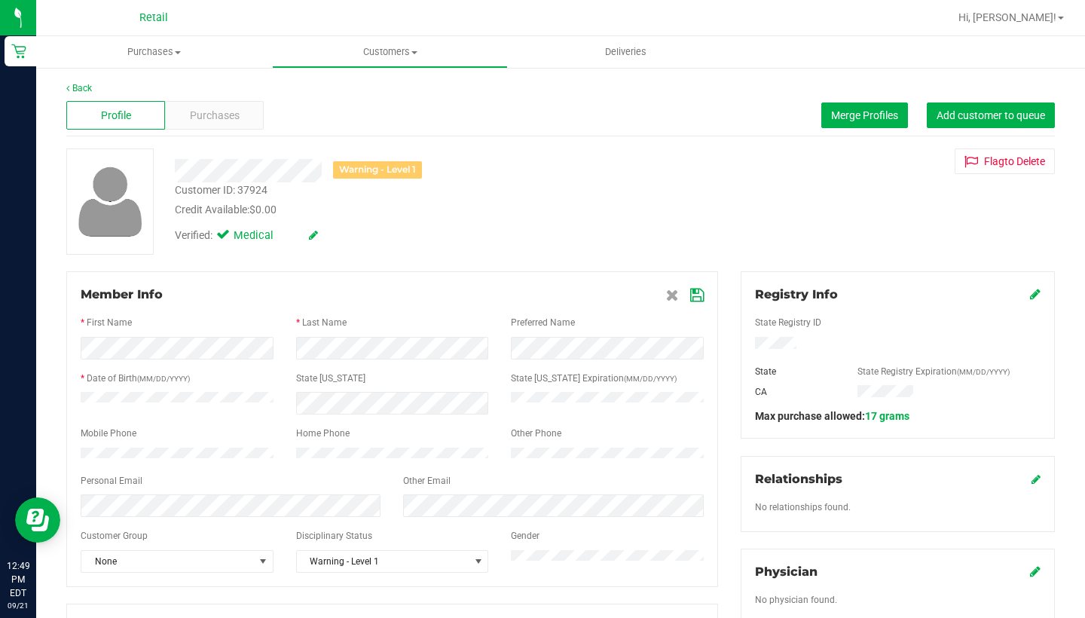
click at [698, 292] on icon at bounding box center [697, 295] width 14 height 12
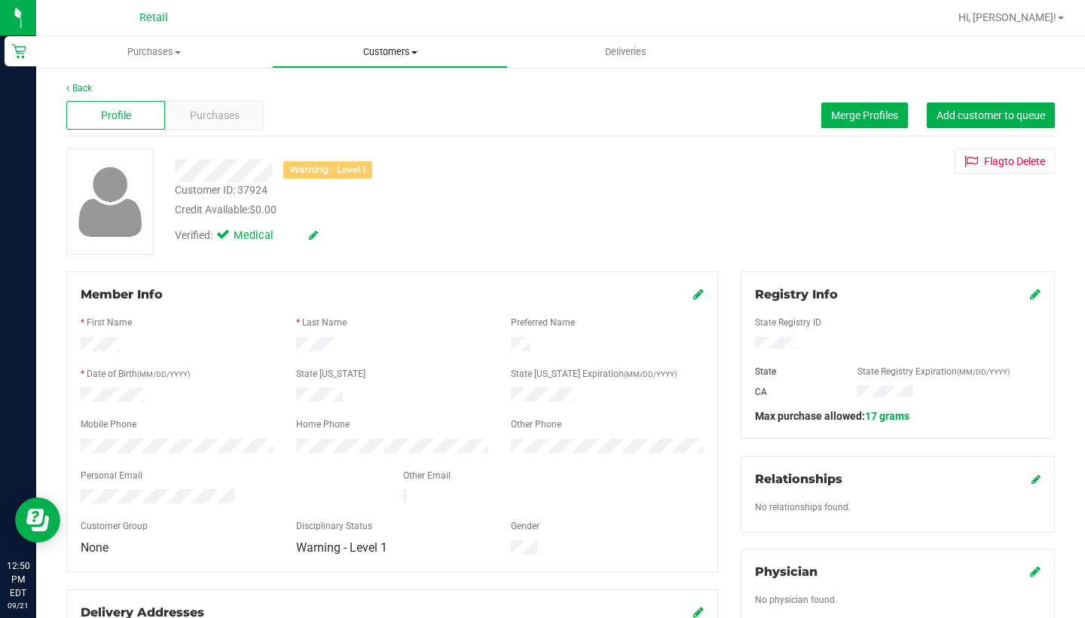
click at [353, 44] on uib-tab-heading "Customers All customers Add a new customer All physicians" at bounding box center [390, 52] width 234 height 30
click at [352, 93] on span "All customers" at bounding box center [326, 90] width 108 height 13
click at [805, 121] on span "Add customer to queue" at bounding box center [990, 115] width 108 height 12
click at [377, 61] on uib-tab-heading "Customers All customers Add a new customer All physicians" at bounding box center [390, 52] width 234 height 30
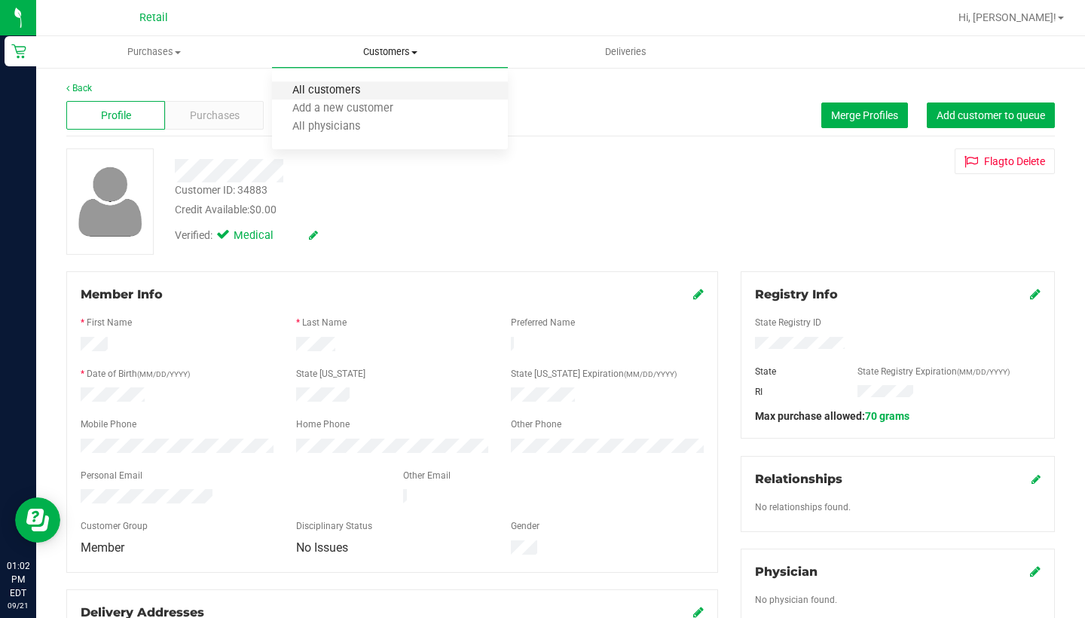
click at [380, 90] on span "All customers" at bounding box center [326, 90] width 108 height 13
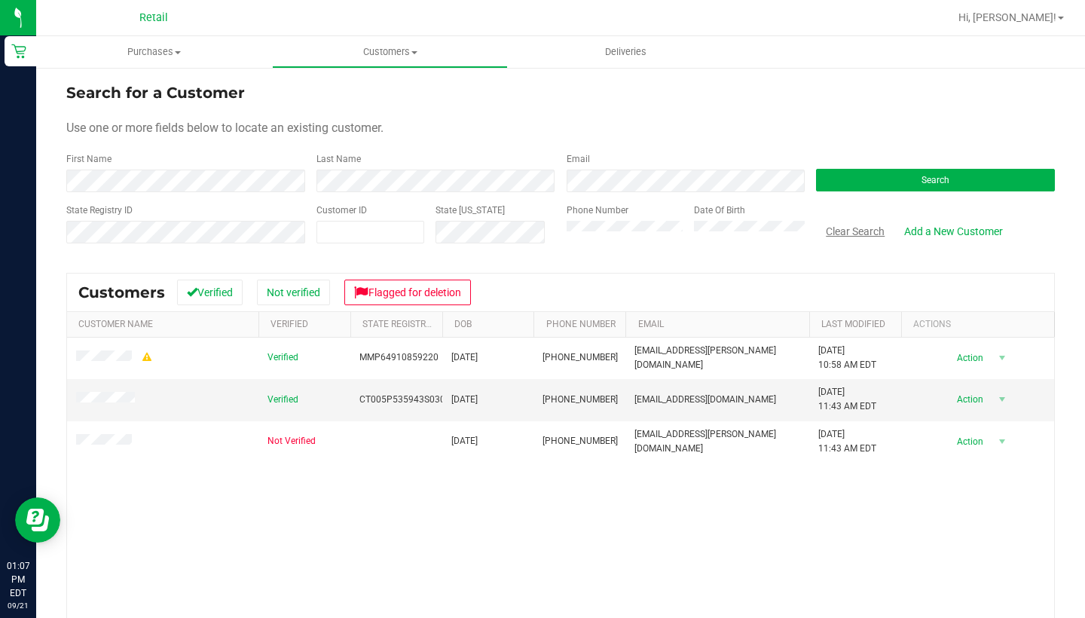
click at [805, 234] on button "Clear Search" at bounding box center [855, 231] width 78 height 26
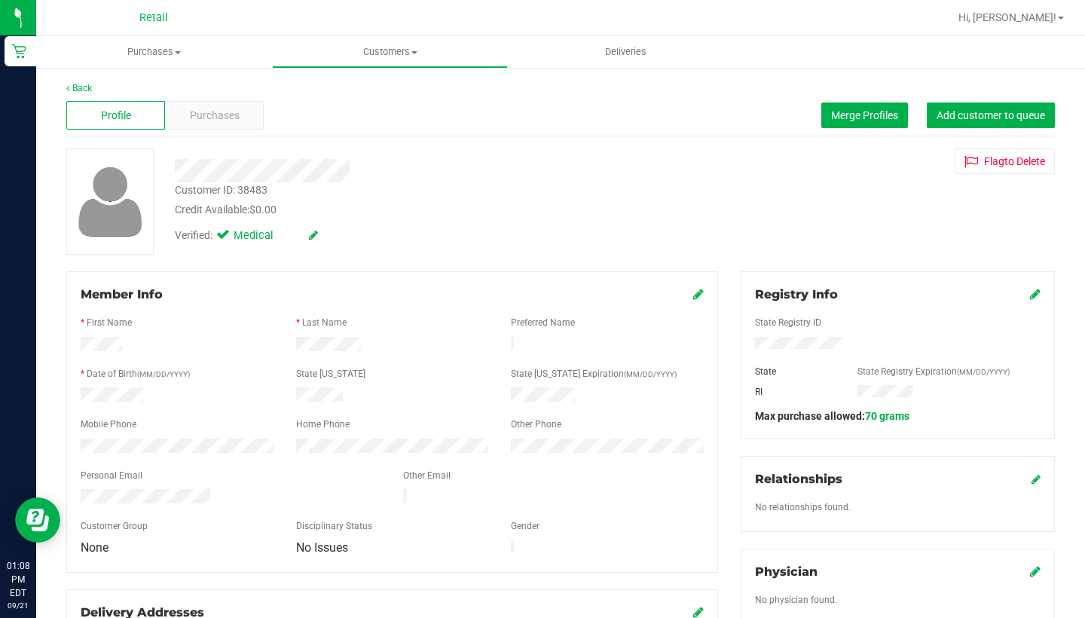
click at [805, 295] on icon at bounding box center [1035, 294] width 11 height 12
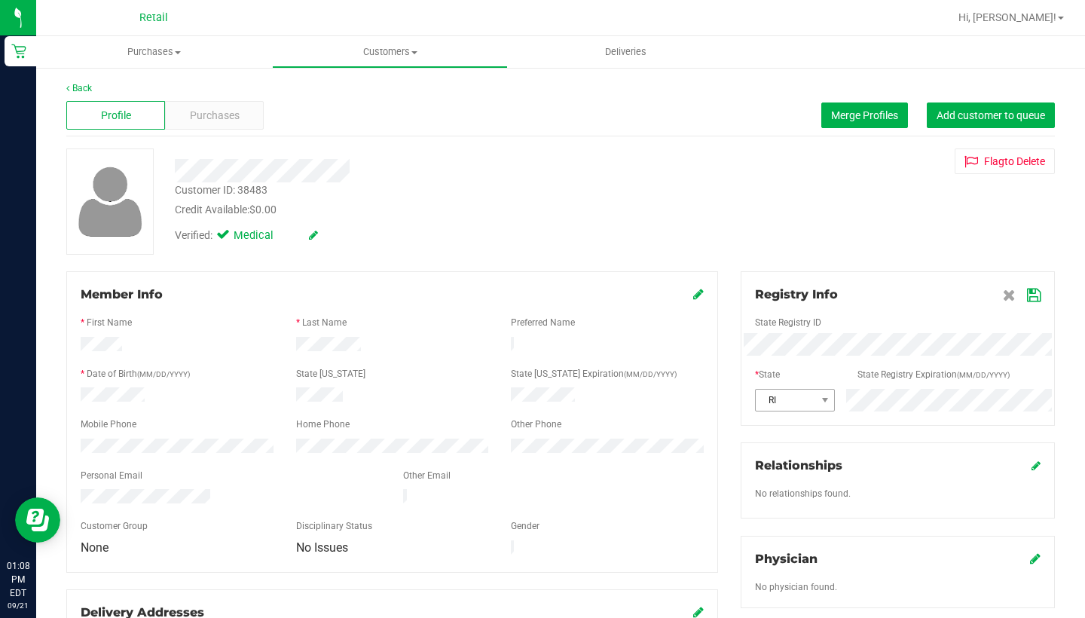
click at [799, 396] on div "RI" at bounding box center [898, 400] width 308 height 23
click at [805, 298] on icon at bounding box center [1034, 295] width 14 height 12
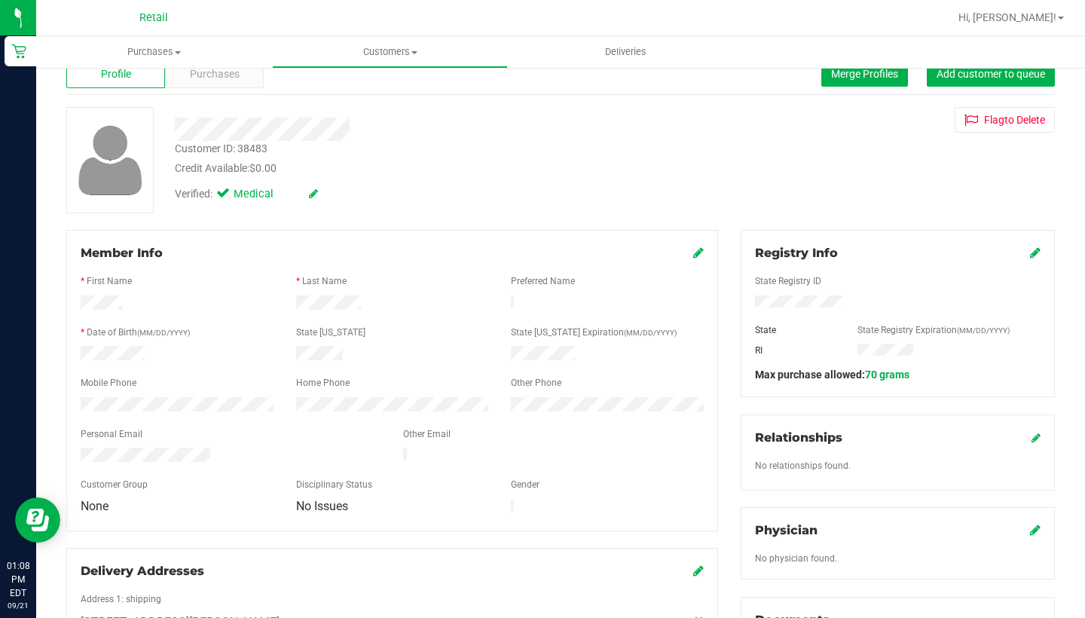
click at [693, 250] on icon at bounding box center [698, 252] width 11 height 12
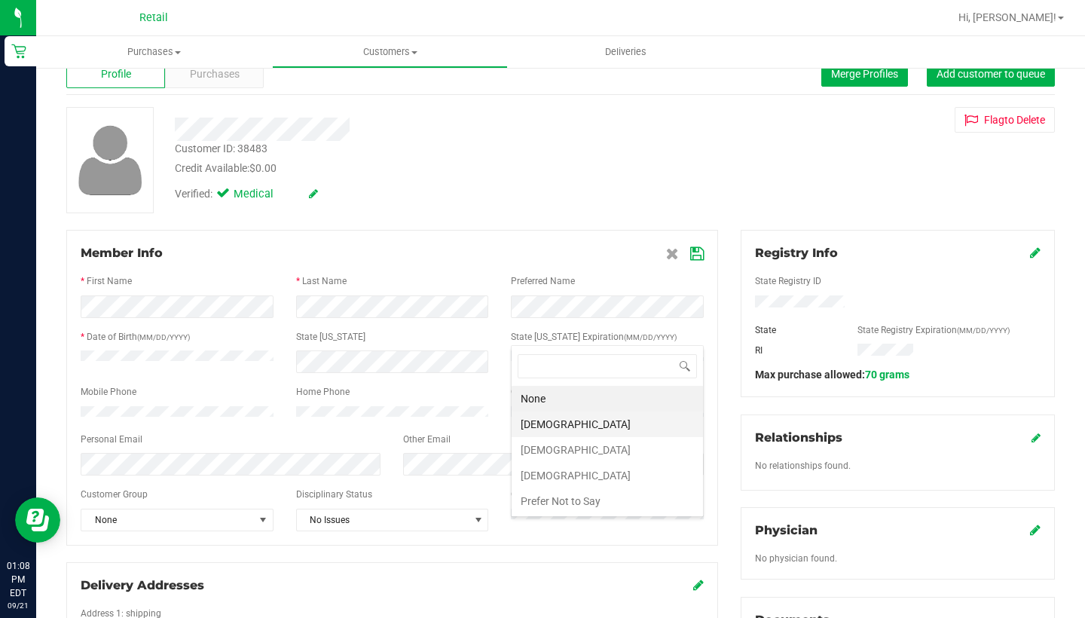
click at [559, 426] on li "Female" at bounding box center [607, 424] width 191 height 26
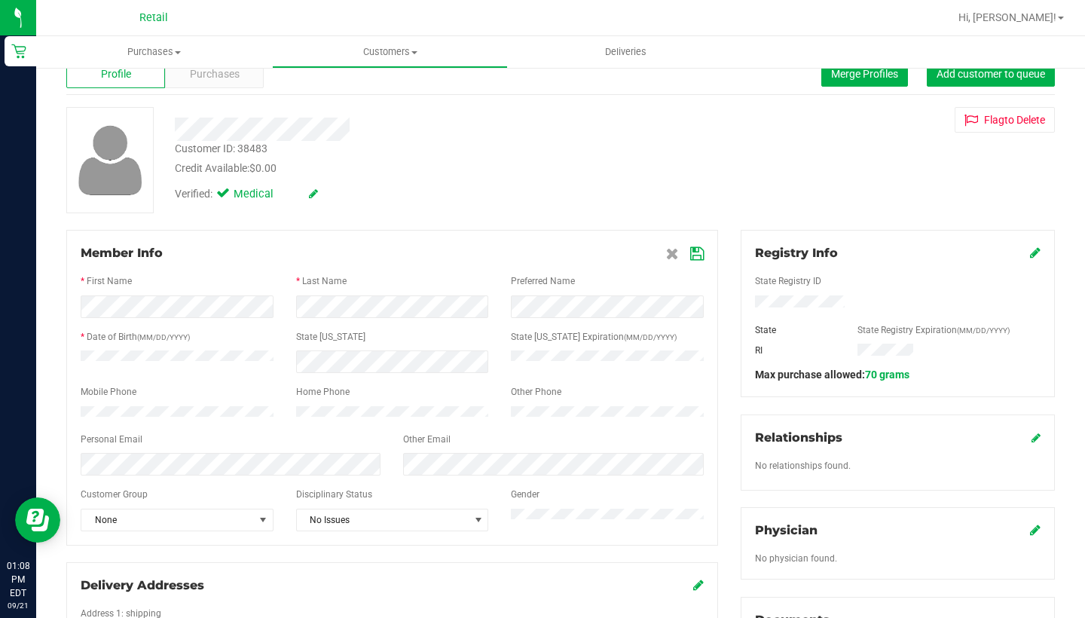
click at [698, 253] on icon at bounding box center [697, 254] width 14 height 12
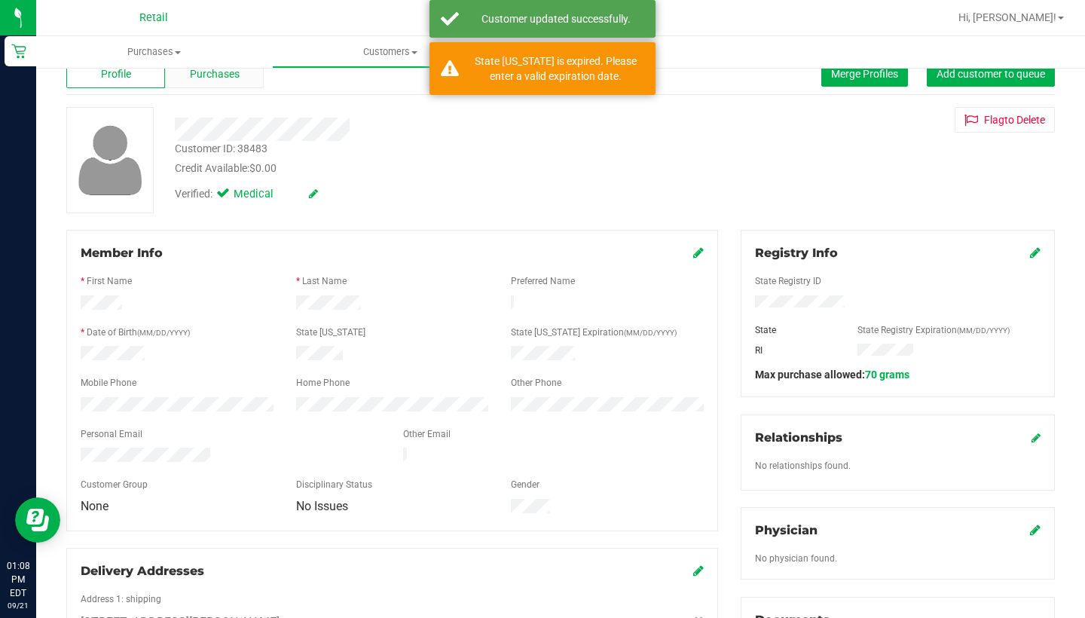
click at [221, 85] on div "Purchases" at bounding box center [214, 74] width 99 height 29
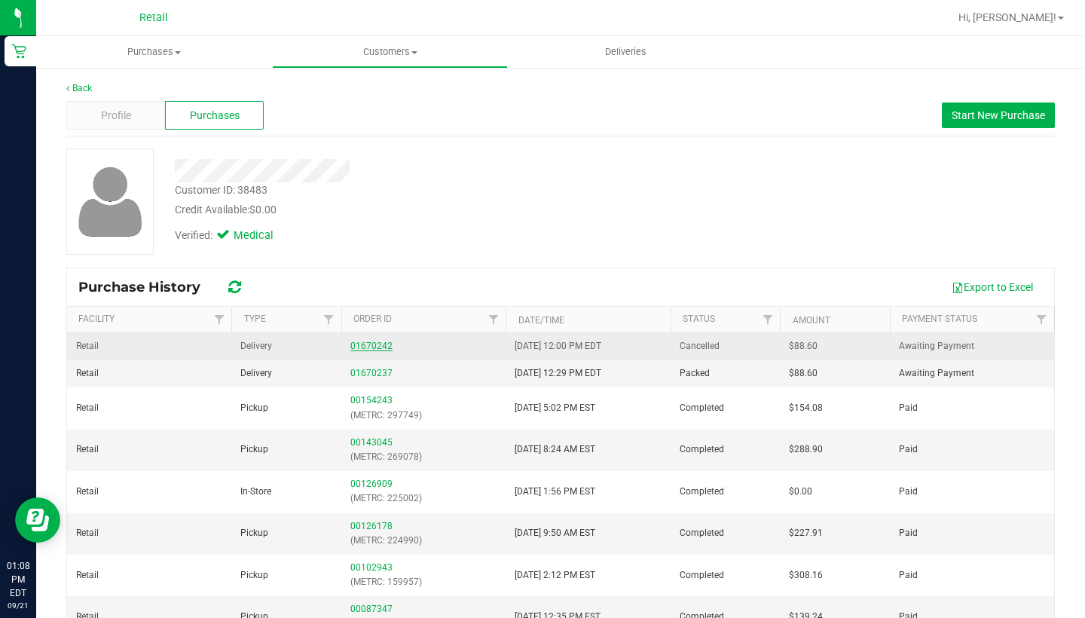
click at [378, 346] on link "01670242" at bounding box center [371, 346] width 42 height 11
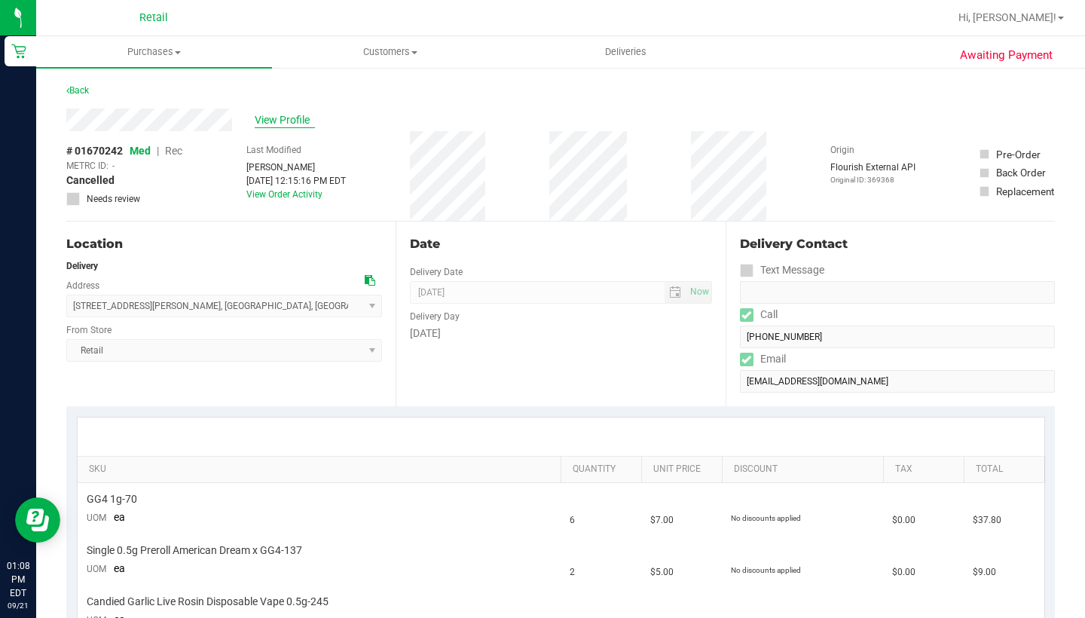
click at [289, 127] on span "View Profile" at bounding box center [285, 120] width 60 height 16
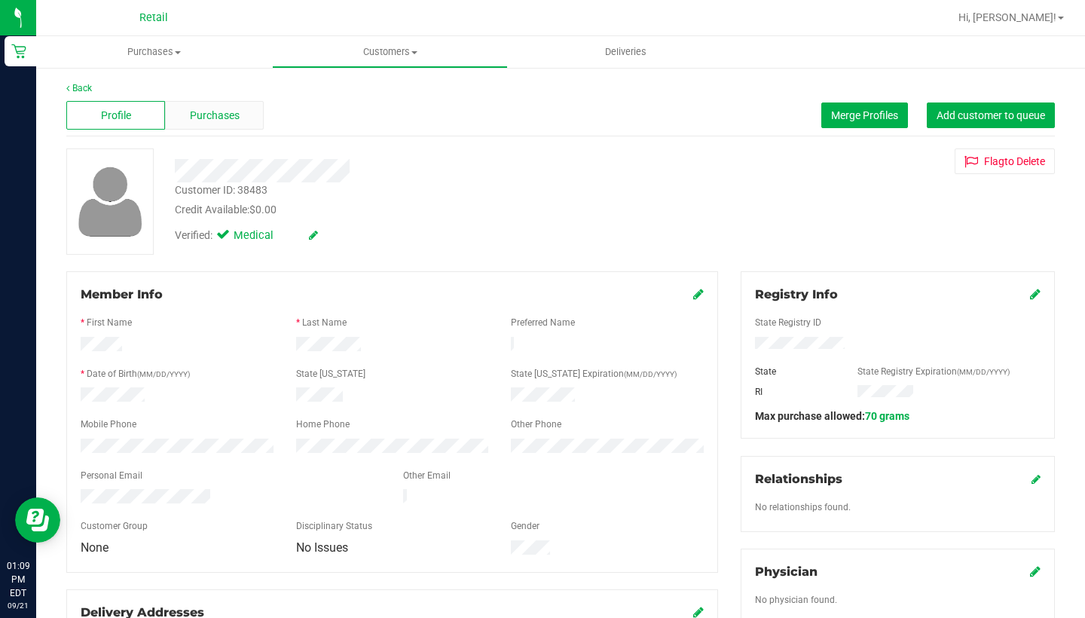
click at [227, 114] on span "Purchases" at bounding box center [215, 116] width 50 height 16
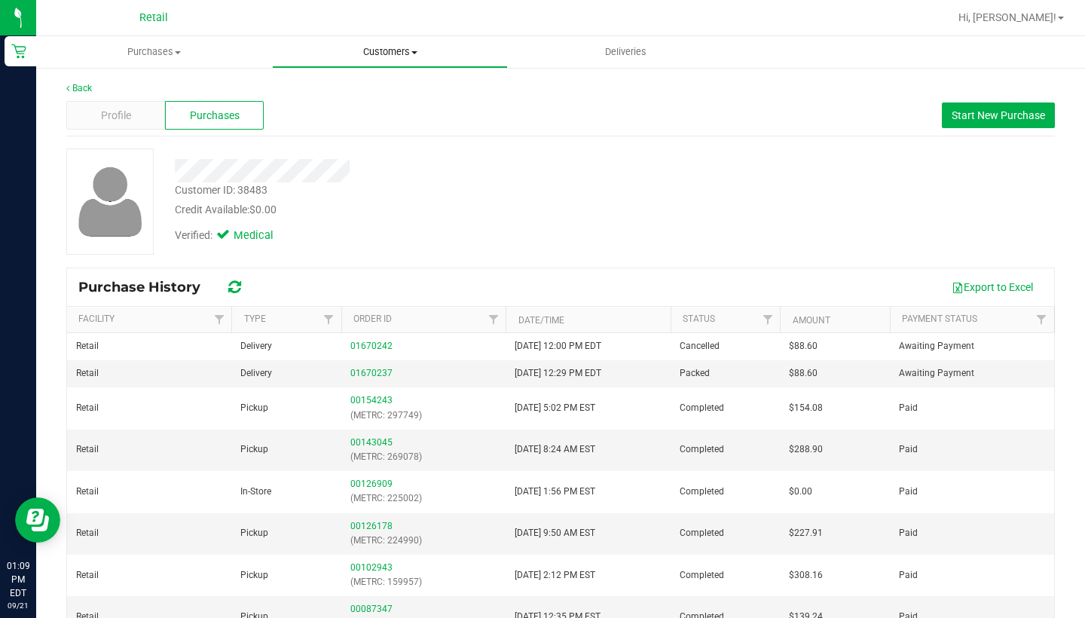
click at [402, 52] on span "Customers" at bounding box center [390, 52] width 234 height 14
click at [394, 87] on li "All customers" at bounding box center [390, 91] width 236 height 18
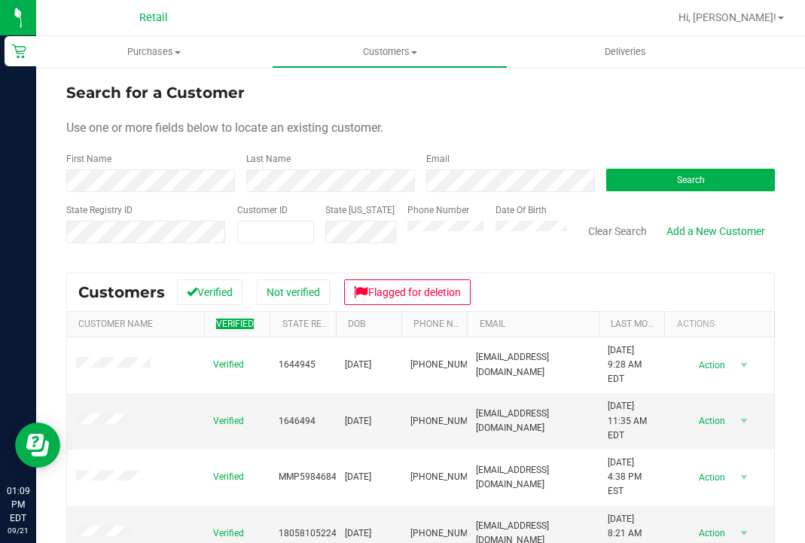
click at [240, 314] on th "Verified" at bounding box center [237, 325] width 66 height 26
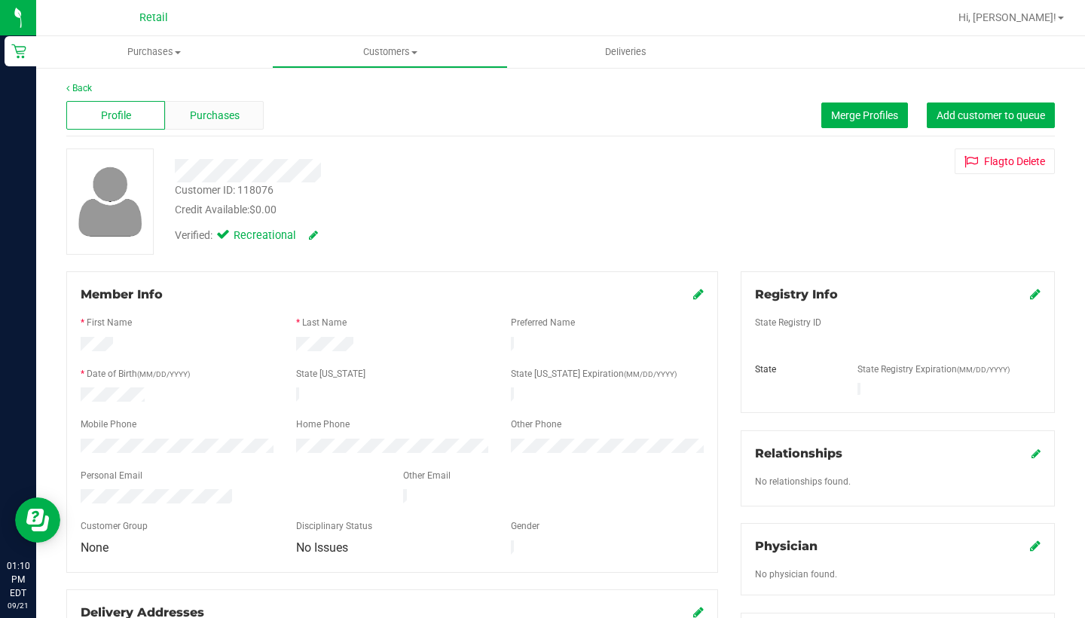
click at [222, 110] on span "Purchases" at bounding box center [215, 116] width 50 height 16
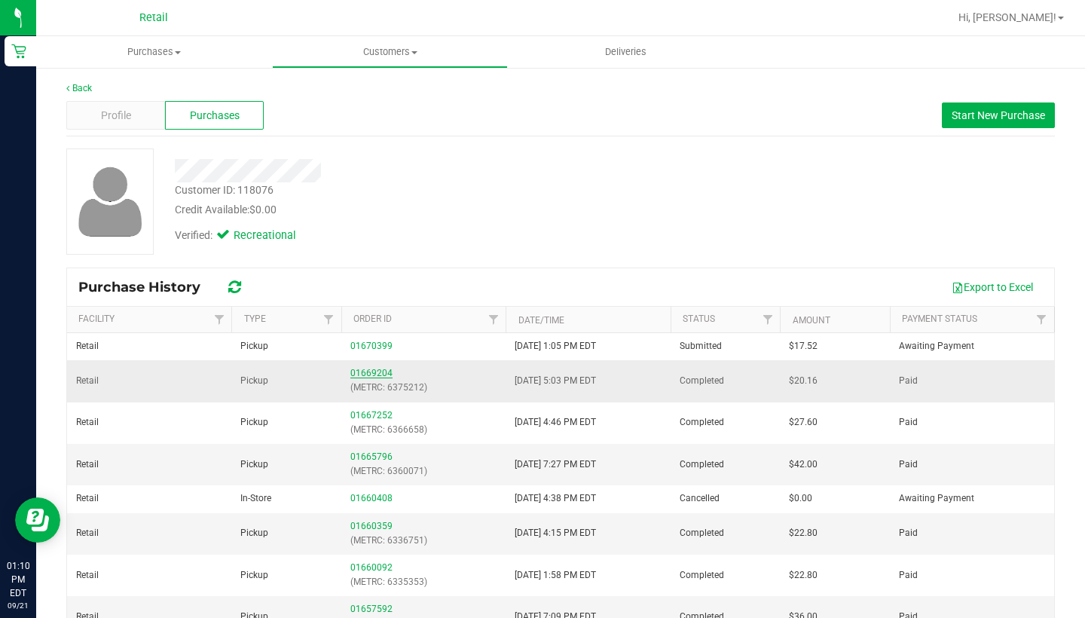
click at [365, 374] on link "01669204" at bounding box center [371, 373] width 42 height 11
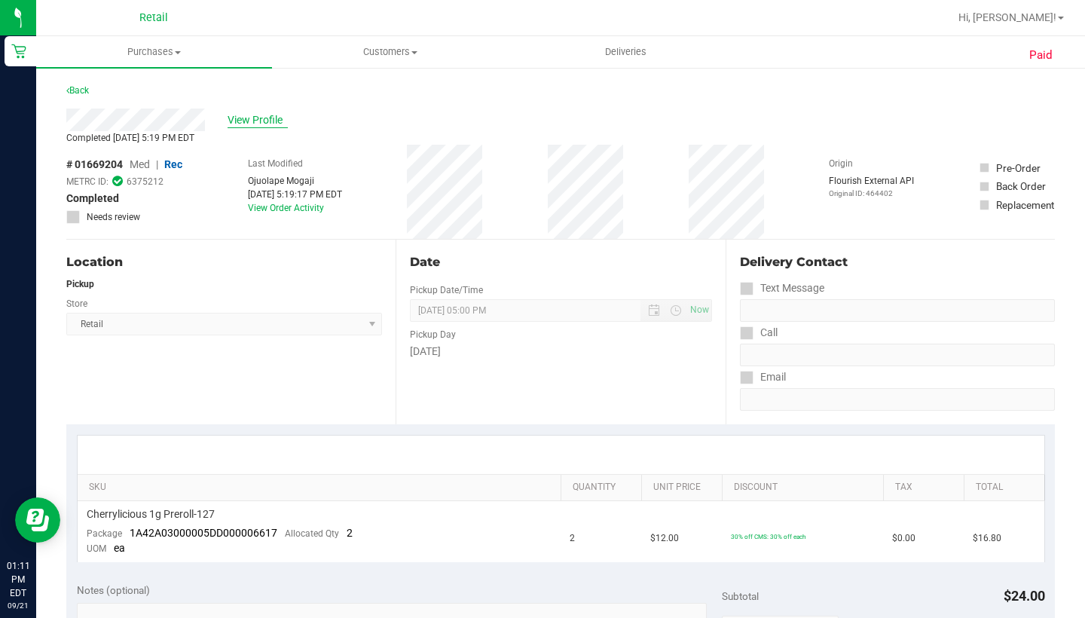
click at [241, 124] on span "View Profile" at bounding box center [258, 120] width 60 height 16
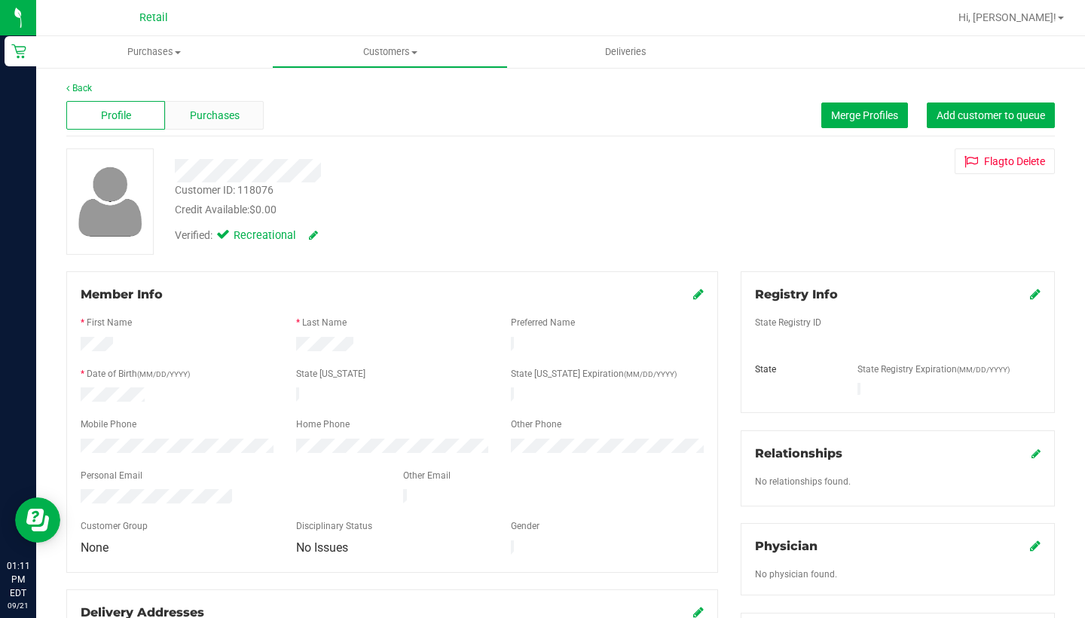
click at [237, 124] on div "Purchases" at bounding box center [214, 115] width 99 height 29
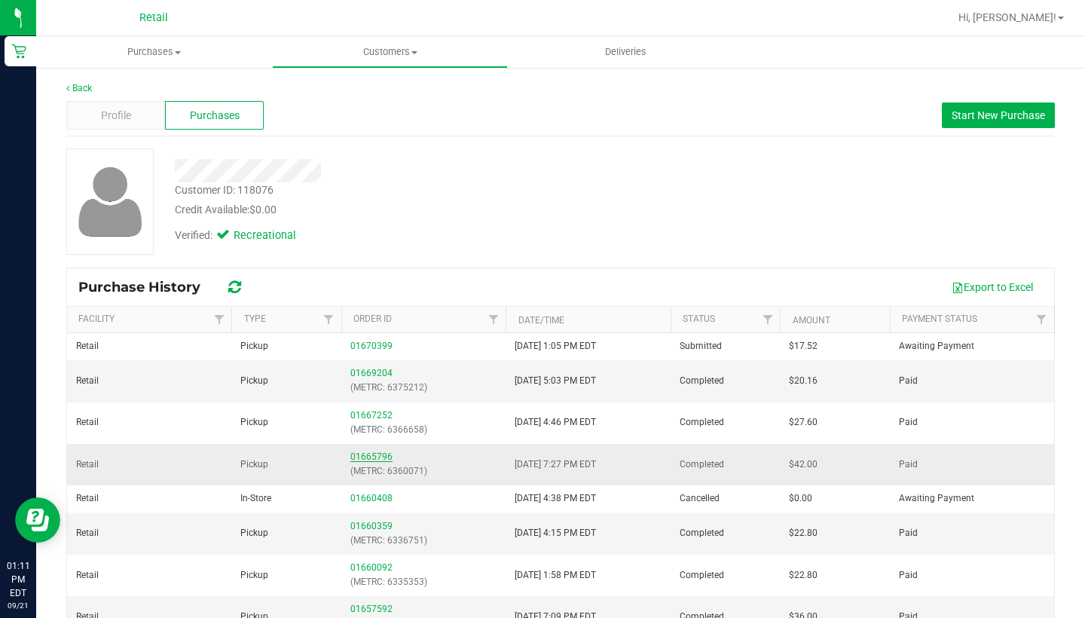
click at [367, 456] on link "01665796" at bounding box center [371, 456] width 42 height 11
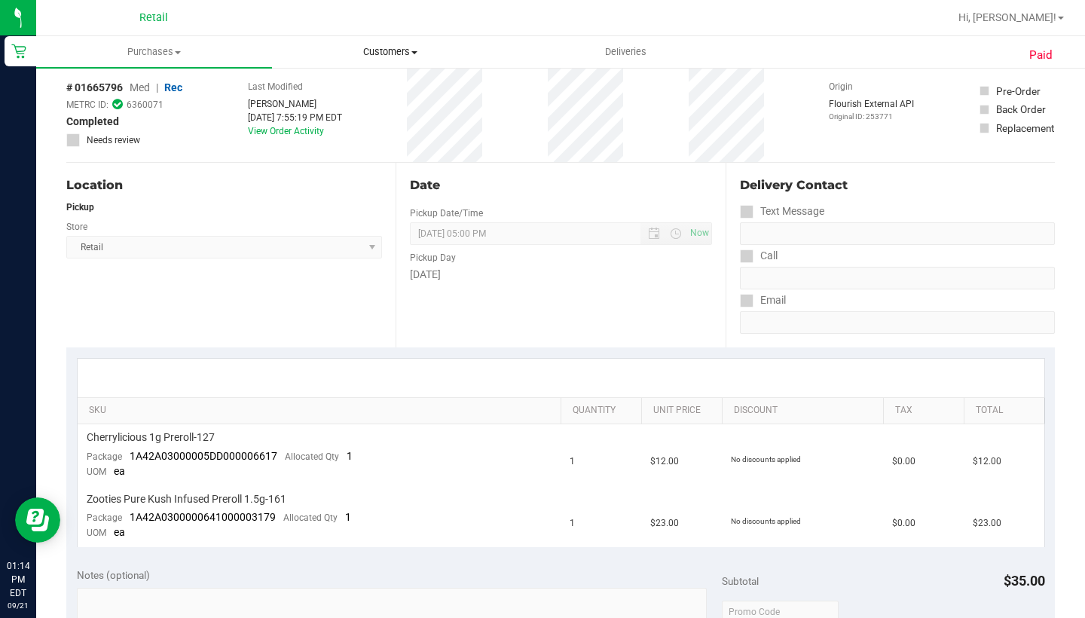
click at [400, 53] on span "Customers" at bounding box center [390, 52] width 234 height 14
click at [371, 89] on span "All customers" at bounding box center [326, 90] width 108 height 13
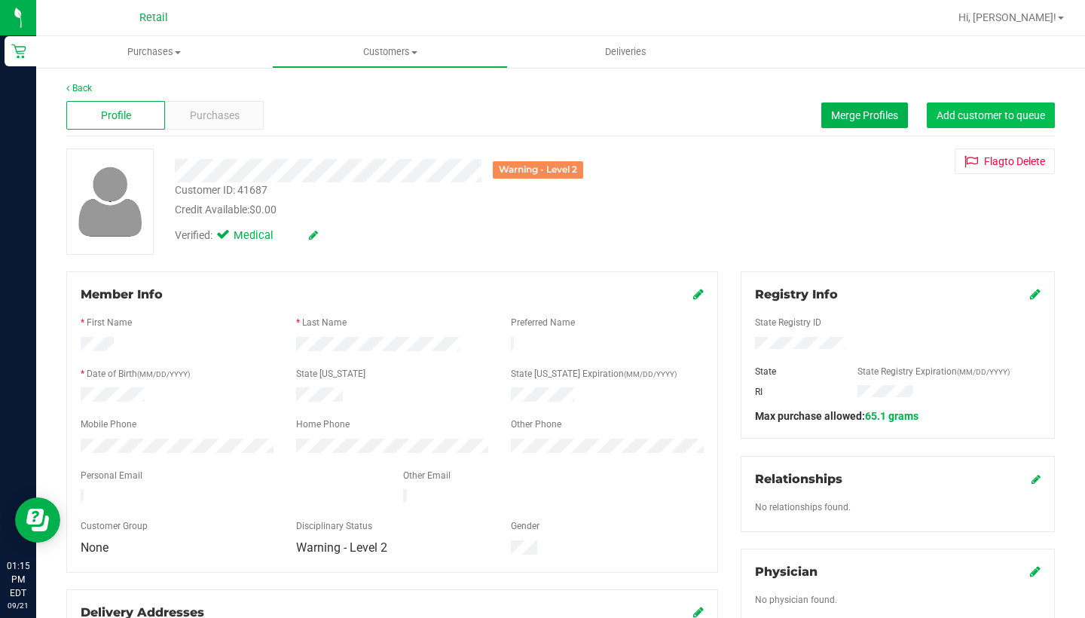
click at [805, 113] on span "Add customer to queue" at bounding box center [990, 115] width 108 height 12
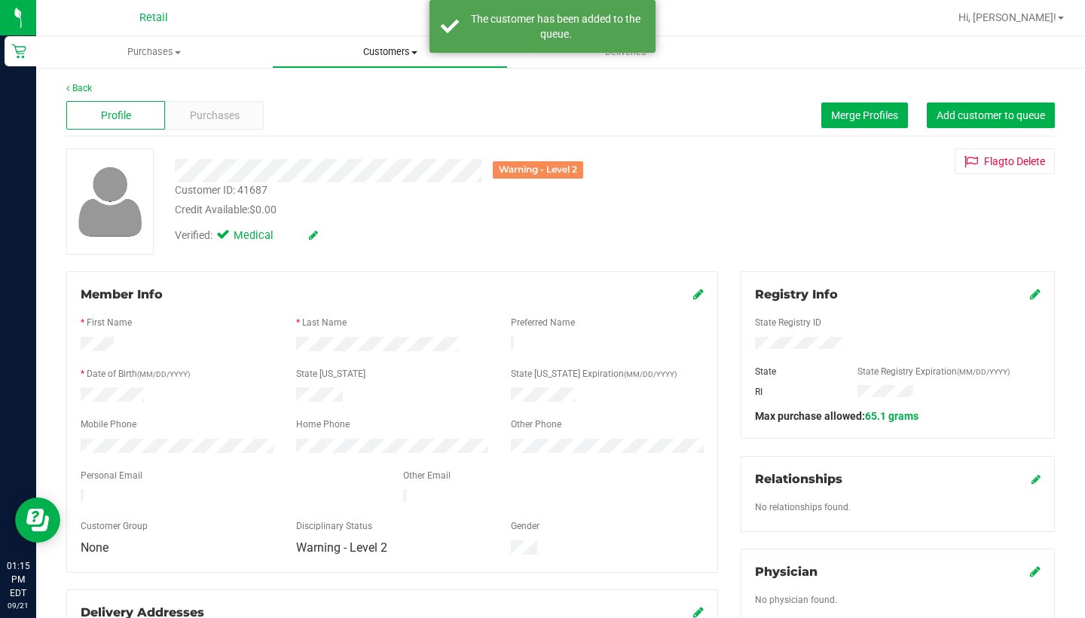
click at [386, 53] on span "Customers" at bounding box center [390, 52] width 234 height 14
click at [380, 86] on li "All customers" at bounding box center [390, 91] width 236 height 18
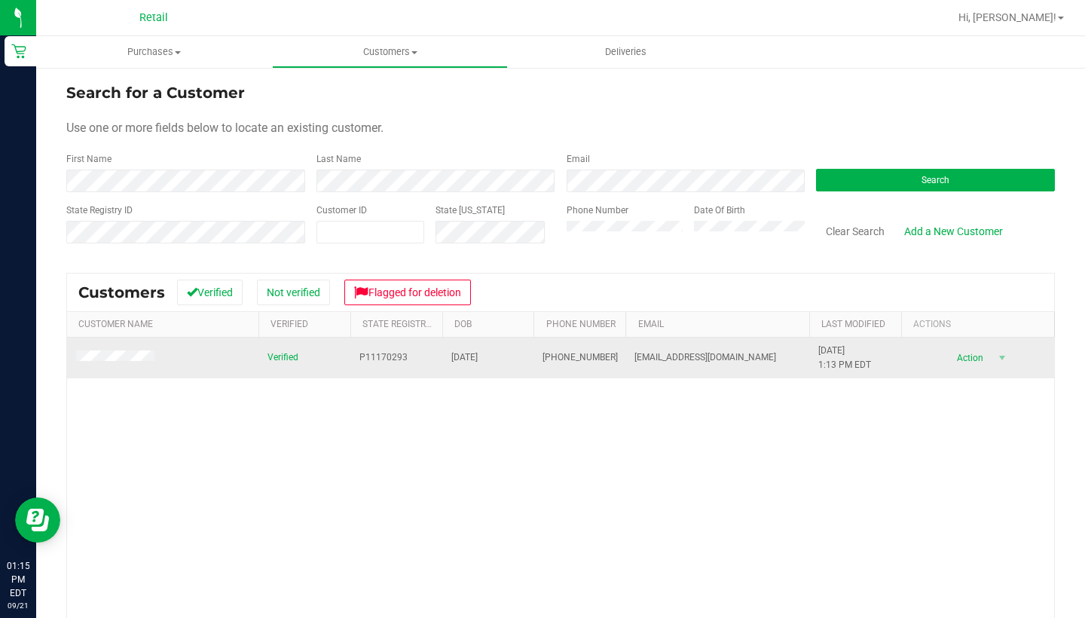
click at [127, 364] on span at bounding box center [117, 357] width 83 height 15
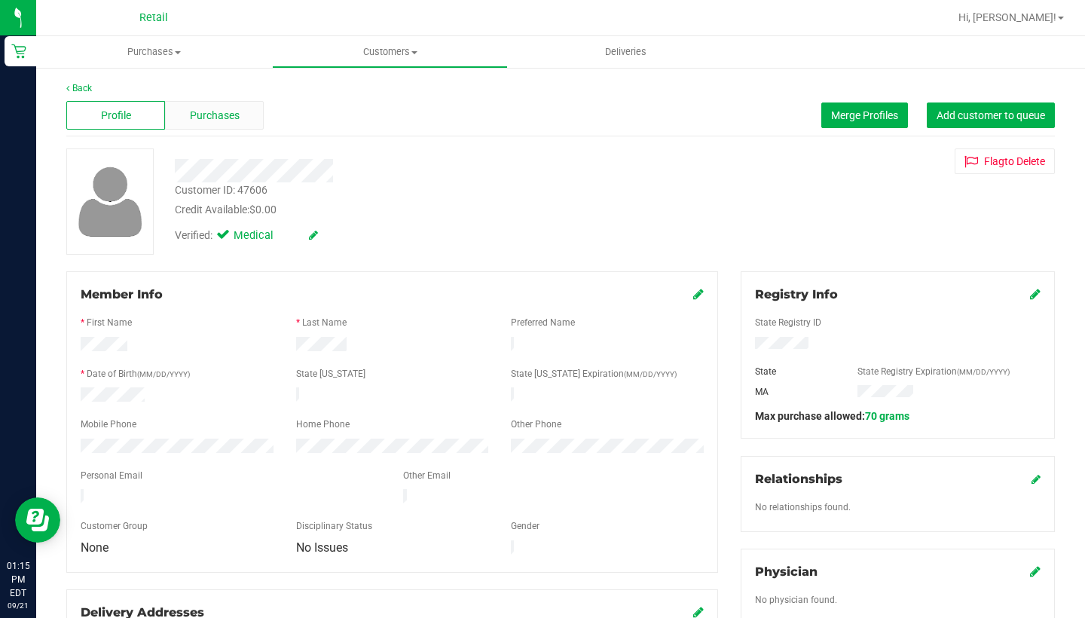
click at [216, 118] on span "Purchases" at bounding box center [215, 116] width 50 height 16
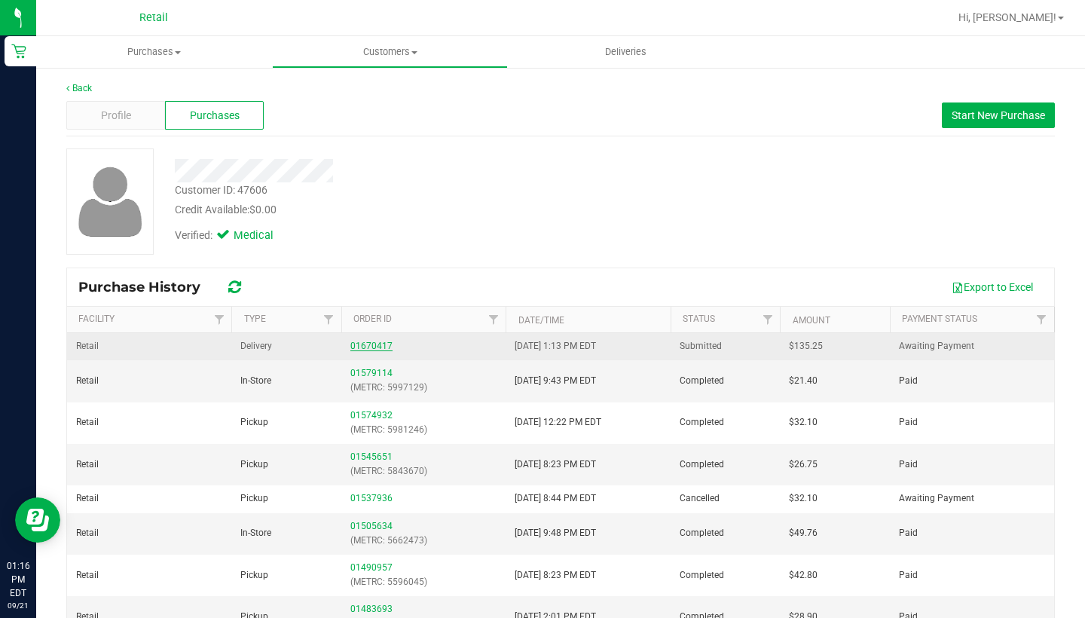
click at [365, 343] on link "01670417" at bounding box center [371, 346] width 42 height 11
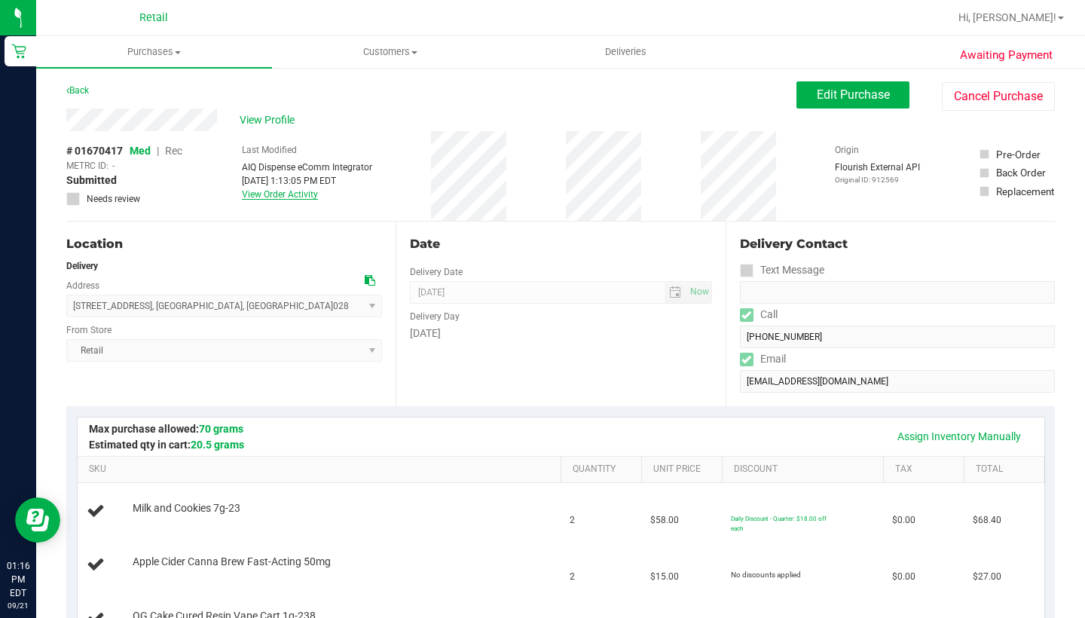
click at [284, 195] on link "View Order Activity" at bounding box center [280, 194] width 76 height 11
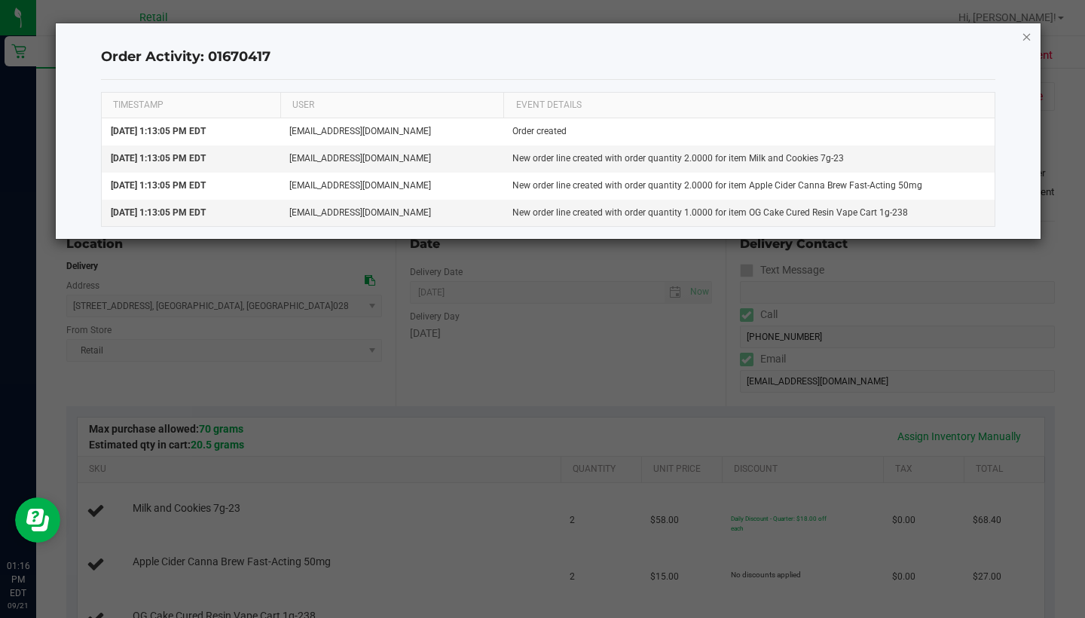
click at [805, 34] on icon "button" at bounding box center [1027, 36] width 11 height 18
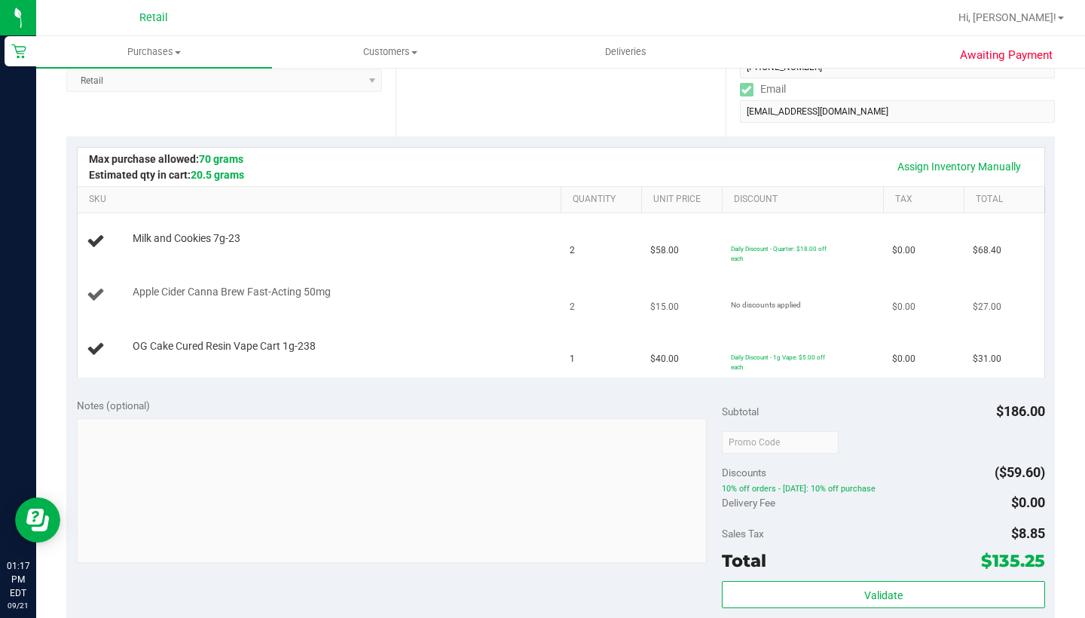
scroll to position [8, 0]
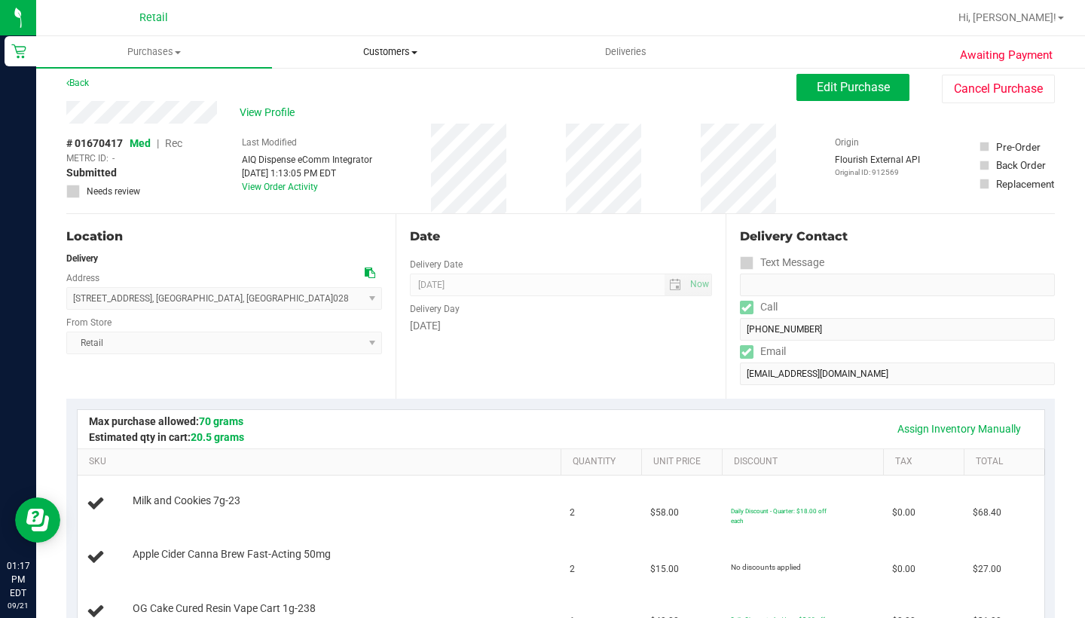
click at [386, 49] on span "Customers" at bounding box center [390, 52] width 234 height 14
click at [368, 94] on span "All customers" at bounding box center [326, 90] width 108 height 13
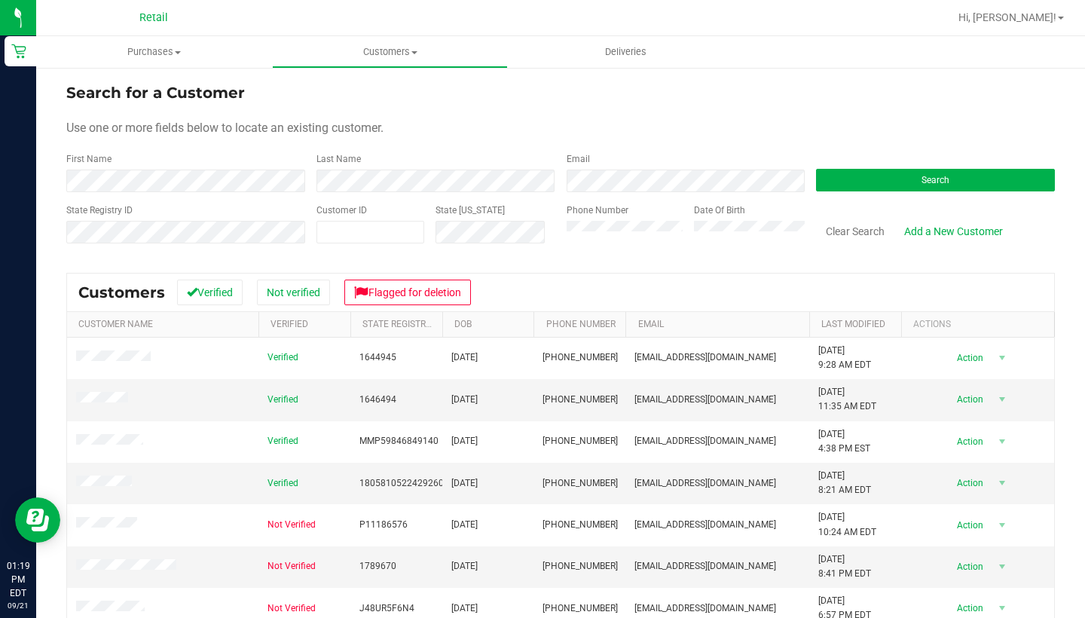
click at [284, 169] on div "First Name" at bounding box center [185, 172] width 239 height 40
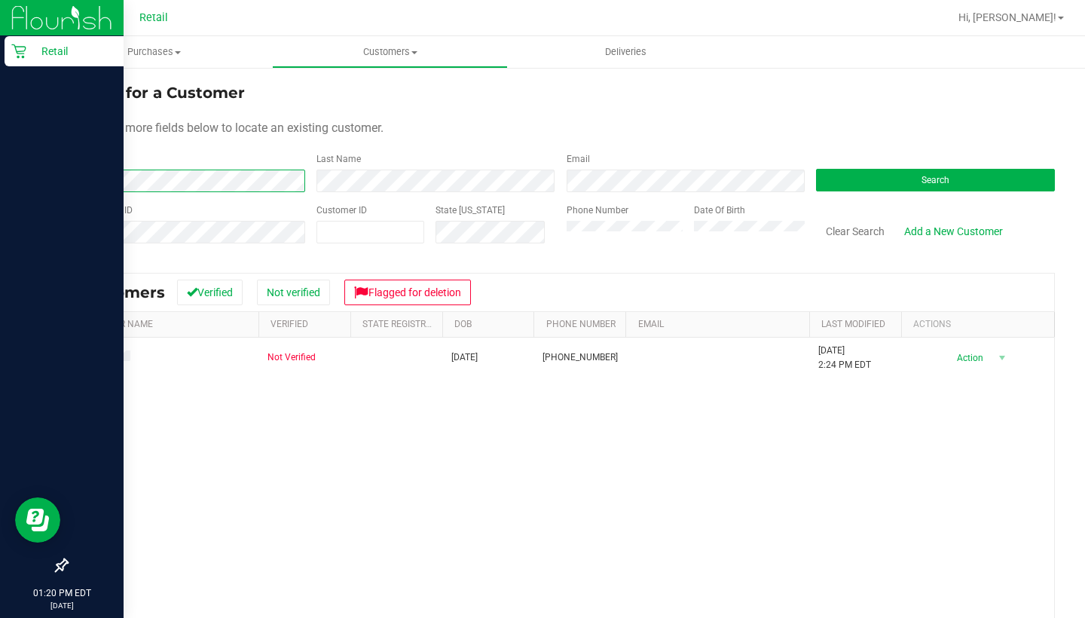
click at [0, 183] on div "Retail 01:20 PM EDT 09/21/2025 09/21 Retail Hi, Sarah! Purchases Summary of pur…" at bounding box center [542, 309] width 1085 height 618
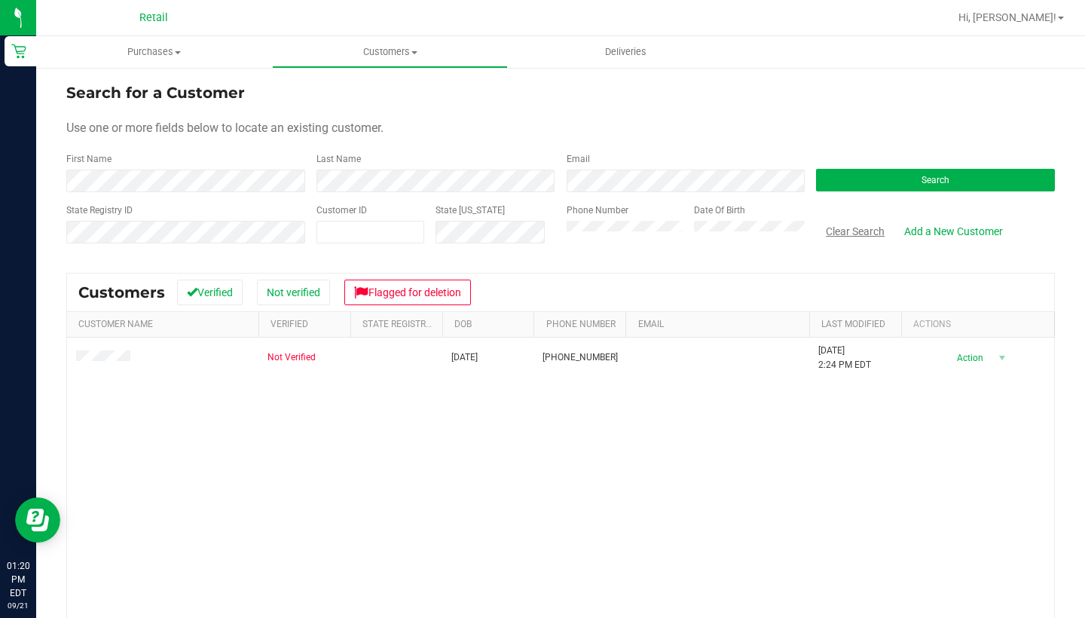
click at [805, 232] on button "Clear Search" at bounding box center [855, 231] width 78 height 26
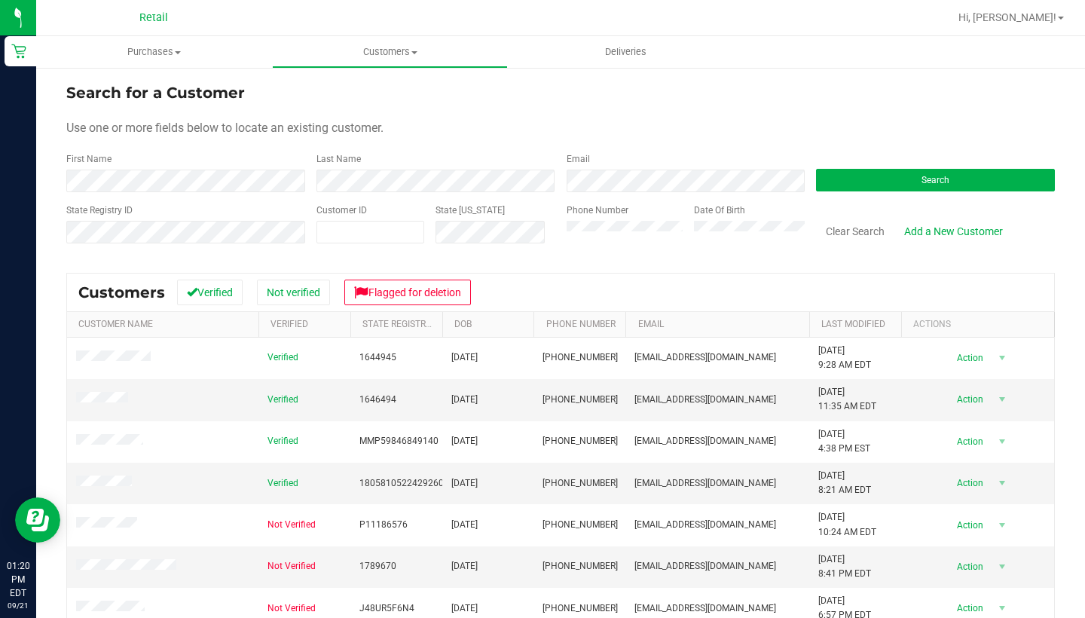
click at [185, 167] on div "First Name" at bounding box center [185, 172] width 239 height 40
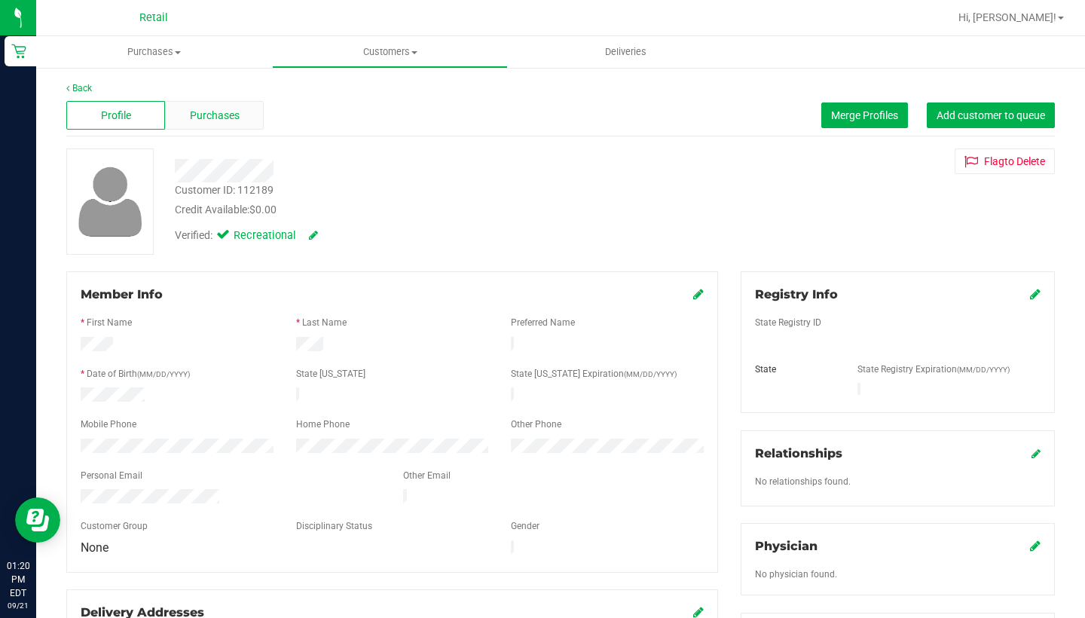
click at [220, 122] on span "Purchases" at bounding box center [215, 116] width 50 height 16
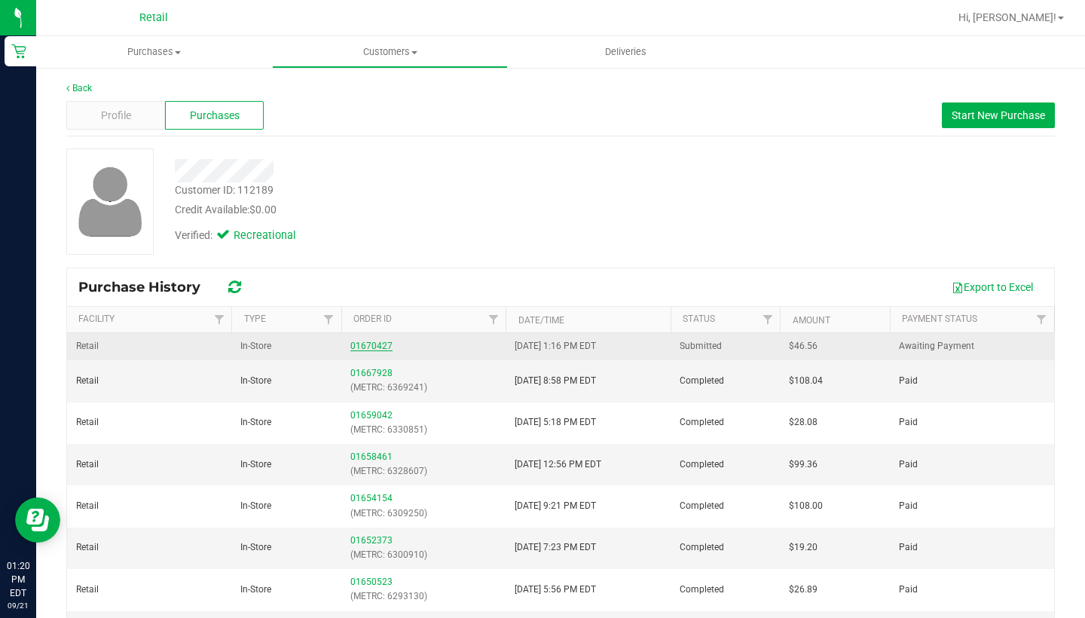
click at [364, 345] on link "01670427" at bounding box center [371, 346] width 42 height 11
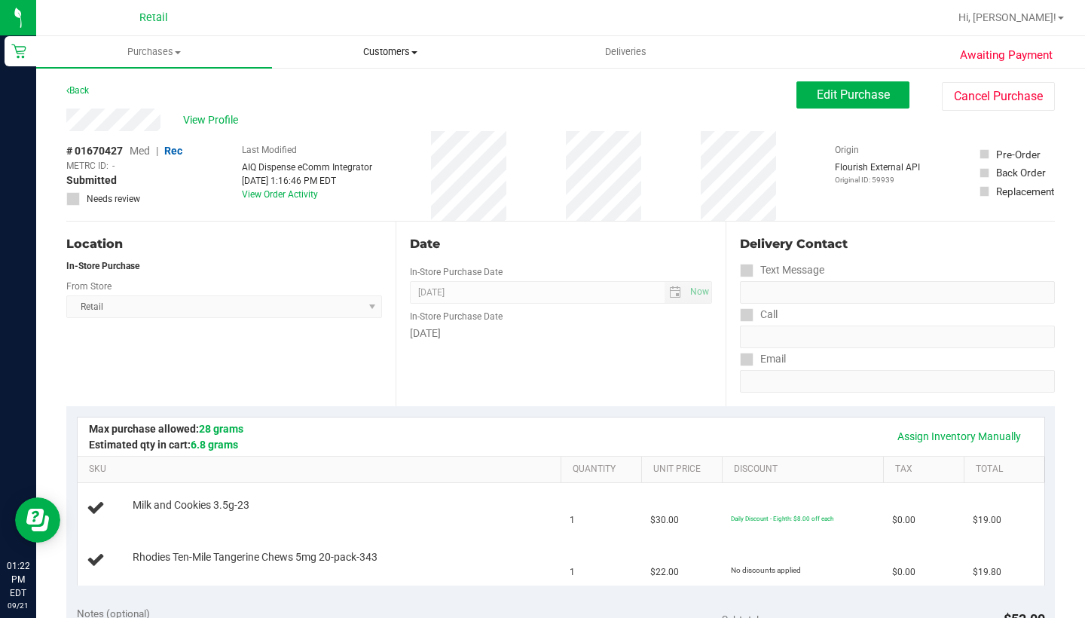
click at [388, 54] on span "Customers" at bounding box center [390, 52] width 234 height 14
click at [379, 88] on span "All customers" at bounding box center [326, 90] width 108 height 13
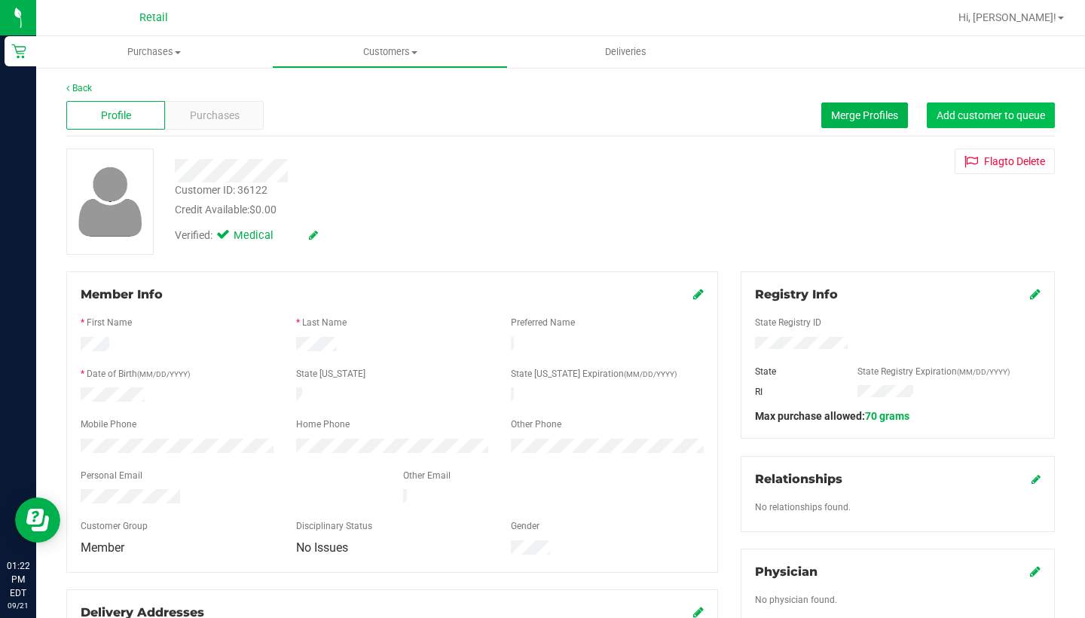
click at [805, 123] on button "Add customer to queue" at bounding box center [991, 115] width 128 height 26
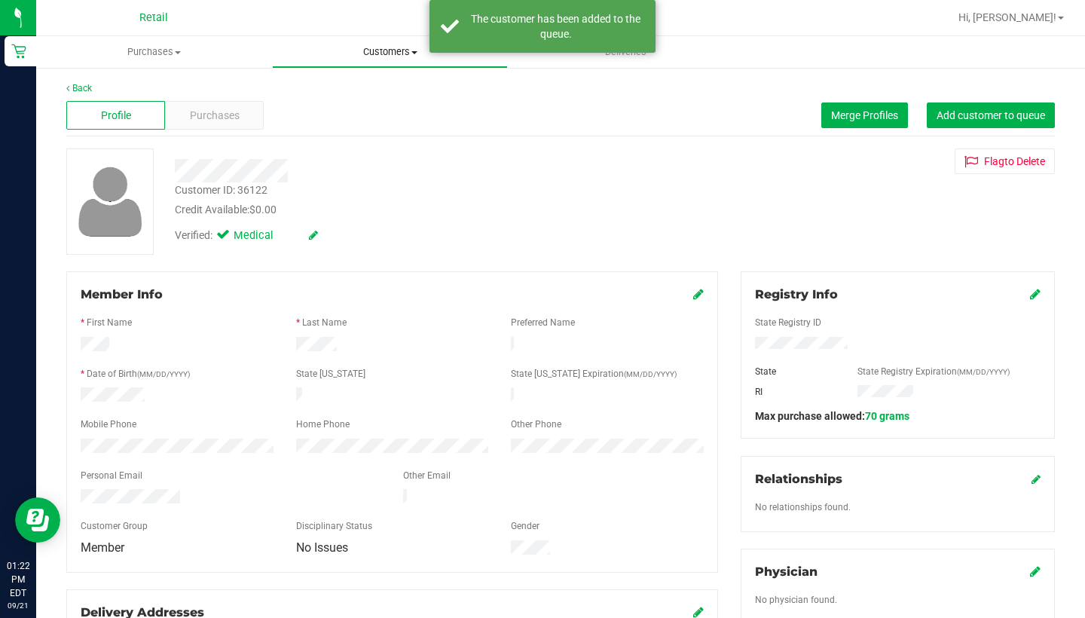
click at [373, 47] on span "Customers" at bounding box center [390, 52] width 234 height 14
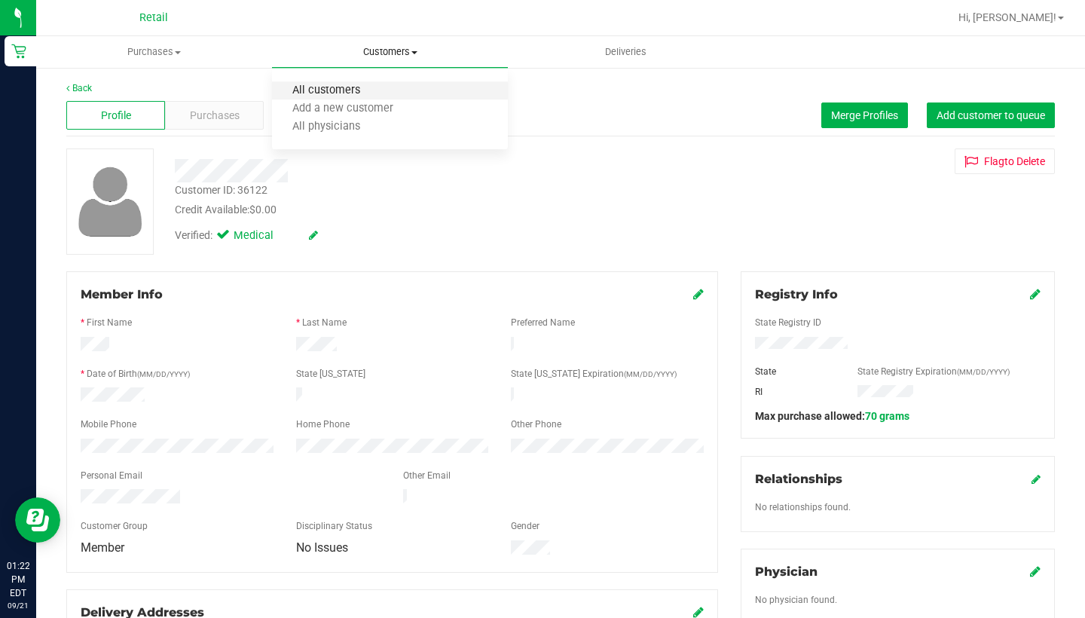
click at [371, 93] on span "All customers" at bounding box center [326, 90] width 108 height 13
click at [805, 115] on span "Add customer to queue" at bounding box center [990, 115] width 108 height 12
click at [365, 50] on span "Customers" at bounding box center [390, 52] width 234 height 14
click at [365, 91] on span "All customers" at bounding box center [326, 90] width 108 height 13
click at [230, 121] on span "Purchases" at bounding box center [215, 116] width 50 height 16
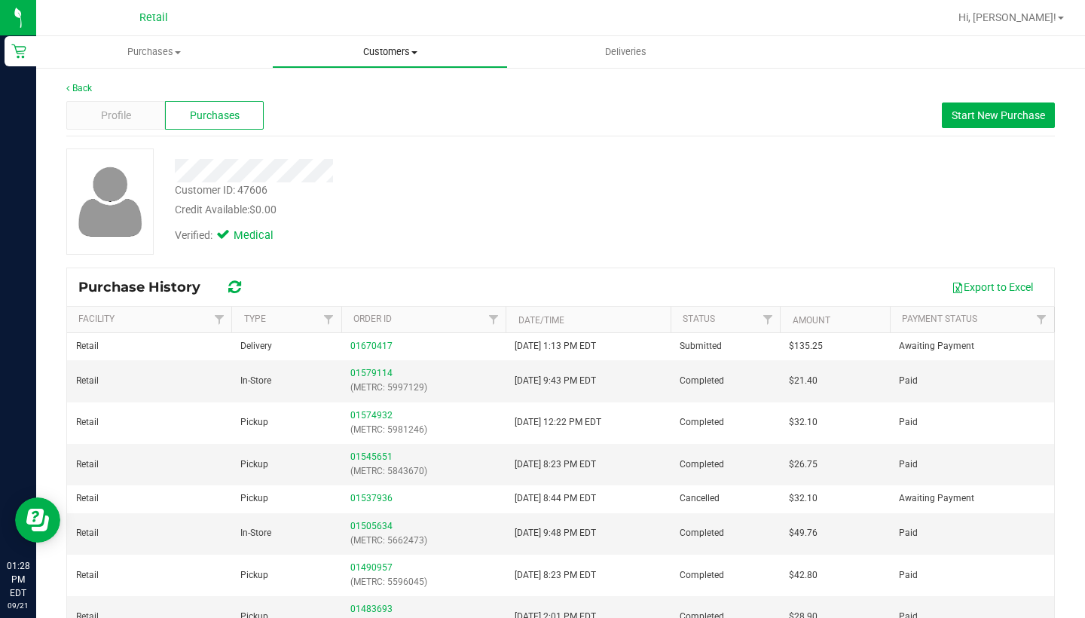
click at [389, 56] on span "Customers" at bounding box center [390, 52] width 234 height 14
click at [382, 86] on li "All customers" at bounding box center [390, 91] width 236 height 18
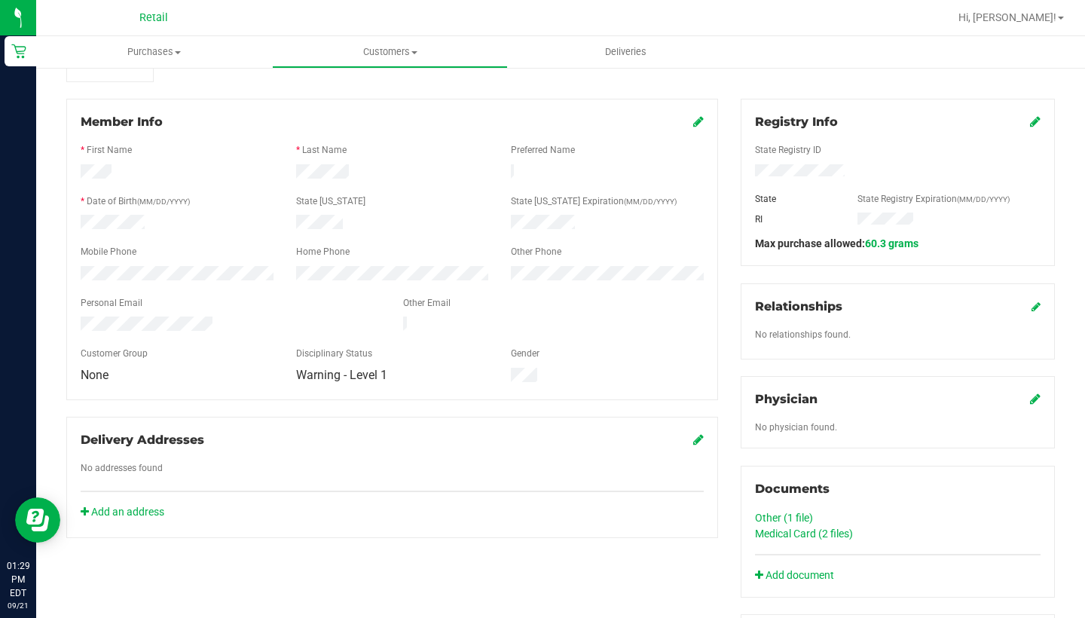
scroll to position [177, 0]
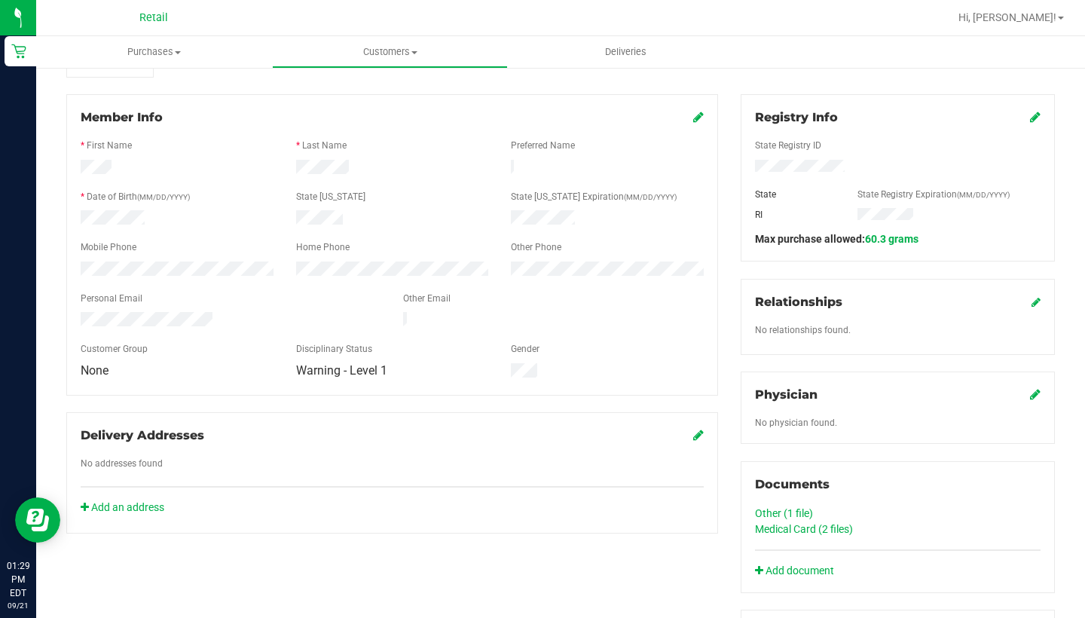
click at [794, 526] on link "Medical Card (2 files)" at bounding box center [804, 529] width 98 height 12
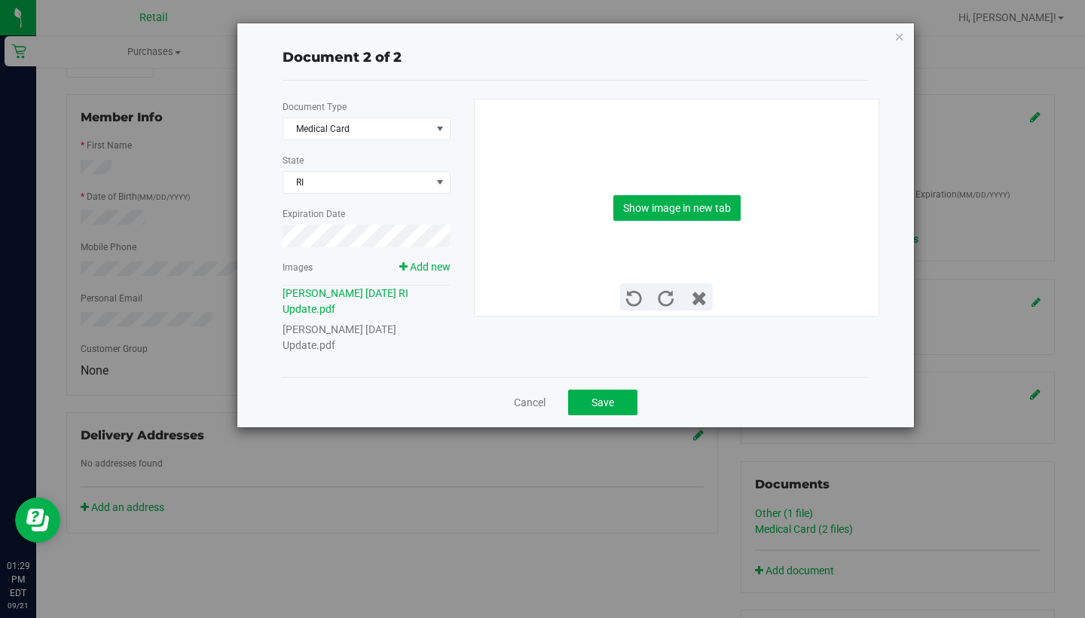
click at [374, 320] on div "Document Type Medical Card 5 State RI Expiration Date Images Add new Corey M. M…" at bounding box center [373, 226] width 180 height 255
click at [374, 327] on link "Corey M. Mastalerz 03 06 1978 Update.pdf" at bounding box center [340, 337] width 114 height 28
click at [664, 215] on button "Show image in new tab" at bounding box center [676, 208] width 127 height 26
click at [542, 398] on link "Cancel" at bounding box center [530, 402] width 32 height 15
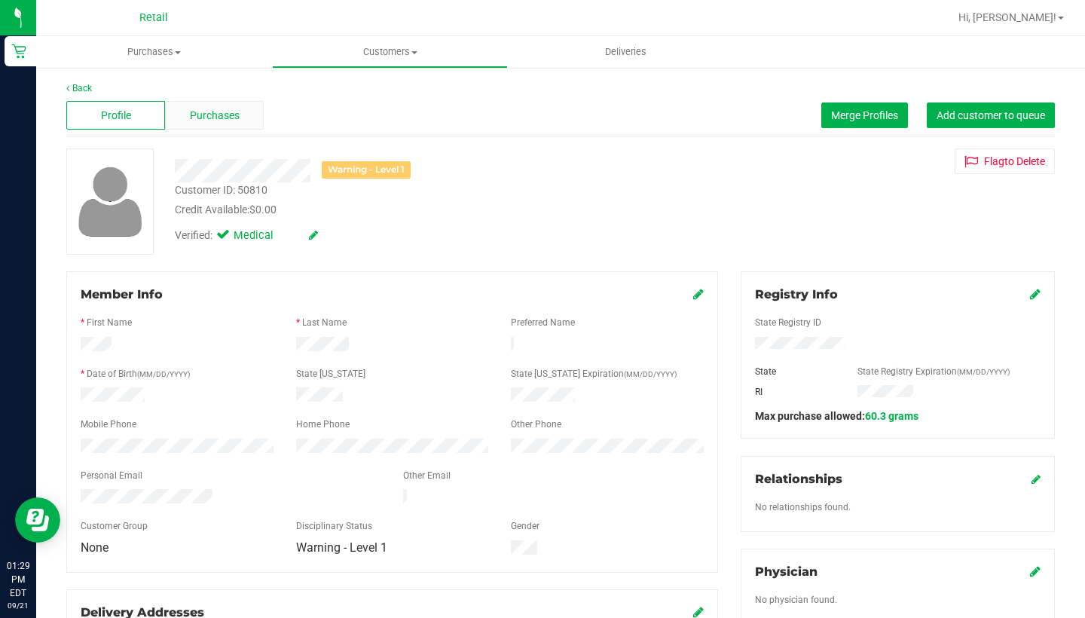
scroll to position [0, 0]
click at [237, 115] on span "Purchases" at bounding box center [215, 116] width 50 height 16
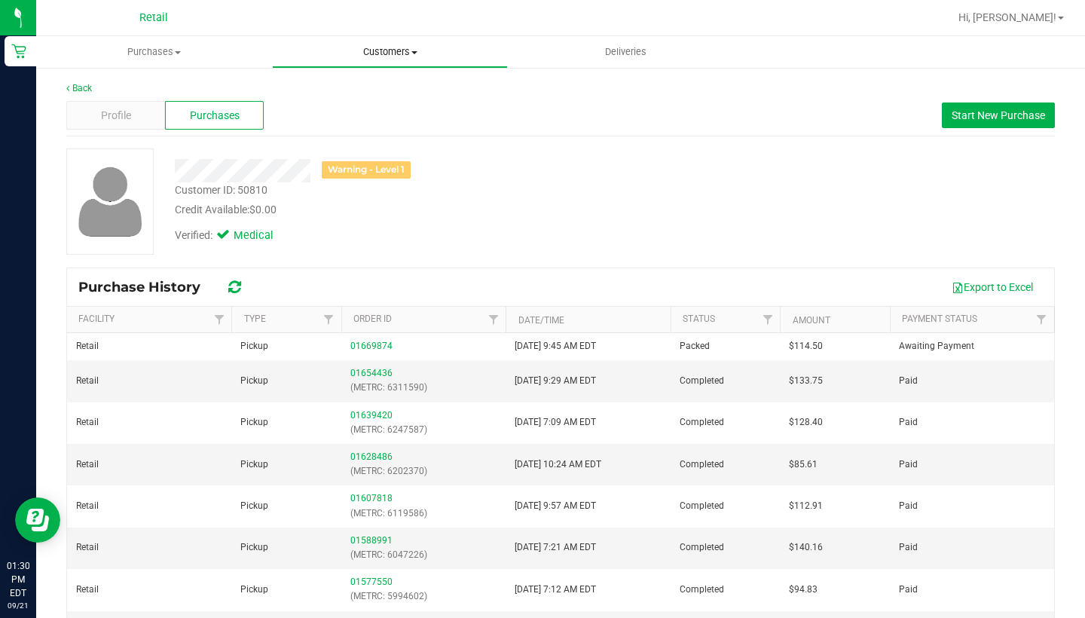
click at [385, 53] on span "Customers" at bounding box center [390, 52] width 234 height 14
click at [375, 96] on span "All customers" at bounding box center [326, 90] width 108 height 13
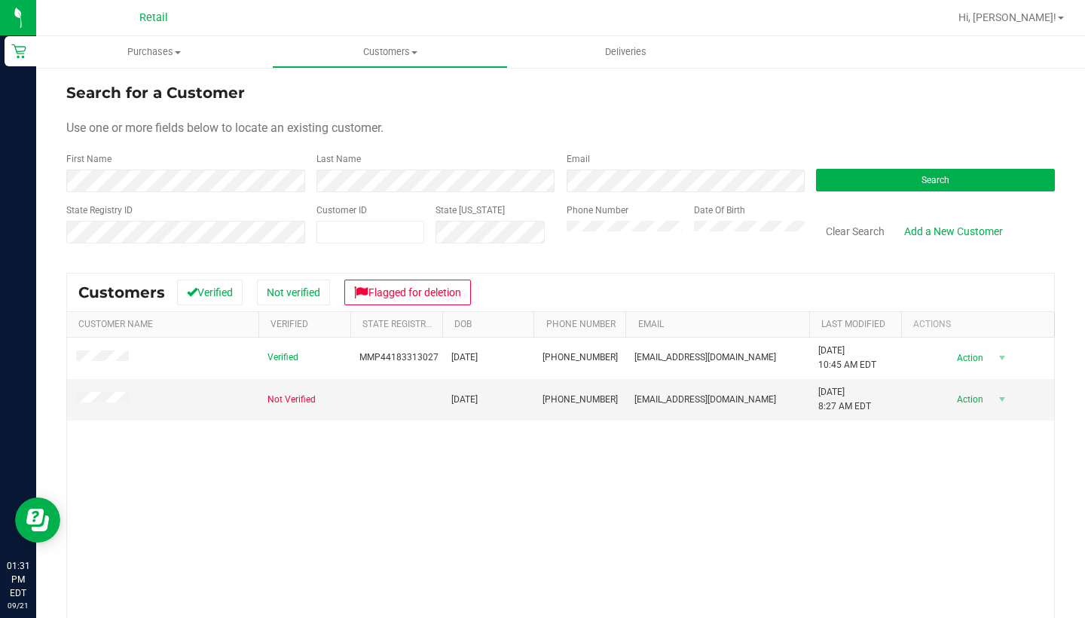
click at [184, 502] on div "Verified MMP44183313027 06/02/1983 (401) 829-2366 misfitmom@icloud.com 9/7/2025…" at bounding box center [560, 532] width 987 height 389
drag, startPoint x: 181, startPoint y: 554, endPoint x: 191, endPoint y: 539, distance: 18.0
click at [191, 539] on div "Verified MMP44183313027 06/02/1983 (401) 829-2366 misfitmom@icloud.com 9/7/2025…" at bounding box center [560, 532] width 987 height 389
click at [447, 203] on div "State Registry ID Customer ID State ID Phone Number Date Of Birth Clear Search …" at bounding box center [560, 229] width 988 height 53
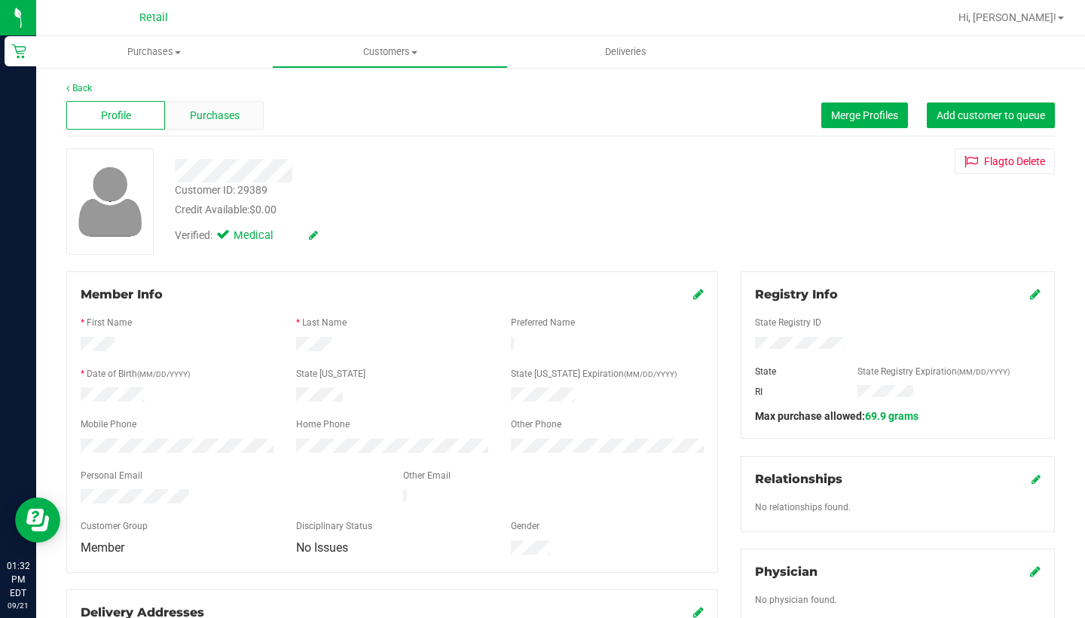
click at [225, 116] on span "Purchases" at bounding box center [215, 116] width 50 height 16
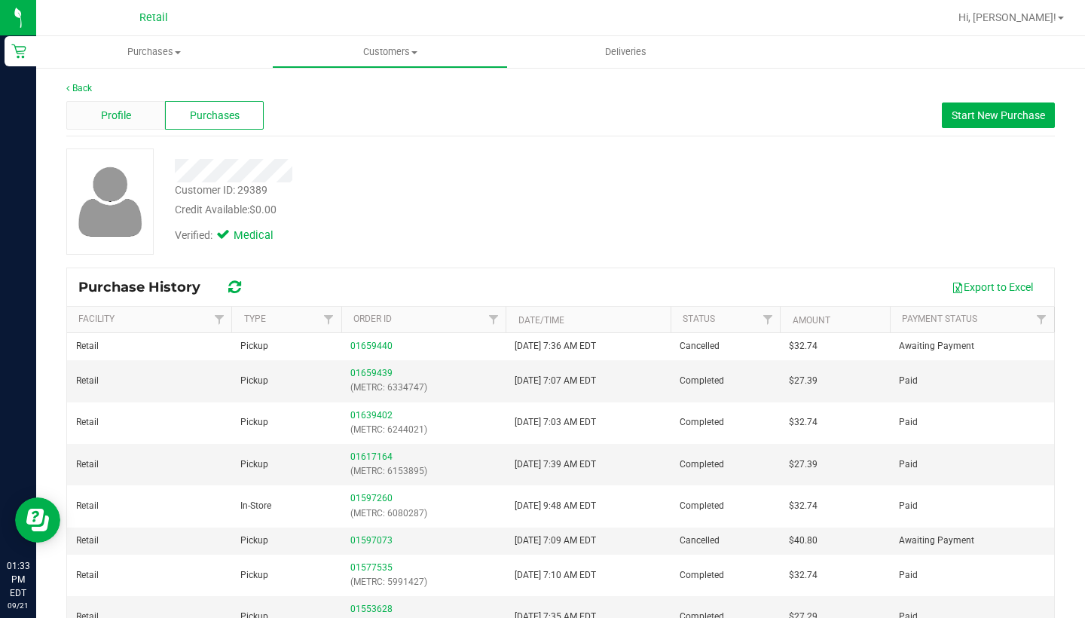
click at [134, 118] on div "Profile" at bounding box center [115, 115] width 99 height 29
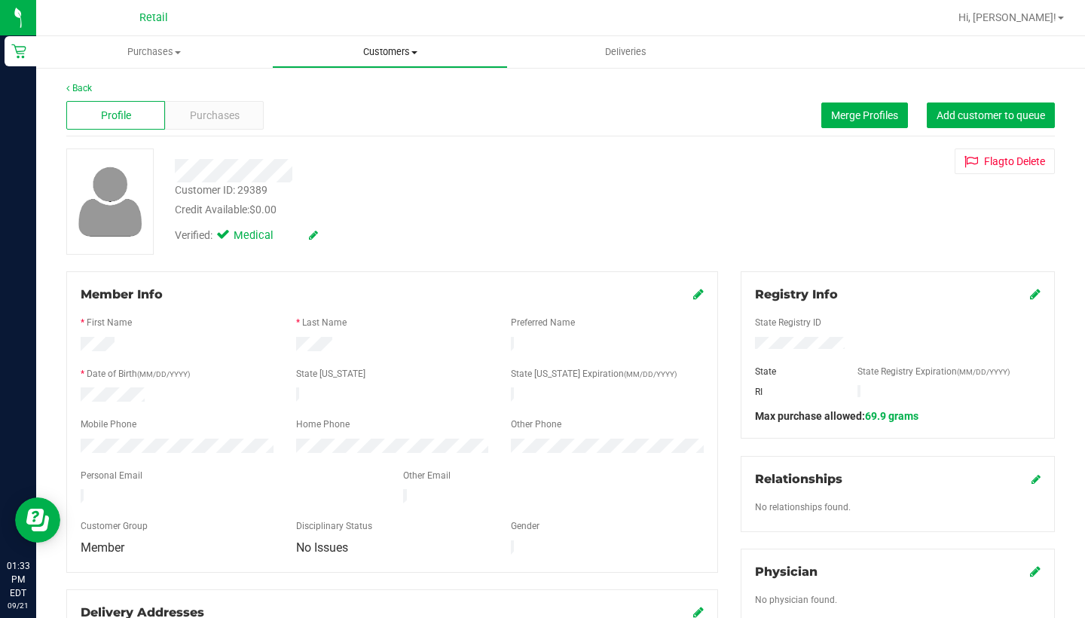
click at [397, 49] on span "Customers" at bounding box center [390, 52] width 234 height 14
click at [380, 99] on li "All customers" at bounding box center [390, 91] width 236 height 18
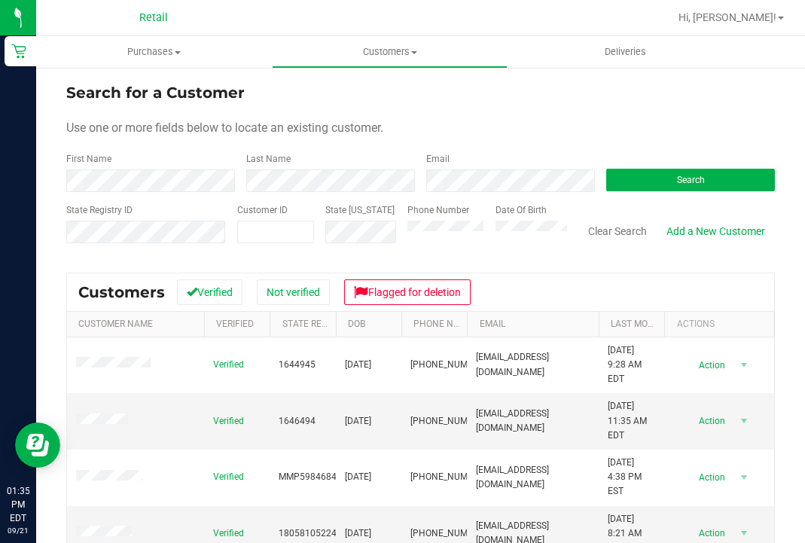
click at [194, 196] on form "Search for a Customer Use one or more fields below to locate an existing custom…" at bounding box center [420, 169] width 709 height 176
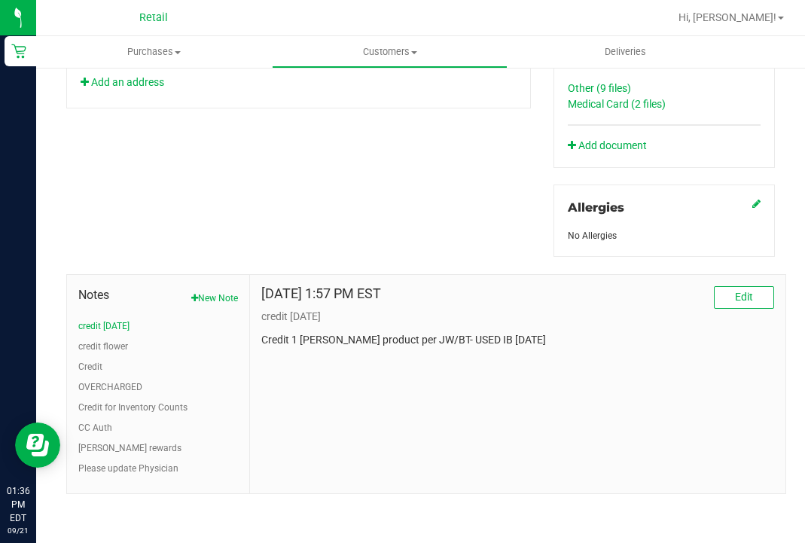
scroll to position [616, 0]
click at [215, 293] on button "New Note" at bounding box center [214, 299] width 47 height 14
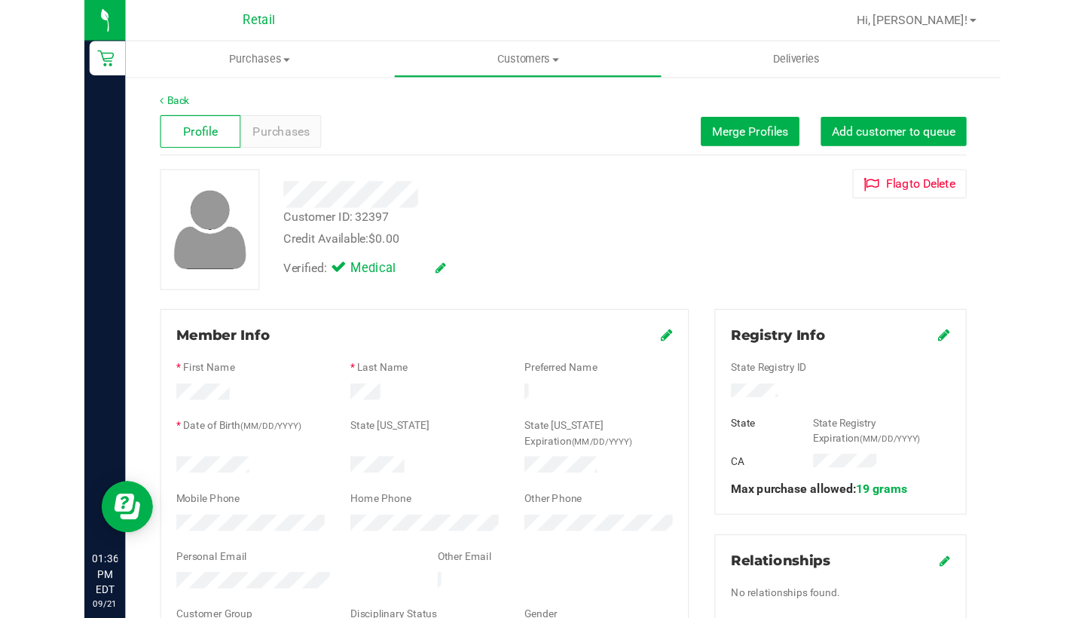
scroll to position [0, 0]
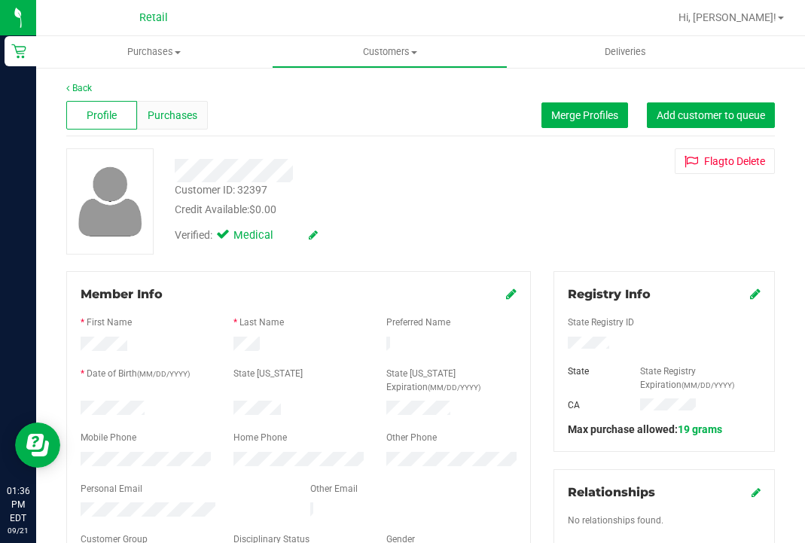
click at [179, 113] on span "Purchases" at bounding box center [173, 116] width 50 height 16
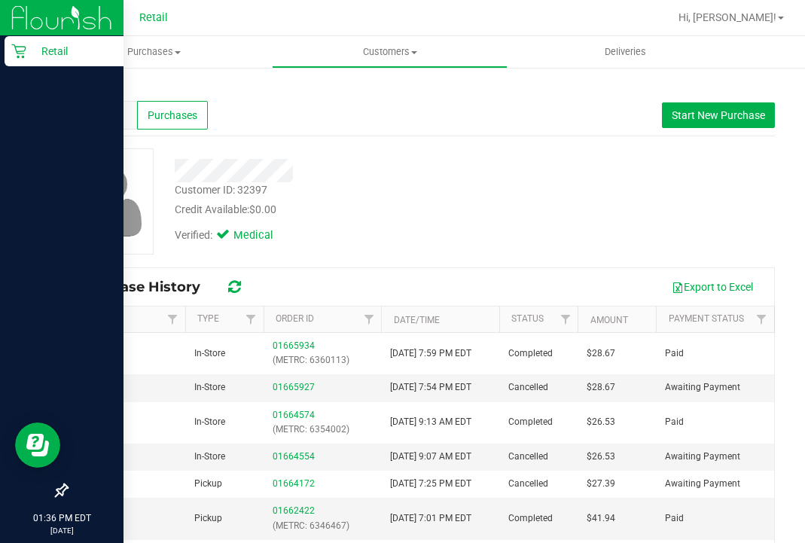
click at [29, 115] on div at bounding box center [62, 273] width 124 height 408
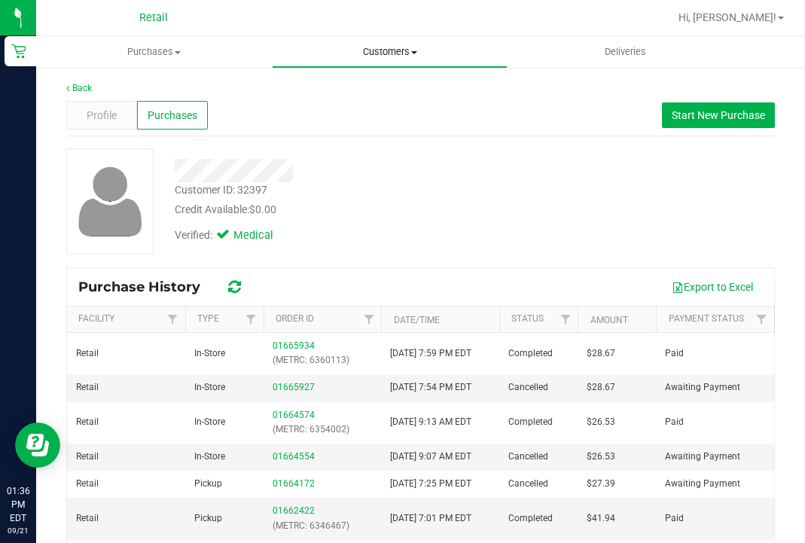
click at [379, 53] on span "Customers" at bounding box center [390, 52] width 234 height 14
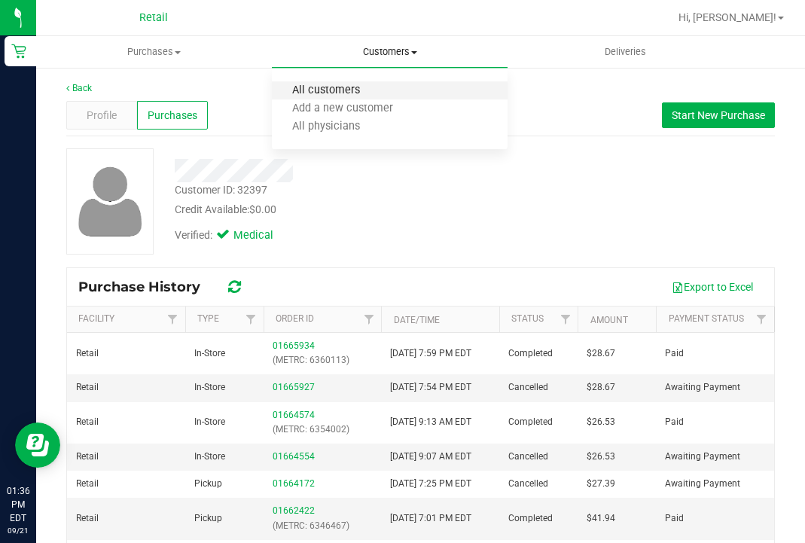
click at [357, 87] on span "All customers" at bounding box center [326, 90] width 108 height 13
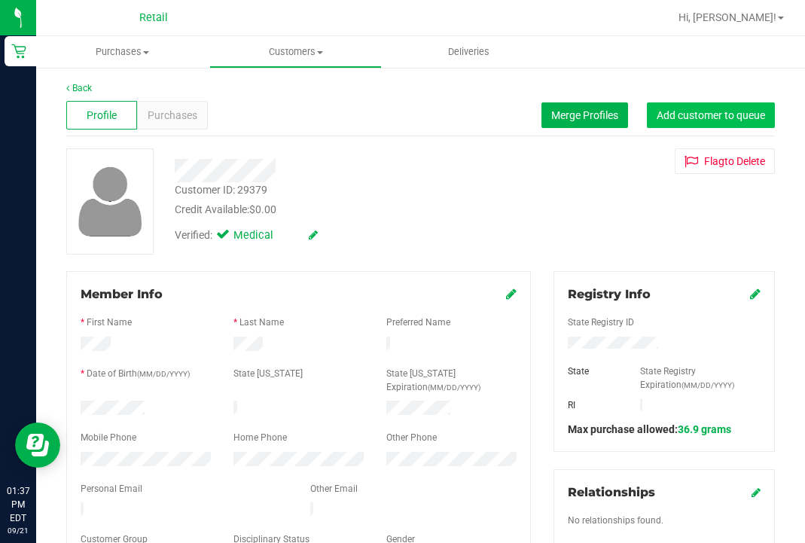
click at [697, 118] on span "Add customer to queue" at bounding box center [711, 115] width 108 height 12
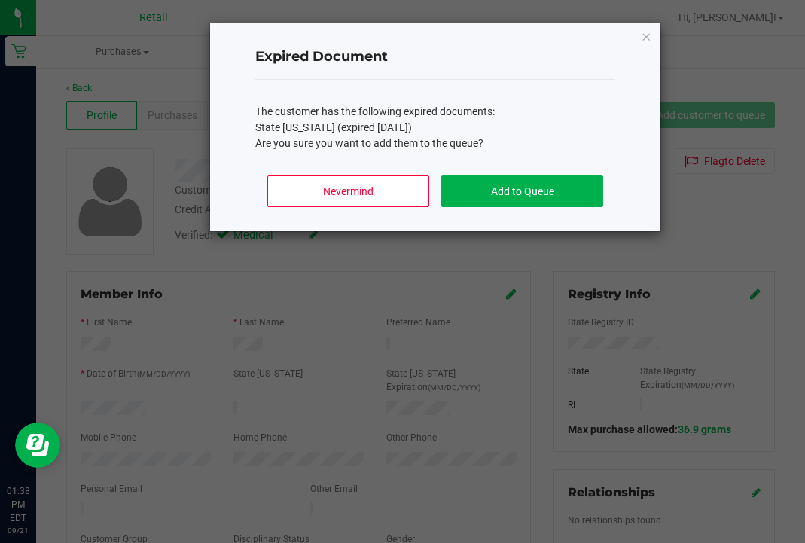
drag, startPoint x: 501, startPoint y: 188, endPoint x: 339, endPoint y: 151, distance: 166.3
click at [501, 188] on button "Add to Queue" at bounding box center [522, 192] width 162 height 32
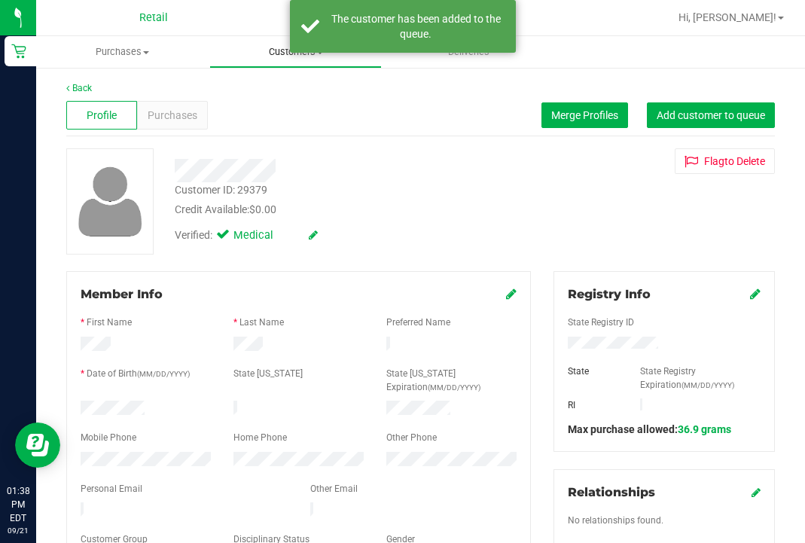
click at [290, 53] on span "Customers" at bounding box center [296, 52] width 172 height 14
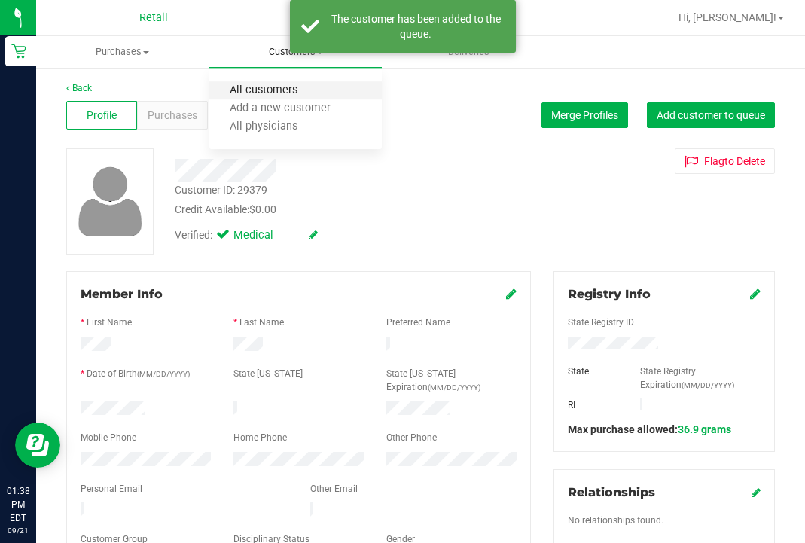
click at [289, 89] on span "All customers" at bounding box center [263, 90] width 108 height 13
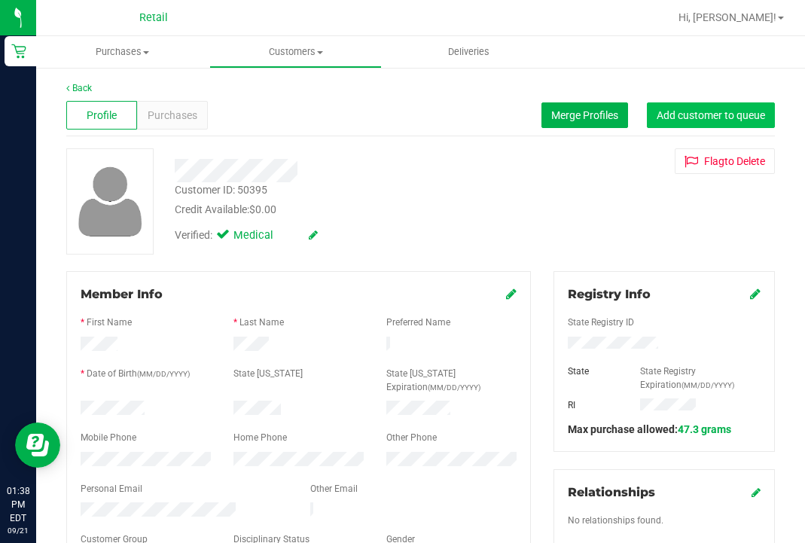
click at [708, 118] on span "Add customer to queue" at bounding box center [711, 115] width 108 height 12
click at [292, 64] on uib-tab-heading "Customers All customers Add a new customer All physicians" at bounding box center [296, 52] width 172 height 30
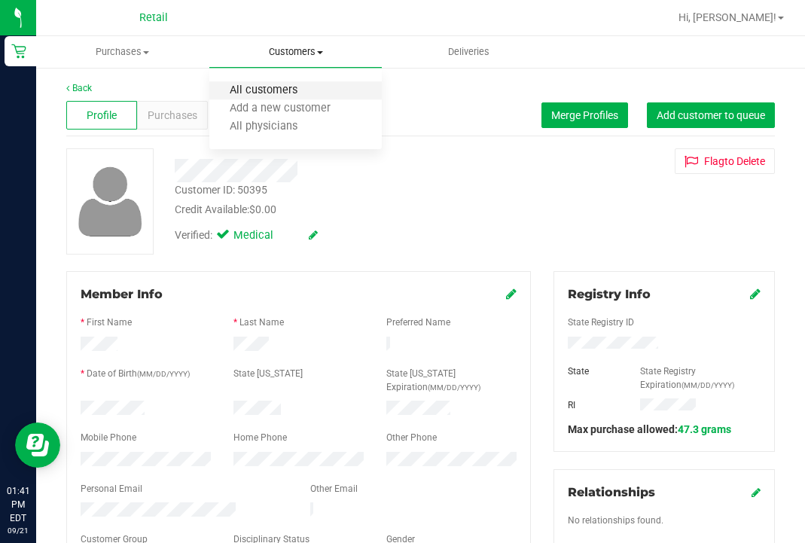
click at [292, 89] on span "All customers" at bounding box center [263, 90] width 108 height 13
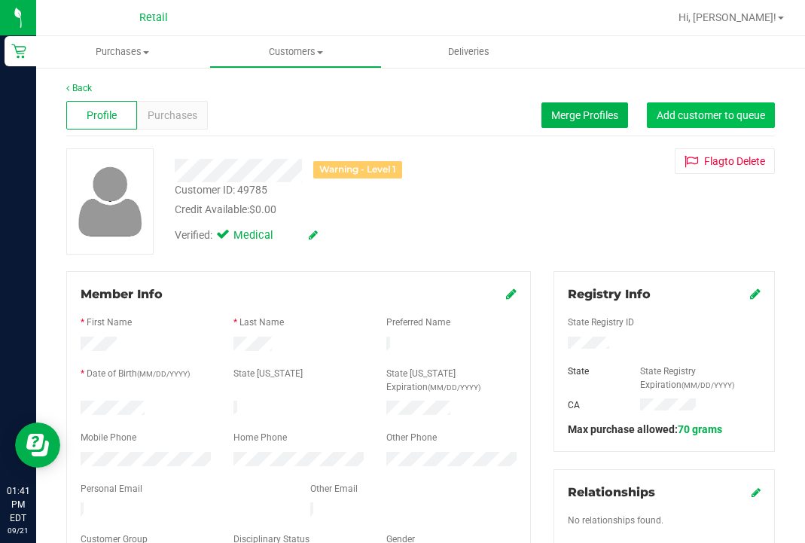
click at [701, 111] on span "Add customer to queue" at bounding box center [711, 115] width 108 height 12
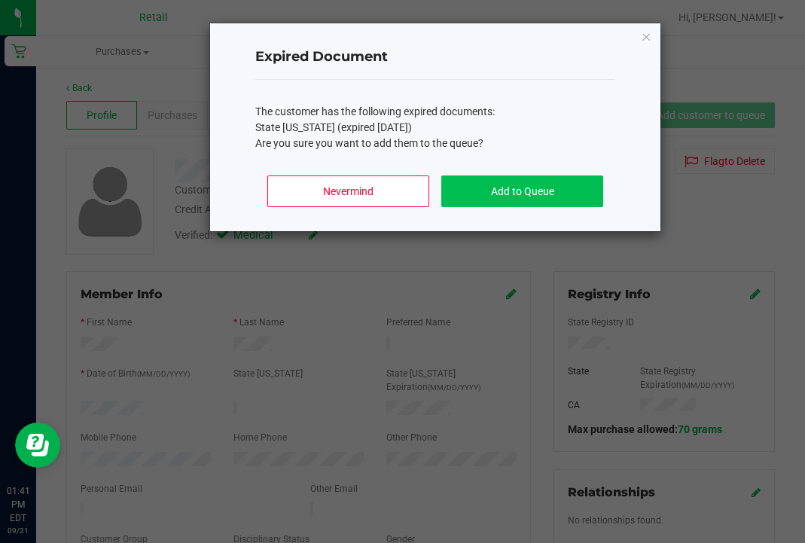
click at [558, 181] on button "Add to Queue" at bounding box center [522, 192] width 162 height 32
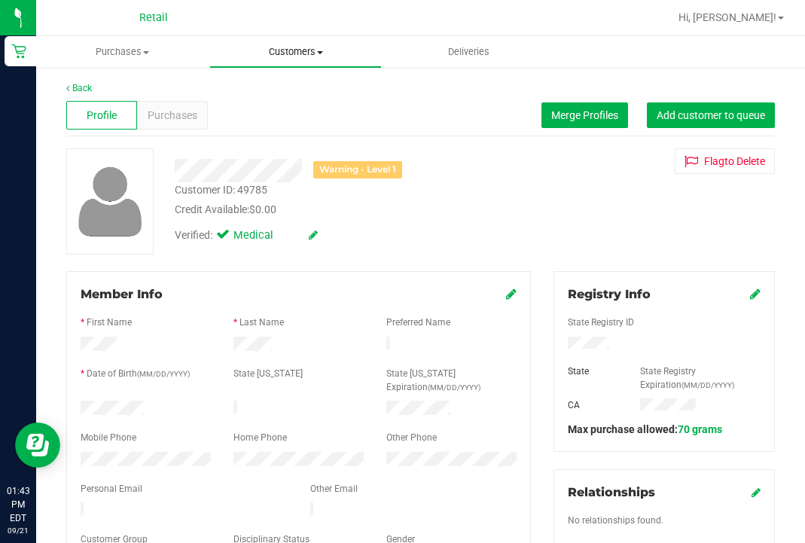
click at [307, 45] on span "Customers" at bounding box center [296, 52] width 172 height 14
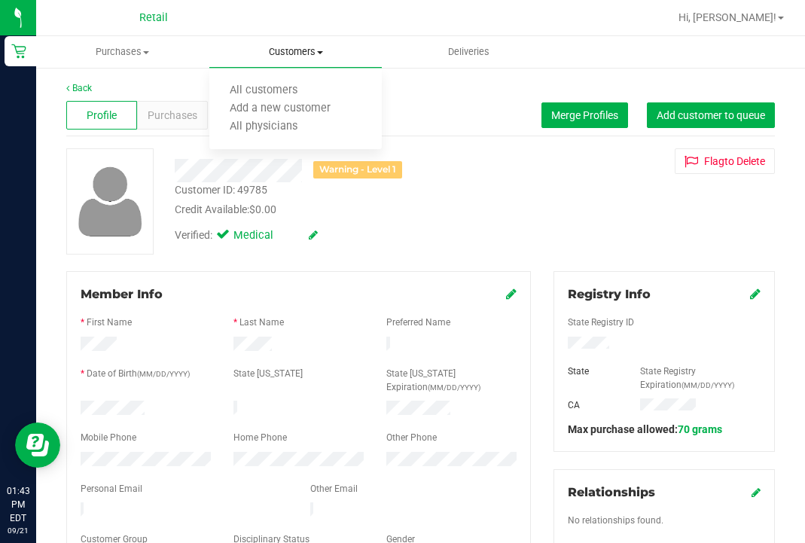
click at [293, 81] on ul "All customers Add a new customer All physicians" at bounding box center [295, 109] width 173 height 81
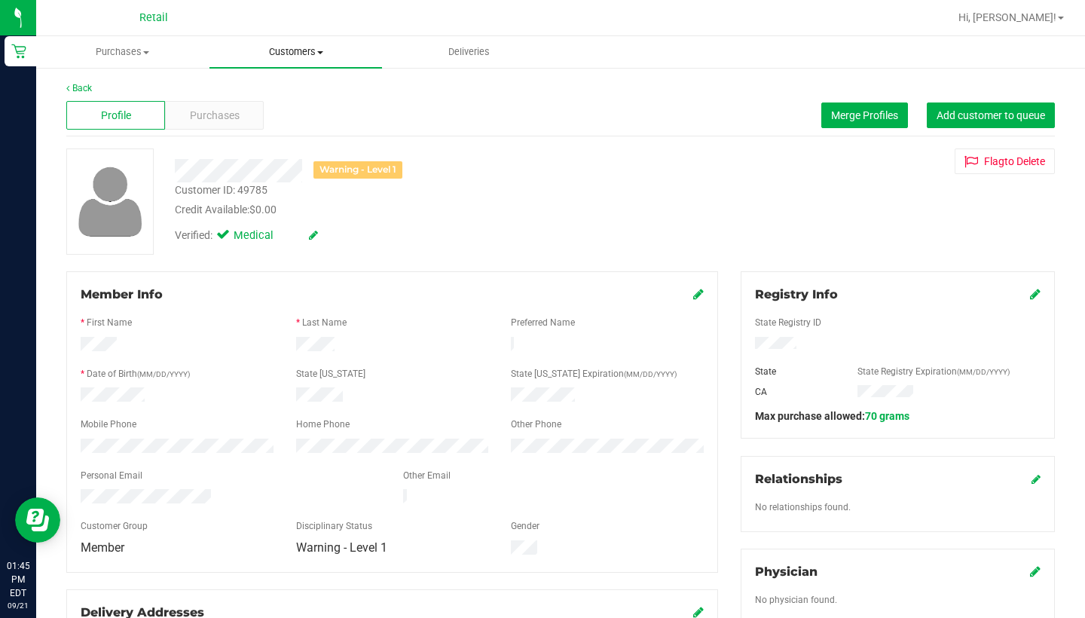
click at [293, 50] on span "Customers" at bounding box center [295, 52] width 173 height 14
click at [295, 87] on span "All customers" at bounding box center [263, 90] width 108 height 13
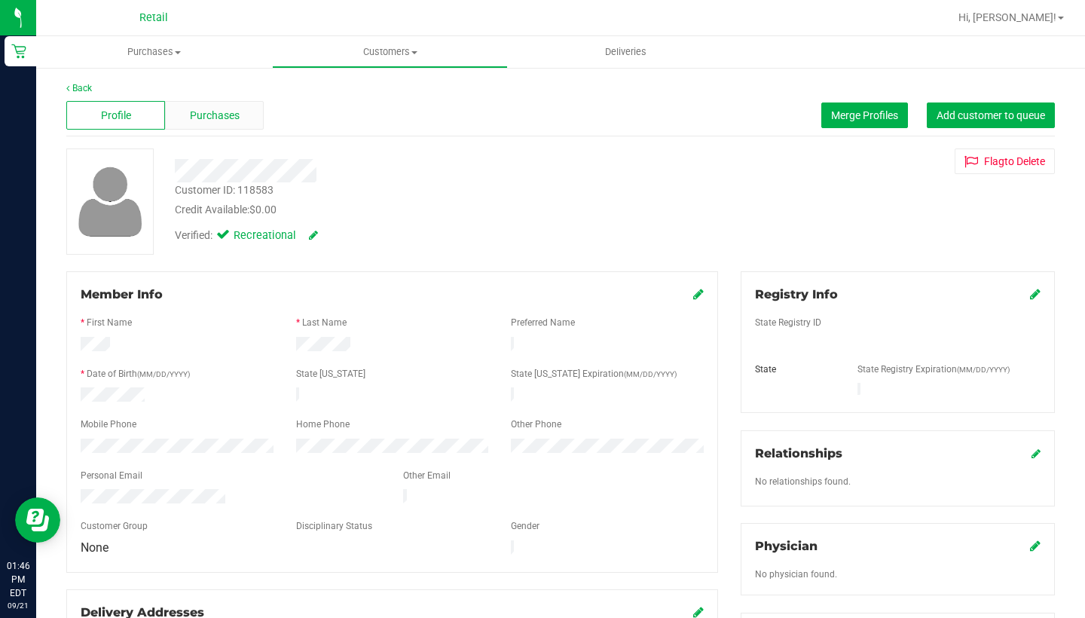
click at [221, 110] on span "Purchases" at bounding box center [215, 116] width 50 height 16
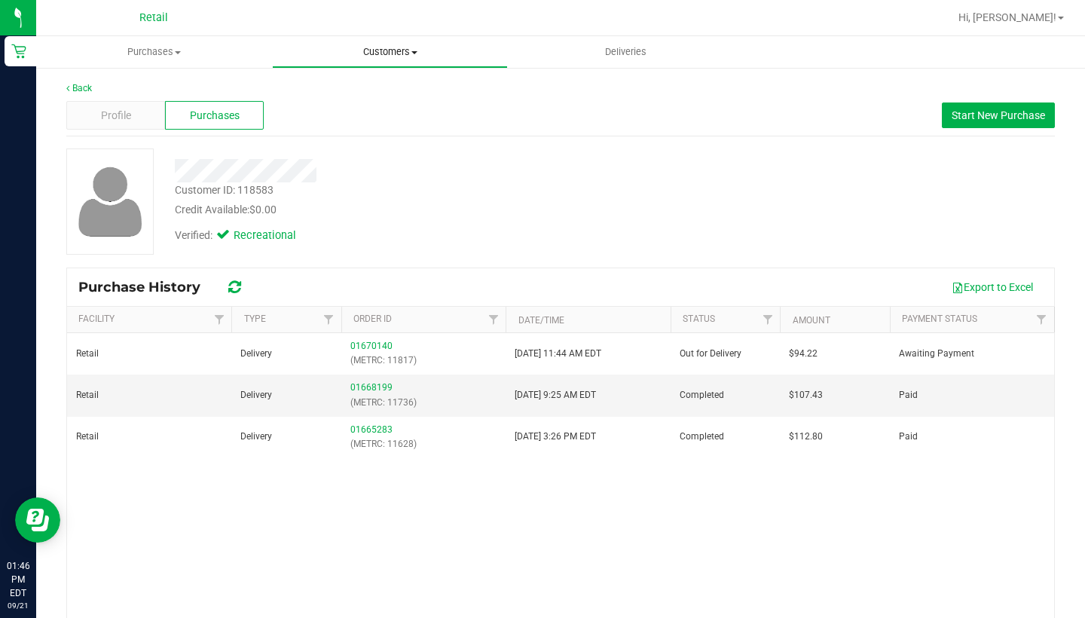
click at [383, 58] on span "Customers" at bounding box center [390, 52] width 234 height 14
click at [382, 83] on li "All customers" at bounding box center [390, 91] width 236 height 18
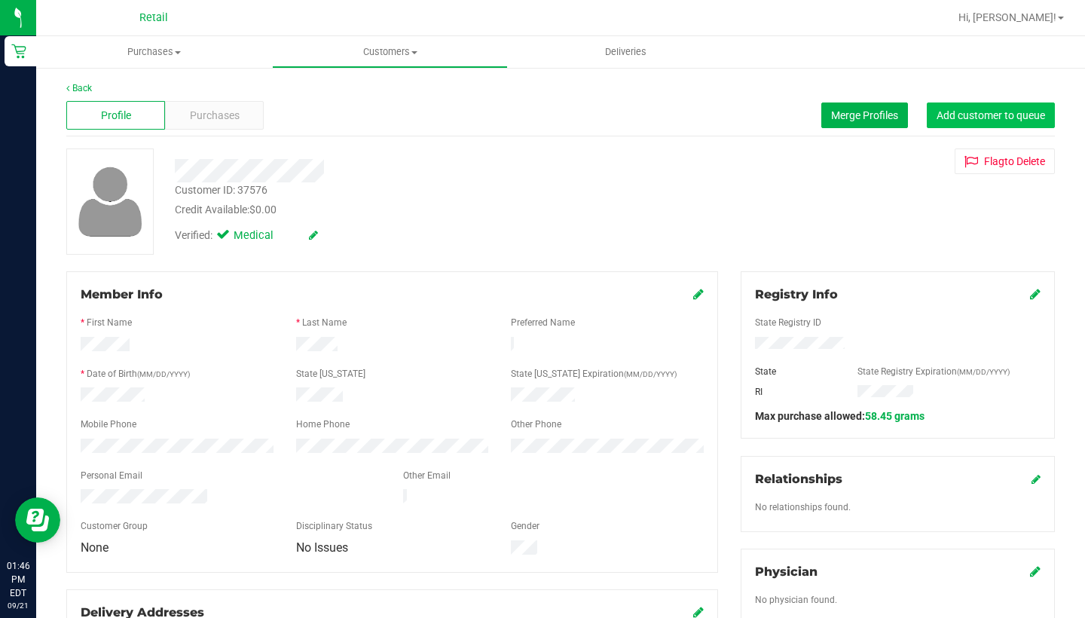
click at [805, 111] on span "Add customer to queue" at bounding box center [990, 115] width 108 height 12
click at [381, 58] on span "Customers" at bounding box center [390, 52] width 234 height 14
click at [381, 85] on li "All customers" at bounding box center [390, 91] width 236 height 18
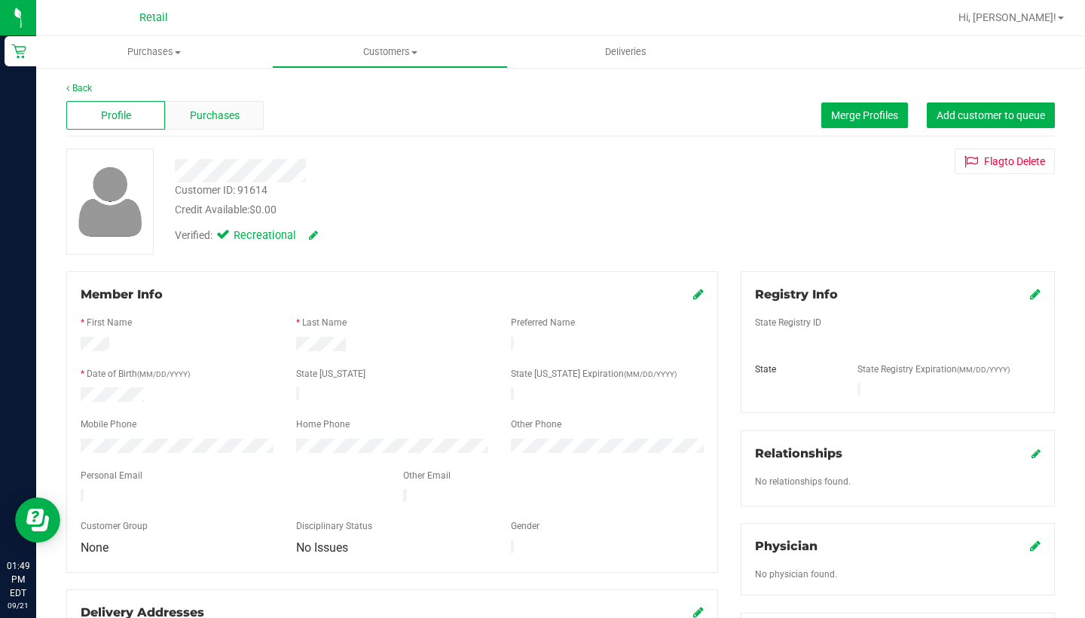
click at [218, 115] on span "Purchases" at bounding box center [215, 116] width 50 height 16
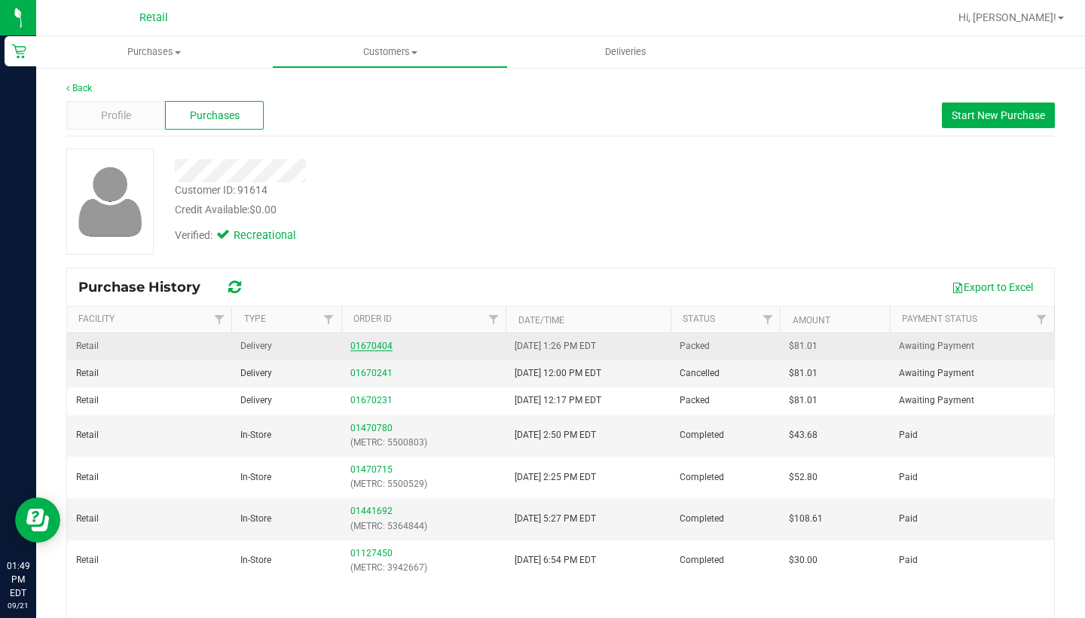
click at [376, 344] on link "01670404" at bounding box center [371, 346] width 42 height 11
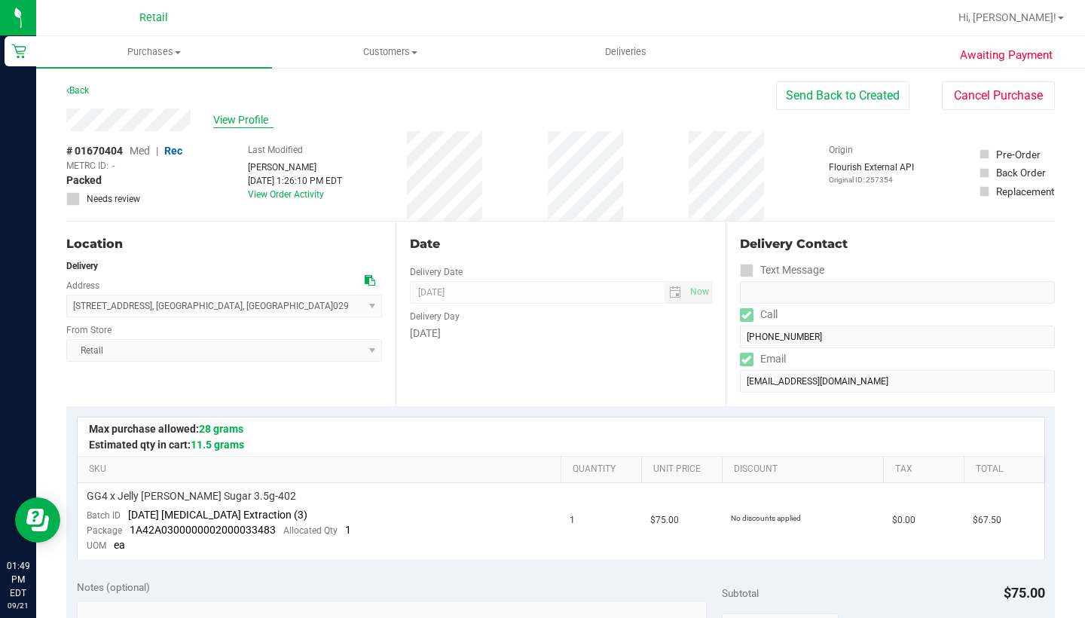
click at [252, 114] on span "View Profile" at bounding box center [243, 120] width 60 height 16
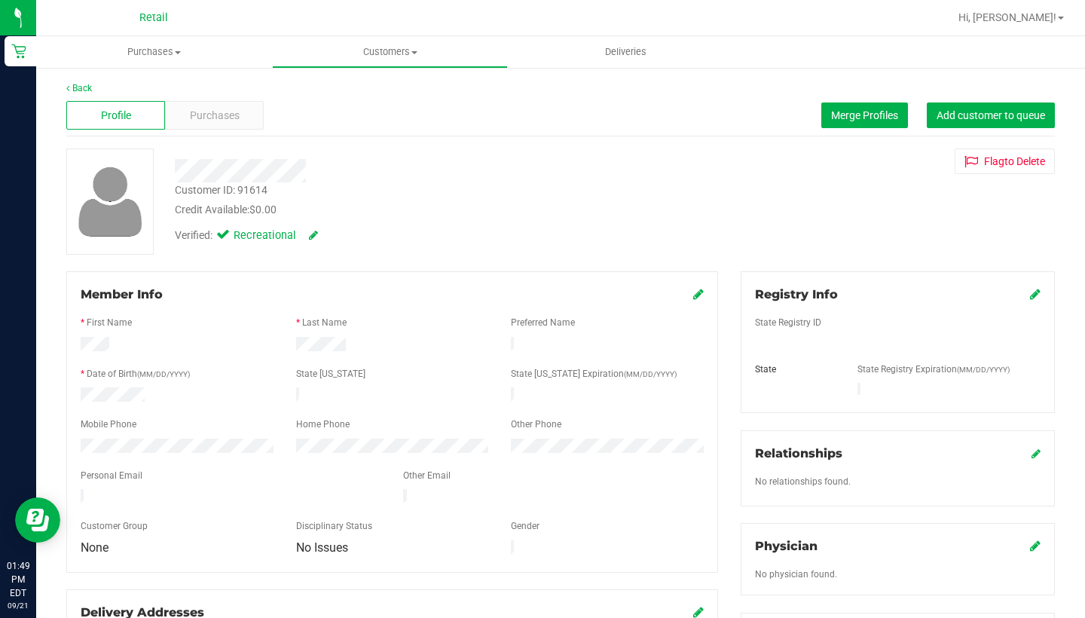
click at [252, 114] on div "Purchases" at bounding box center [214, 115] width 99 height 29
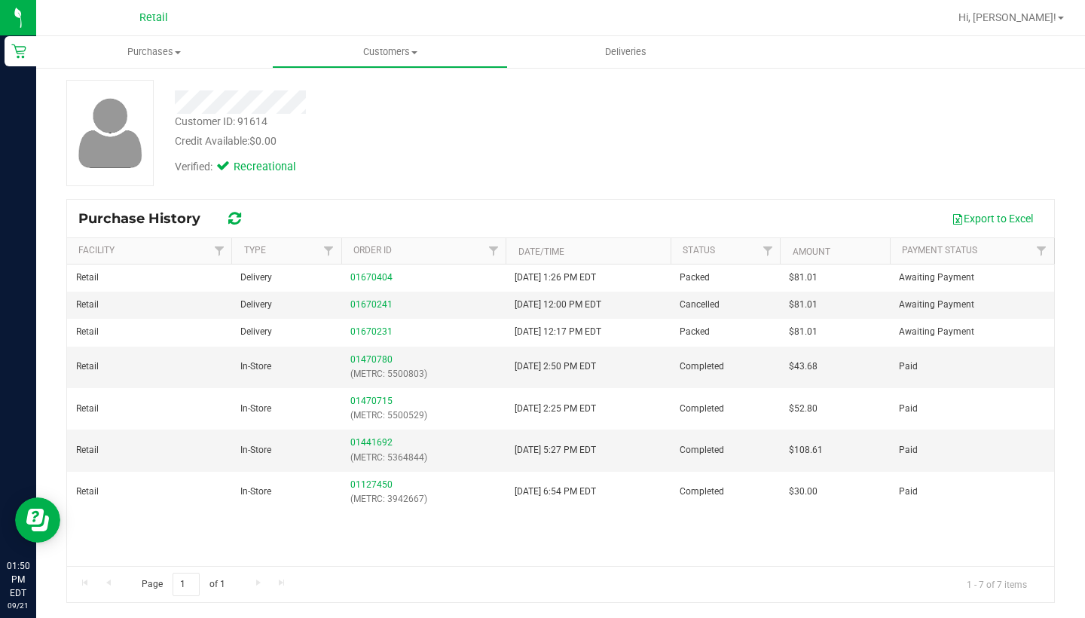
scroll to position [69, 0]
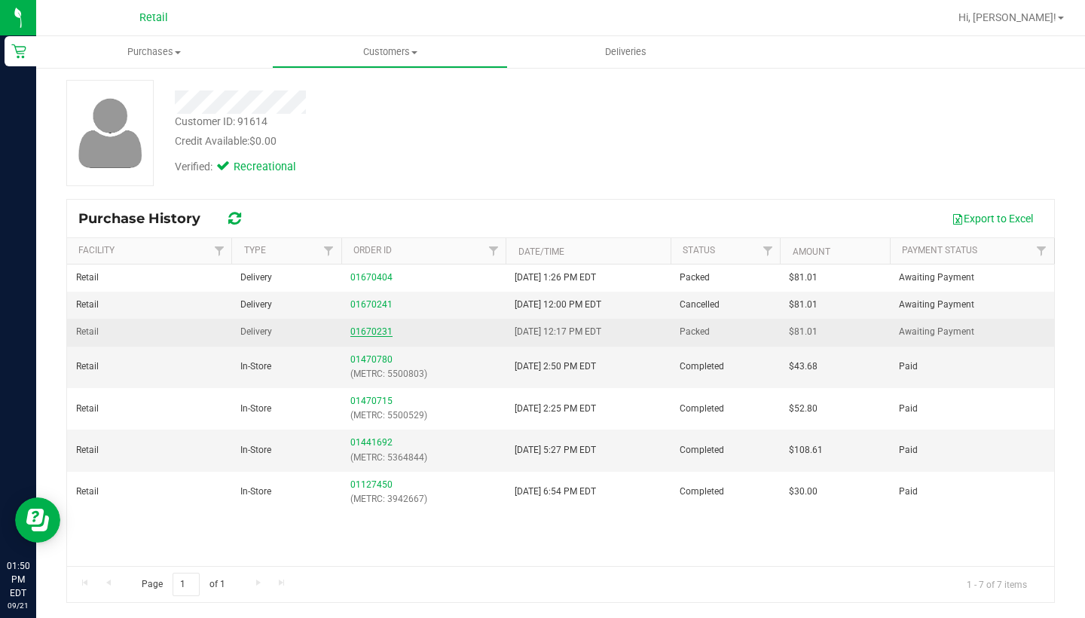
click at [363, 330] on link "01670231" at bounding box center [371, 331] width 42 height 11
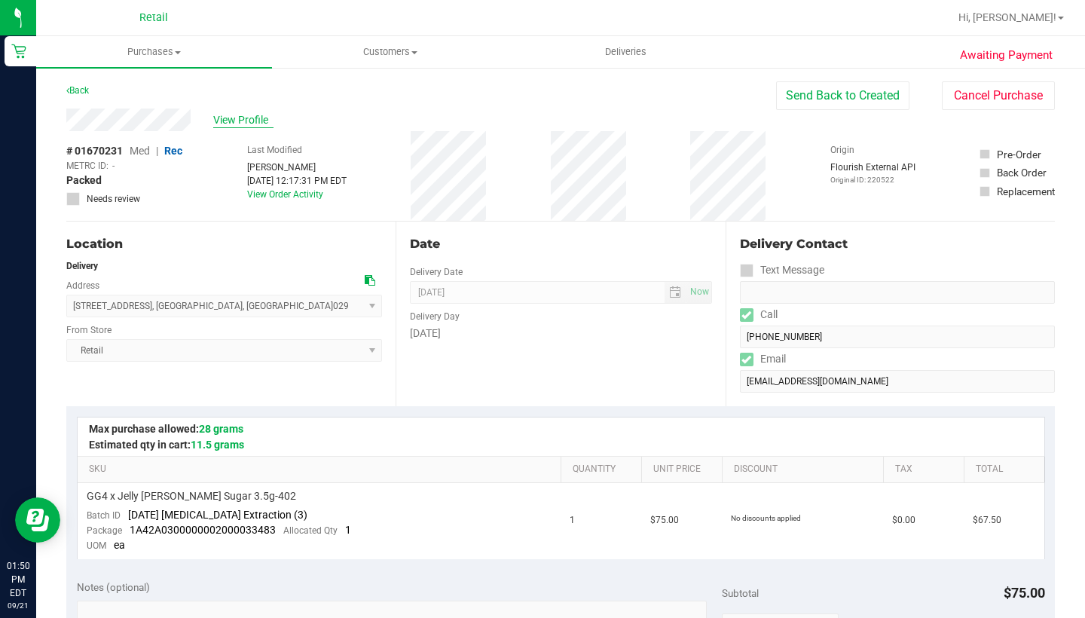
click at [254, 112] on span "View Profile" at bounding box center [243, 120] width 60 height 16
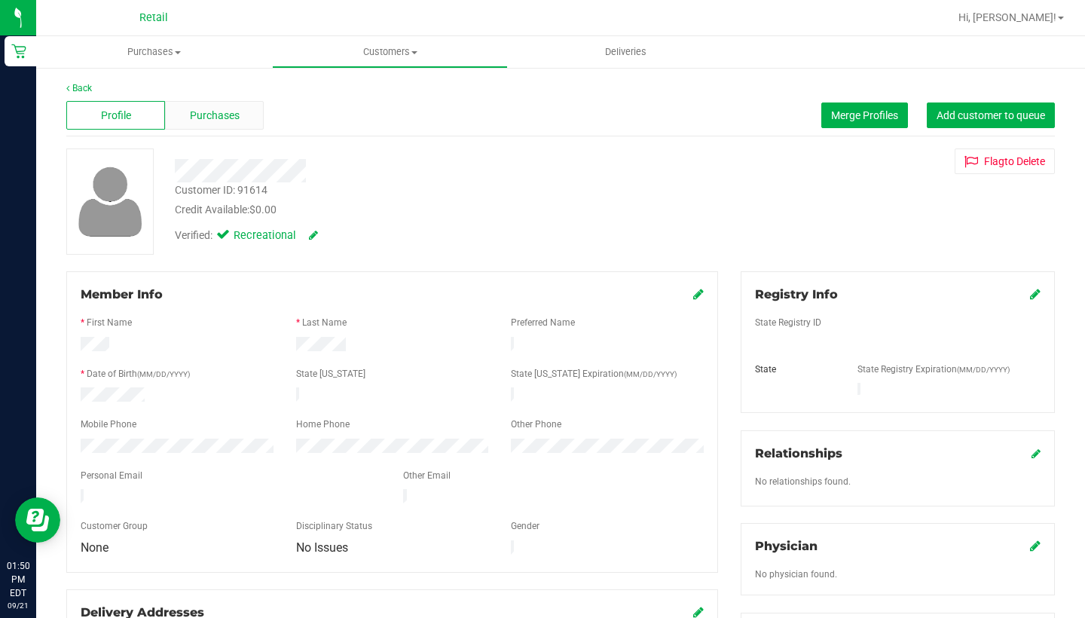
click at [209, 116] on span "Purchases" at bounding box center [215, 116] width 50 height 16
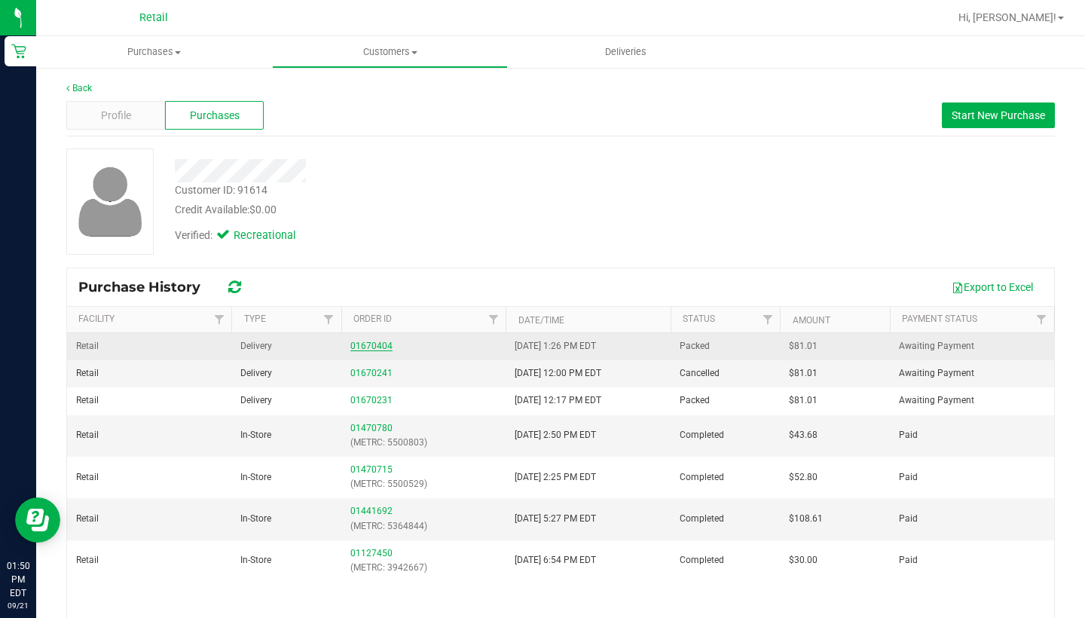
click at [363, 345] on link "01670404" at bounding box center [371, 346] width 42 height 11
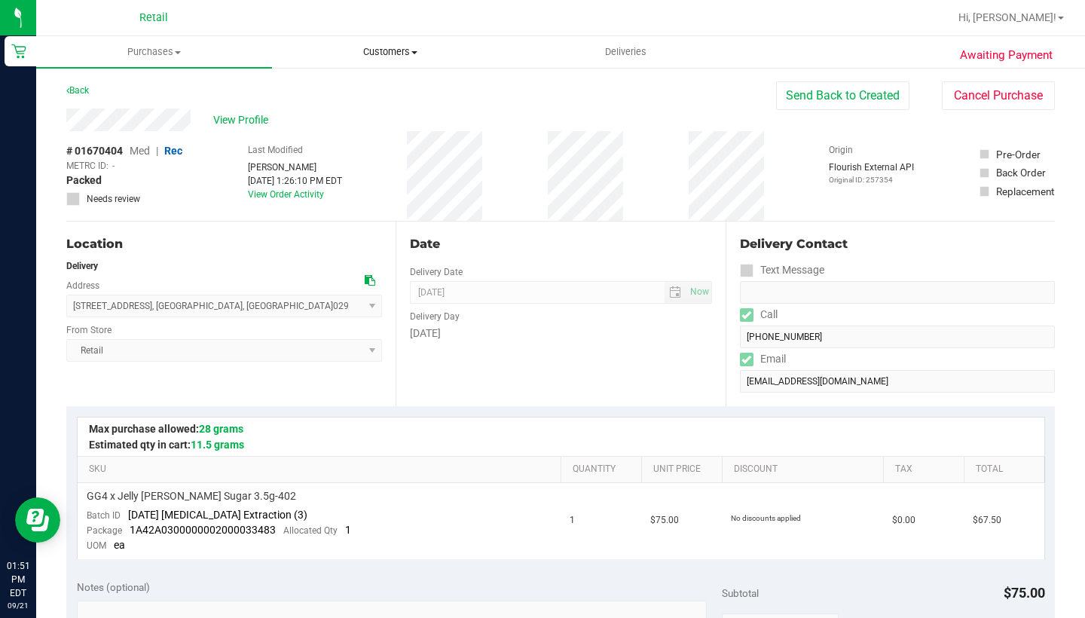
click at [387, 51] on span "Customers" at bounding box center [390, 52] width 234 height 14
click at [373, 91] on span "All customers" at bounding box center [326, 90] width 108 height 13
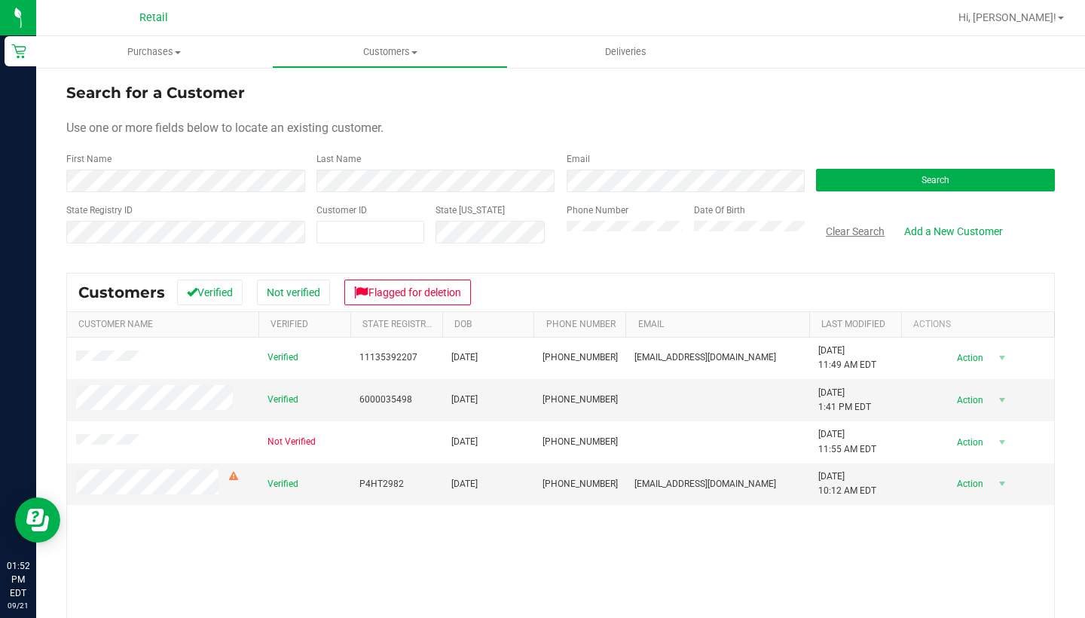
click at [805, 237] on button "Clear Search" at bounding box center [855, 231] width 78 height 26
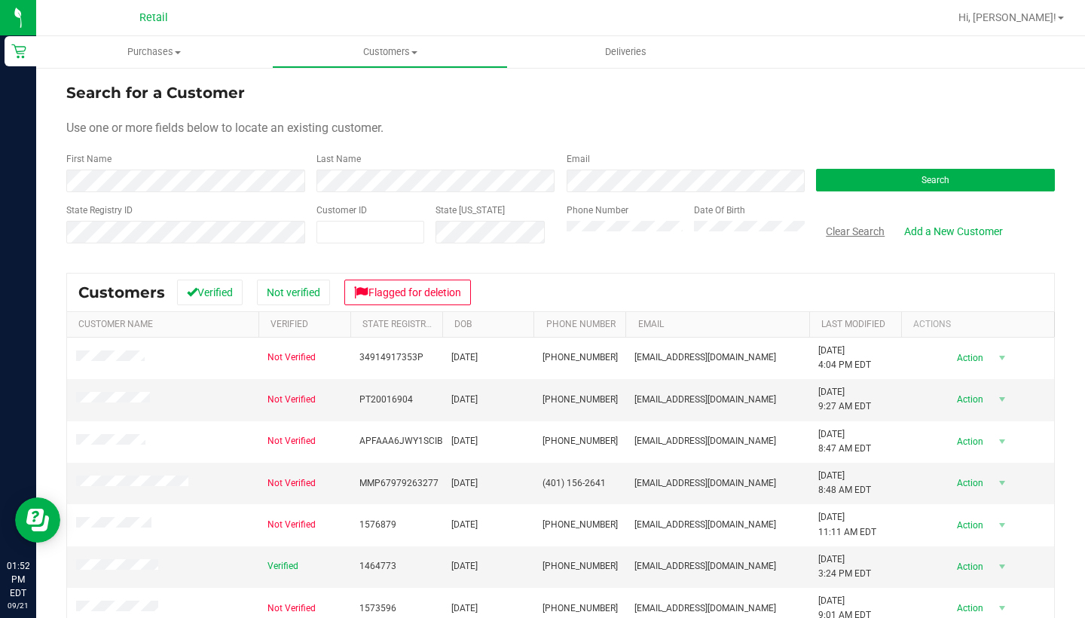
click at [805, 228] on button "Clear Search" at bounding box center [855, 231] width 78 height 26
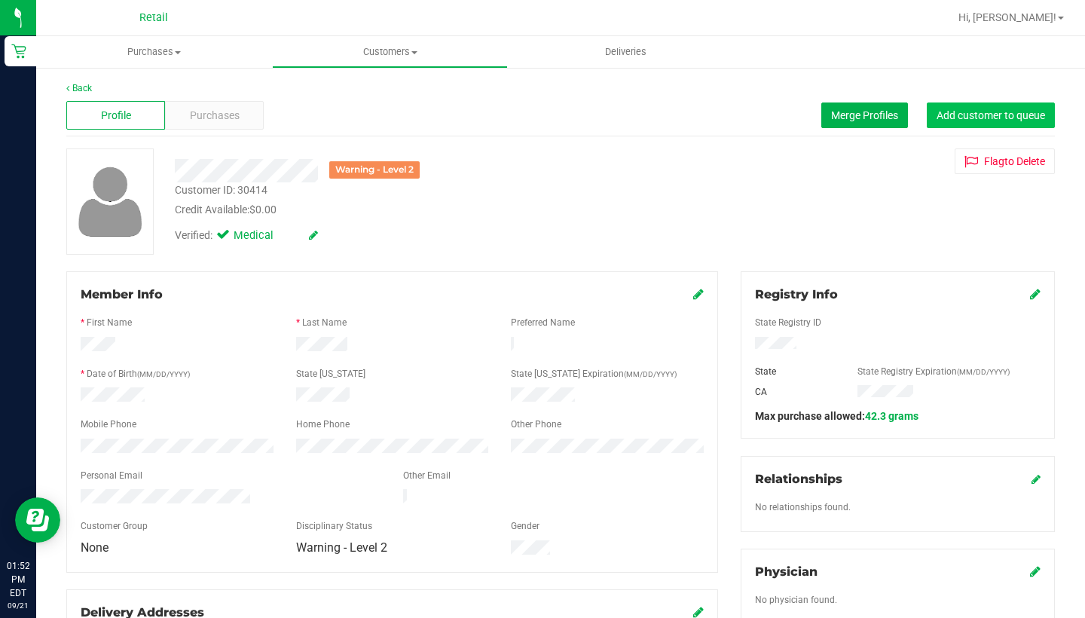
click at [805, 107] on button "Add customer to queue" at bounding box center [991, 115] width 128 height 26
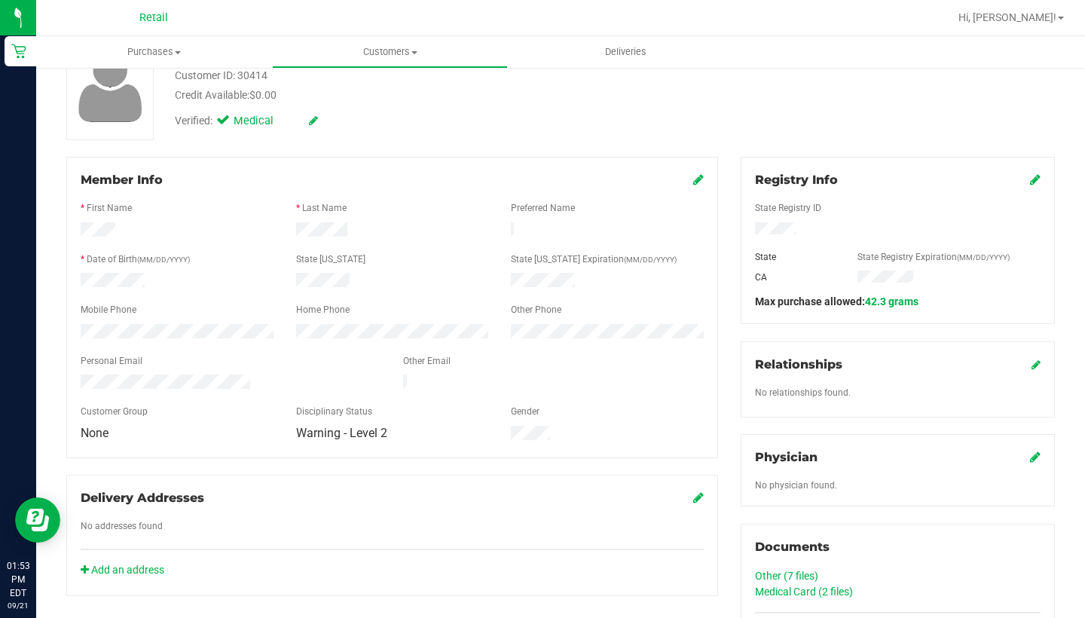
scroll to position [112, 0]
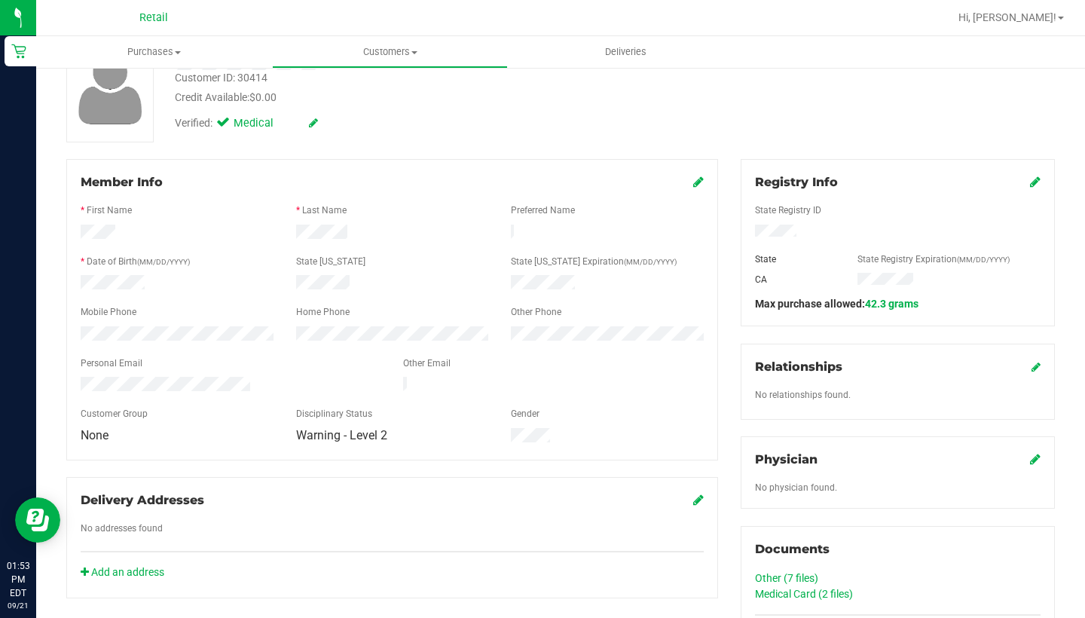
click at [697, 185] on icon at bounding box center [698, 182] width 11 height 12
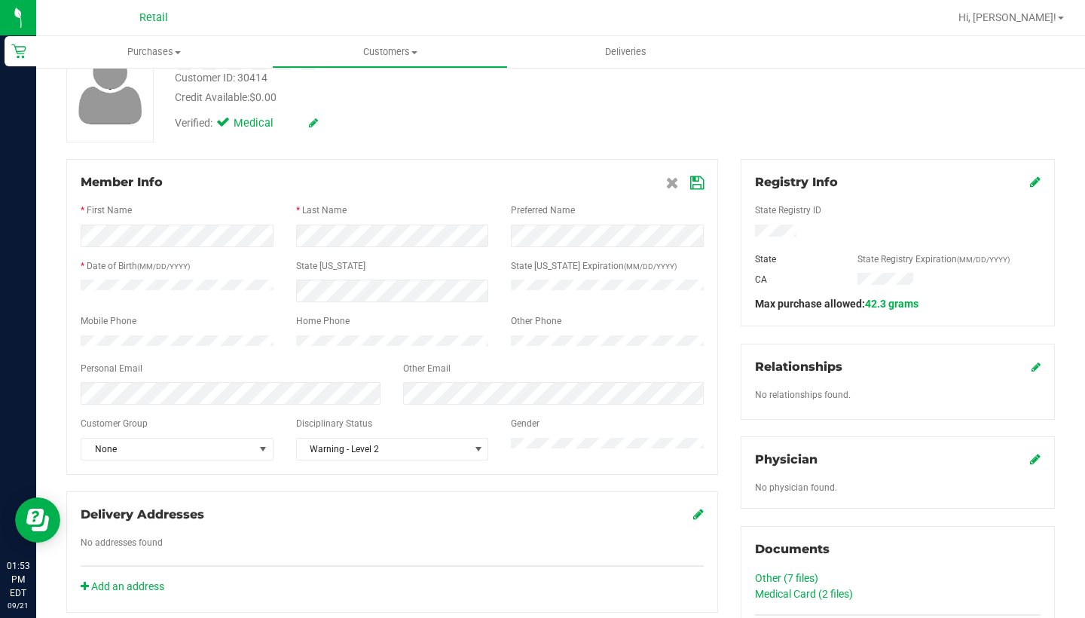
click at [692, 182] on icon at bounding box center [697, 183] width 14 height 12
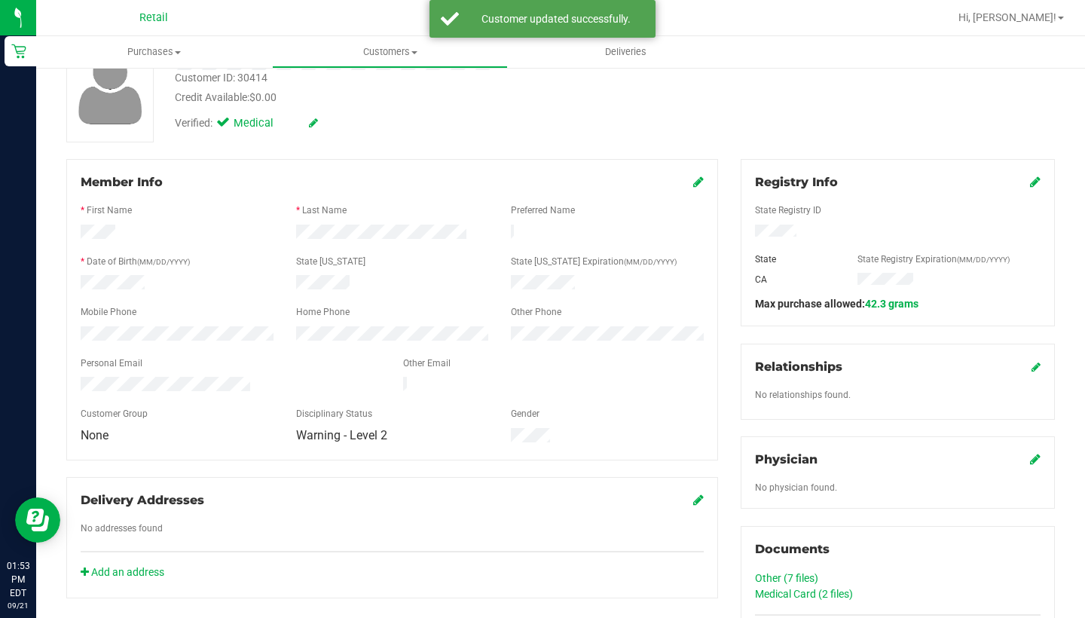
click at [396, 67] on link "Customers All customers Add a new customer All physicians" at bounding box center [390, 52] width 236 height 32
click at [396, 90] on li "All customers" at bounding box center [390, 91] width 236 height 18
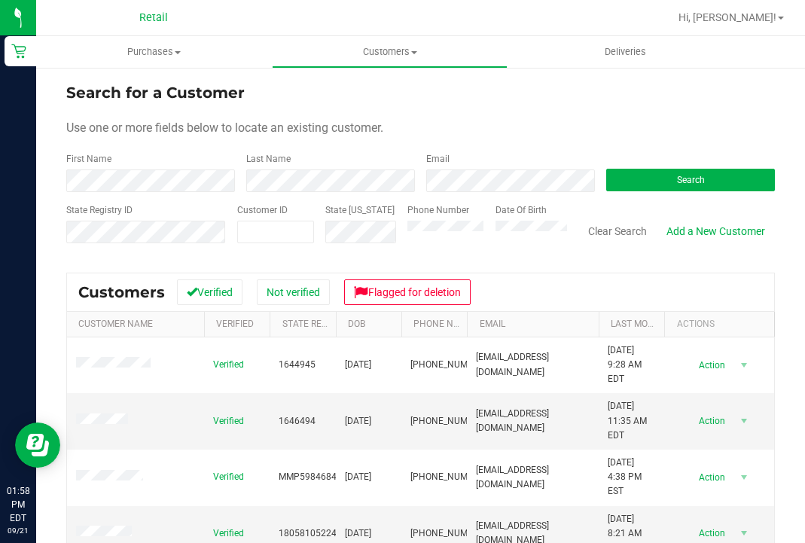
click at [434, 243] on div "Phone Number" at bounding box center [446, 229] width 76 height 53
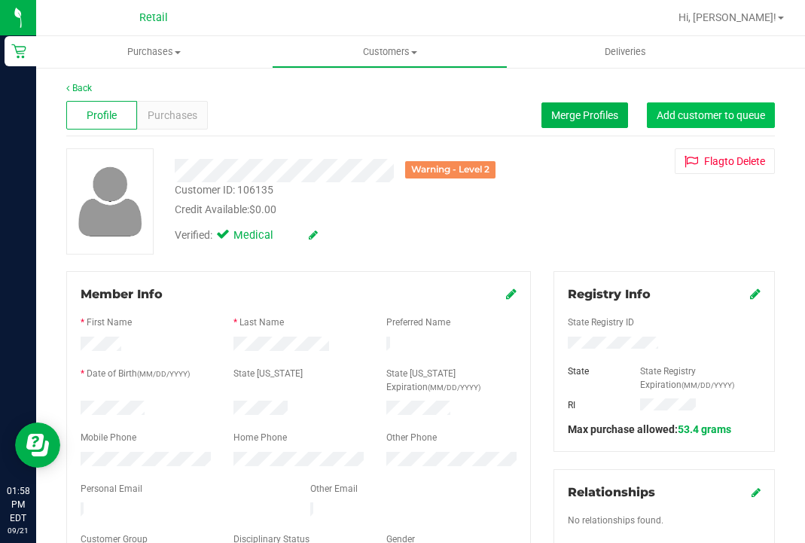
click at [740, 122] on button "Add customer to queue" at bounding box center [711, 115] width 128 height 26
click at [705, 110] on span "Add customer to queue" at bounding box center [711, 115] width 108 height 12
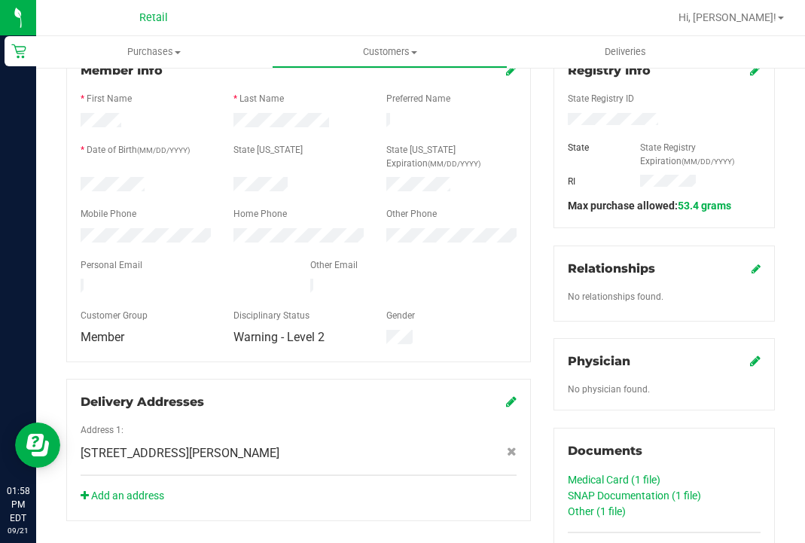
scroll to position [457, 0]
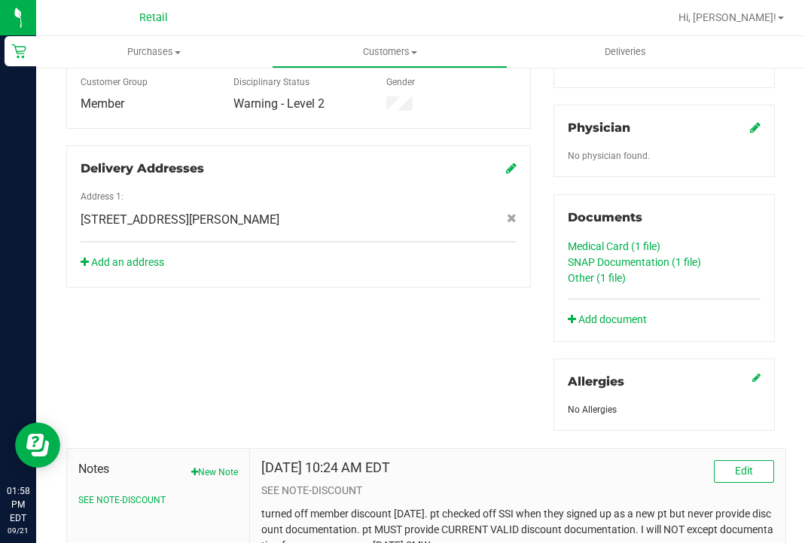
click at [663, 264] on link "SNAP Documentation (1 file)" at bounding box center [634, 262] width 133 height 12
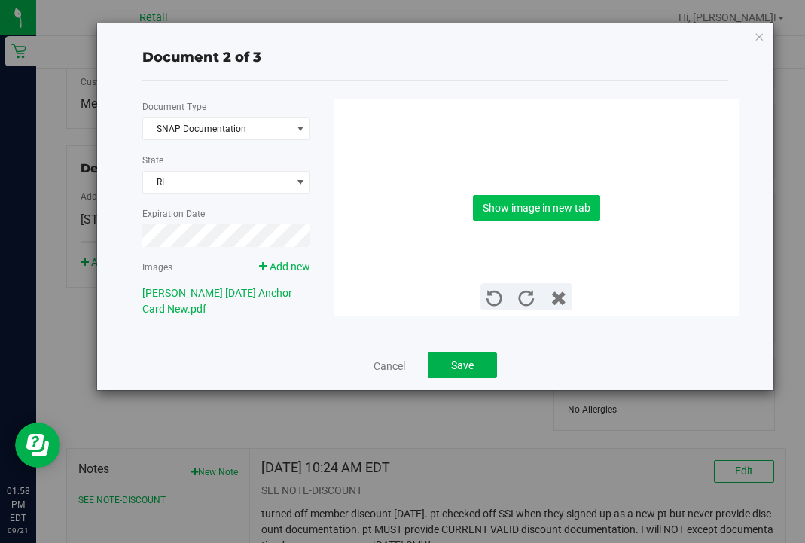
click at [518, 209] on button "Show image in new tab" at bounding box center [536, 208] width 127 height 26
click at [390, 366] on link "Cancel" at bounding box center [390, 366] width 32 height 15
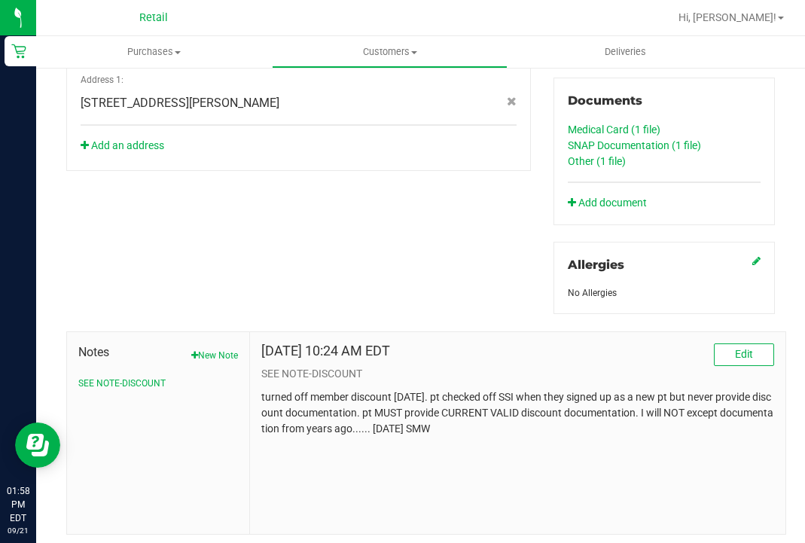
scroll to position [580, 0]
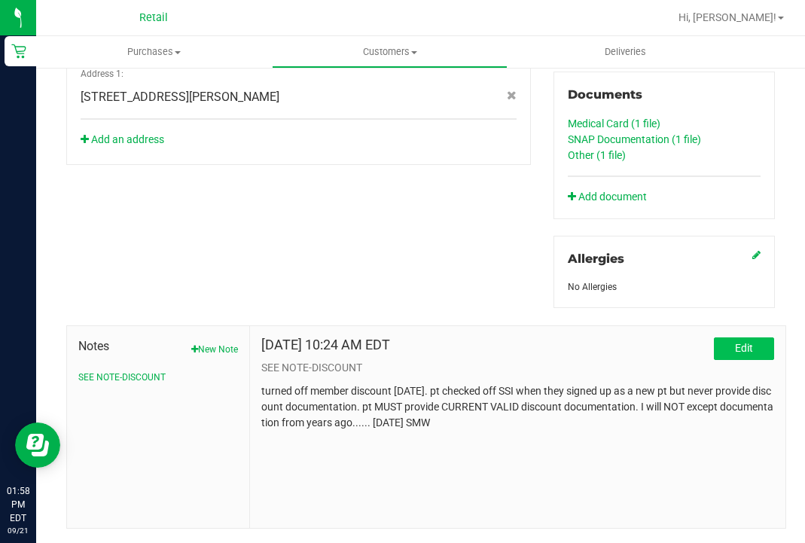
click at [748, 355] on button "Edit" at bounding box center [744, 349] width 60 height 23
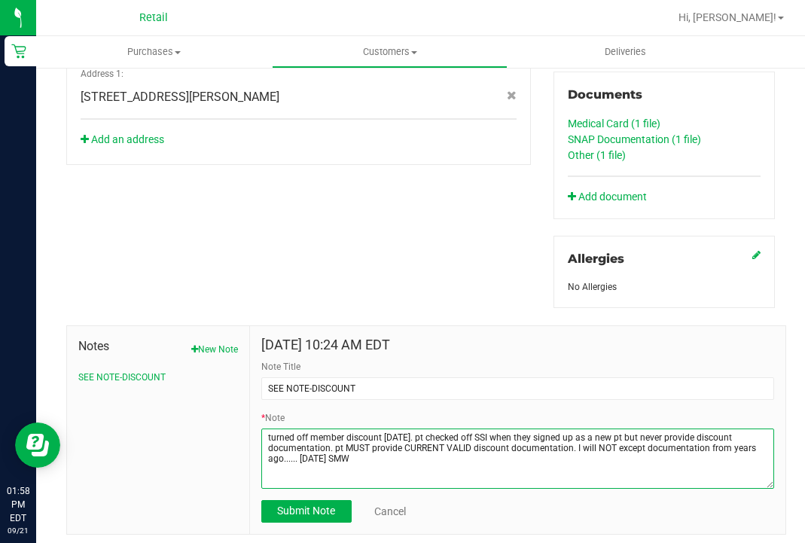
click at [266, 435] on textarea "* Note" at bounding box center [517, 459] width 513 height 60
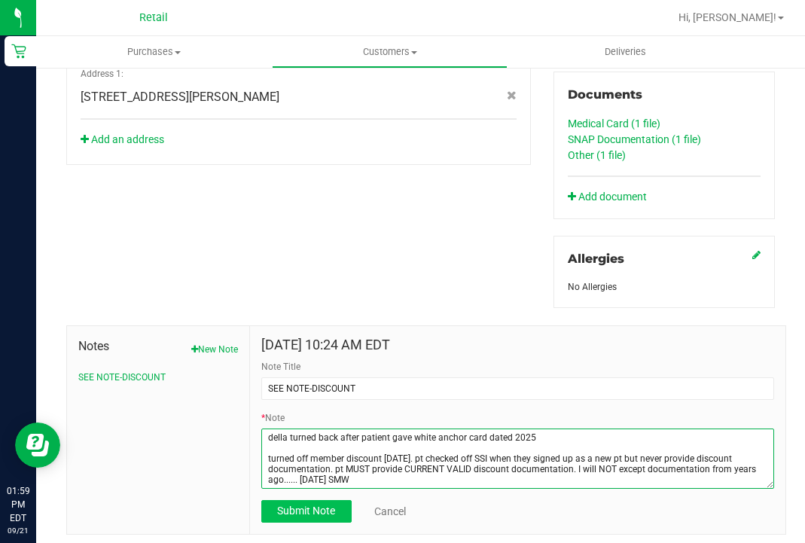
type textarea "della turned back after patient gave white anchor card dated 2025 turned off me…"
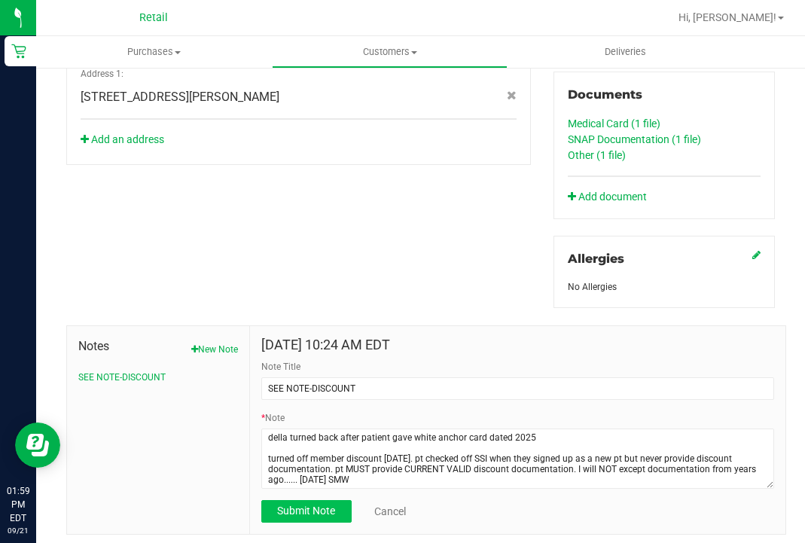
click at [299, 517] on button "Submit Note" at bounding box center [306, 511] width 90 height 23
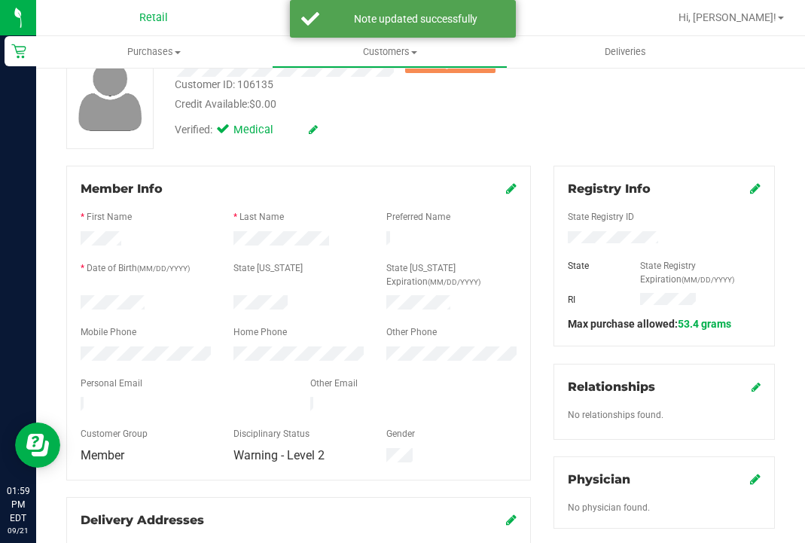
scroll to position [123, 0]
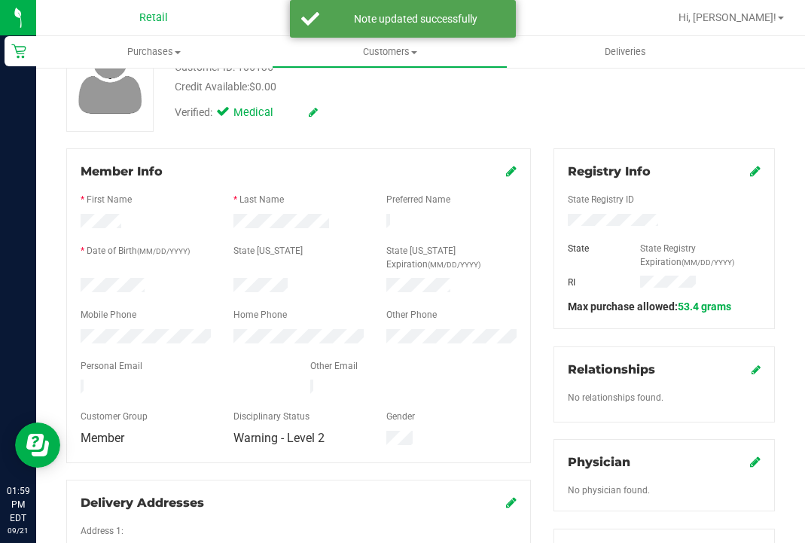
click at [517, 167] on icon at bounding box center [511, 171] width 11 height 12
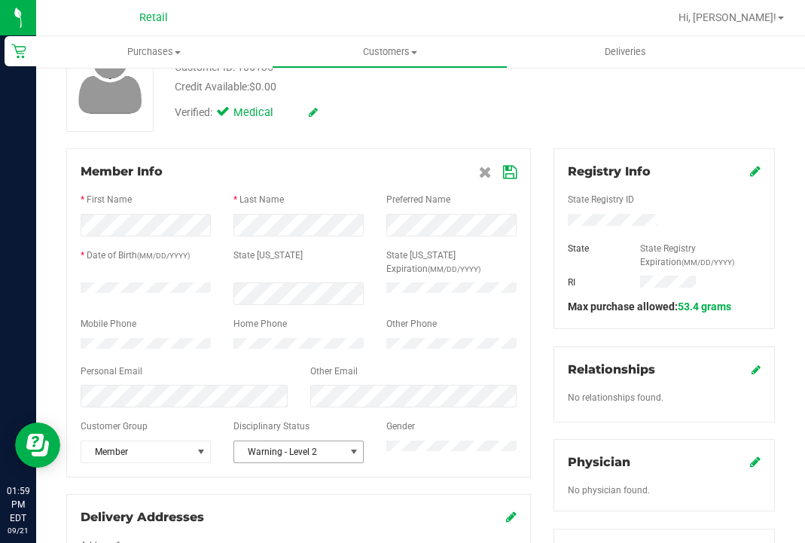
click at [332, 445] on span "Warning - Level 2" at bounding box center [289, 451] width 110 height 21
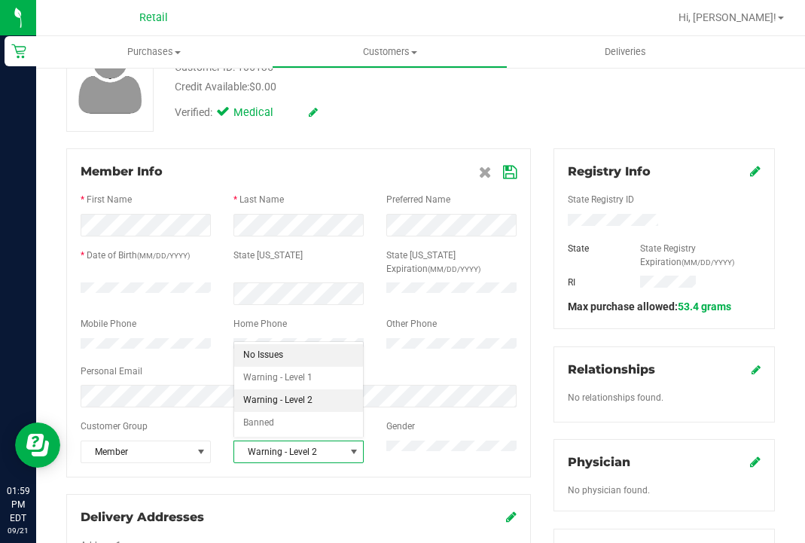
click at [347, 359] on li "No Issues" at bounding box center [298, 355] width 129 height 23
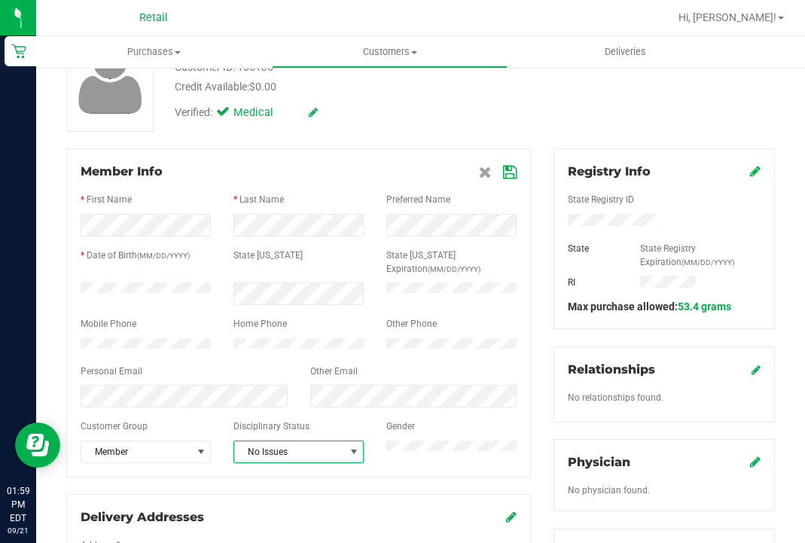
click at [509, 171] on icon at bounding box center [510, 172] width 14 height 12
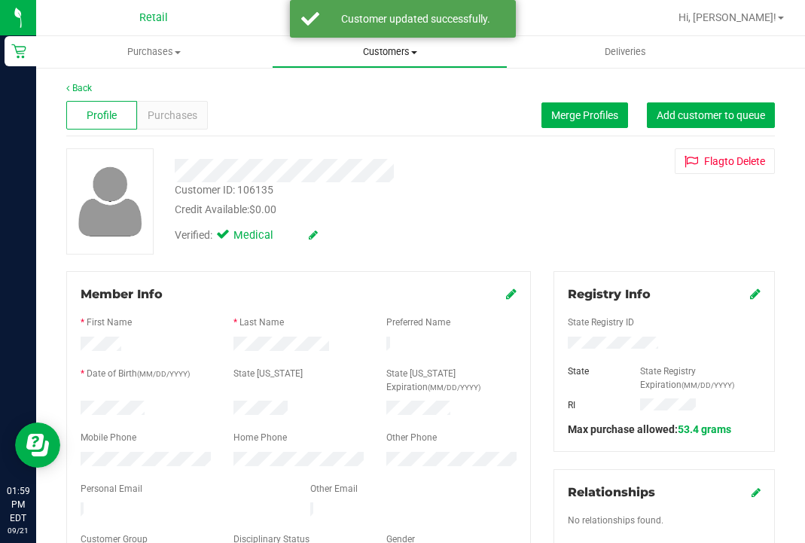
scroll to position [0, 0]
click at [387, 60] on uib-tab-heading "Customers All customers Add a new customer All physicians" at bounding box center [390, 52] width 234 height 30
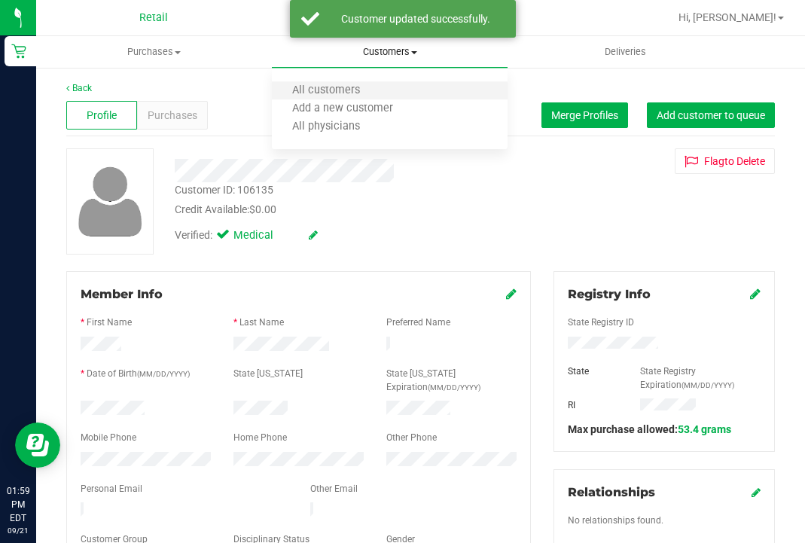
click at [377, 98] on li "All customers" at bounding box center [390, 91] width 236 height 18
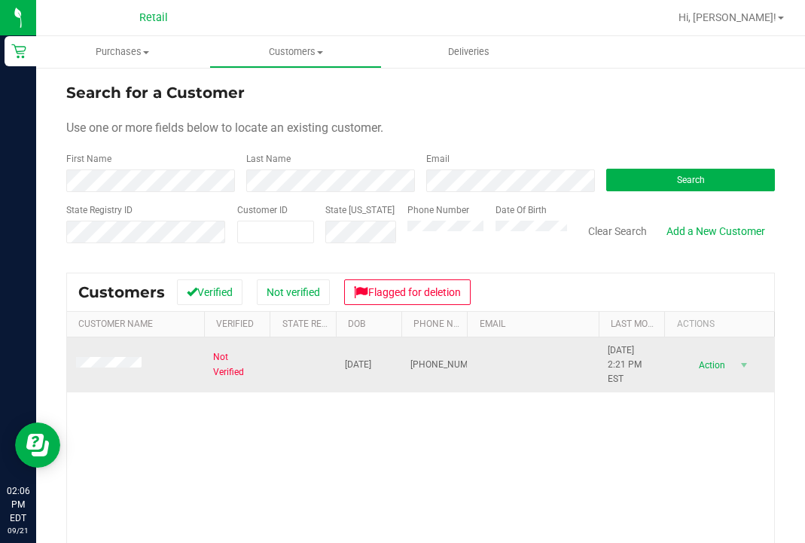
click at [130, 356] on td at bounding box center [135, 366] width 137 height 56
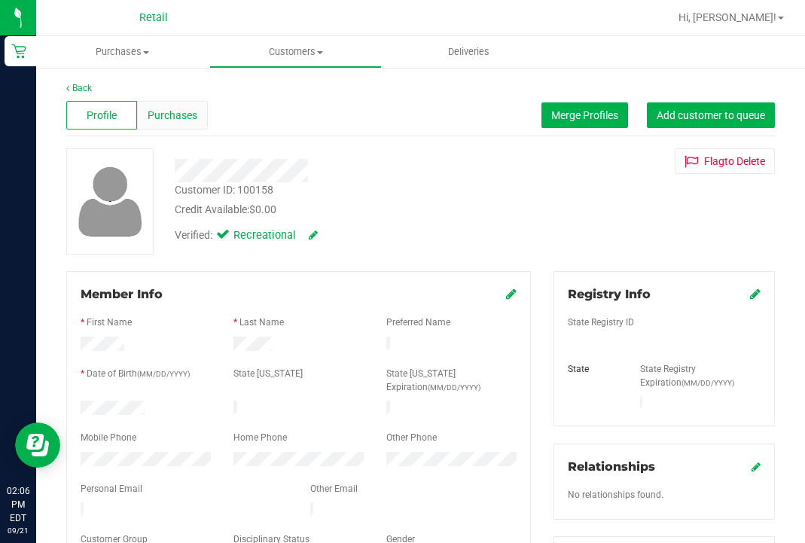
click at [175, 124] on div "Purchases" at bounding box center [172, 115] width 71 height 29
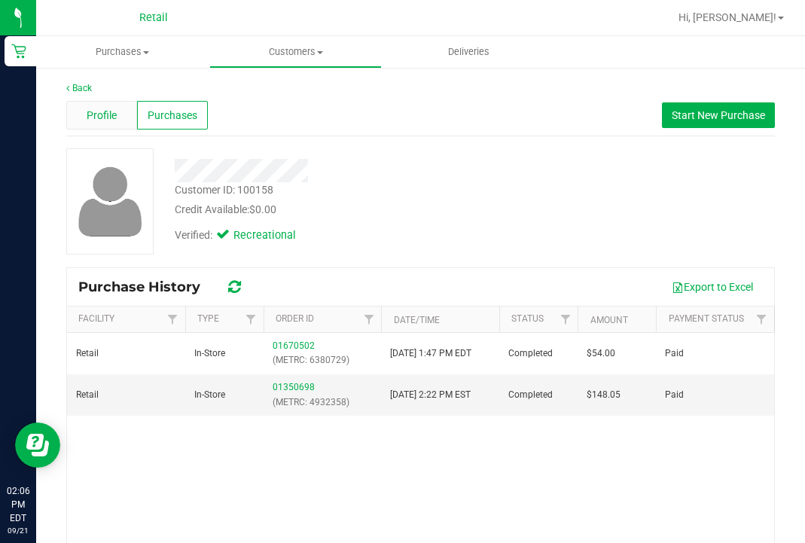
click at [106, 119] on span "Profile" at bounding box center [102, 116] width 30 height 16
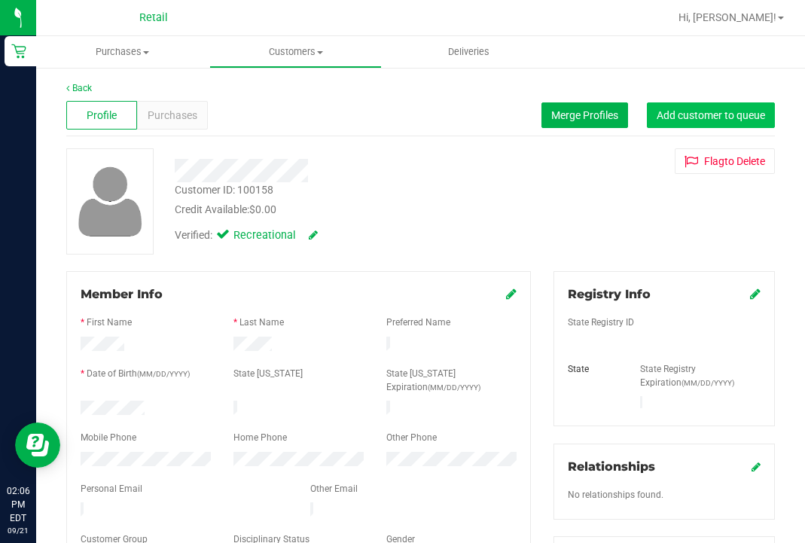
click at [701, 119] on span "Add customer to queue" at bounding box center [711, 115] width 108 height 12
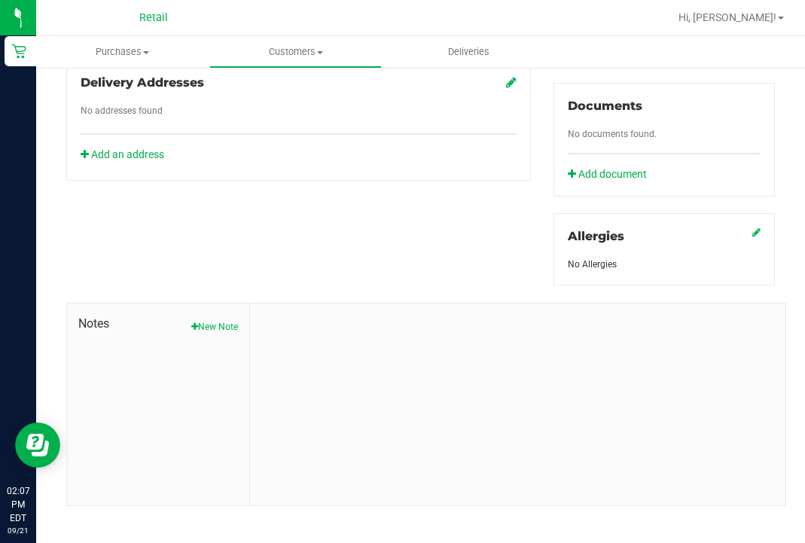
scroll to position [542, 0]
click at [234, 321] on button "New Note" at bounding box center [214, 328] width 47 height 14
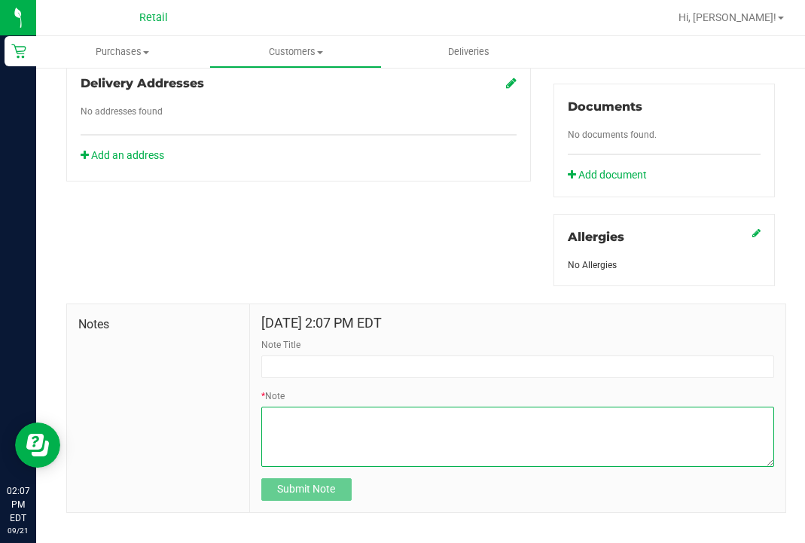
click at [293, 409] on textarea "* Note" at bounding box center [517, 437] width 513 height 60
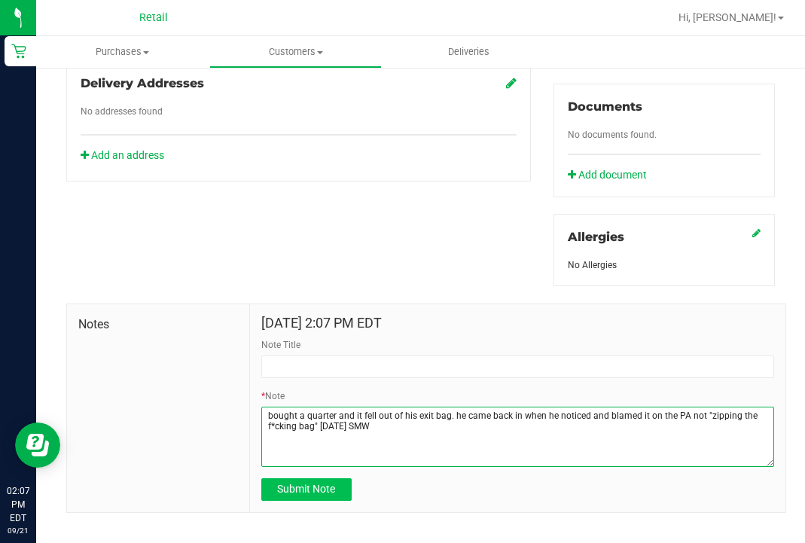
type textarea "bought a quarter and it fell out of his exit bag. he came back in when he notic…"
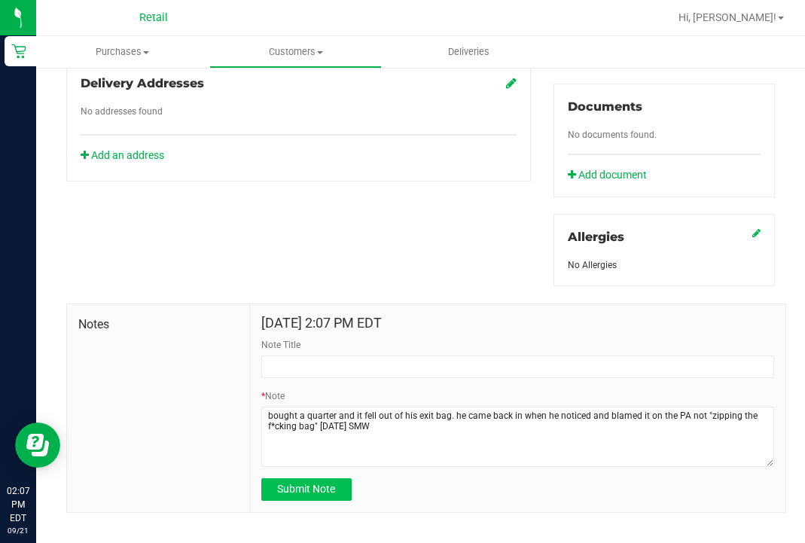
click at [304, 482] on button "Submit Note" at bounding box center [306, 489] width 90 height 23
type input "9/21/2025 14:07 PM EDT"
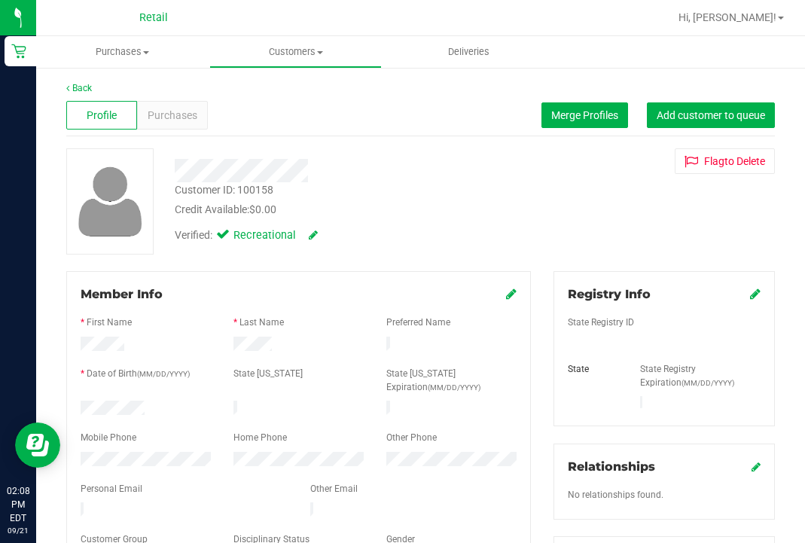
scroll to position [0, 0]
click at [280, 46] on span "Customers" at bounding box center [296, 52] width 172 height 14
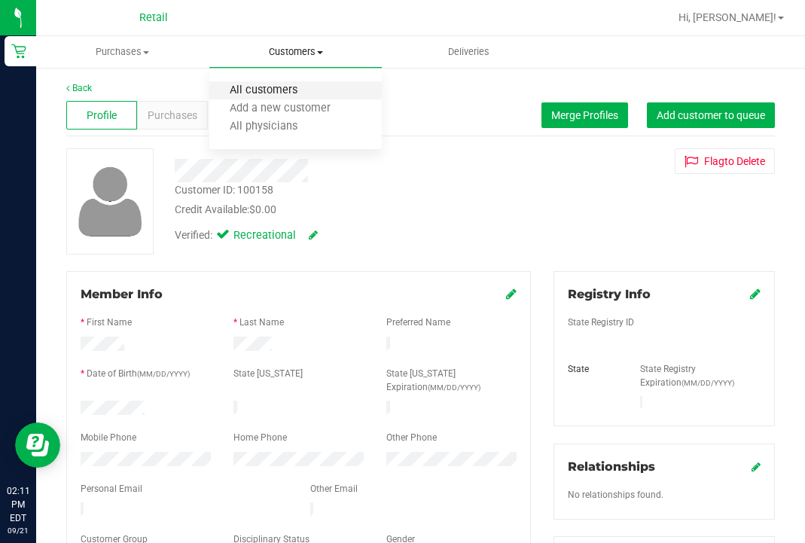
click at [275, 84] on span "All customers" at bounding box center [263, 90] width 108 height 13
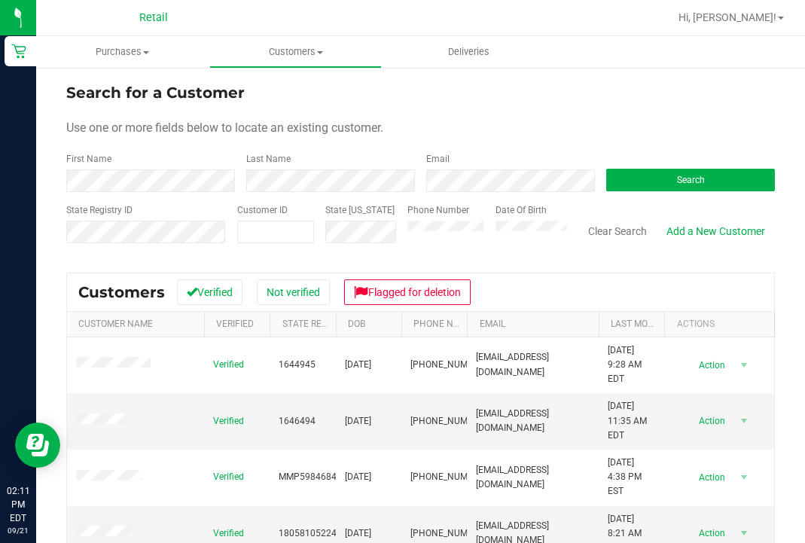
click at [207, 162] on div "First Name" at bounding box center [150, 172] width 169 height 40
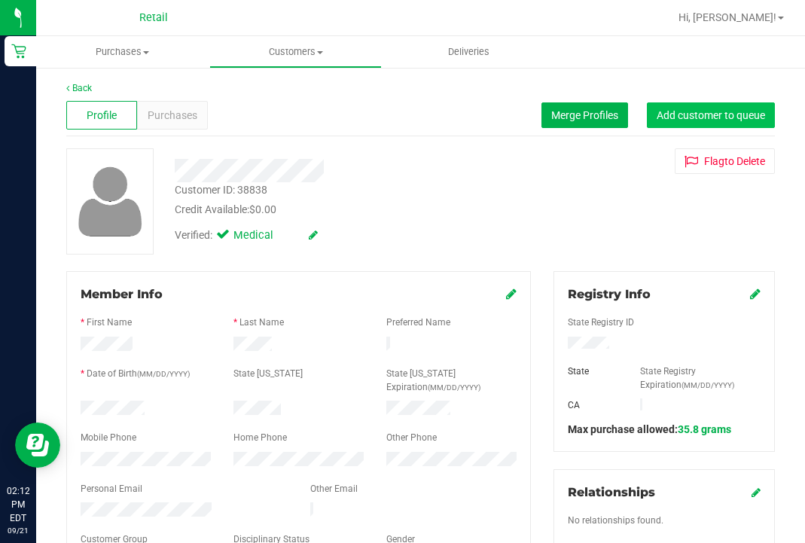
click at [722, 111] on span "Add customer to queue" at bounding box center [711, 115] width 108 height 12
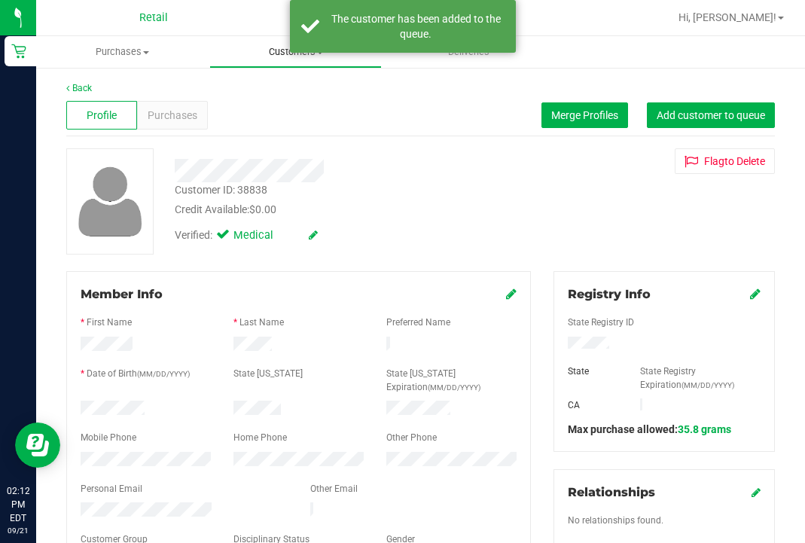
click at [295, 60] on uib-tab-heading "Customers All customers Add a new customer All physicians" at bounding box center [296, 52] width 172 height 30
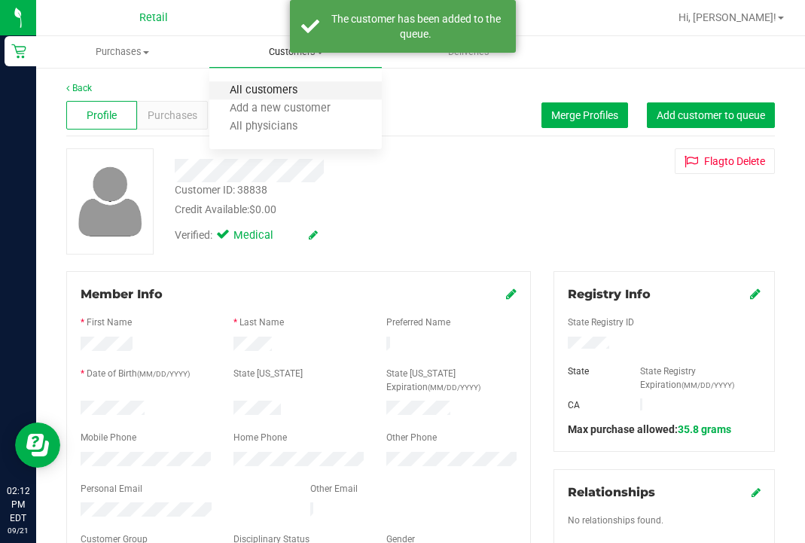
click at [304, 85] on span "All customers" at bounding box center [263, 90] width 108 height 13
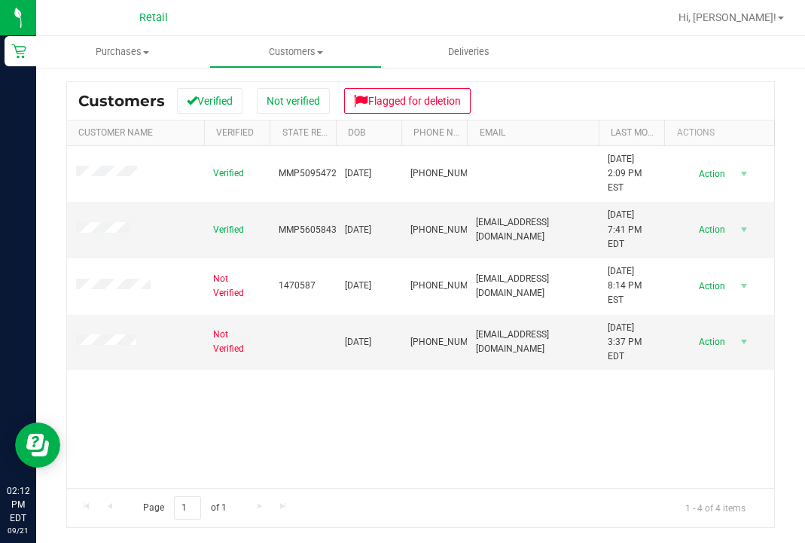
scroll to position [191, 0]
click at [151, 469] on div "Verified MMP50954726848 12/27/1994 (401) 241-2682 2/4/2024 2:09 PM EST Delete P…" at bounding box center [420, 317] width 707 height 342
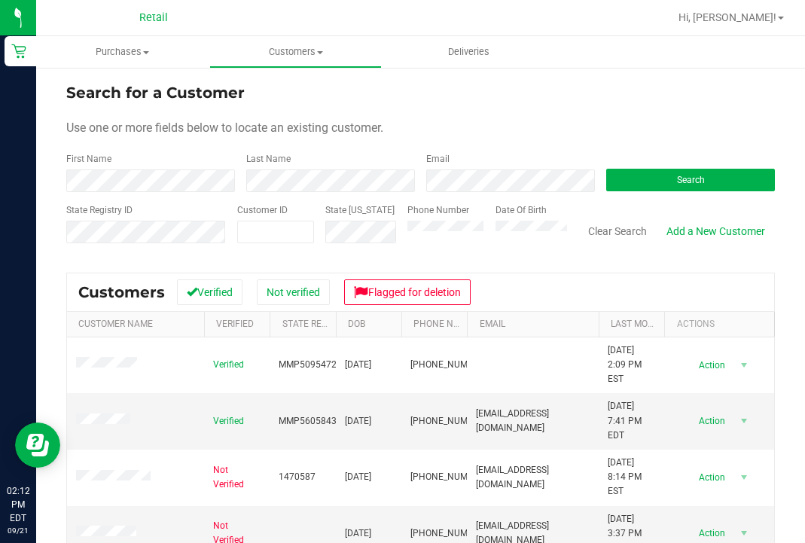
scroll to position [0, 0]
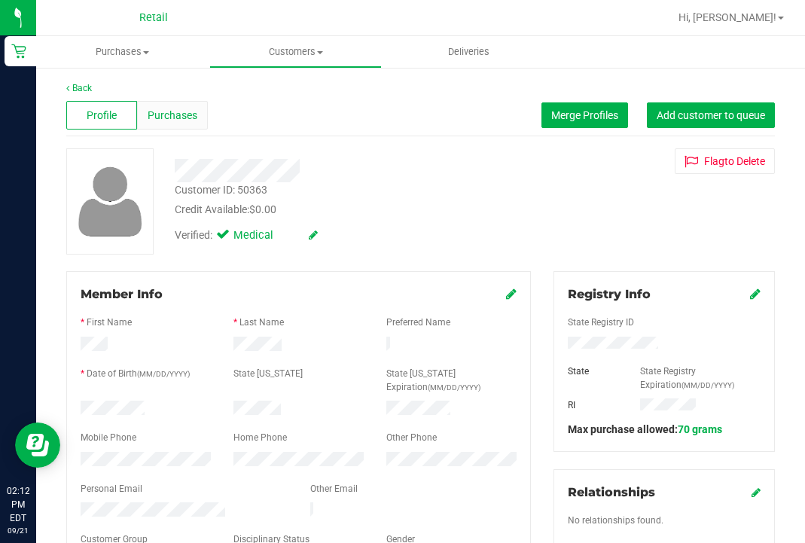
click at [176, 106] on div "Purchases" at bounding box center [172, 115] width 71 height 29
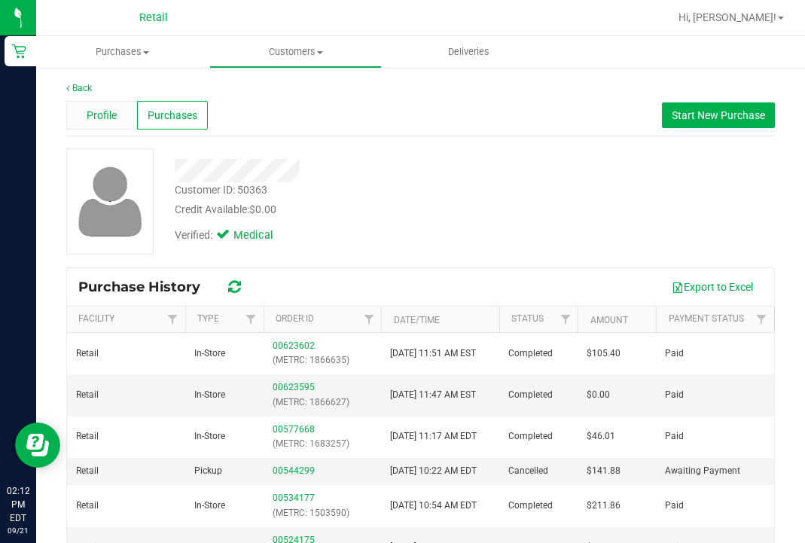
click at [99, 106] on div "Profile" at bounding box center [101, 115] width 71 height 29
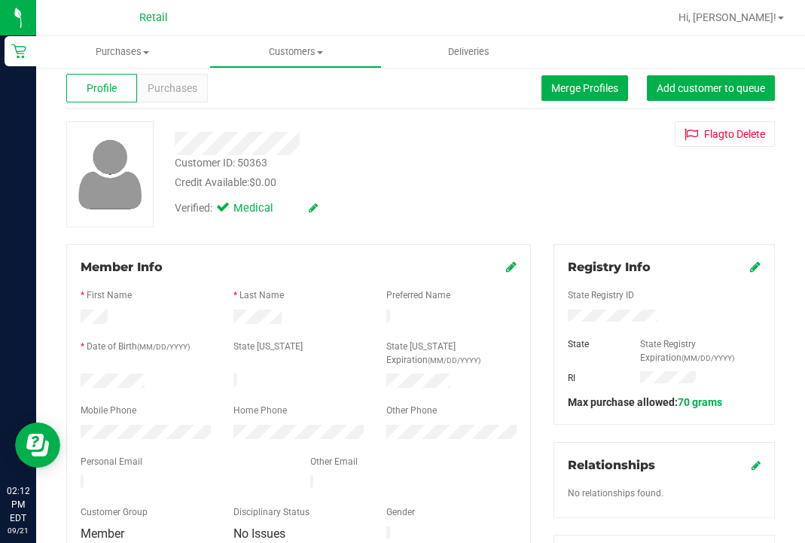
scroll to position [29, 0]
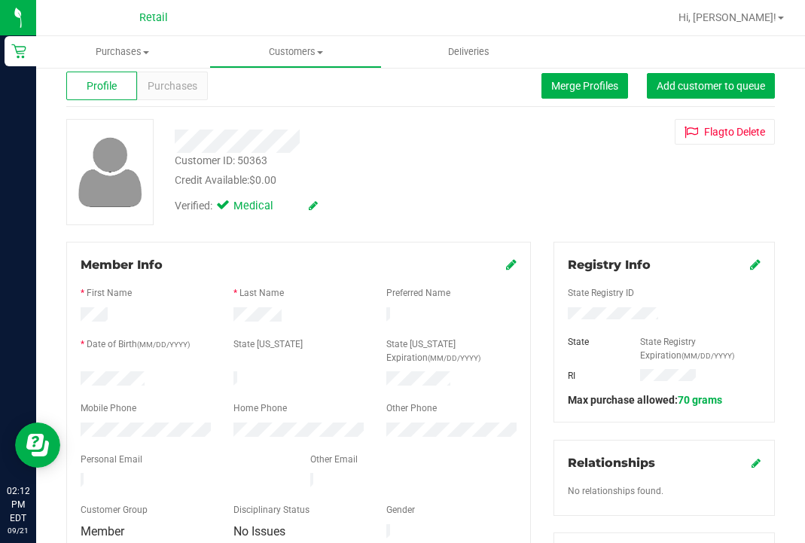
click at [310, 205] on icon at bounding box center [313, 205] width 9 height 11
click at [231, 208] on icon at bounding box center [226, 208] width 10 height 0
click at [0, 0] on input "Medical" at bounding box center [0, 0] width 0 height 0
click at [320, 205] on span at bounding box center [317, 206] width 39 height 16
click at [325, 205] on span at bounding box center [317, 206] width 39 height 16
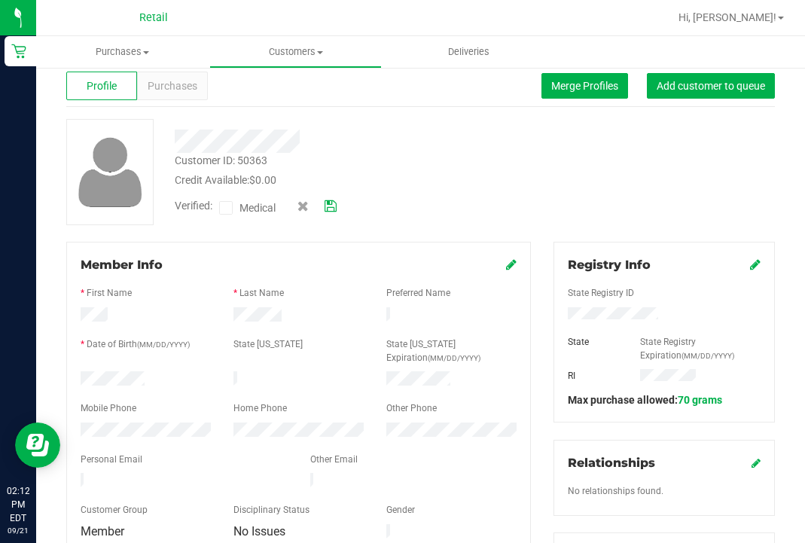
click at [334, 206] on icon at bounding box center [331, 206] width 12 height 11
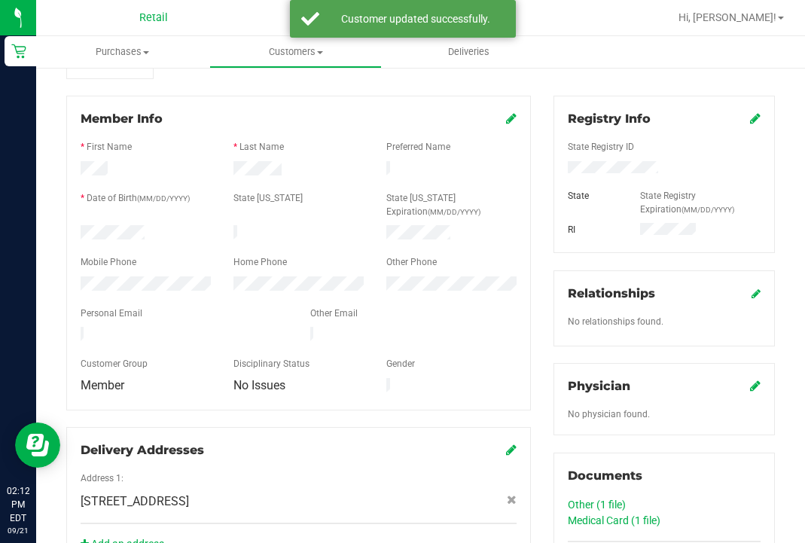
scroll to position [179, 0]
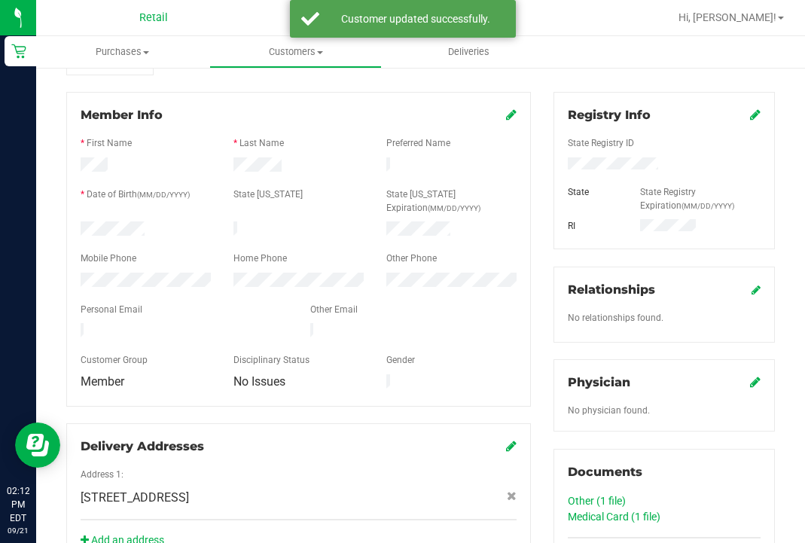
click at [511, 115] on icon at bounding box center [511, 114] width 11 height 12
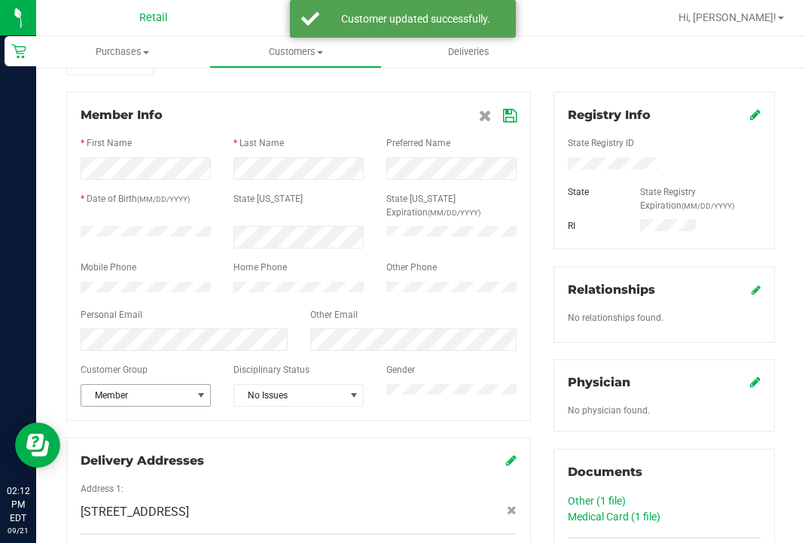
click at [124, 389] on span "Member" at bounding box center [136, 395] width 110 height 21
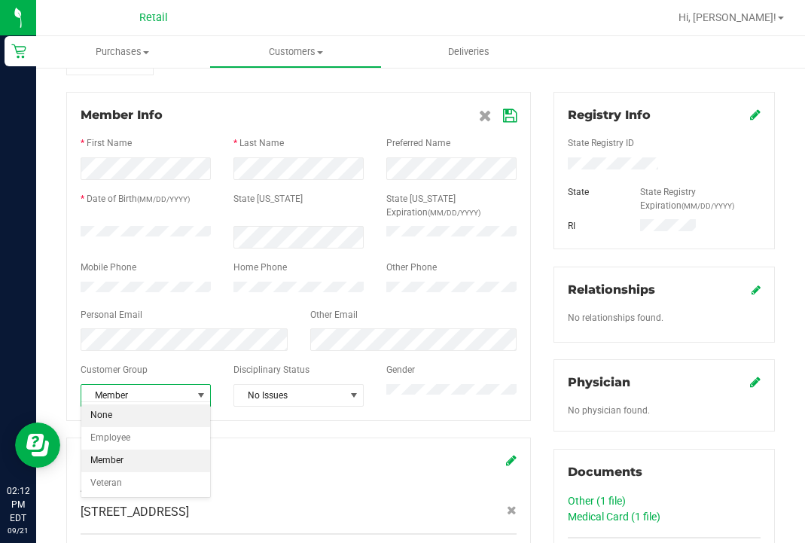
click at [137, 413] on li "None" at bounding box center [145, 416] width 129 height 23
click at [507, 113] on icon at bounding box center [510, 116] width 14 height 12
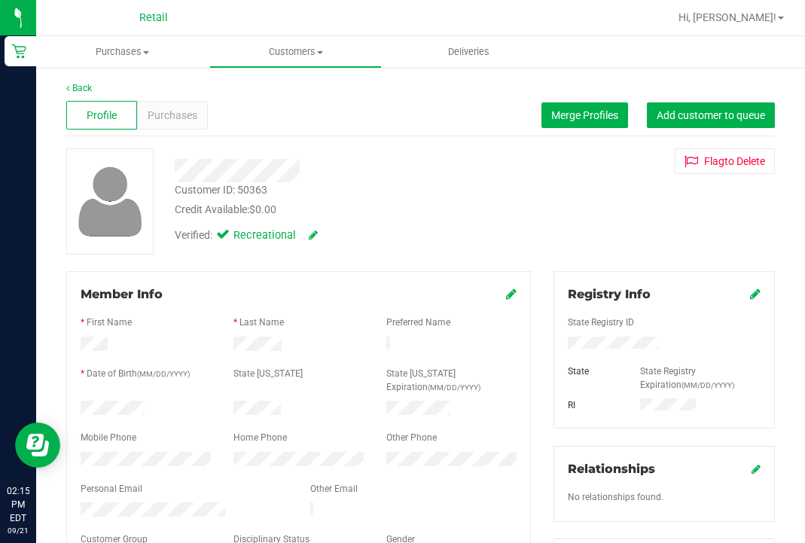
scroll to position [0, 0]
click at [278, 50] on span "Customers" at bounding box center [296, 52] width 172 height 14
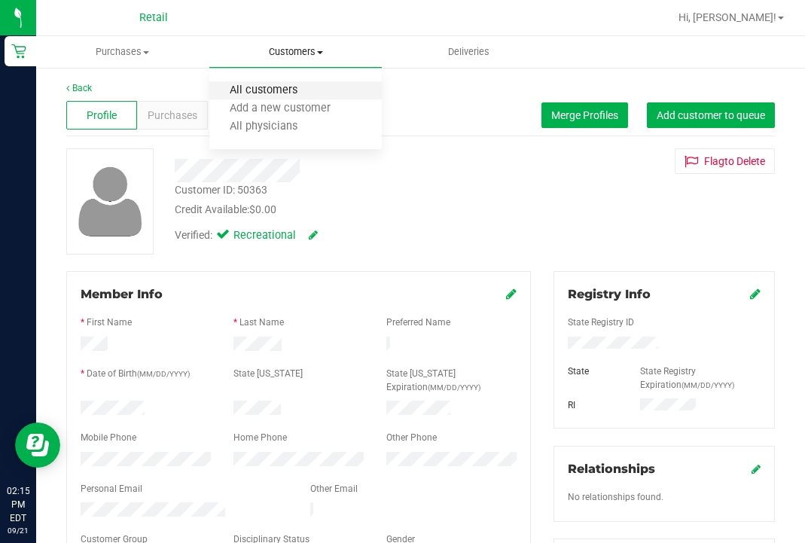
click at [275, 87] on span "All customers" at bounding box center [263, 90] width 108 height 13
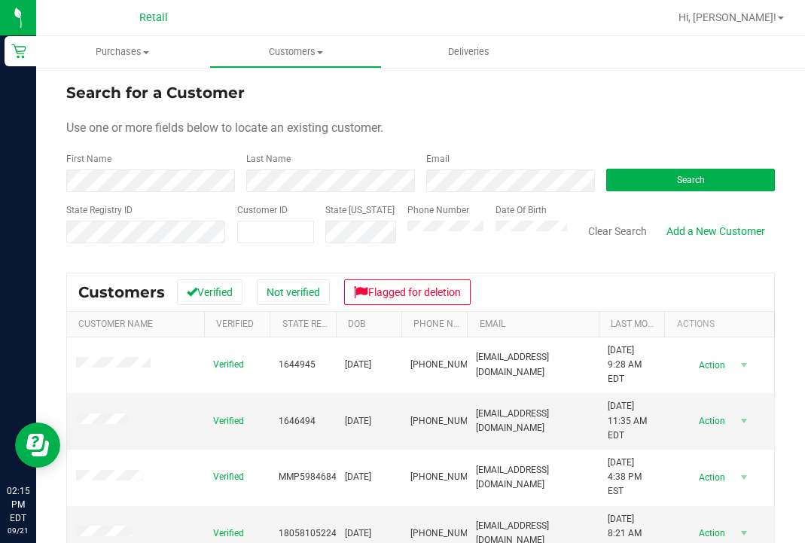
click at [460, 124] on div "Use one or more fields below to locate an existing customer." at bounding box center [420, 128] width 709 height 18
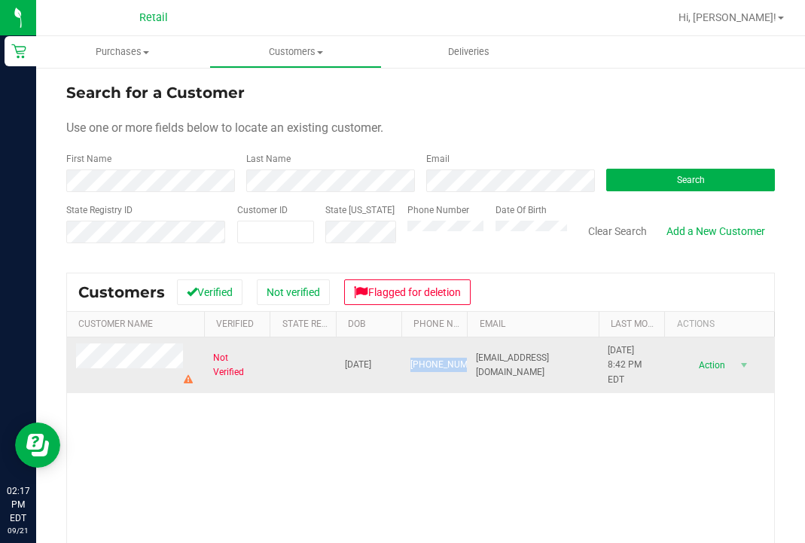
drag, startPoint x: 430, startPoint y: 373, endPoint x: 408, endPoint y: 353, distance: 30.4
click at [408, 353] on td "(401) 309-3870" at bounding box center [435, 366] width 66 height 56
copy span "(401) 309-3870"
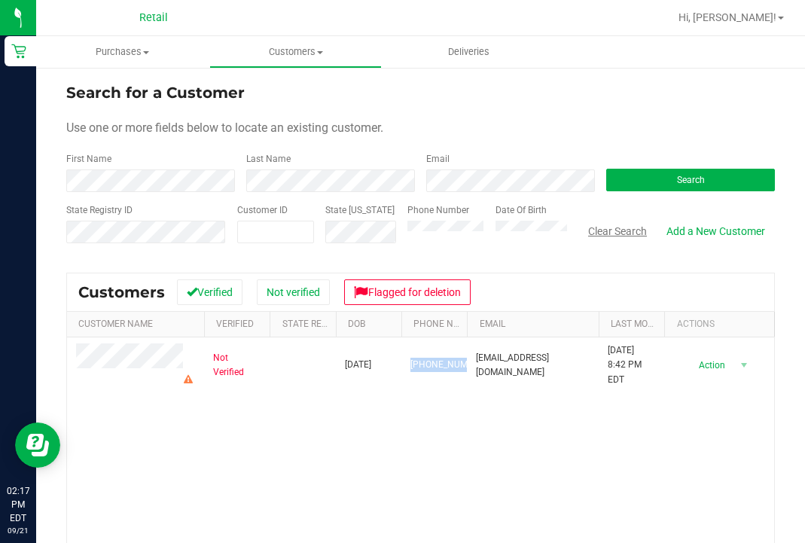
click at [637, 231] on button "Clear Search" at bounding box center [618, 231] width 78 height 26
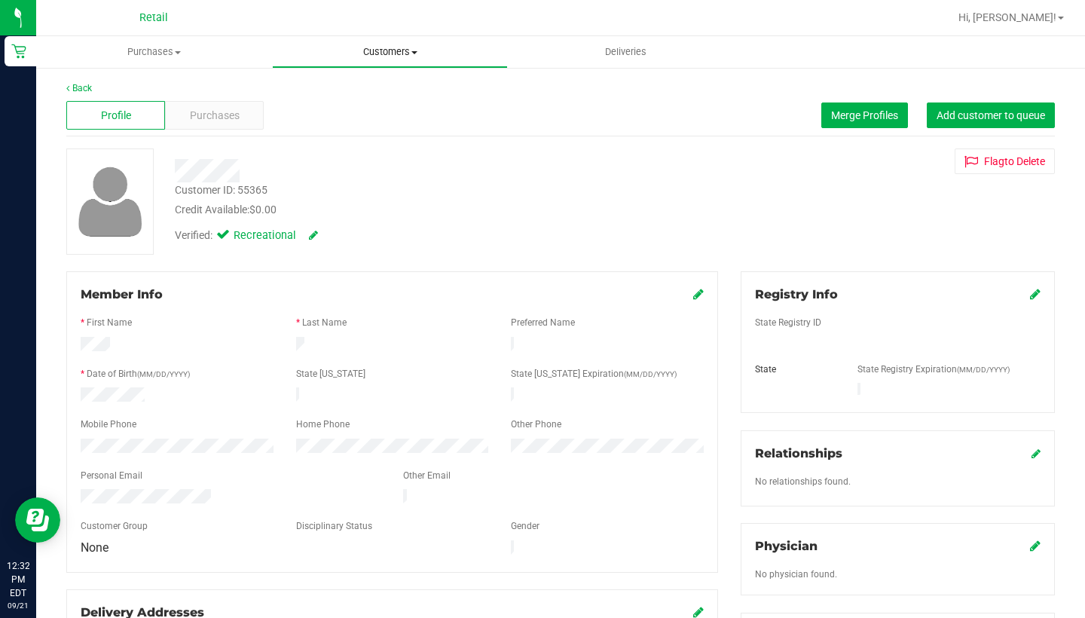
click at [401, 54] on span "Customers" at bounding box center [390, 52] width 234 height 14
click at [401, 83] on li "All customers" at bounding box center [390, 91] width 236 height 18
click at [1033, 292] on icon at bounding box center [1035, 294] width 11 height 12
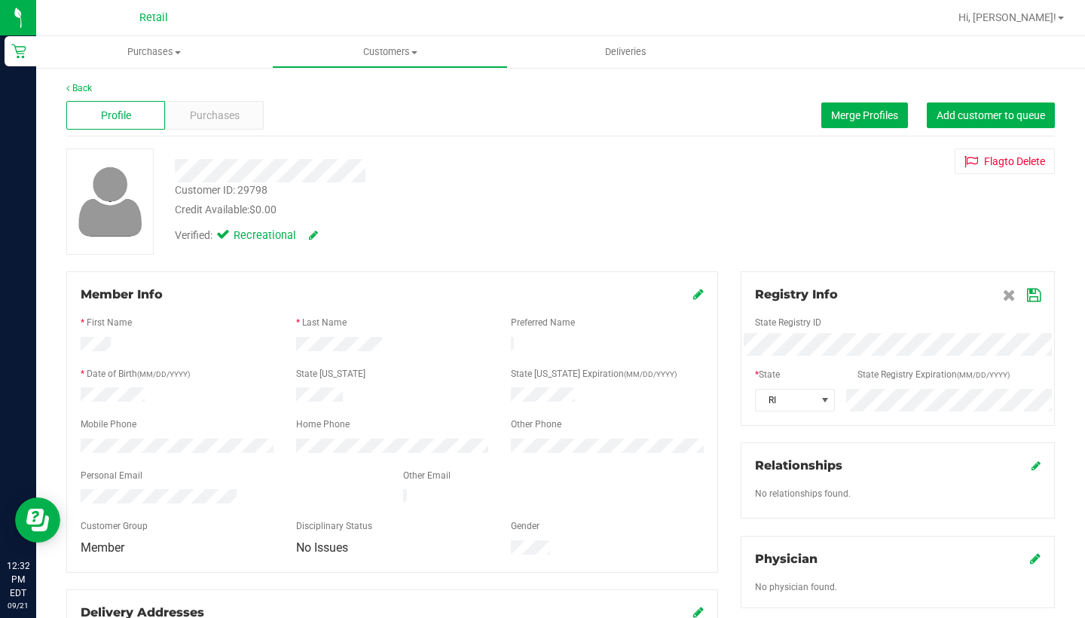
click at [1034, 292] on icon at bounding box center [1034, 295] width 14 height 12
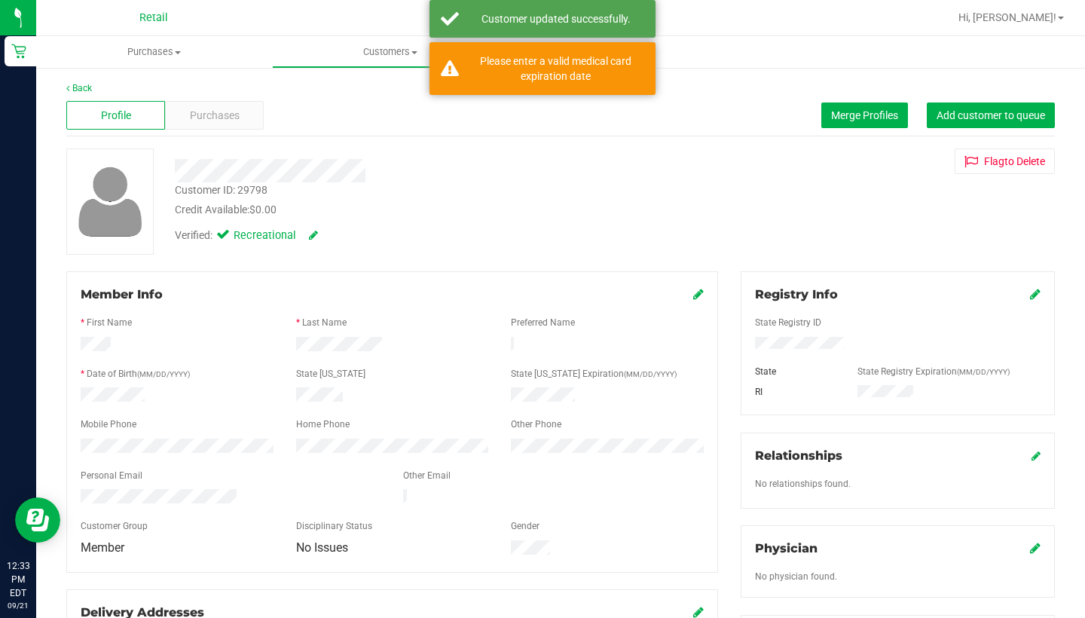
click at [307, 236] on div "Verified: Recreational" at bounding box center [246, 236] width 143 height 17
click at [319, 236] on div "Verified: Recreational" at bounding box center [248, 236] width 146 height 17
click at [315, 236] on icon at bounding box center [313, 235] width 9 height 11
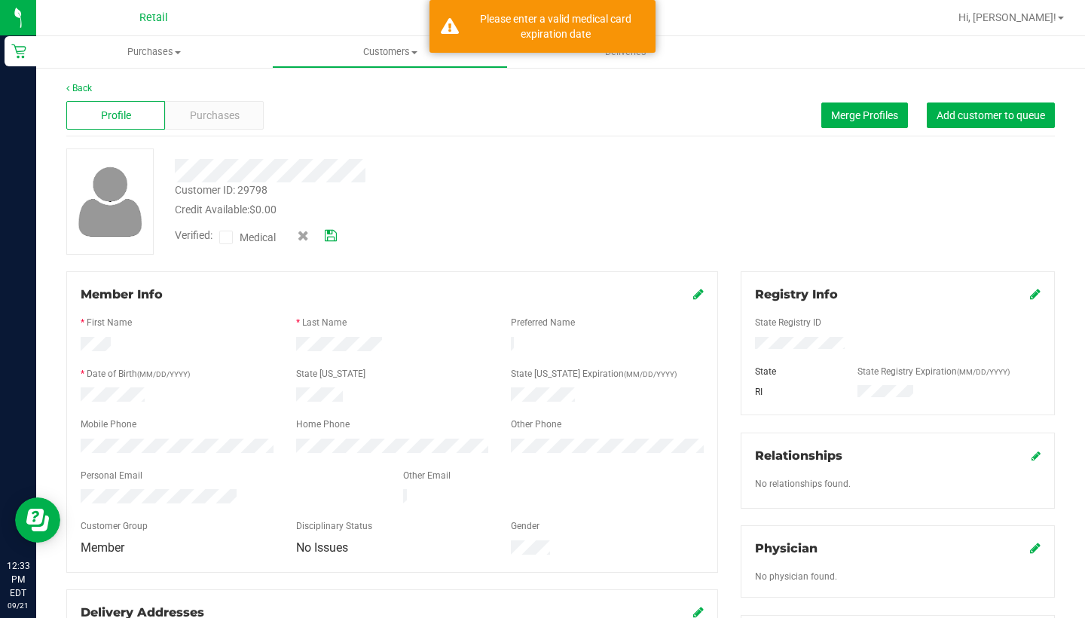
click at [233, 234] on span at bounding box center [226, 238] width 14 height 14
click at [0, 0] on input "Medical" at bounding box center [0, 0] width 0 height 0
click at [330, 238] on icon at bounding box center [331, 236] width 12 height 11
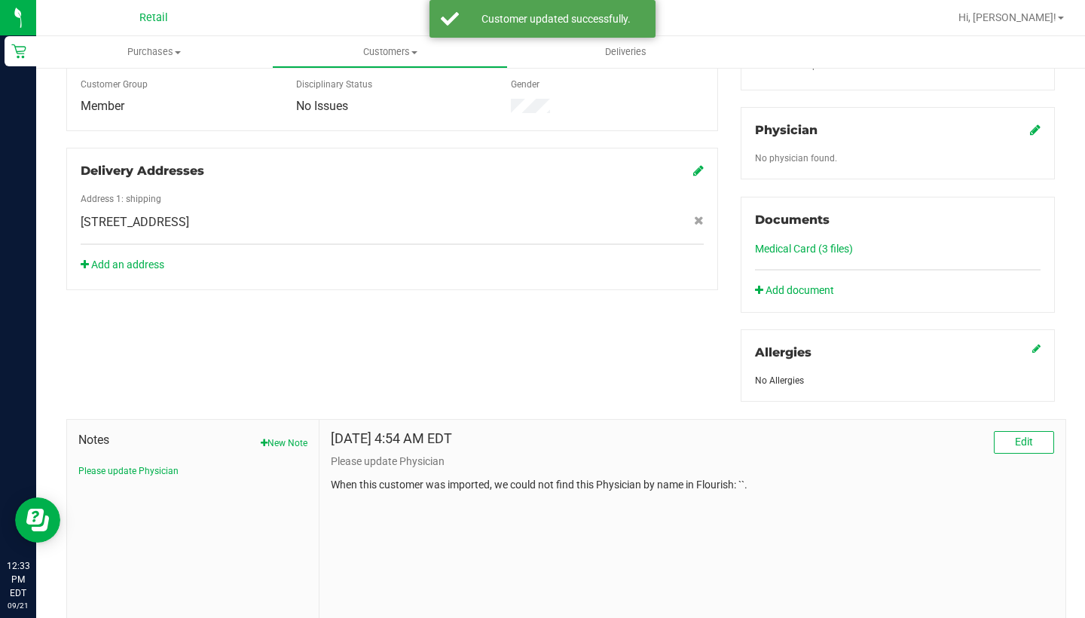
scroll to position [472, 0]
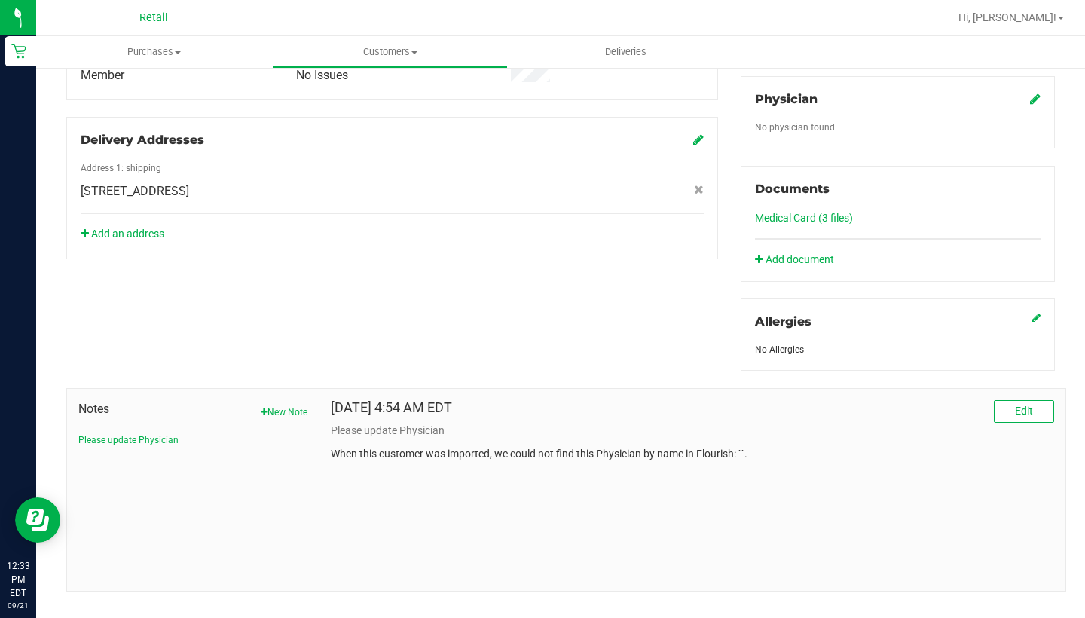
click at [800, 215] on link "Medical Card (3 files)" at bounding box center [804, 218] width 98 height 12
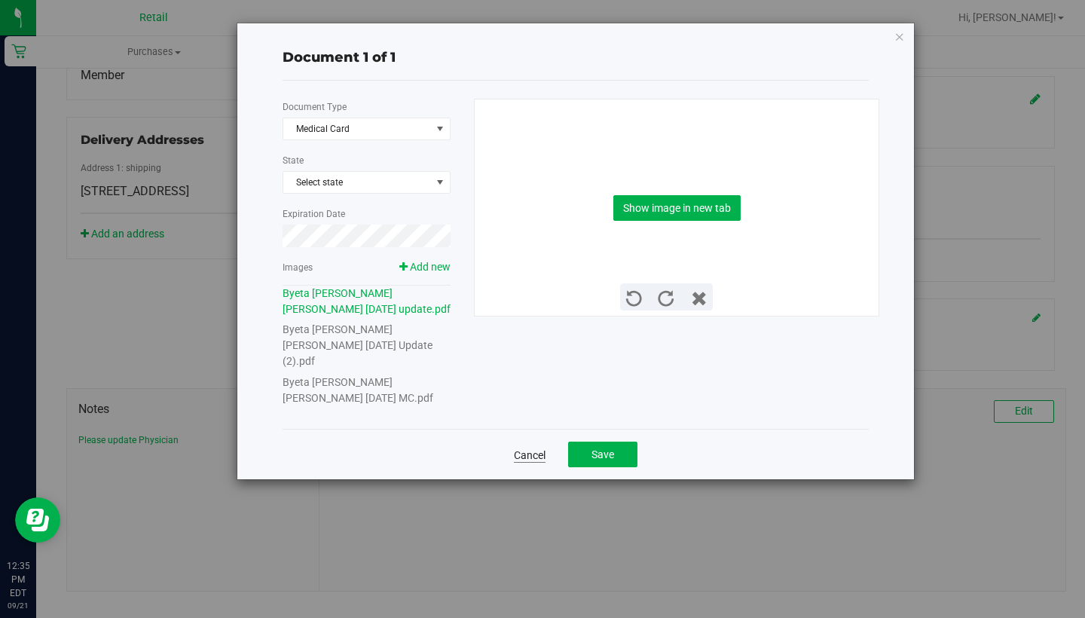
click at [530, 448] on link "Cancel" at bounding box center [530, 455] width 32 height 15
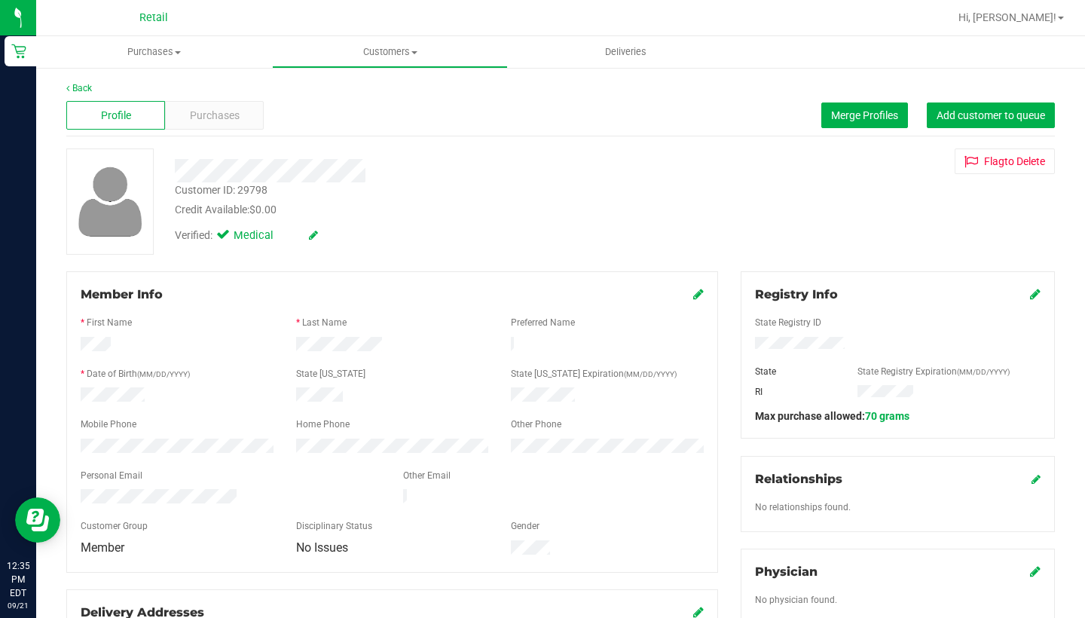
scroll to position [0, 0]
click at [389, 56] on span "Customers" at bounding box center [390, 52] width 234 height 14
click at [389, 83] on li "All customers" at bounding box center [390, 91] width 236 height 18
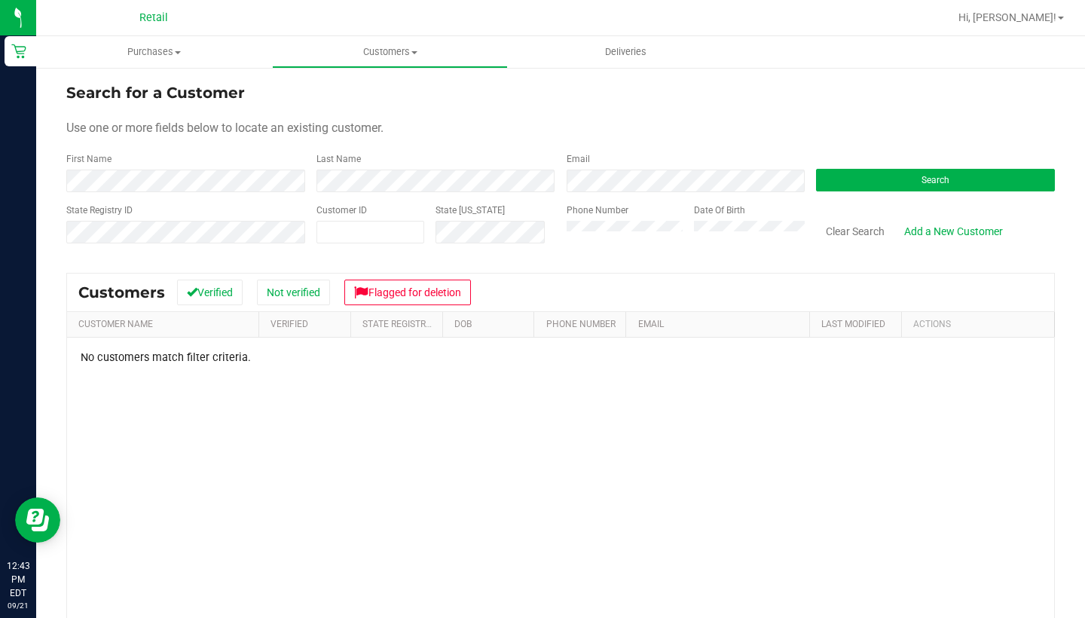
click at [368, 199] on form "Search for a Customer Use one or more fields below to locate an existing custom…" at bounding box center [560, 169] width 988 height 176
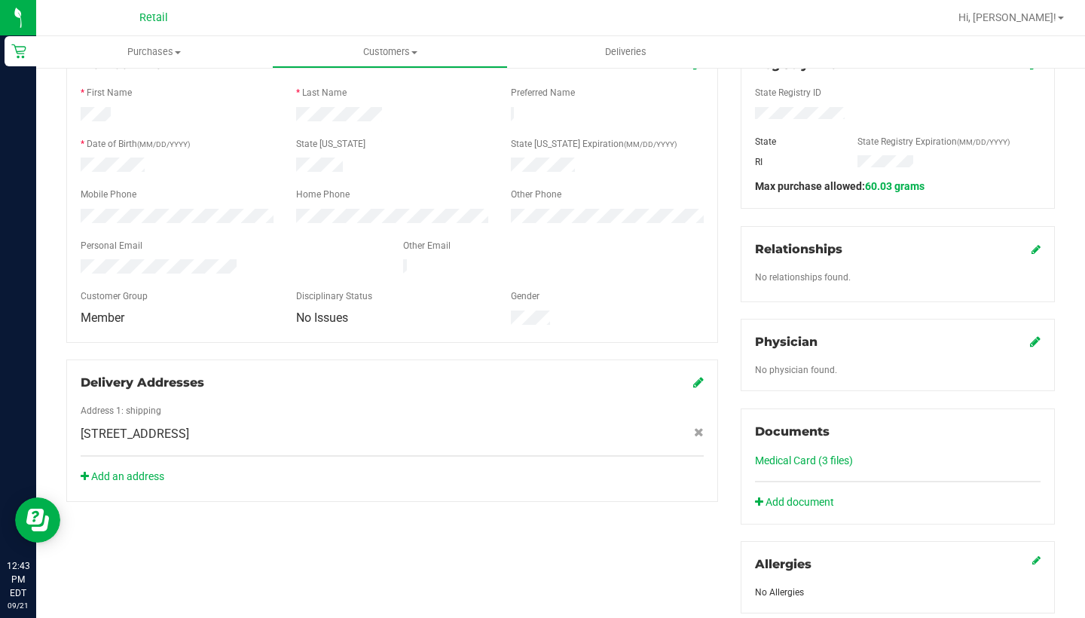
scroll to position [227, 0]
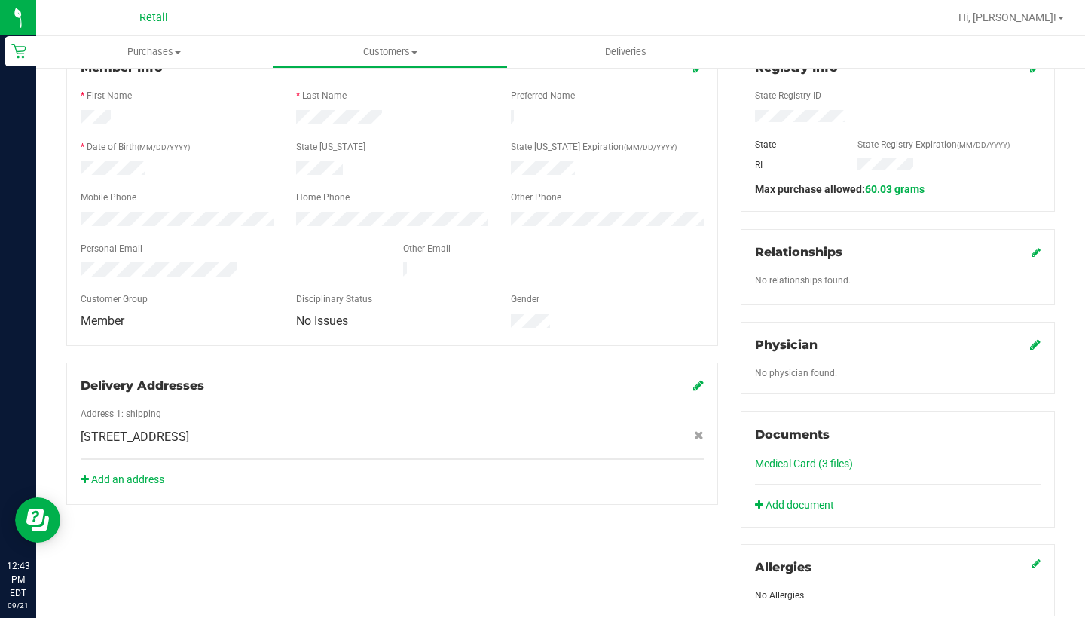
click at [799, 460] on link "Medical Card (3 files)" at bounding box center [804, 463] width 98 height 12
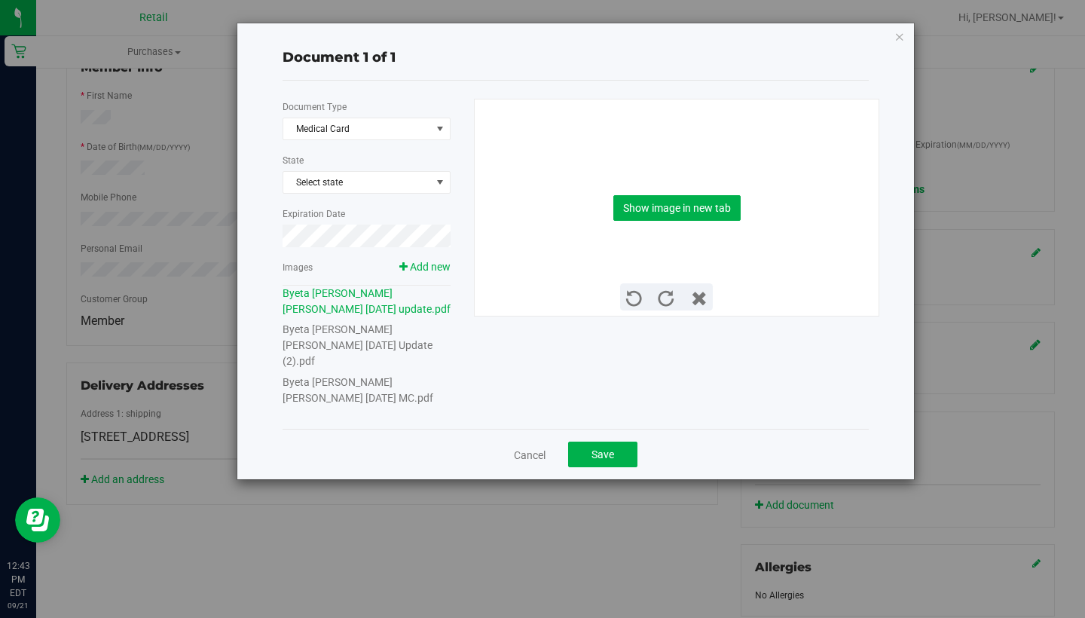
click at [384, 376] on link "Byeta [PERSON_NAME] [PERSON_NAME] [DATE] MC.pdf" at bounding box center [358, 390] width 151 height 28
click at [681, 207] on button "Show image in new tab" at bounding box center [676, 208] width 127 height 26
click at [588, 441] on button "Save" at bounding box center [602, 454] width 69 height 26
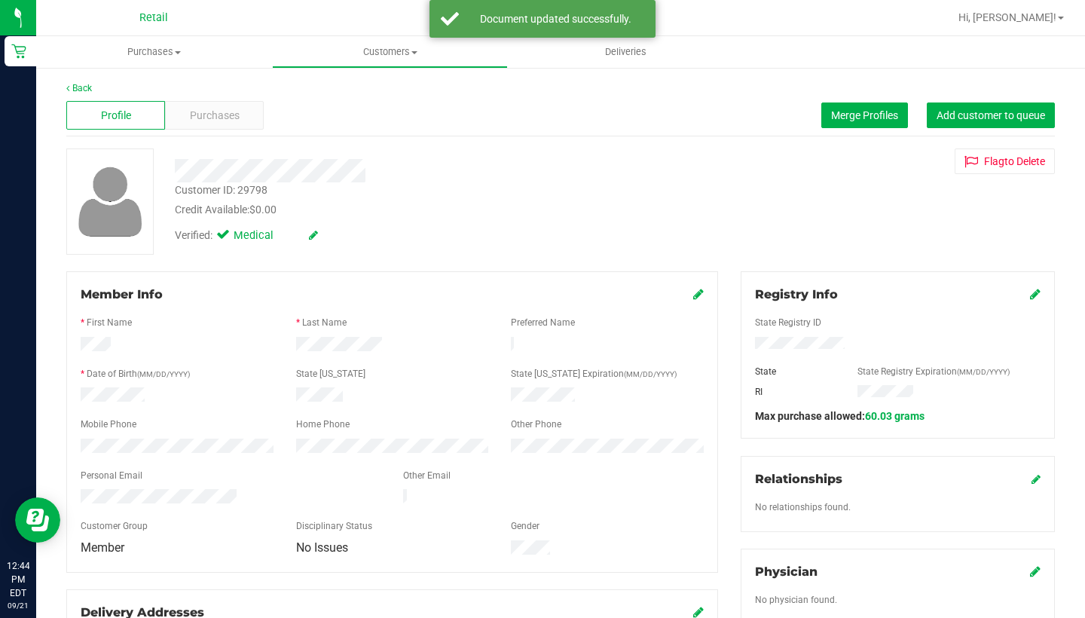
scroll to position [0, 0]
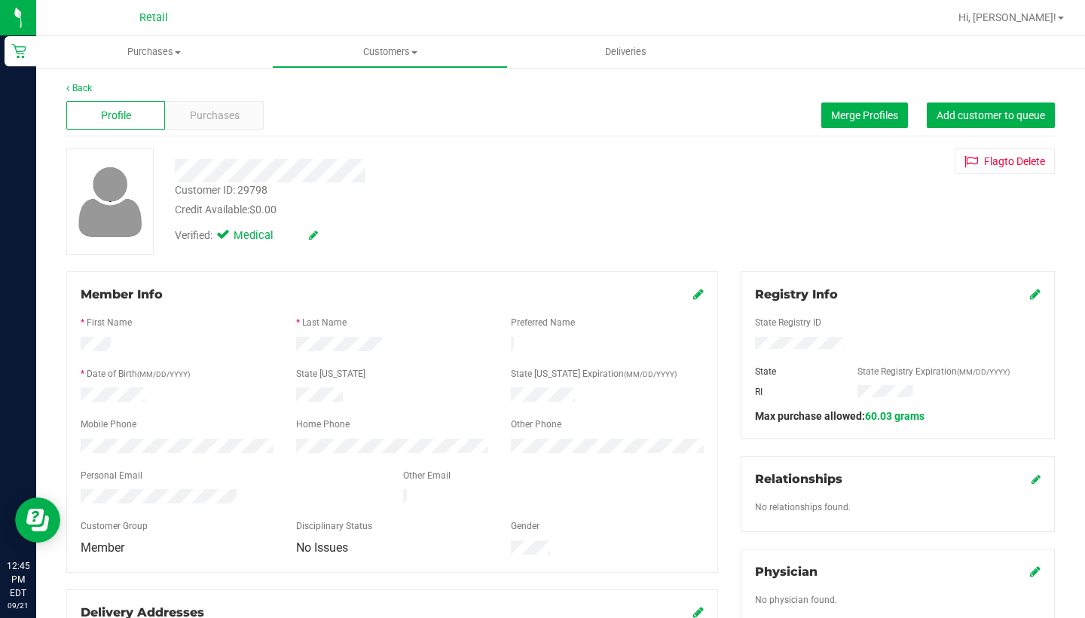
click at [478, 1] on nav "Retail Hi, [PERSON_NAME]!" at bounding box center [560, 18] width 1049 height 36
